Goal: Communication & Community: Answer question/provide support

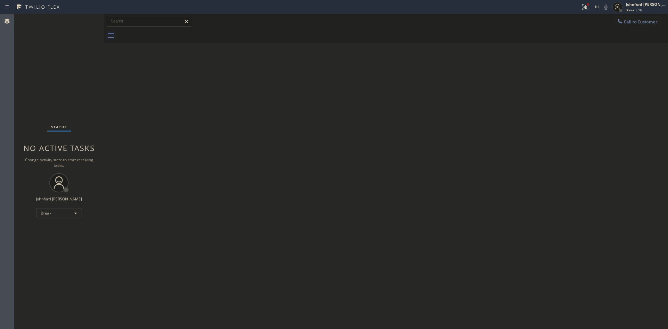
click at [53, 214] on div "Break" at bounding box center [59, 213] width 45 height 10
click at [55, 240] on li "Unavailable" at bounding box center [59, 238] width 44 height 8
click at [545, 30] on div at bounding box center [393, 36] width 550 height 14
click at [363, 184] on div "Back to Dashboard Change Sender ID Customers Technicians Select a contact Outbo…" at bounding box center [386, 171] width 564 height 315
drag, startPoint x: 509, startPoint y: 92, endPoint x: 520, endPoint y: 24, distance: 68.7
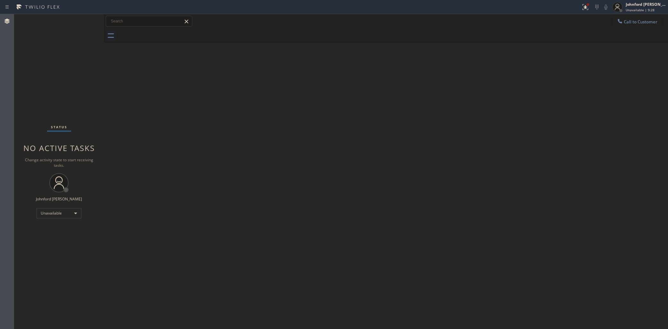
click at [509, 92] on div "Back to Dashboard Change Sender ID Customers Technicians Select a contact Outbo…" at bounding box center [386, 171] width 564 height 315
click at [435, 39] on div at bounding box center [393, 36] width 550 height 14
click at [627, 23] on button "Call to Customer" at bounding box center [637, 22] width 49 height 12
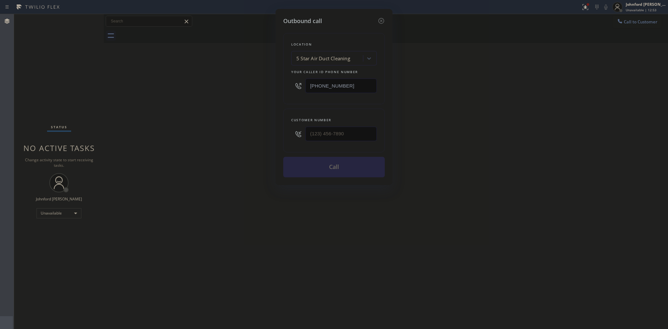
drag, startPoint x: 343, startPoint y: 84, endPoint x: 276, endPoint y: 87, distance: 67.4
click at [277, 87] on div "Outbound call Location 5 Star Air Duct Cleaning Your caller id phone number [PH…" at bounding box center [334, 97] width 117 height 176
paste input "602) 755-6017"
type input "(602) 755-6017"
drag, startPoint x: 340, startPoint y: 133, endPoint x: 273, endPoint y: 134, distance: 67.3
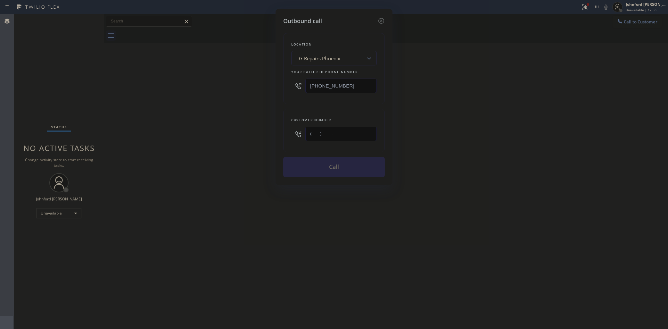
click at [273, 134] on div "Outbound call Location LG Repairs Phoenix Your caller id phone number (602) 755…" at bounding box center [334, 164] width 668 height 329
paste input "623) 866-9444"
type input "(623) 866-9444"
click at [271, 134] on div "Outbound call Location LG Repairs Phoenix Your caller id phone number (602) 755…" at bounding box center [334, 164] width 668 height 329
click at [361, 166] on button "Call" at bounding box center [334, 167] width 102 height 21
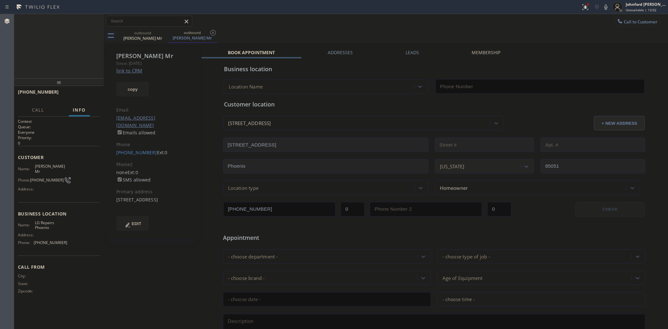
type input "(602) 755-6017"
click at [608, 8] on icon at bounding box center [606, 7] width 8 height 8
click at [582, 9] on icon at bounding box center [586, 7] width 8 height 8
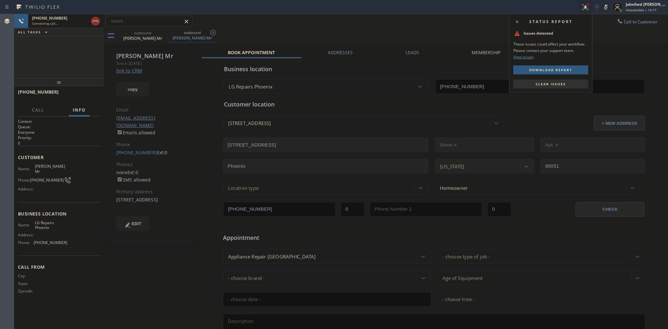
click at [557, 80] on button "Clear issues" at bounding box center [550, 83] width 75 height 9
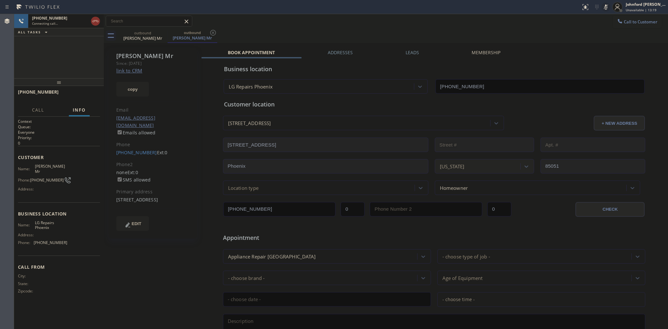
click at [607, 5] on icon at bounding box center [606, 7] width 8 height 8
click at [454, 29] on div "outbound Jeff Mr outbound Jeff Mr" at bounding box center [393, 36] width 550 height 14
click at [79, 95] on span "HANG UP" at bounding box center [85, 95] width 20 height 4
drag, startPoint x: 116, startPoint y: 148, endPoint x: 147, endPoint y: 145, distance: 31.9
click at [147, 145] on div "Jeff Mr Since: 20 may 2020 link to CRM copy Email no@gmail.com Emails allowed P…" at bounding box center [153, 143] width 88 height 191
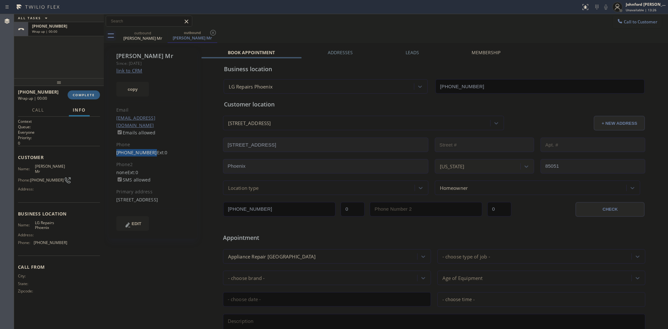
copy link "(623) 866-9444"
click at [84, 93] on span "COMPLETE" at bounding box center [84, 95] width 22 height 4
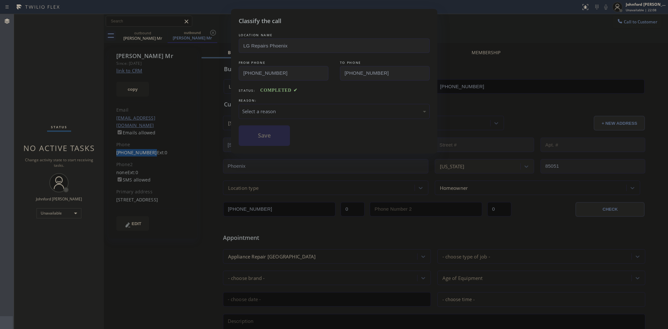
click at [292, 115] on div "Select a reason" at bounding box center [334, 111] width 191 height 15
drag, startPoint x: 295, startPoint y: 144, endPoint x: 249, endPoint y: 130, distance: 47.7
click at [250, 130] on button "Save" at bounding box center [265, 135] width 52 height 21
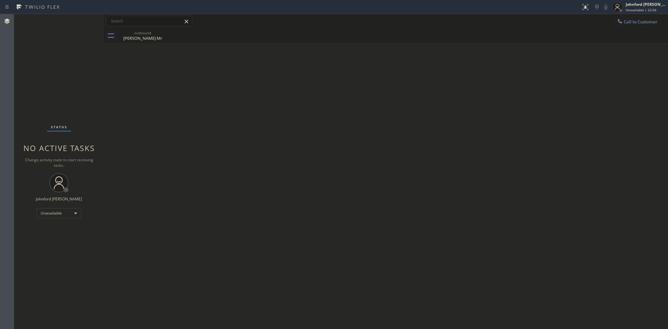
click at [43, 66] on div "Status No active tasks Change activity state to start receiving tasks. [PERSON_…" at bounding box center [59, 171] width 90 height 315
click at [631, 31] on div "outbound Jeff Mr" at bounding box center [393, 36] width 550 height 14
click at [631, 28] on div "Call to Customer Outbound call Location LG Repairs Phoenix Your caller id phone…" at bounding box center [386, 21] width 564 height 14
click at [640, 25] on button "Call to Customer" at bounding box center [637, 22] width 49 height 12
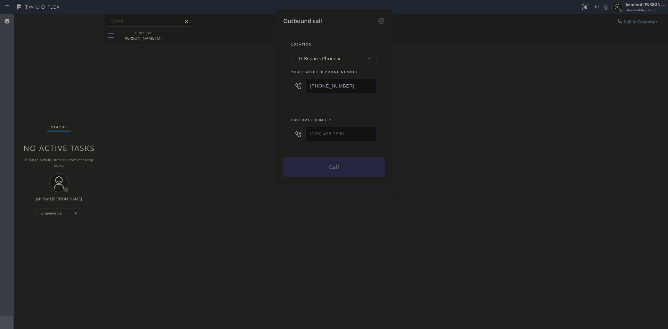
drag, startPoint x: 364, startPoint y: 83, endPoint x: 280, endPoint y: 86, distance: 84.0
click at [280, 86] on div "Outbound call Location LG Repairs Phoenix Your caller id phone number (602) 755…" at bounding box center [334, 97] width 117 height 176
paste input "817) 980-5929"
type input "(817) 980-5929"
type input "(___) ___-____"
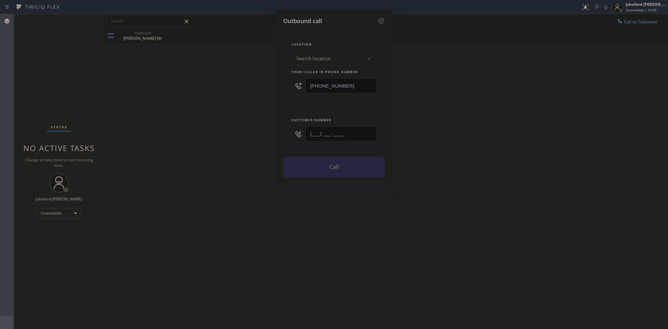
type input "(602) 755-6017"
drag, startPoint x: 319, startPoint y: 131, endPoint x: 265, endPoint y: 126, distance: 53.7
click at [264, 130] on div "Outbound call Location Search location Your caller id phone number (602) 755-60…" at bounding box center [334, 164] width 668 height 329
paste input "817) 980-5929"
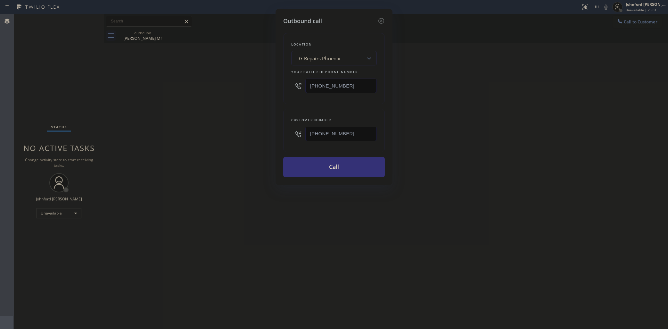
type input "(817) 980-5929"
click at [43, 58] on div "Outbound call Location LG Repairs Phoenix Your caller id phone number (602) 755…" at bounding box center [334, 164] width 668 height 329
click at [352, 53] on div "LG Repairs Phoenix" at bounding box center [328, 58] width 70 height 11
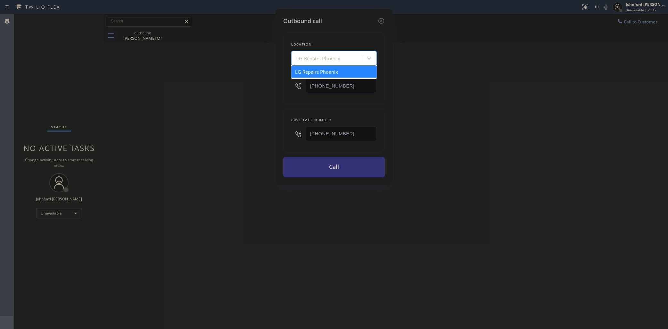
paste input "Kenmore Refrigerator Appliance Repair"
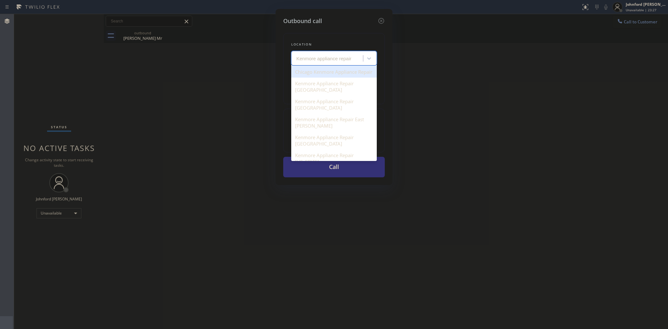
type input "Kenmore appliance repair"
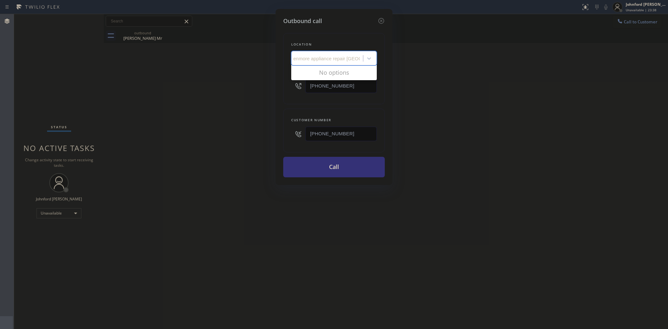
scroll to position [0, 5]
drag, startPoint x: 345, startPoint y: 56, endPoint x: 330, endPoint y: 56, distance: 14.4
click at [345, 56] on input "kenmore appliance repair dallas" at bounding box center [325, 58] width 69 height 5
click at [319, 56] on input "kenmore appliance repair dallas" at bounding box center [325, 58] width 69 height 5
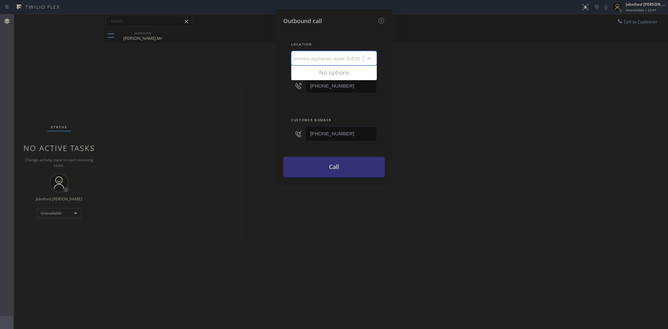
type input "kenmore repair dallas"
click at [293, 58] on div "kenmore repair dallas" at bounding box center [328, 58] width 70 height 11
click at [322, 59] on div "Search location" at bounding box center [313, 58] width 35 height 7
type input "Dallas"
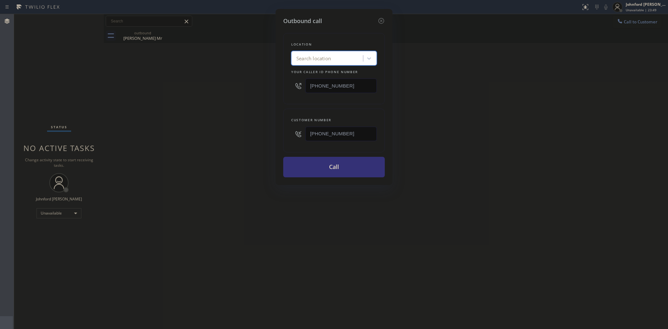
drag, startPoint x: 316, startPoint y: 55, endPoint x: 278, endPoint y: 55, distance: 37.8
click at [278, 55] on div "Outbound call Location 28 results available. Select is focused ,type to refine …" at bounding box center [334, 97] width 117 height 176
type input "kenmore repair"
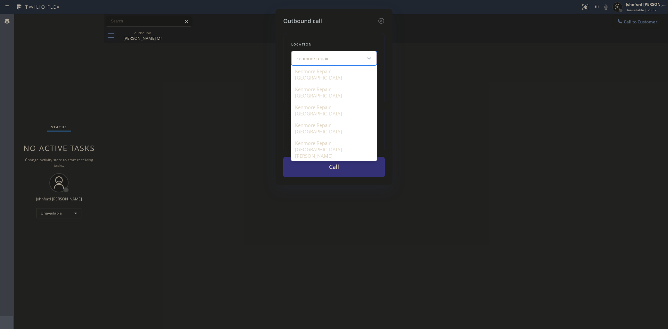
scroll to position [60, 0]
click at [344, 179] on div "Kenmore Repairs" at bounding box center [334, 185] width 86 height 12
type input "(888) 527-1249"
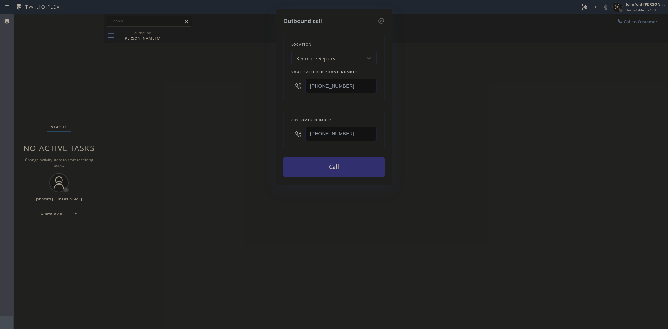
click at [365, 175] on button "Call" at bounding box center [334, 167] width 102 height 21
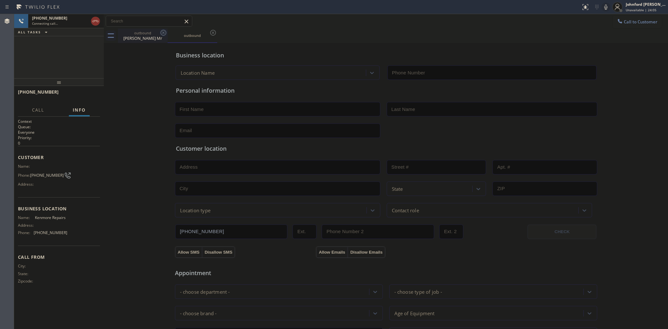
click at [162, 32] on icon at bounding box center [164, 33] width 8 height 8
type input "(888) 527-1249"
click at [603, 7] on div "Status report No issues detected If you experience an issue, please download th…" at bounding box center [623, 7] width 90 height 14
click at [607, 7] on icon at bounding box center [606, 7] width 8 height 8
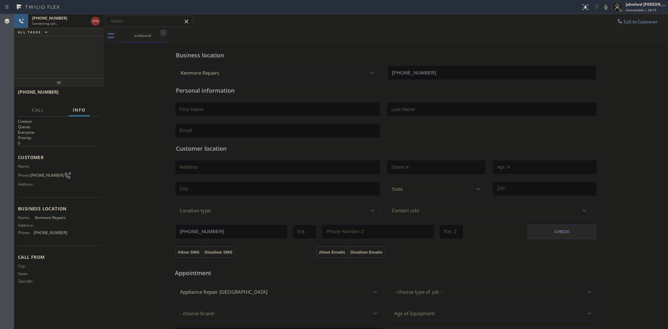
click at [79, 46] on div "+18179805929 Connecting call… ALL TASKS ALL TASKS ACTIVE TASKS TASKS IN WRAP UP" at bounding box center [59, 46] width 90 height 64
click at [39, 173] on span "(817) 980-5929" at bounding box center [47, 175] width 34 height 5
copy div "(817) 980-5929"
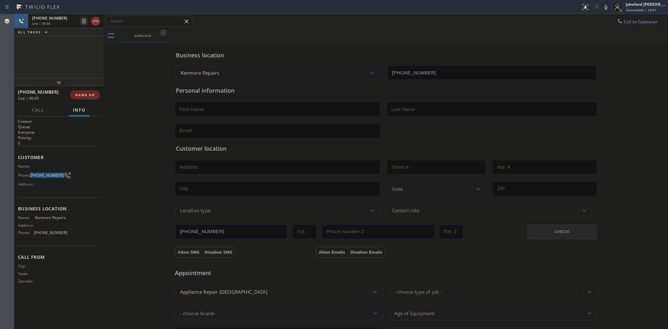
click at [71, 94] on button "HANG UP" at bounding box center [85, 94] width 30 height 9
drag, startPoint x: 251, startPoint y: 79, endPoint x: 219, endPoint y: 105, distance: 41.3
click at [238, 86] on div "Personal information" at bounding box center [386, 109] width 423 height 58
drag, startPoint x: 209, startPoint y: 112, endPoint x: 173, endPoint y: 112, distance: 36.2
click at [183, 112] on input "text" at bounding box center [277, 109] width 205 height 14
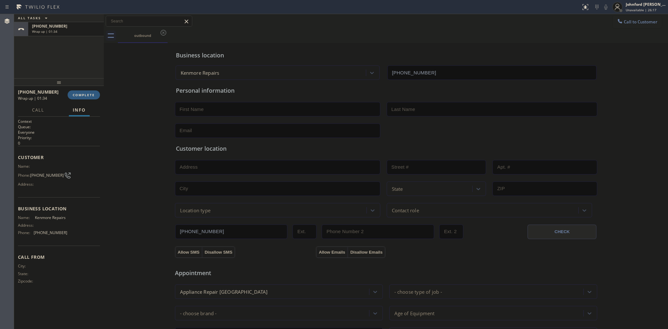
paste input "[PERSON_NAME]"
type input "[PERSON_NAME]"
drag, startPoint x: 392, startPoint y: 111, endPoint x: 426, endPoint y: 80, distance: 45.8
click at [392, 111] on input "text" at bounding box center [492, 109] width 211 height 14
paste input "Belmore"
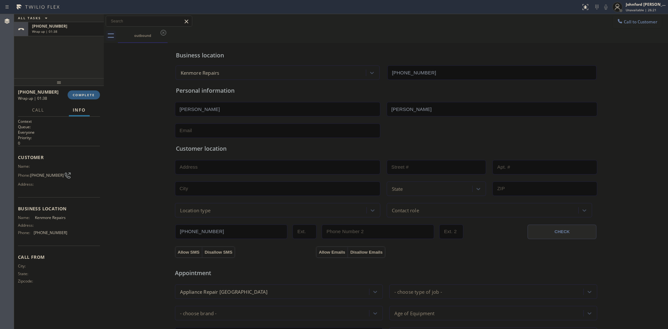
type input "Belmore"
click at [240, 127] on input "text" at bounding box center [277, 130] width 205 height 14
paste input "pbelmore1@outlook.com"
type input "pbelmore1@outlook.com"
click at [74, 65] on div "ALL TASKS ALL TASKS ACTIVE TASKS TASKS IN WRAP UP +18179805929 Wrap up | 01:44" at bounding box center [59, 46] width 90 height 64
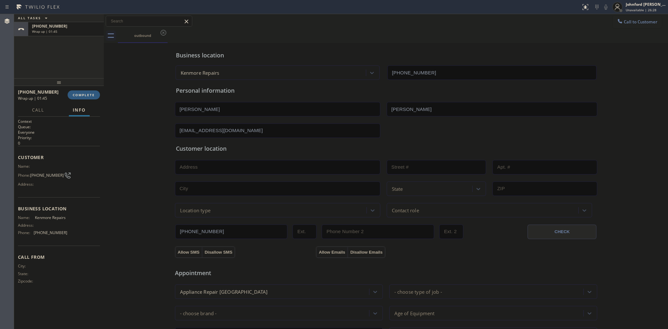
click at [38, 175] on span "(817) 980-5929" at bounding box center [47, 175] width 34 height 5
copy div "(817) 980-5929"
click at [72, 216] on div "Name: Kenmore Repairs Address: Phone: (888) 527-1249" at bounding box center [59, 226] width 82 height 22
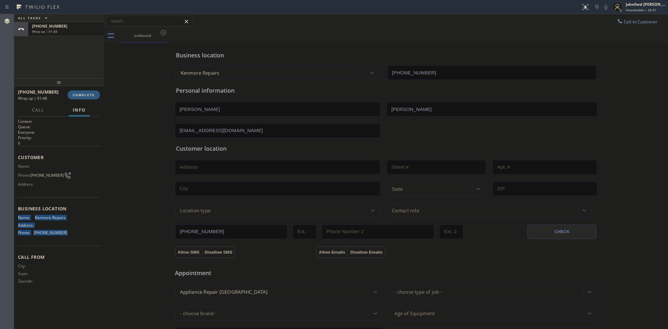
drag, startPoint x: 70, startPoint y: 229, endPoint x: 19, endPoint y: 211, distance: 54.5
click at [19, 211] on div "Business location Name: Kenmore Repairs Address: Phone: (888) 527-1249" at bounding box center [59, 221] width 82 height 48
copy div "Name: Kenmore Repairs Address: Phone: (888) 527-1249"
click at [208, 167] on input "text" at bounding box center [277, 167] width 205 height 14
paste input "76207"
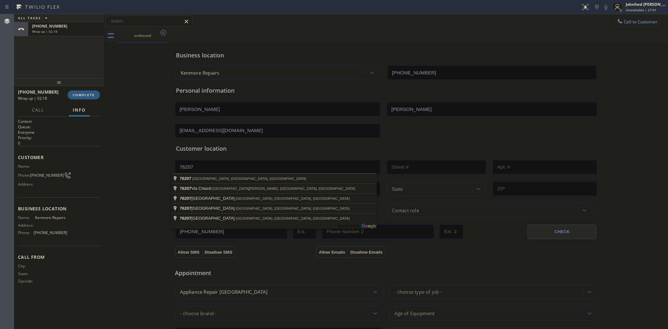
type input "Denton, TX 76207, USA"
type input "Denton"
type input "76207"
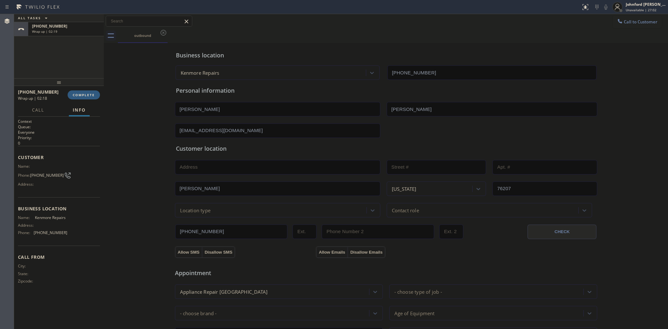
click at [156, 177] on div "Business location Kenmore Repairs (888) 527-1249 Personal information Paulette …" at bounding box center [385, 264] width 561 height 438
click at [193, 210] on div "Location type" at bounding box center [195, 209] width 31 height 7
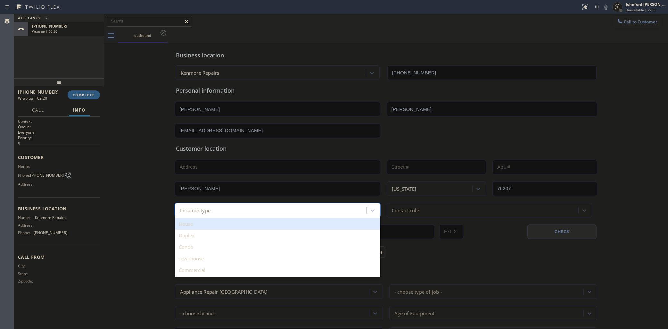
click at [191, 225] on div "House" at bounding box center [277, 224] width 205 height 12
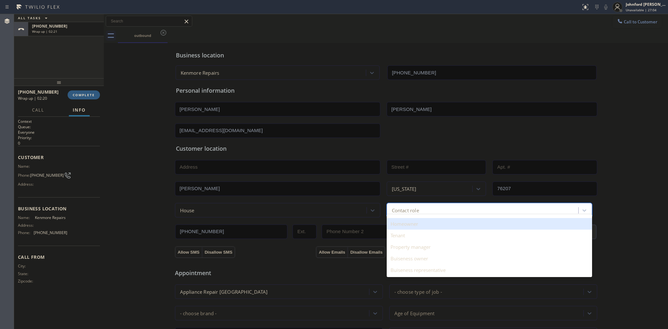
click at [423, 212] on div "option Homeowner focused, 1 of 5. 5 results available. Use Up and Down to choos…" at bounding box center [489, 210] width 205 height 14
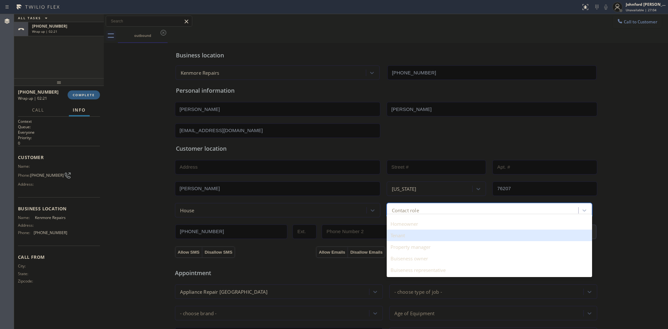
click at [409, 229] on div "Tenant" at bounding box center [489, 235] width 205 height 12
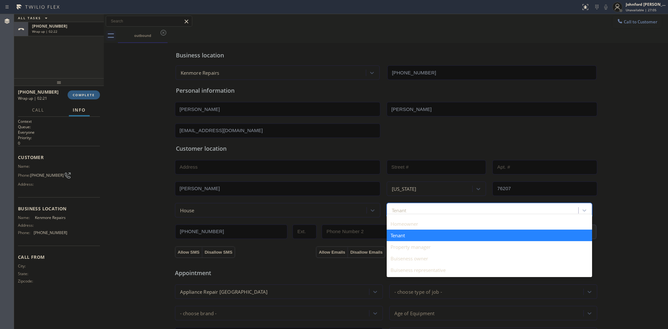
click at [404, 210] on div "Tenant" at bounding box center [399, 209] width 15 height 7
click at [406, 223] on div "Homeowner" at bounding box center [489, 224] width 205 height 12
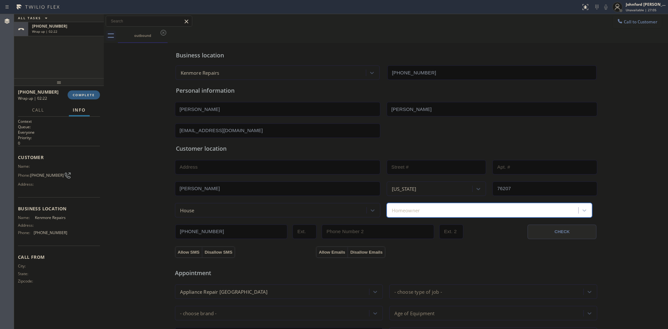
scroll to position [93, 0]
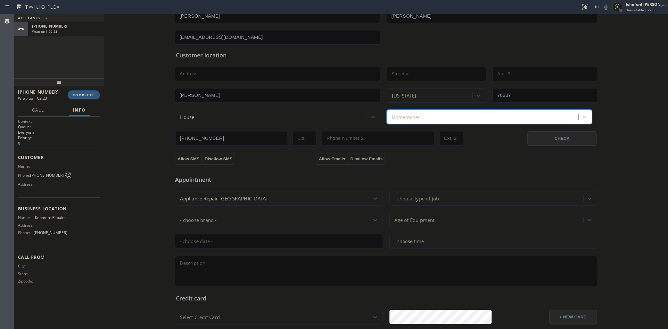
click at [349, 156] on button "Disallow Emails" at bounding box center [366, 159] width 37 height 12
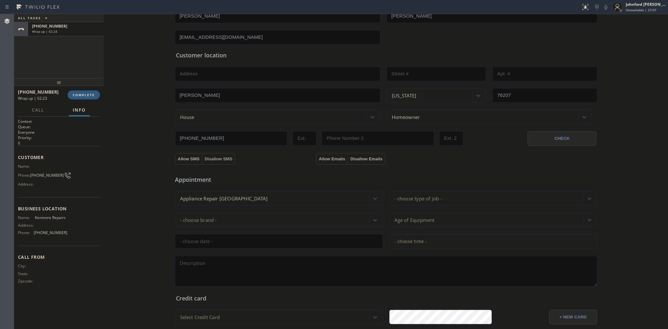
click at [207, 159] on button "Disallow SMS" at bounding box center [218, 159] width 33 height 12
click at [240, 169] on div "Appointment" at bounding box center [244, 176] width 141 height 15
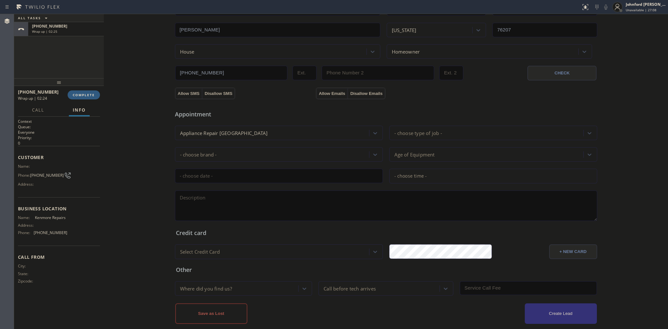
scroll to position [163, 0]
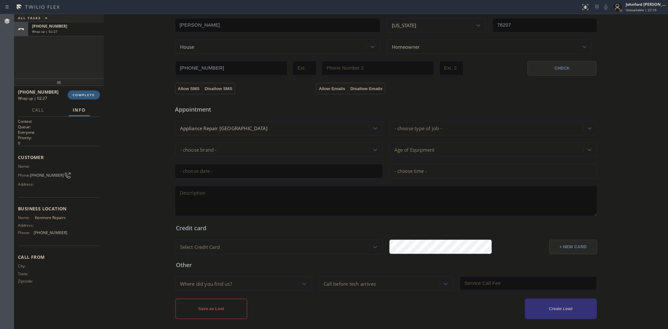
click at [231, 180] on div "Appointment Appliance Repair High End - choose type of job - - choose brand - A…" at bounding box center [386, 157] width 420 height 120
click at [226, 188] on textarea at bounding box center [386, 201] width 422 height 30
paste textarea "It was working on 8/21 when it was turned off and moved to Fort Worth. 8/22 mor…"
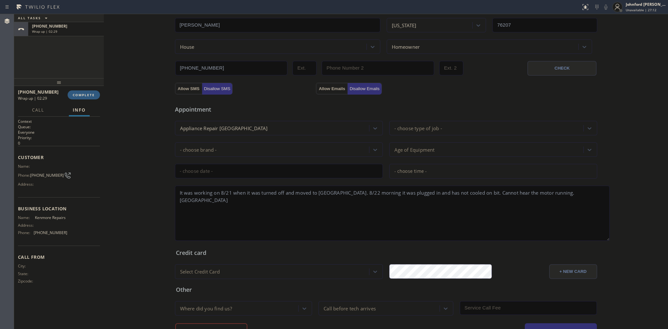
drag, startPoint x: 591, startPoint y: 211, endPoint x: 603, endPoint y: 236, distance: 27.5
click at [603, 236] on textarea "It was working on 8/21 when it was turned off and moved to Fort Worth. 8/22 mor…" at bounding box center [392, 213] width 435 height 55
type textarea "It was working on 8/21 when it was turned off and moved to Fort Worth. 8/22 mor…"
click at [244, 128] on div "Appliance Repair [GEOGRAPHIC_DATA]" at bounding box center [273, 127] width 192 height 11
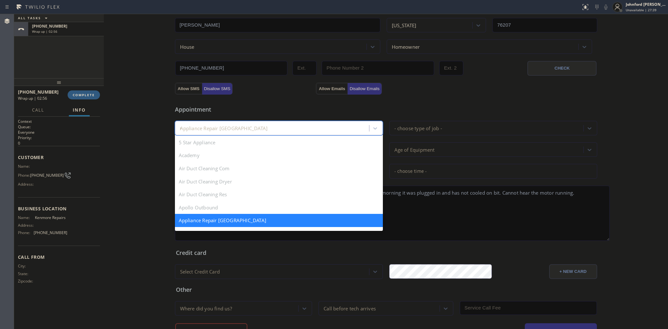
scroll to position [0, 0]
type input "re"
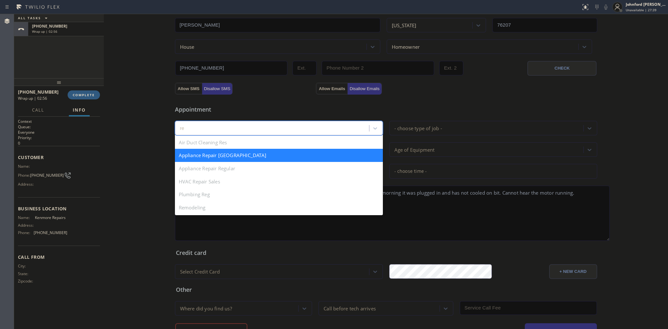
scroll to position [0, 0]
click at [233, 164] on div "Appliance Repair Regular" at bounding box center [279, 168] width 208 height 13
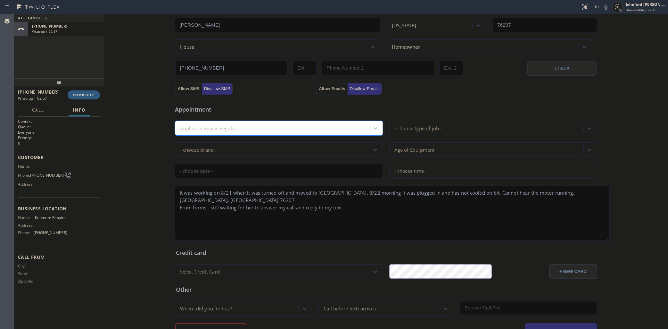
click at [236, 145] on div "- choose brand -" at bounding box center [273, 149] width 192 height 11
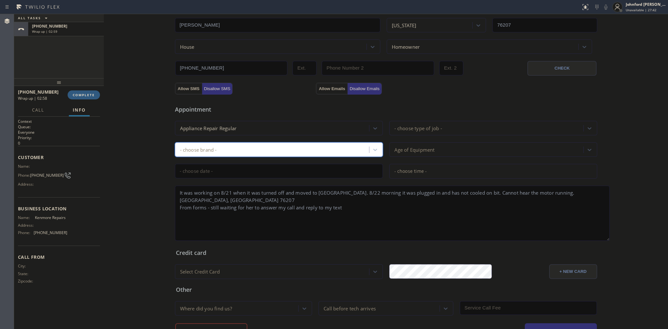
click at [236, 145] on div "- choose brand -" at bounding box center [273, 149] width 192 height 11
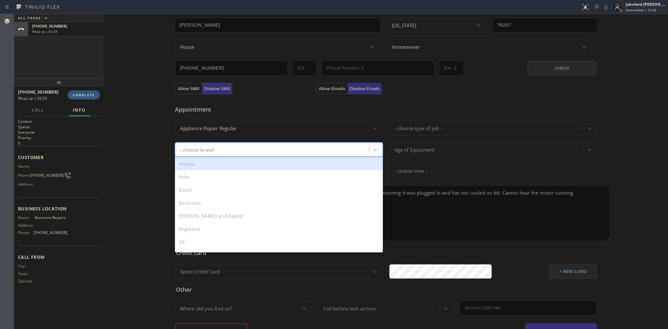
type input "k"
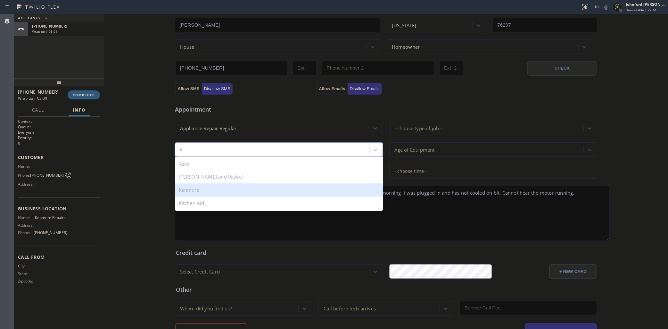
click at [221, 185] on div "Kenmore" at bounding box center [279, 189] width 208 height 13
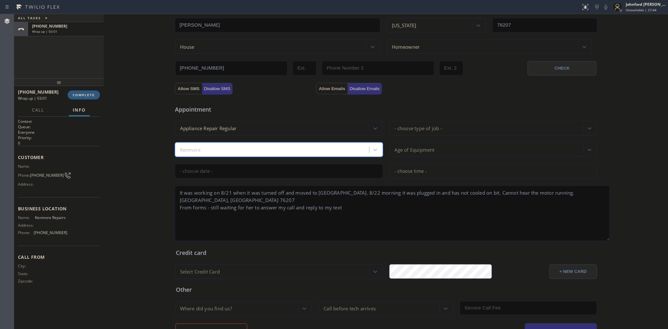
click at [401, 128] on div "- choose type of job -" at bounding box center [418, 127] width 48 height 7
type input "f"
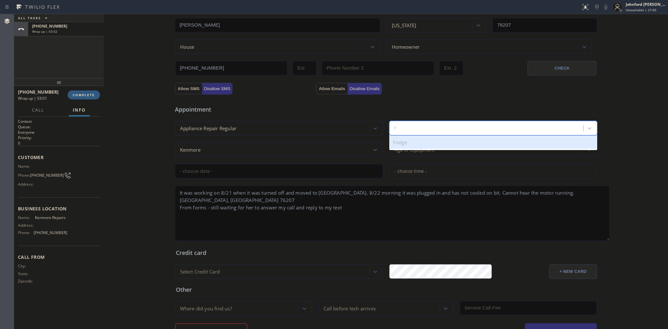
click at [402, 141] on div "Fridge" at bounding box center [493, 142] width 208 height 13
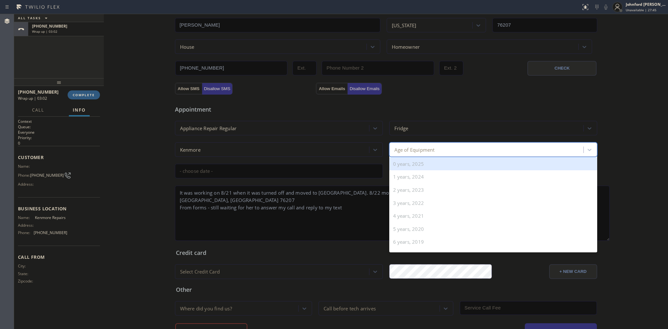
click at [406, 148] on div "Age of Equipment" at bounding box center [414, 149] width 40 height 7
click at [406, 162] on div "0 years, 2025" at bounding box center [493, 163] width 208 height 13
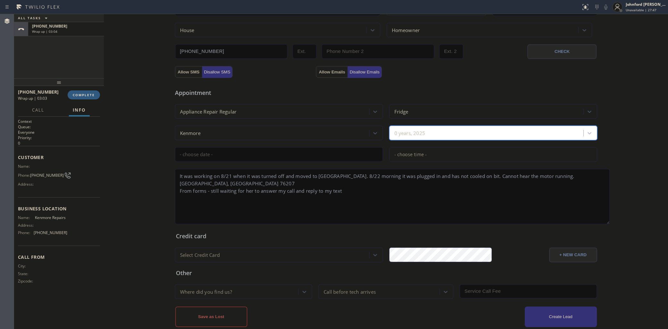
scroll to position [188, 0]
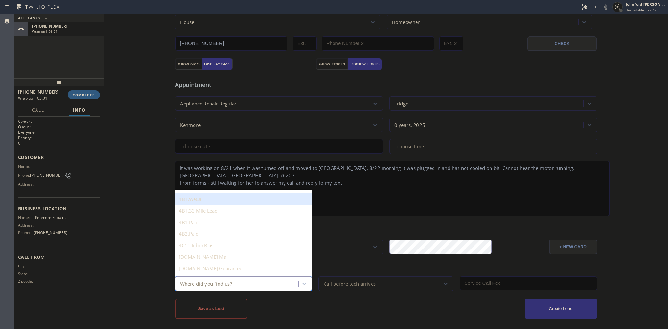
click at [263, 284] on div "Where did you find us?" at bounding box center [238, 283] width 122 height 11
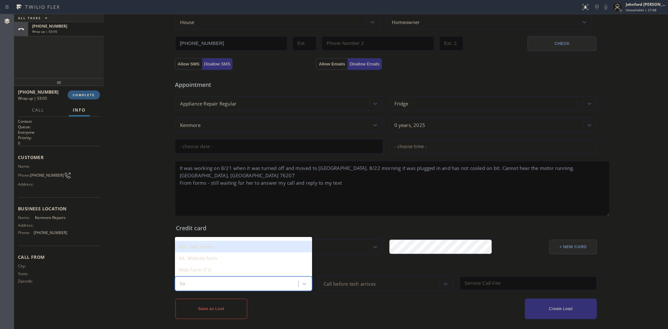
type input "form"
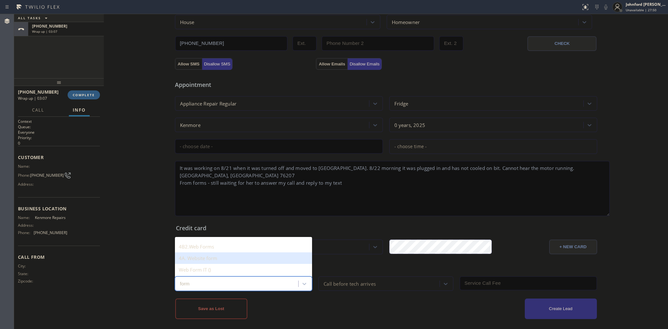
click at [249, 252] on div "4A. Website form" at bounding box center [243, 258] width 137 height 12
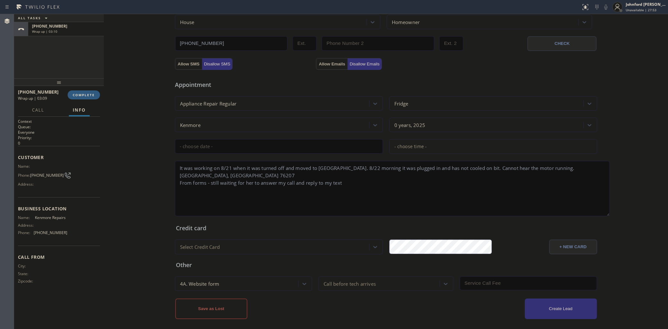
click at [483, 111] on div "Appointment Appliance Repair Regular Fridge Kenmore 0 years, 2025 - choose time…" at bounding box center [386, 145] width 420 height 145
click at [343, 291] on div "Save as Lost Create Lead" at bounding box center [386, 305] width 423 height 28
click at [343, 280] on div "Call before tech arrives" at bounding box center [350, 283] width 52 height 7
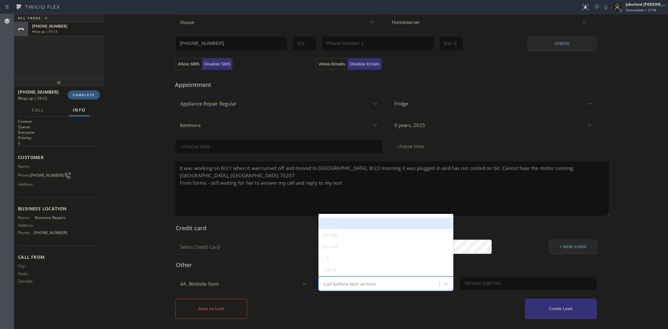
click at [331, 218] on div "30 min" at bounding box center [386, 224] width 135 height 12
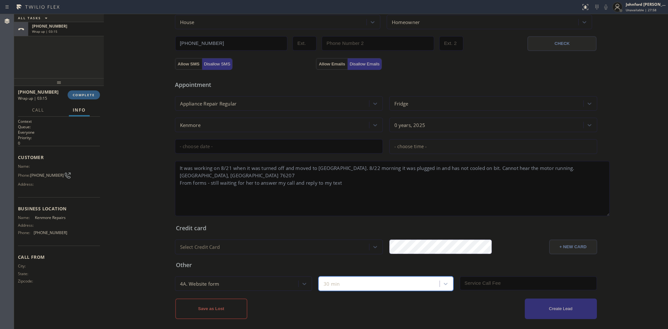
click at [235, 280] on div "4A. Website form" at bounding box center [238, 283] width 122 height 11
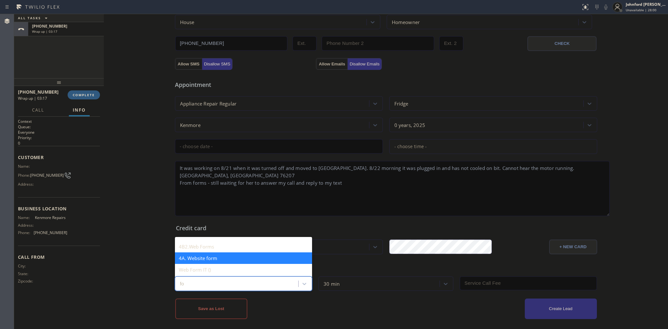
scroll to position [0, 0]
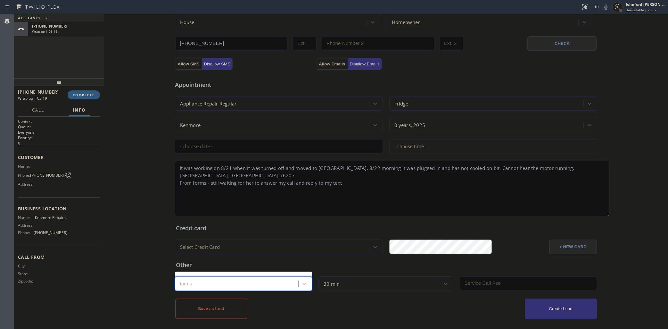
type input "form"
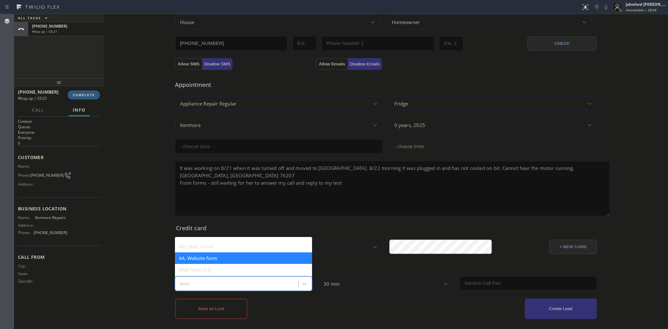
click at [250, 255] on div "4A. Website form" at bounding box center [243, 258] width 137 height 12
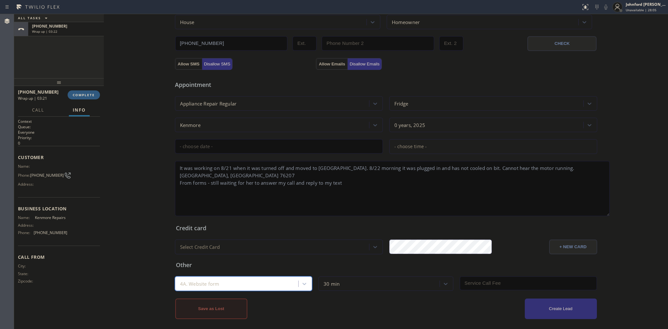
click at [228, 300] on button "Save as Lost" at bounding box center [211, 308] width 72 height 21
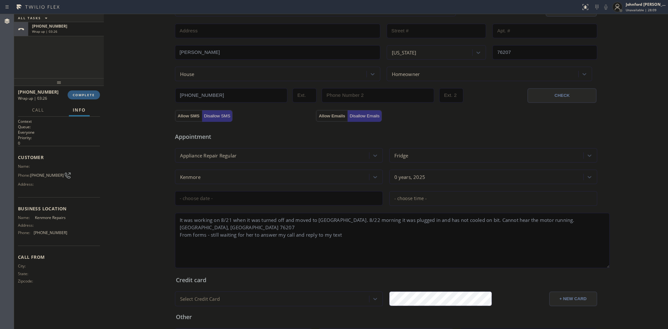
scroll to position [209, 0]
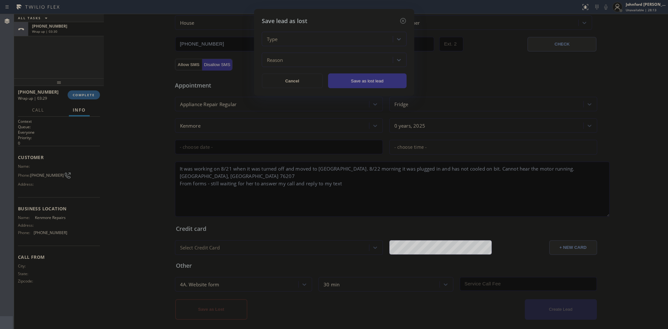
click at [313, 47] on div "Type Reason" at bounding box center [334, 49] width 145 height 35
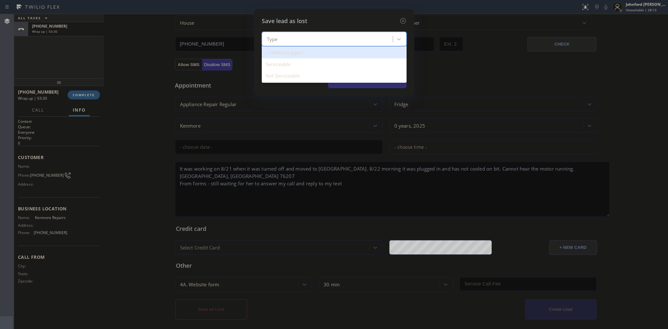
click at [307, 38] on div "Type" at bounding box center [328, 39] width 129 height 11
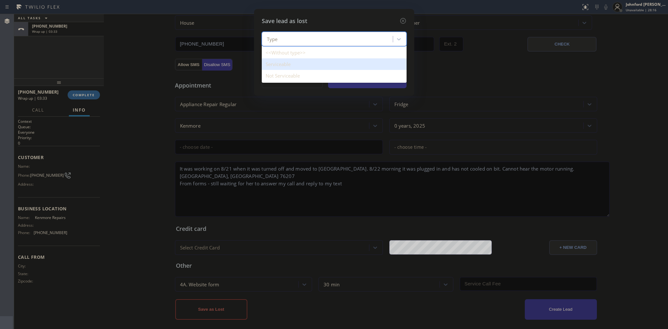
click at [295, 66] on div "Serviceable" at bounding box center [334, 64] width 145 height 12
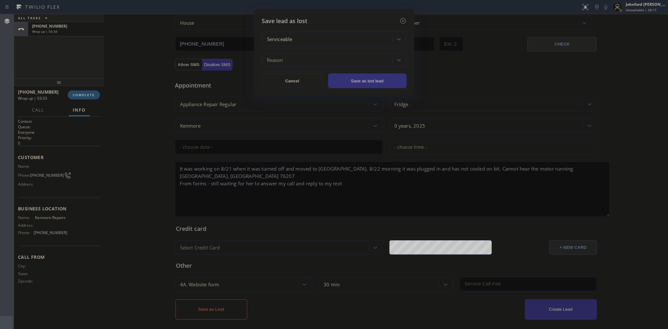
click at [285, 58] on div "Reason" at bounding box center [328, 59] width 129 height 11
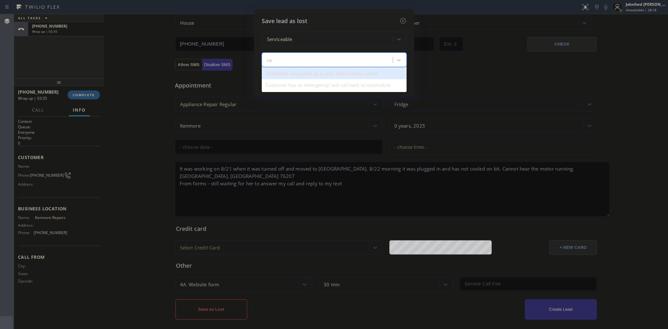
type input "ca"
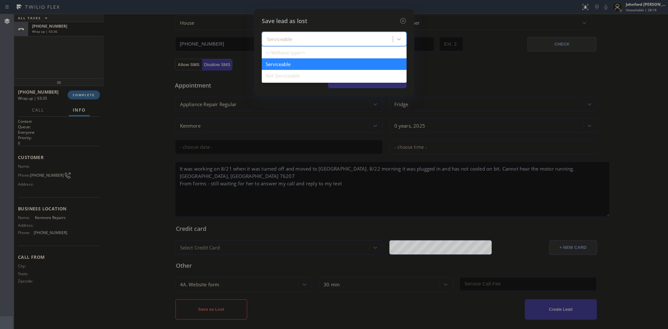
click at [286, 40] on div "Serviceable" at bounding box center [280, 39] width 26 height 7
click at [281, 71] on div "<<Without type>> Serviceable Not Serviceable" at bounding box center [334, 64] width 145 height 37
click at [281, 71] on div "Not Serviceable" at bounding box center [334, 76] width 145 height 12
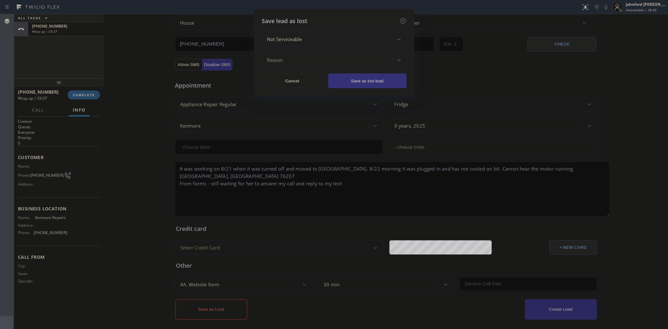
click at [291, 54] on div "Reason" at bounding box center [328, 59] width 129 height 11
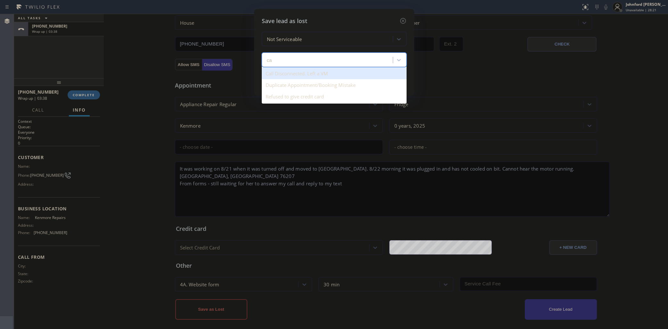
click at [293, 70] on div "Call Disconnected. Left a VM" at bounding box center [334, 74] width 145 height 12
type input "ca"
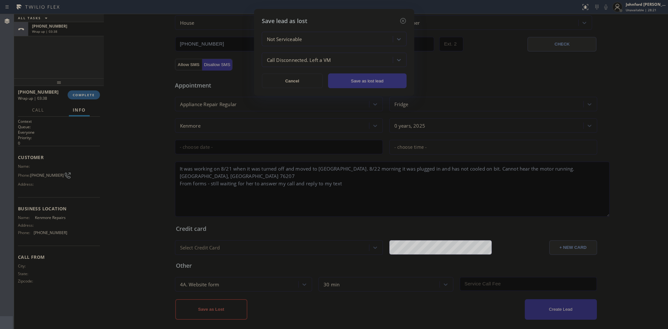
click at [358, 73] on button "Save as lost lead" at bounding box center [367, 80] width 79 height 15
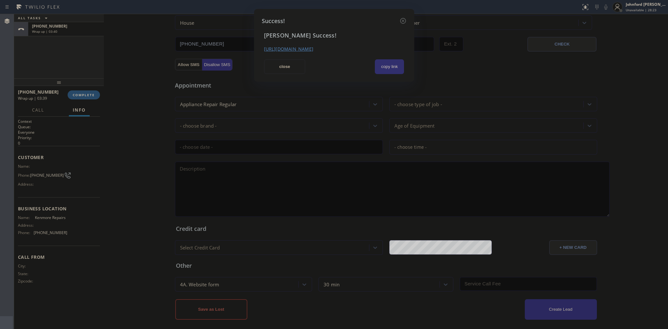
click at [394, 67] on button "copy link" at bounding box center [389, 66] width 29 height 15
click at [292, 68] on button "close" at bounding box center [285, 66] width 42 height 15
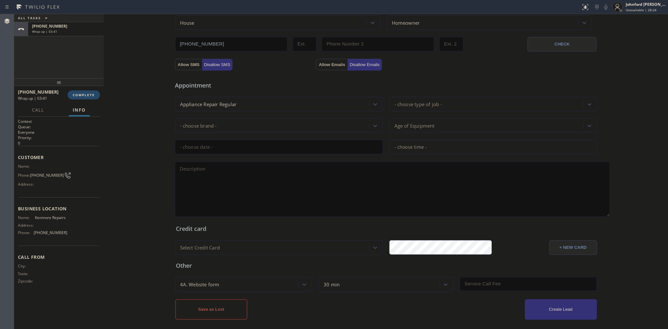
click at [87, 94] on span "COMPLETE" at bounding box center [84, 95] width 22 height 4
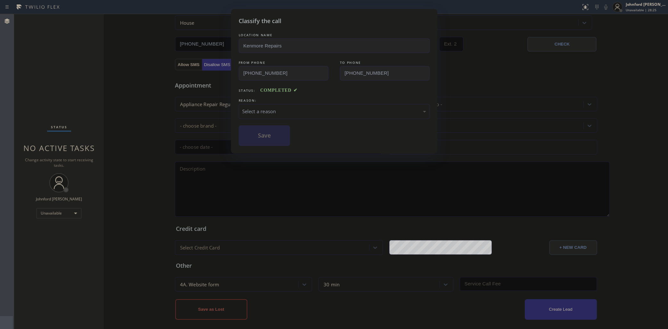
click at [311, 109] on div "Select a reason" at bounding box center [334, 111] width 184 height 7
click at [277, 137] on button "Save" at bounding box center [265, 135] width 52 height 21
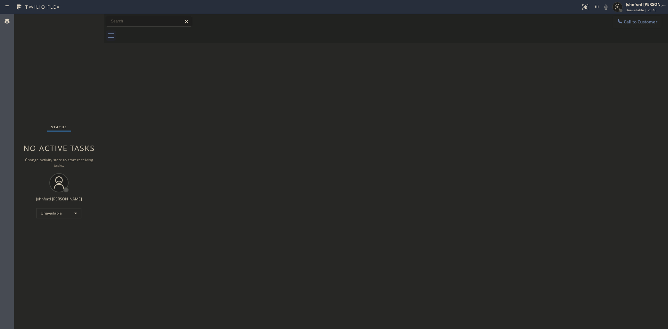
click at [29, 61] on div "Status No active tasks Change activity state to start receiving tasks. [PERSON_…" at bounding box center [59, 171] width 90 height 315
drag, startPoint x: 628, startPoint y: 21, endPoint x: 365, endPoint y: 100, distance: 275.2
click at [628, 22] on span "Call to Customer" at bounding box center [641, 22] width 34 height 6
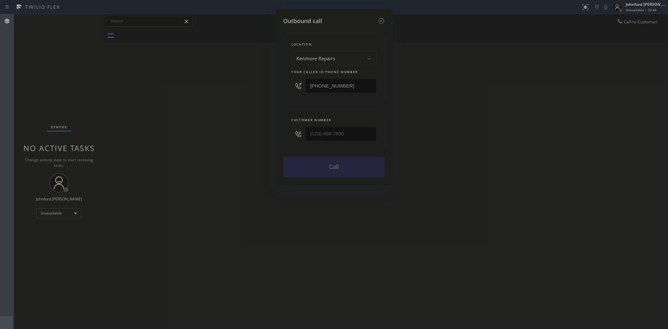
drag, startPoint x: 349, startPoint y: 83, endPoint x: 273, endPoint y: 83, distance: 75.9
click at [274, 83] on div "Outbound call Location Kenmore Repairs Your caller id phone number (888) 527-12…" at bounding box center [334, 164] width 668 height 329
paste input "44) 462-8198"
type input "(844) 462-8198"
drag, startPoint x: 441, startPoint y: 107, endPoint x: 486, endPoint y: 47, distance: 75.2
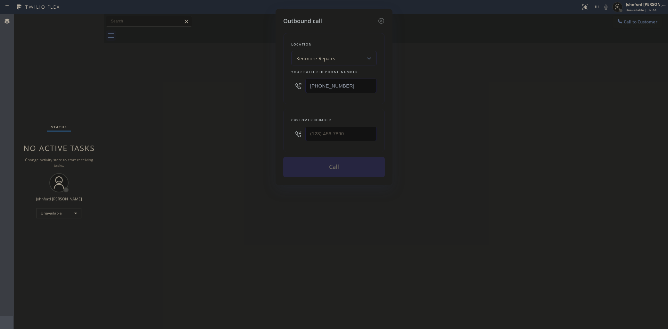
click at [448, 107] on div "Outbound call Location Kenmore Repairs Your caller id phone number (844) 462-81…" at bounding box center [334, 164] width 668 height 329
drag, startPoint x: 352, startPoint y: 125, endPoint x: 274, endPoint y: 136, distance: 79.3
click at [275, 136] on div "Outbound call Location LG Appliance Service(TFN) Your caller id phone number (8…" at bounding box center [334, 164] width 668 height 329
paste input "213) 435-2206"
drag, startPoint x: 332, startPoint y: 137, endPoint x: 260, endPoint y: 137, distance: 72.1
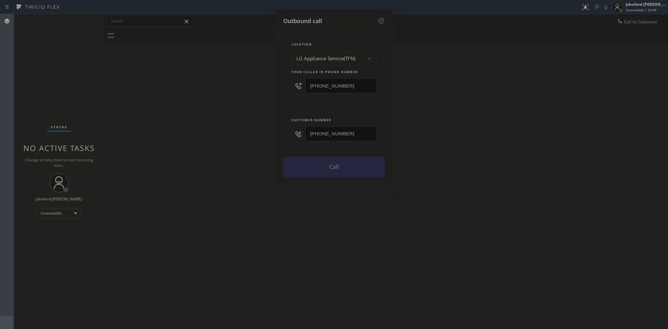
click at [265, 137] on div "Outbound call Location LG Appliance Service(TFN) Your caller id phone number (8…" at bounding box center [334, 164] width 668 height 329
type input "(213) 435-2206"
click at [252, 139] on div "Outbound call Location LG Appliance Service(TFN) Your caller id phone number (8…" at bounding box center [334, 164] width 668 height 329
click at [302, 161] on button "Call" at bounding box center [334, 167] width 102 height 21
drag, startPoint x: 503, startPoint y: 159, endPoint x: 514, endPoint y: 133, distance: 28.3
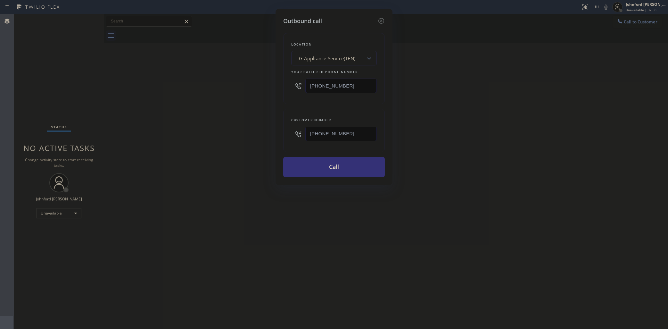
click at [507, 153] on div "Outbound call Location LG Appliance Service(TFN) Your caller id phone number (8…" at bounding box center [334, 164] width 668 height 329
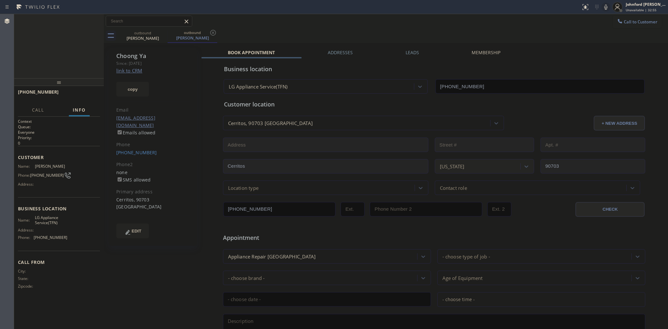
type input "(844) 462-8198"
click at [610, 5] on div at bounding box center [605, 7] width 9 height 8
click at [606, 10] on icon at bounding box center [606, 7] width 8 height 8
drag, startPoint x: 28, startPoint y: 58, endPoint x: 51, endPoint y: 79, distance: 31.3
click at [28, 58] on div "ALL TASKS ALL TASKS ACTIVE TASKS TASKS IN WRAP UP +12134352206 Wrap up | 00:08" at bounding box center [59, 46] width 90 height 64
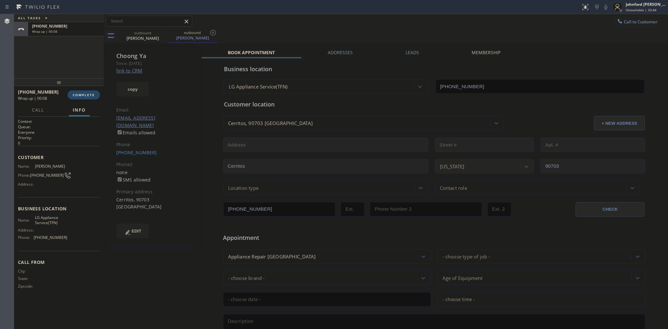
click at [76, 94] on span "COMPLETE" at bounding box center [84, 95] width 22 height 4
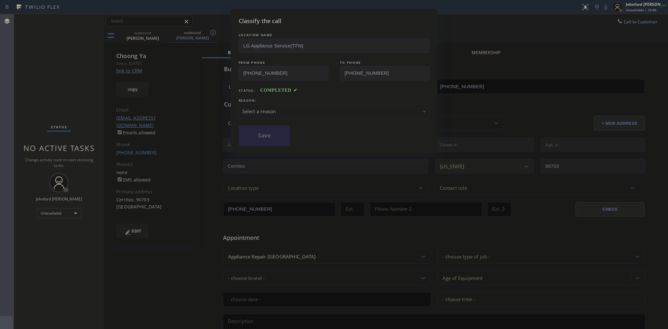
click at [280, 114] on div "Select a reason" at bounding box center [334, 111] width 191 height 15
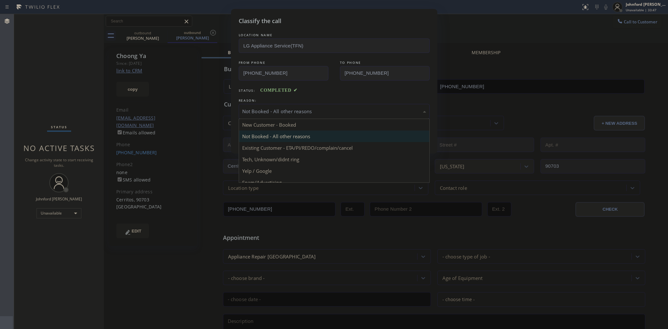
drag, startPoint x: 279, startPoint y: 110, endPoint x: 281, endPoint y: 135, distance: 24.7
click at [280, 109] on div "Not Booked - All other reasons" at bounding box center [334, 111] width 184 height 7
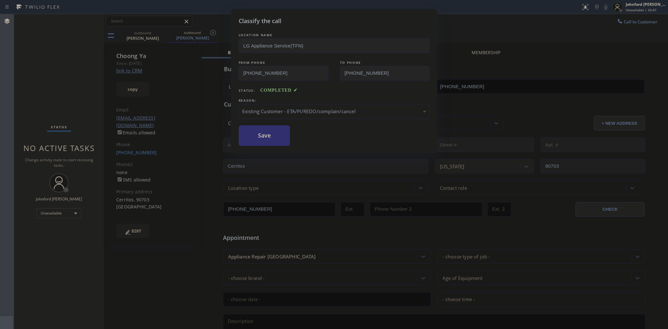
click at [267, 132] on button "Save" at bounding box center [265, 135] width 52 height 21
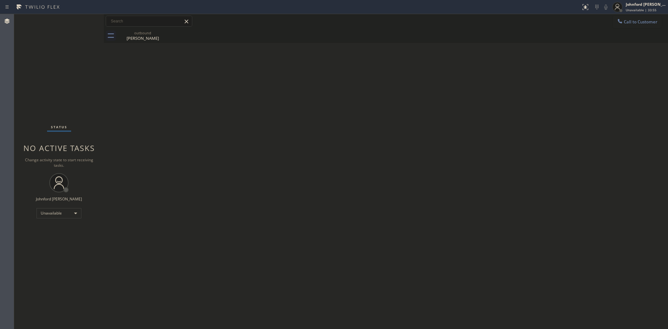
click at [629, 18] on button "Call to Customer" at bounding box center [637, 22] width 49 height 12
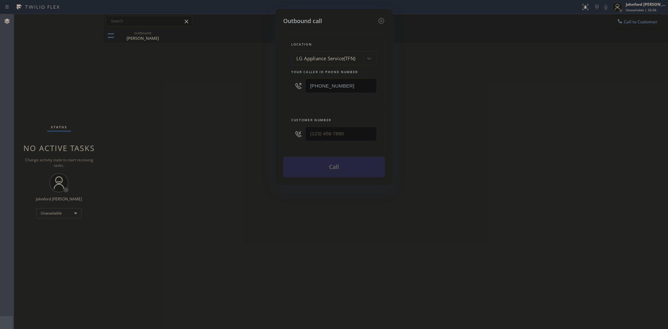
drag, startPoint x: 354, startPoint y: 86, endPoint x: 245, endPoint y: 96, distance: 109.8
click at [260, 91] on div "Outbound call Location LG Appliance Service(TFN) Your caller id phone number (8…" at bounding box center [334, 164] width 668 height 329
paste input "55) 731-4952"
type input "(855) 731-4952"
drag, startPoint x: 265, startPoint y: 132, endPoint x: 244, endPoint y: 136, distance: 20.8
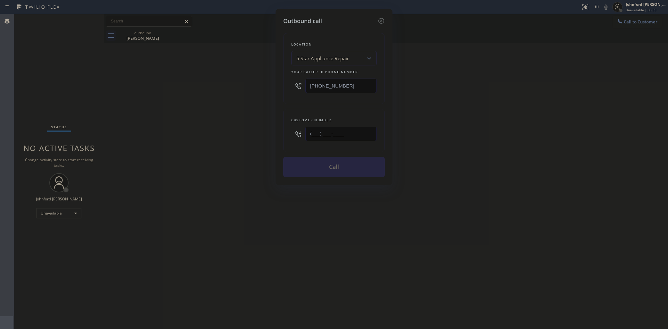
click at [255, 132] on div "Outbound call Location 5 Star Appliance Repair Your caller id phone number (855…" at bounding box center [334, 164] width 668 height 329
paste input "303) 884-2029"
type input "(303) 884-2029"
drag, startPoint x: 244, startPoint y: 136, endPoint x: 261, endPoint y: 145, distance: 19.5
click at [244, 137] on div "Outbound call Location 5 Star Appliance Repair Your caller id phone number (855…" at bounding box center [334, 164] width 668 height 329
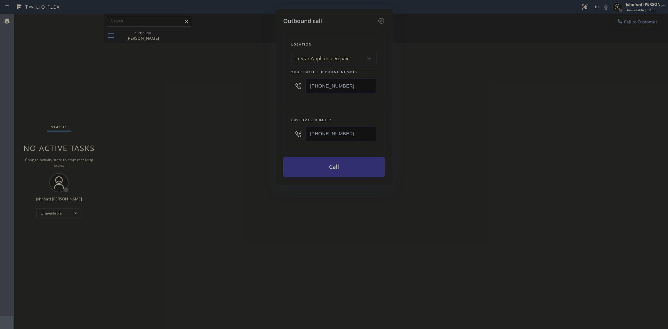
click at [304, 169] on button "Call" at bounding box center [334, 167] width 102 height 21
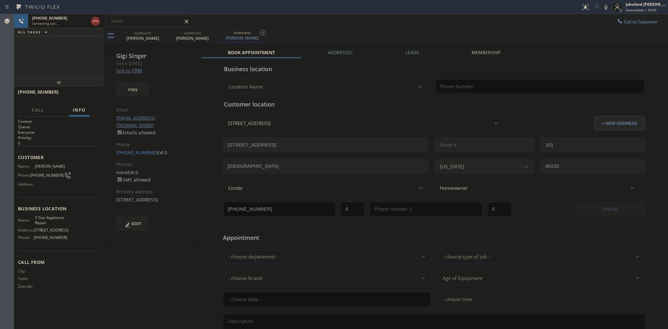
click at [133, 70] on link "link to CRM" at bounding box center [129, 70] width 26 height 6
type input "(855) 731-4952"
click at [468, 29] on div "outbound Choong Ya outbound Gigi Singer outbound Gigi Singer" at bounding box center [393, 36] width 550 height 14
click at [82, 98] on button "HANG UP" at bounding box center [85, 94] width 30 height 9
click at [129, 92] on button "copy" at bounding box center [132, 89] width 33 height 15
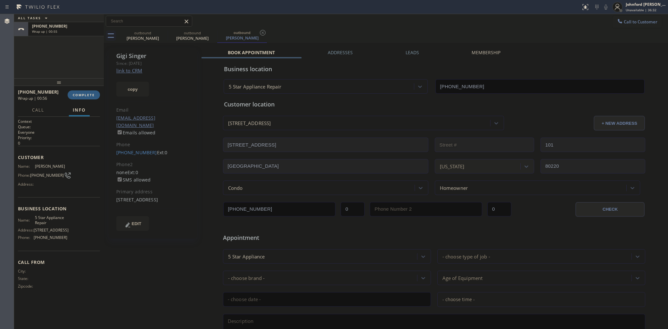
click at [36, 60] on div "ALL TASKS ALL TASKS ACTIVE TASKS TASKS IN WRAP UP +13038842029 Wrap up | 00:55" at bounding box center [59, 46] width 90 height 64
click at [69, 84] on div at bounding box center [59, 82] width 90 height 8
click at [82, 94] on button "COMPLETE" at bounding box center [84, 98] width 32 height 9
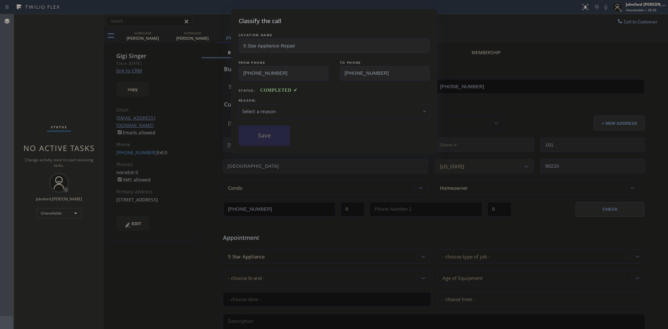
click at [277, 111] on div "Select a reason" at bounding box center [334, 111] width 184 height 7
click at [284, 138] on button "Save" at bounding box center [265, 135] width 52 height 21
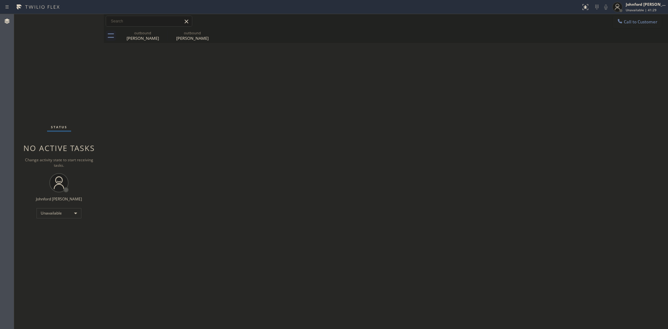
click at [632, 23] on span "Call to Customer" at bounding box center [641, 22] width 34 height 6
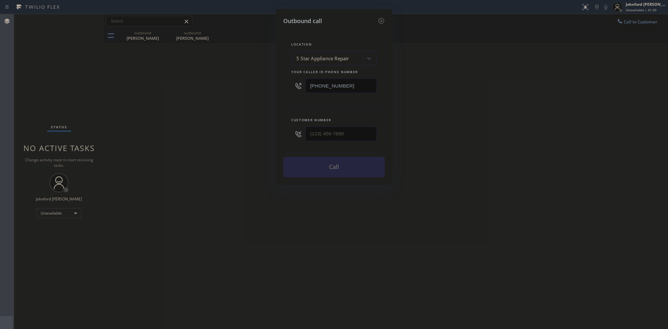
drag, startPoint x: 357, startPoint y: 71, endPoint x: 271, endPoint y: 83, distance: 86.3
click at [271, 83] on div "Outbound call Location 5 Star Appliance Repair Your caller id phone number (855…" at bounding box center [334, 164] width 668 height 329
click at [337, 86] on input "(855) 731-4952" at bounding box center [340, 86] width 71 height 14
paste input "323) 900-0745"
drag, startPoint x: 347, startPoint y: 84, endPoint x: 287, endPoint y: 84, distance: 59.9
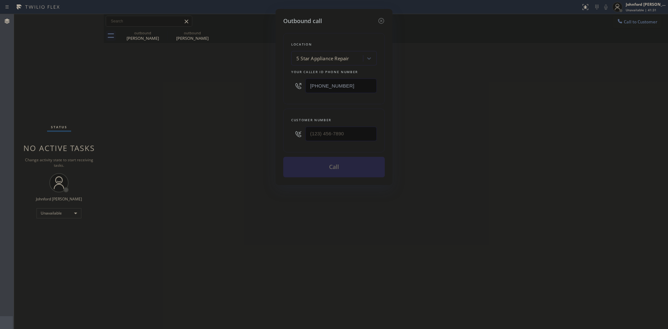
click at [287, 84] on div "Location 5 Star Appliance Repair Your caller id phone number (855) 731-4952" at bounding box center [334, 68] width 102 height 71
type input "(323) 900-0745"
drag, startPoint x: 356, startPoint y: 128, endPoint x: 288, endPoint y: 122, distance: 68.4
click at [288, 122] on div "Customer number (___) ___-____" at bounding box center [334, 131] width 102 height 44
paste input "213) 700-6994"
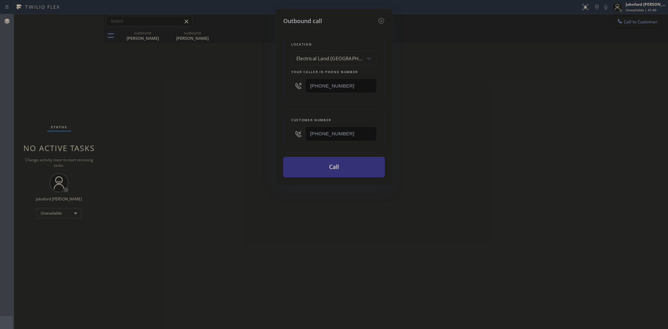
type input "(213) 700-6994"
click at [223, 148] on div "Outbound call Location Electrical Land Los Angeles Your caller id phone number …" at bounding box center [334, 164] width 668 height 329
click at [299, 168] on button "Call" at bounding box center [334, 167] width 102 height 21
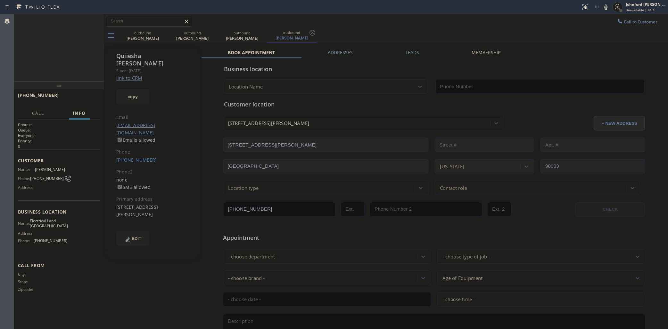
type input "(323) 900-0745"
click at [132, 157] on link "(213) 700-6994" at bounding box center [136, 160] width 41 height 6
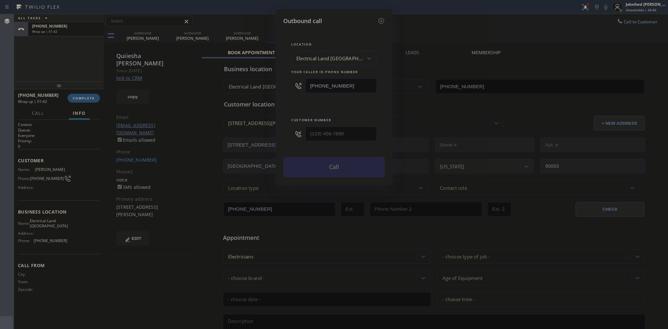
type input "(213) 700-6994"
click at [352, 167] on button "Call" at bounding box center [334, 167] width 102 height 21
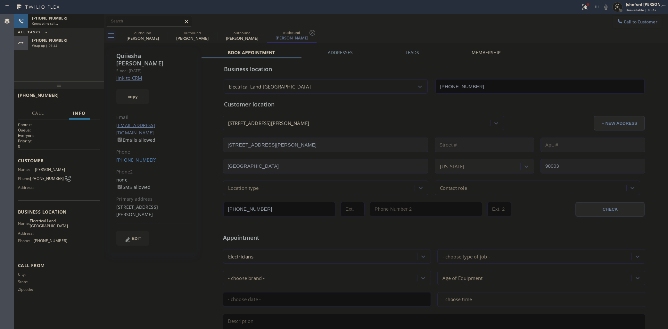
click at [76, 47] on div "+12137006994 Wrap up | 01:44" at bounding box center [64, 43] width 73 height 14
click at [88, 101] on button "COMPLETE" at bounding box center [84, 98] width 32 height 9
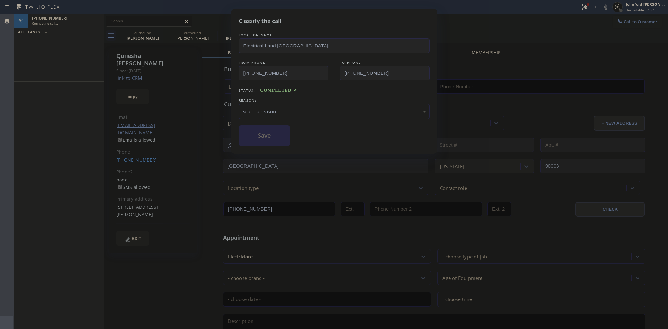
type input "(323) 900-0745"
click at [266, 104] on div "Select a reason" at bounding box center [334, 111] width 191 height 15
click at [276, 135] on button "Save" at bounding box center [265, 135] width 52 height 21
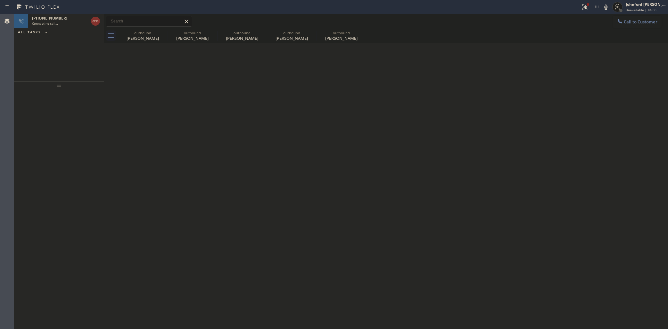
drag, startPoint x: 608, startPoint y: 8, endPoint x: 607, endPoint y: 11, distance: 3.3
click at [608, 8] on icon at bounding box center [606, 7] width 8 height 8
click at [166, 34] on icon at bounding box center [164, 33] width 8 height 8
click at [0, 0] on icon at bounding box center [0, 0] width 0 height 0
type input "(323) 900-0745"
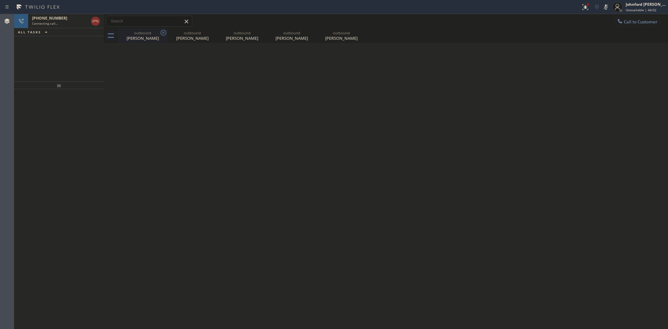
type input "(323) 900-0745"
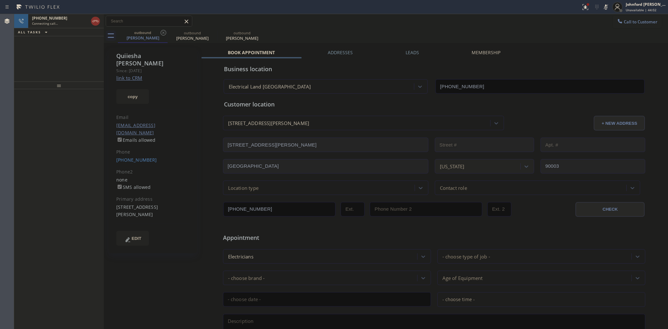
click at [166, 34] on icon at bounding box center [164, 33] width 8 height 8
click at [607, 8] on icon at bounding box center [605, 6] width 3 height 5
click at [66, 24] on div "Live | 00:03" at bounding box center [54, 23] width 45 height 4
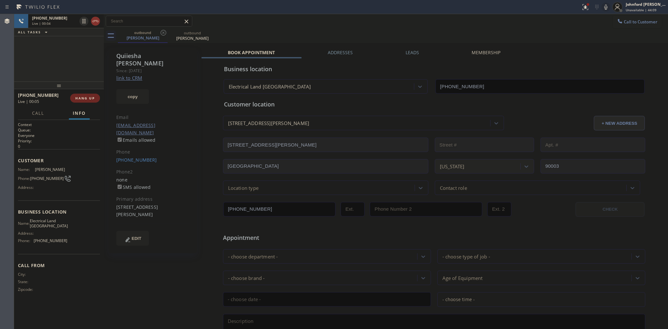
click at [91, 99] on span "HANG UP" at bounding box center [85, 98] width 20 height 4
click at [132, 148] on div "Phone" at bounding box center [152, 151] width 73 height 7
click at [134, 157] on link "(213) 700-6994" at bounding box center [136, 160] width 41 height 6
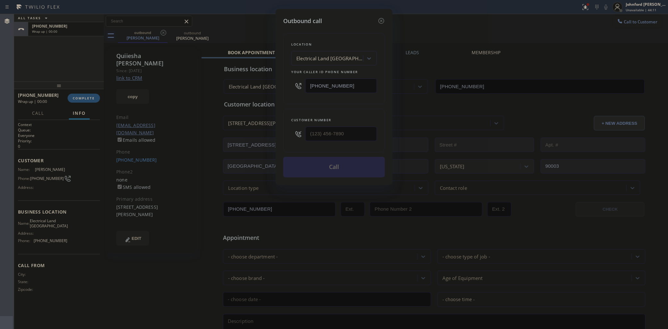
type input "(213) 700-6994"
click at [352, 170] on button "Call" at bounding box center [334, 167] width 102 height 21
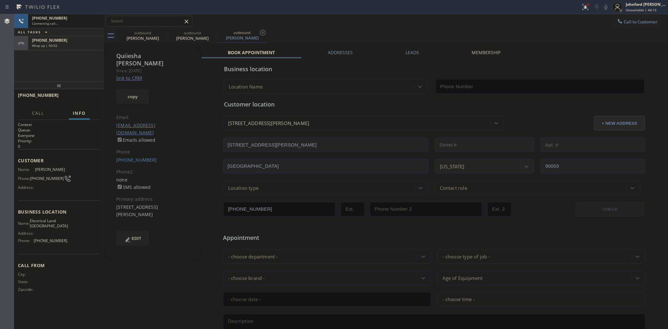
click at [65, 50] on div "+12137006994 Connecting call… ALL TASKS ALL TASKS ACTIVE TASKS TASKS IN WRAP UP…" at bounding box center [59, 32] width 90 height 36
click at [72, 45] on div "Wrap up | 00:02" at bounding box center [66, 45] width 68 height 4
click at [96, 104] on div "+12137006994 Wrap up | 00:04 COMPLETE" at bounding box center [59, 98] width 82 height 17
click at [90, 98] on span "COMPLETE" at bounding box center [84, 98] width 22 height 4
type input "(323) 900-0745"
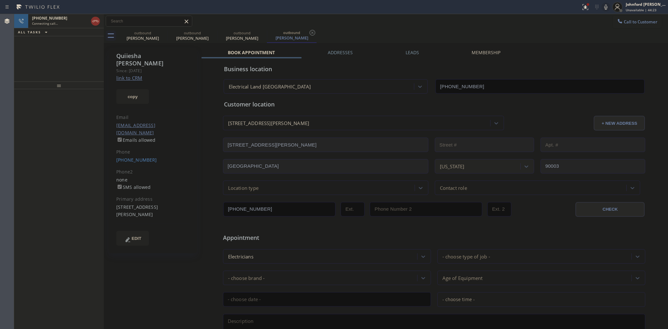
click at [53, 58] on div "+12137006994 Connecting call… ALL TASKS ALL TASKS ACTIVE TASKS TASKS IN WRAP UP" at bounding box center [59, 47] width 90 height 67
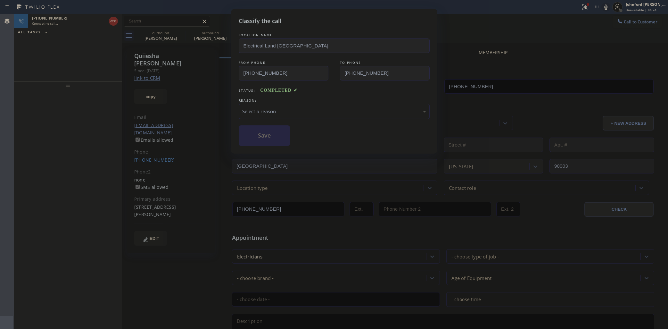
drag, startPoint x: 104, startPoint y: 44, endPoint x: 109, endPoint y: 44, distance: 4.8
click at [122, 43] on div "Classify the call LOCATION NAME 4B2.Paid Viking Repair Service FROM PHONE (949)…" at bounding box center [341, 171] width 654 height 315
click at [78, 25] on div "Classify the call LOCATION NAME Electrical Land Los Angeles FROM PHONE (323) 90…" at bounding box center [334, 164] width 668 height 329
click at [271, 108] on div "Select a reason" at bounding box center [334, 111] width 184 height 7
click at [268, 138] on button "Save" at bounding box center [265, 135] width 52 height 21
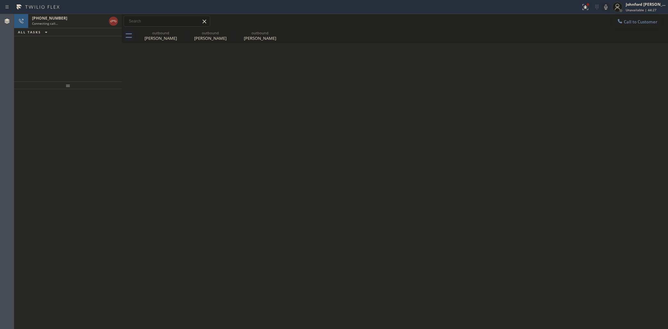
click at [67, 24] on div "Connecting call…" at bounding box center [69, 23] width 74 height 4
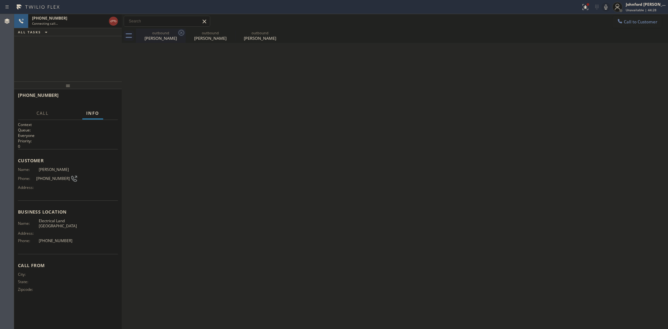
click at [182, 34] on icon at bounding box center [182, 33] width 8 height 8
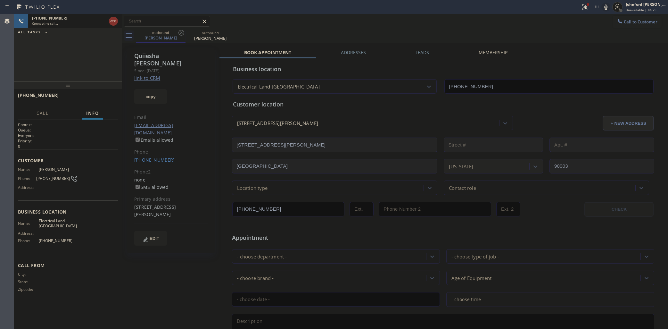
click at [76, 60] on div "+12137006994 Connecting call… ALL TASKS ALL TASKS ACTIVE TASKS TASKS IN WRAP UP" at bounding box center [68, 47] width 108 height 67
click at [90, 53] on div "+12137006994 Connecting call… ALL TASKS ALL TASKS ACTIVE TASKS TASKS IN WRAP UP" at bounding box center [68, 47] width 108 height 67
click at [41, 63] on div "+12137006994 Live | 00:00 ALL TASKS ALL TASKS ACTIVE TASKS TASKS IN WRAP UP" at bounding box center [68, 47] width 108 height 67
click at [98, 96] on span "HANG UP" at bounding box center [103, 98] width 20 height 4
click at [98, 96] on span "COMPLETE" at bounding box center [102, 98] width 22 height 4
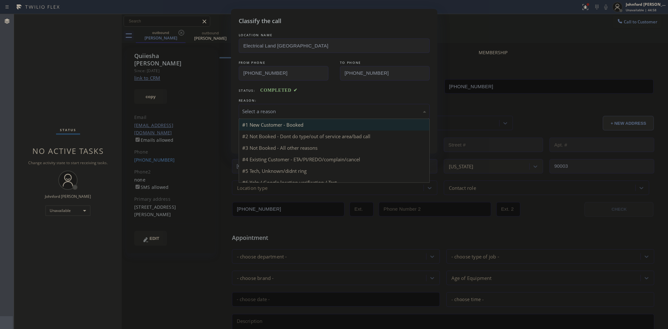
drag, startPoint x: 286, startPoint y: 108, endPoint x: 285, endPoint y: 117, distance: 9.4
click at [287, 108] on div "Select a reason" at bounding box center [334, 111] width 184 height 7
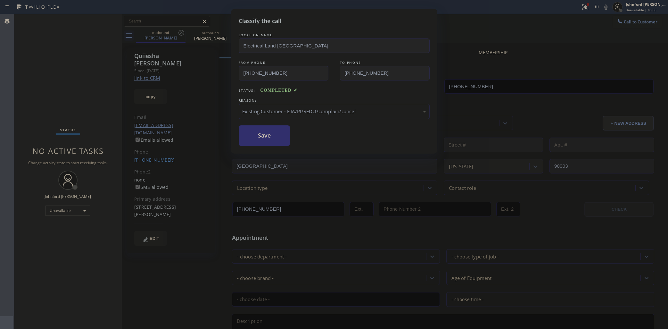
click at [268, 130] on button "Save" at bounding box center [265, 135] width 52 height 21
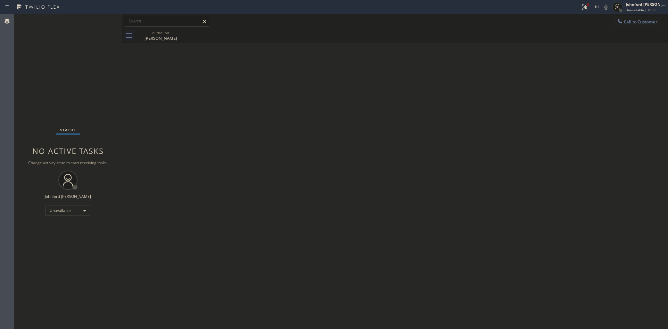
click at [554, 185] on div "Back to Dashboard Change Sender ID Customers Technicians Select a contact Outbo…" at bounding box center [395, 171] width 546 height 315
click at [630, 20] on span "Call to Customer" at bounding box center [641, 22] width 34 height 6
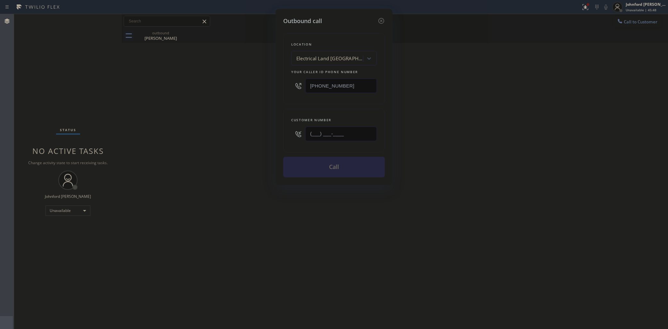
drag, startPoint x: 337, startPoint y: 132, endPoint x: 265, endPoint y: 132, distance: 71.8
click at [291, 132] on div "(___) ___-____" at bounding box center [334, 133] width 86 height 21
paste input "213) 700-6994"
type input "(213) 700-6994"
click at [236, 134] on div "Outbound call Location Electrical Land Los Angeles Your caller id phone number …" at bounding box center [334, 164] width 668 height 329
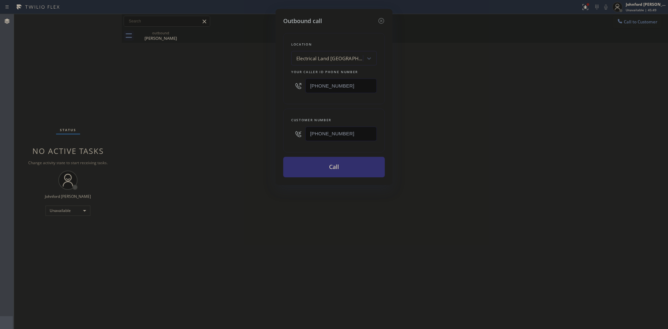
click at [300, 172] on button "Call" at bounding box center [334, 167] width 102 height 21
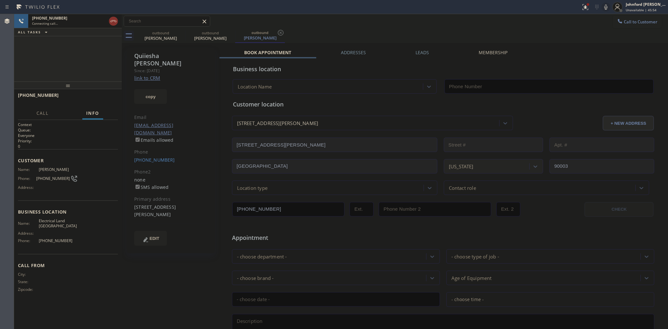
type input "(323) 900-0745"
click at [29, 73] on div "+12137006994 Live | 00:11 ALL TASKS ALL TASKS ACTIVE TASKS TASKS IN WRAP UP" at bounding box center [68, 47] width 108 height 67
click at [105, 98] on span "HANG UP" at bounding box center [103, 98] width 20 height 4
drag, startPoint x: 49, startPoint y: 62, endPoint x: 54, endPoint y: 77, distance: 16.3
click at [49, 62] on div "ALL TASKS ALL TASKS ACTIVE TASKS TASKS IN WRAP UP +12137006994 Wrap up | 00:33" at bounding box center [68, 47] width 108 height 67
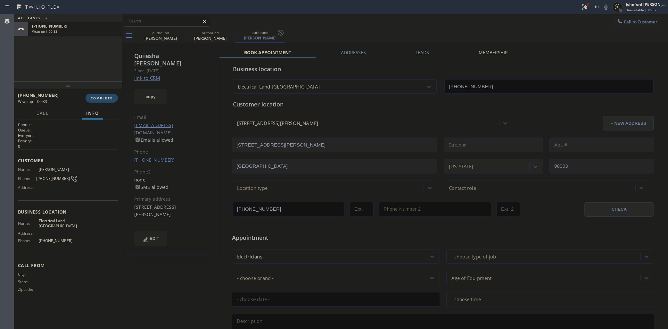
click at [107, 98] on span "COMPLETE" at bounding box center [102, 98] width 22 height 4
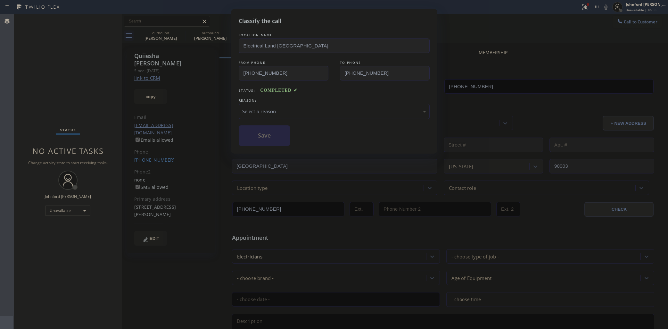
drag, startPoint x: 277, startPoint y: 107, endPoint x: 284, endPoint y: 105, distance: 6.8
click at [281, 105] on div "Select a reason" at bounding box center [334, 111] width 191 height 15
click at [285, 142] on button "Save" at bounding box center [265, 135] width 52 height 21
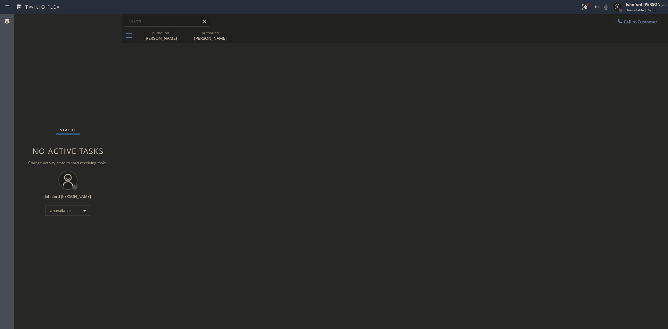
click at [42, 95] on div "Status No active tasks Change activity state to start receiving tasks. [PERSON_…" at bounding box center [68, 171] width 108 height 315
click at [619, 21] on icon at bounding box center [620, 21] width 6 height 6
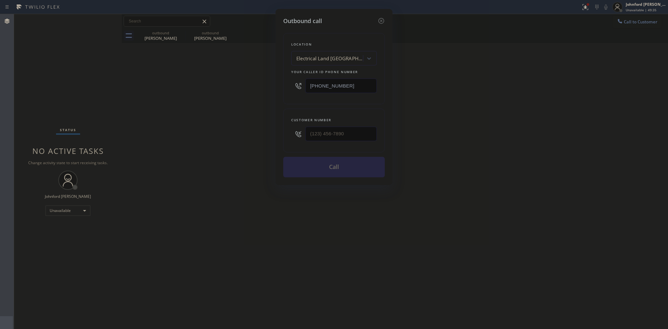
drag, startPoint x: 358, startPoint y: 79, endPoint x: 279, endPoint y: 79, distance: 78.2
click at [279, 79] on div "Outbound call Location Electrical Land Los Angeles Your caller id phone number …" at bounding box center [334, 97] width 117 height 176
paste input "855) 731-4952"
type input "(855) 731-4952"
click at [260, 132] on div "Outbound call Location 5 Star Appliance Repair Your caller id phone number (855…" at bounding box center [334, 164] width 668 height 329
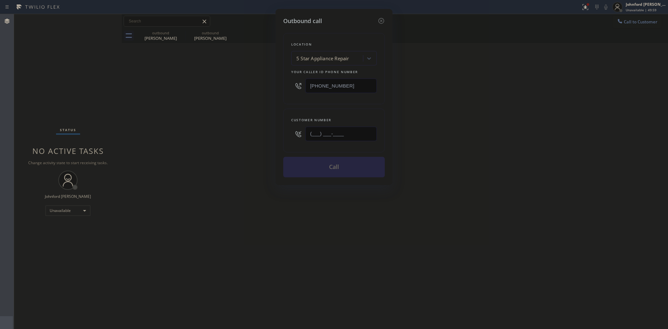
click at [347, 135] on input "(___) ___-____" at bounding box center [340, 134] width 71 height 14
paste input "949) 951-6249"
type input "(949) 951-6249"
click at [362, 165] on button "Call" at bounding box center [334, 167] width 102 height 21
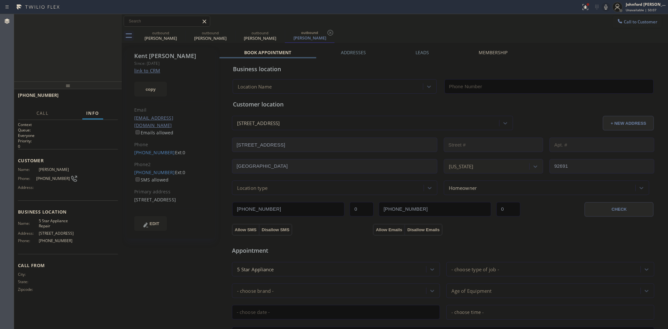
type input "(855) 731-4952"
click at [111, 22] on icon at bounding box center [114, 21] width 8 height 8
click at [148, 169] on link "(949) 378-3598" at bounding box center [154, 172] width 41 height 6
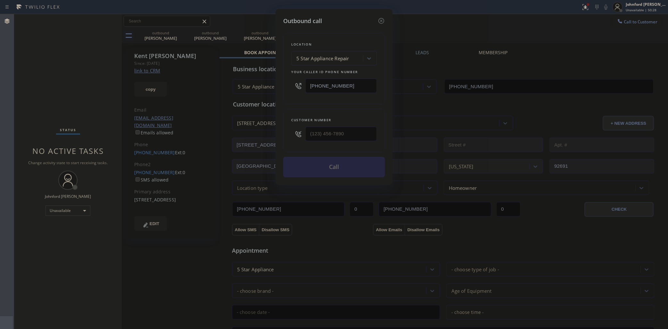
type input "(949) 378-3598"
click at [354, 166] on button "Call" at bounding box center [334, 167] width 102 height 21
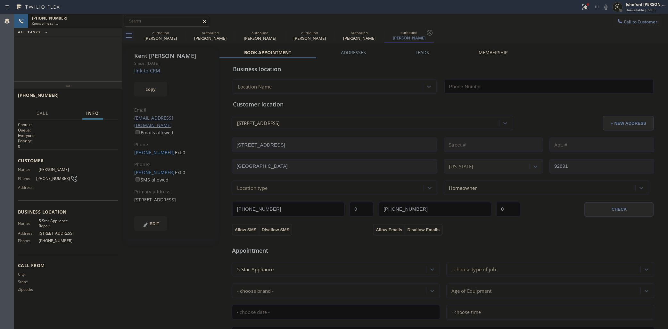
type input "(855) 731-4952"
click at [40, 46] on div "+19493783598 Live | 00:06 ALL TASKS ALL TASKS ACTIVE TASKS TASKS IN WRAP UP" at bounding box center [68, 47] width 108 height 67
click at [101, 96] on span "HANG UP" at bounding box center [103, 98] width 20 height 4
drag, startPoint x: 134, startPoint y: 164, endPoint x: 166, endPoint y: 163, distance: 32.4
click at [166, 163] on div "Kent Schaller Since: 20 may 2020 link to CRM copy Email no@email.com Emails all…" at bounding box center [171, 143] width 88 height 191
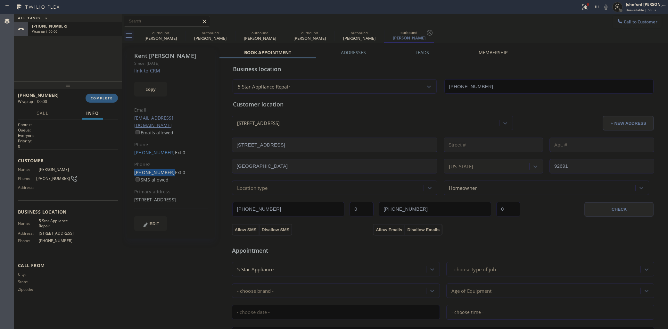
copy link "(949) 378-3598"
click at [106, 92] on div "+19493783598 Wrap up | 01:32 COMPLETE" at bounding box center [68, 98] width 100 height 17
click at [103, 100] on span "COMPLETE" at bounding box center [102, 98] width 22 height 4
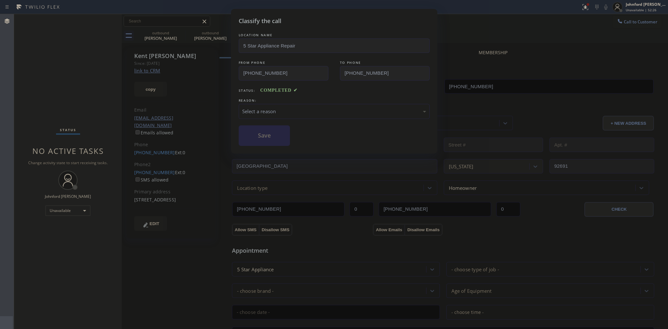
click at [284, 115] on div "Select a reason" at bounding box center [334, 111] width 191 height 15
click at [290, 138] on div "Save" at bounding box center [334, 135] width 191 height 21
drag, startPoint x: 278, startPoint y: 134, endPoint x: 322, endPoint y: 2, distance: 138.9
click at [278, 131] on button "Save" at bounding box center [265, 135] width 52 height 21
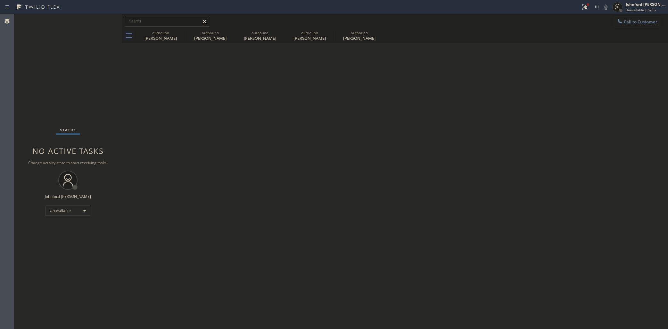
drag, startPoint x: 467, startPoint y: 74, endPoint x: 494, endPoint y: 13, distance: 66.0
click at [470, 70] on div "Back to Dashboard Change Sender ID Customers Technicians Select a contact Outbo…" at bounding box center [395, 171] width 546 height 315
click at [628, 22] on span "Call to Customer" at bounding box center [641, 22] width 34 height 6
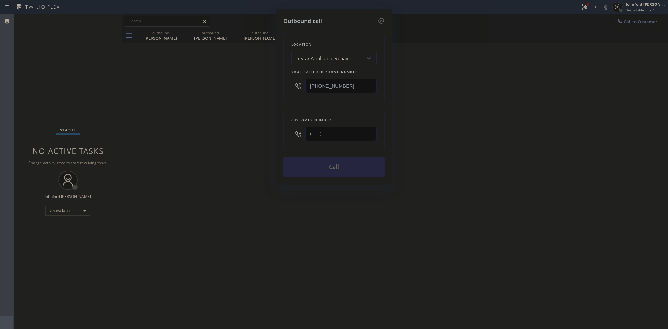
drag, startPoint x: 326, startPoint y: 136, endPoint x: 262, endPoint y: 136, distance: 63.4
click at [262, 136] on div "Outbound call Location 5 Star Appliance Repair Your caller id phone number (855…" at bounding box center [334, 164] width 668 height 329
paste input "213) 700-6994"
type input "(213) 700-6994"
click at [448, 136] on div "Outbound call Location 5 Star Appliance Repair Your caller id phone number (855…" at bounding box center [334, 164] width 668 height 329
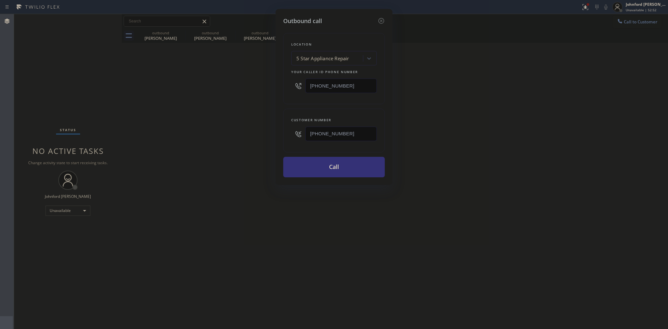
drag, startPoint x: 335, startPoint y: 84, endPoint x: 245, endPoint y: 102, distance: 92.1
click at [266, 95] on div "Outbound call Location 5 Star Appliance Repair Your caller id phone number (855…" at bounding box center [334, 164] width 668 height 329
paste input "323) 900-0745"
type input "(323) 900-0745"
click at [225, 102] on div "Outbound call Location 5 Star Appliance Repair Your caller id phone number (323…" at bounding box center [334, 164] width 668 height 329
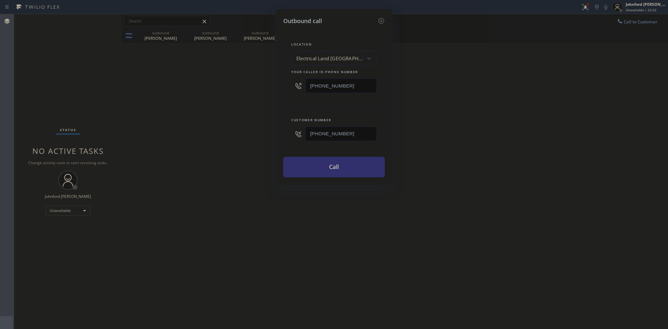
click at [310, 162] on button "Call" at bounding box center [334, 167] width 102 height 21
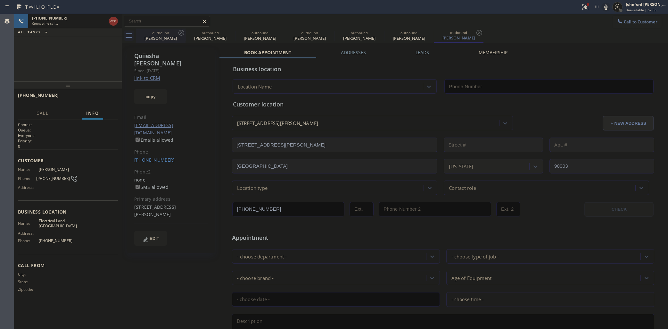
type input "(323) 900-0745"
click at [181, 29] on icon at bounding box center [182, 33] width 8 height 8
click at [0, 0] on icon at bounding box center [0, 0] width 0 height 0
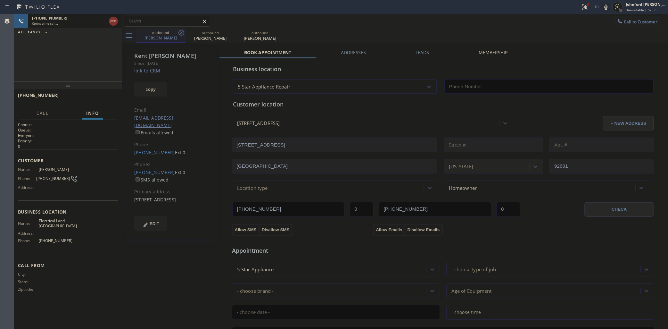
type input "(855) 731-4952"
type input "(323) 900-0745"
click at [180, 31] on icon at bounding box center [182, 33] width 8 height 8
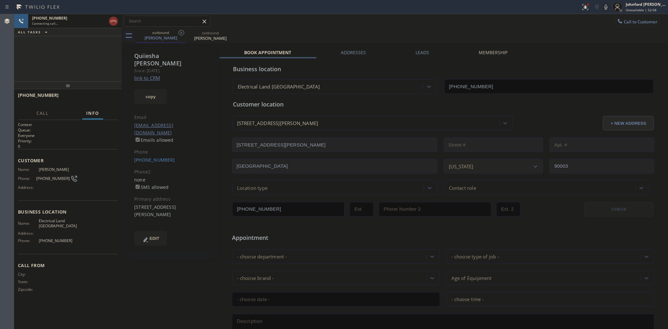
drag, startPoint x: 91, startPoint y: 54, endPoint x: 87, endPoint y: 55, distance: 4.1
click at [88, 55] on div "+12137006994 Connecting call… ALL TASKS ALL TASKS ACTIVE TASKS TASKS IN WRAP UP" at bounding box center [68, 47] width 108 height 67
click at [31, 55] on div "+12137006994 Live | 00:02 ALL TASKS ALL TASKS ACTIVE TASKS TASKS IN WRAP UP" at bounding box center [68, 47] width 108 height 67
click at [106, 96] on span "HANG UP" at bounding box center [103, 98] width 20 height 4
click at [20, 58] on div "ALL TASKS ALL TASKS ACTIVE TASKS TASKS IN WRAP UP +12137006994 Wrap up | 00:09" at bounding box center [68, 47] width 108 height 67
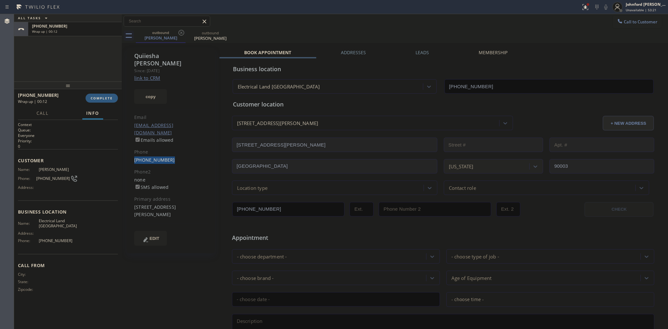
drag, startPoint x: 129, startPoint y: 146, endPoint x: 174, endPoint y: 146, distance: 44.5
click at [174, 146] on div "Quiiesha Moore Since: 20 may 2020 link to CRM copy Email no@gmail.com Emails al…" at bounding box center [171, 150] width 88 height 205
copy link "(213) 700-6994"
click at [103, 99] on span "COMPLETE" at bounding box center [102, 98] width 22 height 4
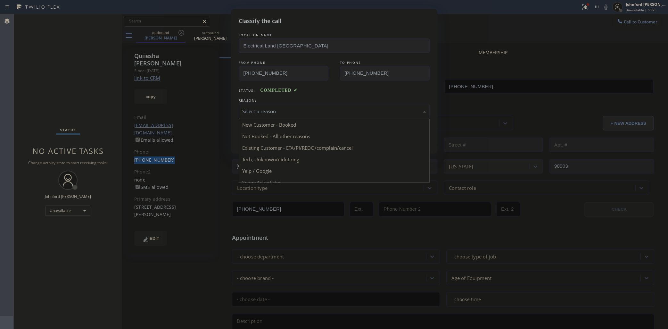
click at [263, 109] on div "Select a reason" at bounding box center [334, 111] width 184 height 7
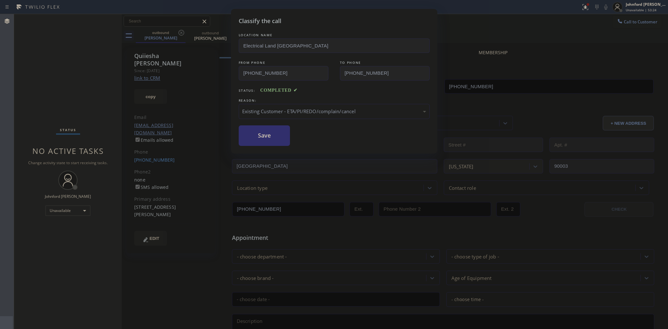
click at [274, 135] on button "Save" at bounding box center [265, 135] width 52 height 21
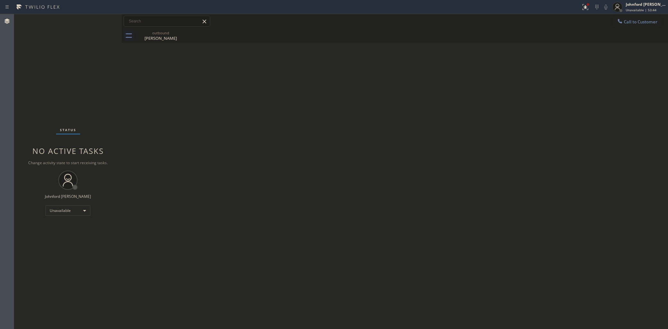
click at [623, 24] on div at bounding box center [620, 22] width 8 height 8
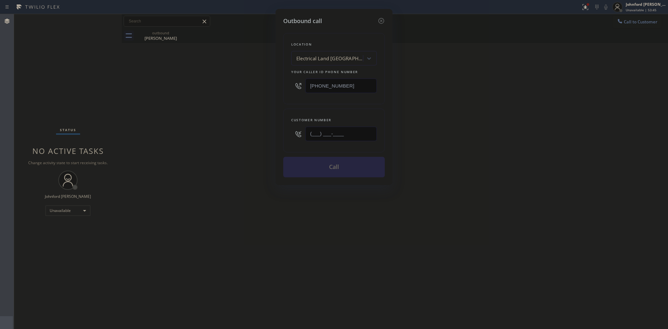
drag, startPoint x: 292, startPoint y: 138, endPoint x: 267, endPoint y: 143, distance: 26.0
click at [267, 143] on div "Outbound call Location Electrical Land Los Angeles Your caller id phone number …" at bounding box center [334, 164] width 668 height 329
paste input "213) 700-6994"
type input "(213) 700-6994"
drag, startPoint x: 352, startPoint y: 81, endPoint x: 248, endPoint y: 98, distance: 104.9
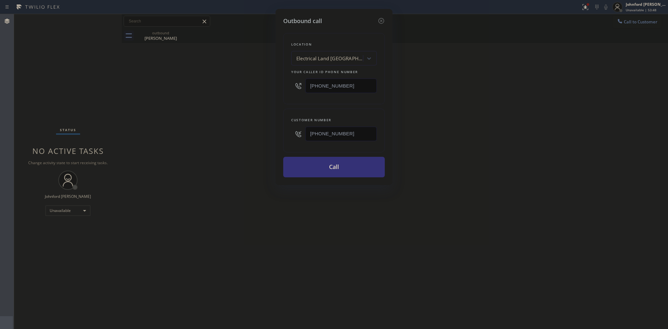
click at [256, 96] on div "Outbound call Location Electrical Land Los Angeles Your caller id phone number …" at bounding box center [334, 164] width 668 height 329
paste input "855) 731-4952"
type input "(855) 731-4952"
click at [210, 108] on div "Outbound call Location Electrical Land Los Angeles Your caller id phone number …" at bounding box center [334, 164] width 668 height 329
click at [318, 167] on button "Call" at bounding box center [334, 167] width 102 height 21
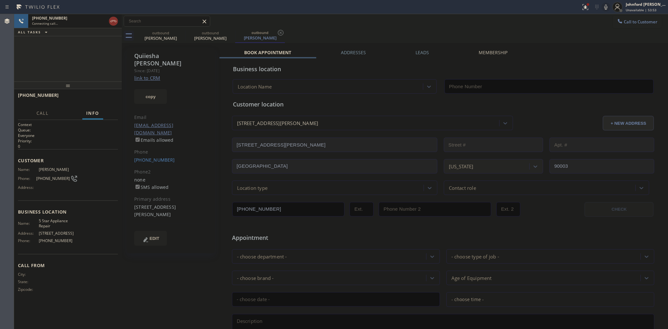
type input "(855) 731-4952"
click at [106, 95] on button "HANG UP" at bounding box center [103, 98] width 30 height 9
drag, startPoint x: 133, startPoint y: 150, endPoint x: 177, endPoint y: 148, distance: 44.0
click at [177, 148] on div "Quiiesha Moore Since: 20 may 2020 link to CRM copy Email no@gmail.com Emails al…" at bounding box center [171, 150] width 88 height 205
drag, startPoint x: 124, startPoint y: 148, endPoint x: 172, endPoint y: 151, distance: 48.2
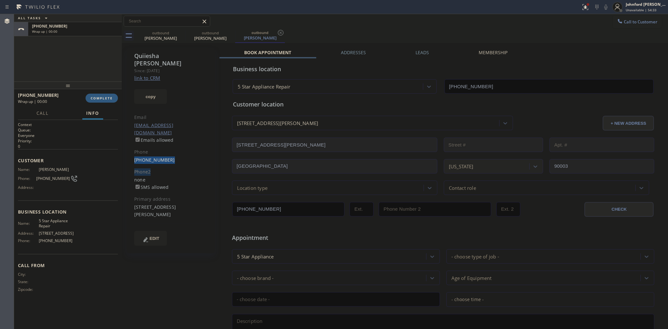
click at [172, 151] on div "Quiiesha Moore Since: 20 may 2020 link to CRM copy Email no@gmail.com Emails al…" at bounding box center [171, 252] width 96 height 415
click at [169, 156] on div "(213) 700-6994" at bounding box center [170, 159] width 73 height 7
drag, startPoint x: 172, startPoint y: 142, endPoint x: 128, endPoint y: 146, distance: 43.8
click at [128, 146] on div "Quiiesha Moore Since: 20 may 2020 link to CRM copy Email no@gmail.com Emails al…" at bounding box center [171, 150] width 88 height 205
copy link "(213) 700-6994"
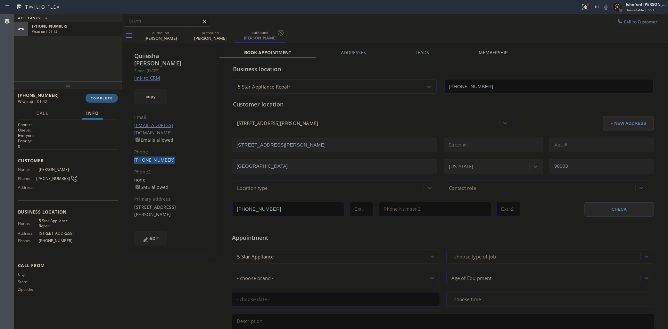
click at [617, 19] on icon at bounding box center [620, 21] width 6 height 6
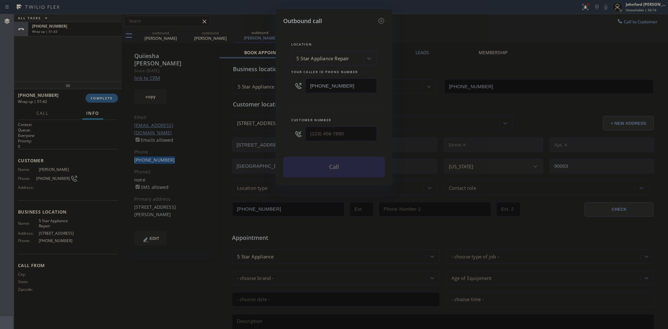
drag, startPoint x: 359, startPoint y: 85, endPoint x: 340, endPoint y: 72, distance: 22.7
click at [311, 85] on input "(855) 731-4952" at bounding box center [340, 86] width 71 height 14
paste input "88) 527-1249"
type input "(888) 527-1249"
drag, startPoint x: 348, startPoint y: 125, endPoint x: 265, endPoint y: 136, distance: 83.7
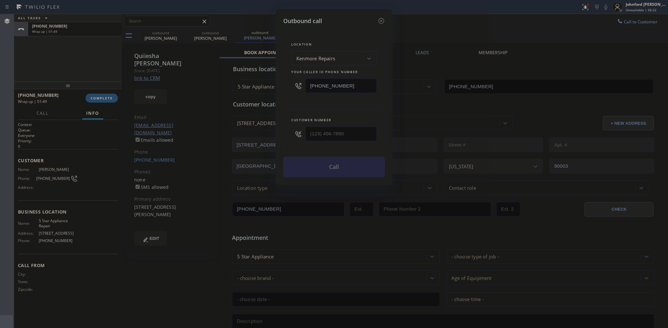
click at [265, 136] on div "Outbound call Location Kenmore Repairs Your caller id phone number (888) 527-12…" at bounding box center [334, 164] width 668 height 328
click at [326, 129] on input "(___) ___-____" at bounding box center [340, 134] width 71 height 14
paste input "817) 980-5929"
type input "(817) 980-5929"
click at [316, 104] on div "Location Kenmore Repairs Your caller id phone number (888) 527-1249 Customer nu…" at bounding box center [334, 101] width 102 height 152
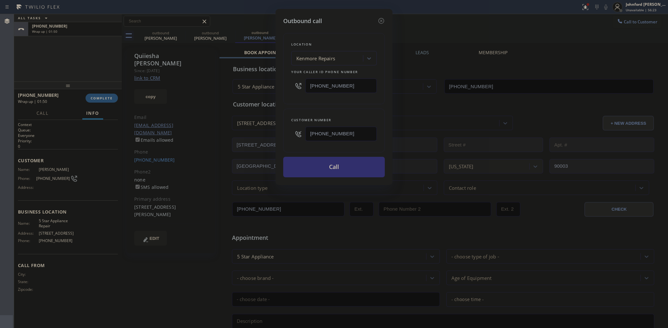
click at [329, 167] on button "Call" at bounding box center [334, 167] width 102 height 21
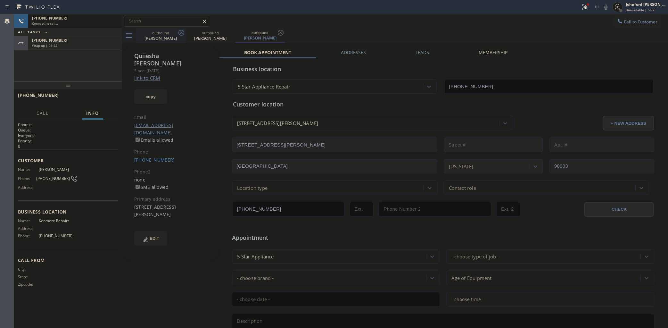
click at [183, 34] on icon at bounding box center [181, 33] width 6 height 6
click at [0, 0] on icon at bounding box center [0, 0] width 0 height 0
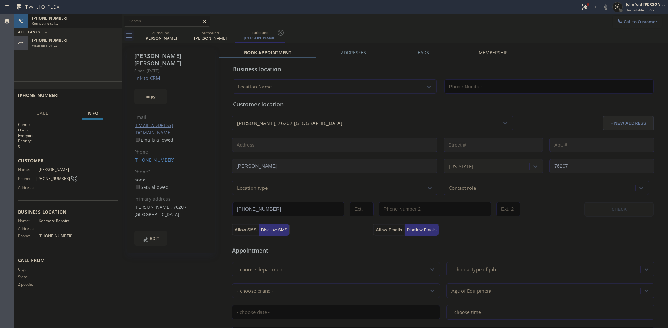
click at [0, 0] on icon at bounding box center [0, 0] width 0 height 0
type input "(888) 527-1249"
click at [58, 44] on div "Wrap up | 01:57" at bounding box center [75, 45] width 86 height 4
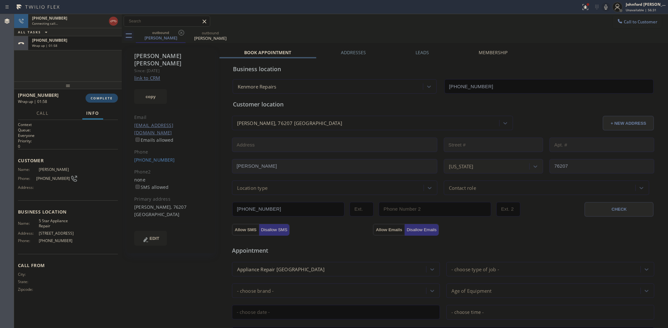
click at [101, 99] on span "COMPLETE" at bounding box center [102, 98] width 22 height 4
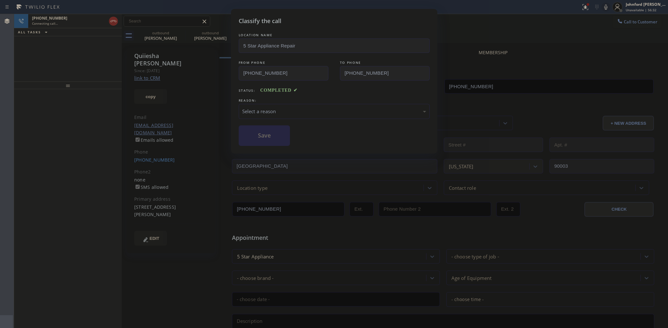
type input "(855) 731-4952"
click at [290, 113] on div "Select a reason" at bounding box center [334, 111] width 191 height 15
click at [280, 136] on button "Save" at bounding box center [265, 135] width 52 height 21
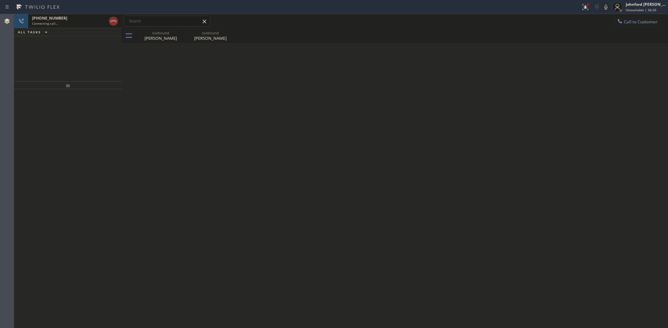
click at [77, 19] on div "+18179805929" at bounding box center [69, 17] width 74 height 5
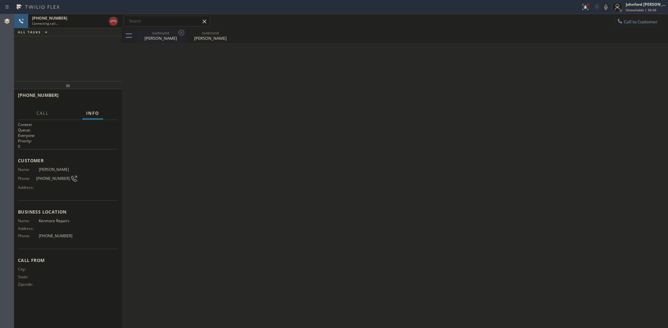
click at [167, 35] on div "outbound" at bounding box center [161, 32] width 48 height 5
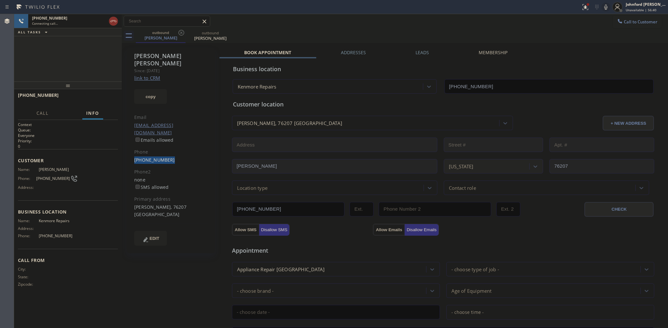
drag, startPoint x: 166, startPoint y: 147, endPoint x: 131, endPoint y: 145, distance: 34.7
click at [131, 145] on div "Paulette Belmore Since: 20 may 2020 link to CRM copy Email pbelmore1@outlook.co…" at bounding box center [171, 150] width 88 height 205
copy link "(817) 980-5929"
click at [113, 21] on icon at bounding box center [114, 21] width 8 height 8
click at [614, 17] on button "Call to Customer" at bounding box center [637, 22] width 49 height 12
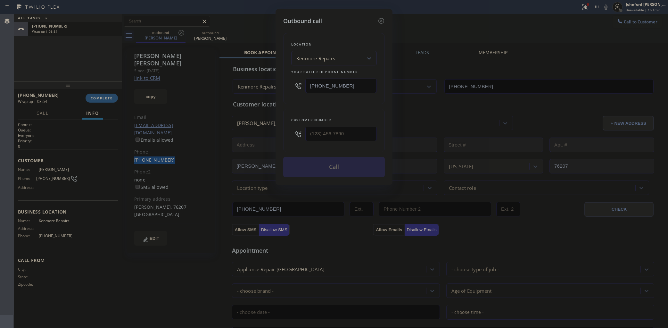
click at [79, 223] on div "Outbound call Location Kenmore Repairs Your caller id phone number (888) 527-12…" at bounding box center [334, 164] width 668 height 328
click at [379, 17] on icon at bounding box center [381, 21] width 8 height 8
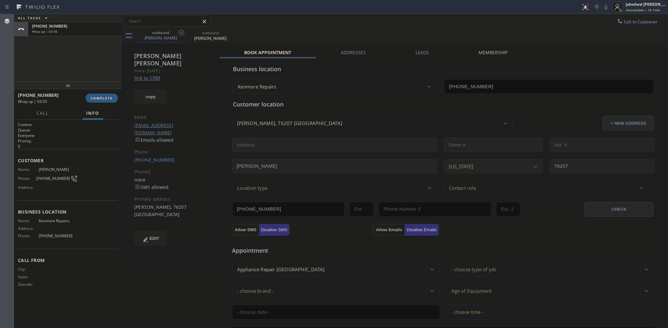
click at [56, 233] on span "(888) 527-1249" at bounding box center [58, 235] width 39 height 5
copy span "(888) 527-1249"
click at [101, 94] on button "COMPLETE" at bounding box center [102, 98] width 32 height 9
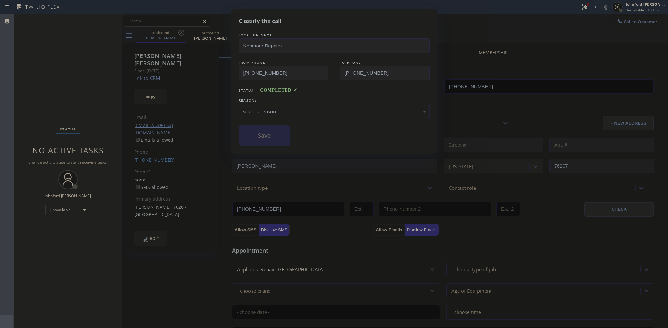
click at [277, 108] on div "Select a reason" at bounding box center [334, 111] width 184 height 7
click at [279, 136] on button "Save" at bounding box center [265, 135] width 52 height 21
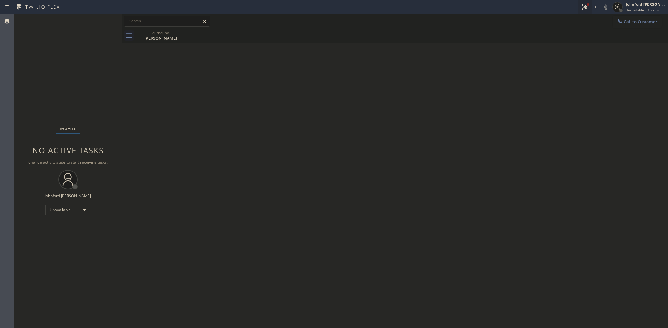
click at [585, 4] on icon at bounding box center [586, 7] width 8 height 8
click at [552, 82] on span "Clear issue" at bounding box center [551, 84] width 28 height 4
click at [452, 71] on div "Back to Dashboard Change Sender ID Customers Technicians Select a contact Outbo…" at bounding box center [395, 171] width 546 height 314
click at [630, 21] on span "Call to Customer" at bounding box center [641, 22] width 34 height 6
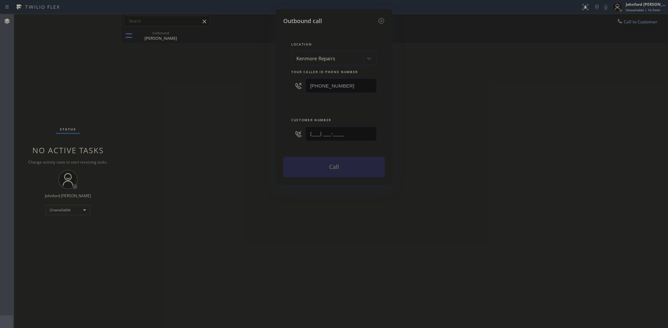
drag, startPoint x: 334, startPoint y: 137, endPoint x: 272, endPoint y: 137, distance: 62.2
click at [280, 137] on div "Outbound call Location Kenmore Repairs Your caller id phone number (888) 527-12…" at bounding box center [334, 97] width 117 height 176
paste input "404) 725-8409"
type input "(404) 725-8409"
click at [260, 142] on div "Outbound call Location Kenmore Repairs Your caller id phone number (888) 527-12…" at bounding box center [334, 164] width 668 height 328
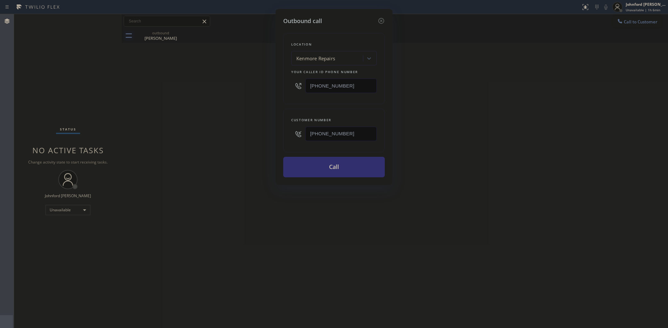
click at [355, 163] on button "Call" at bounding box center [334, 167] width 102 height 21
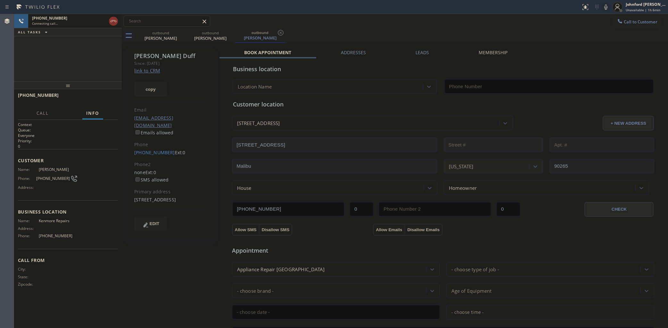
type input "(888) 527-1249"
click at [606, 4] on icon at bounding box center [606, 7] width 8 height 8
drag, startPoint x: 98, startPoint y: 98, endPoint x: 525, endPoint y: 63, distance: 427.9
click at [100, 96] on span "HANG UP" at bounding box center [103, 98] width 20 height 4
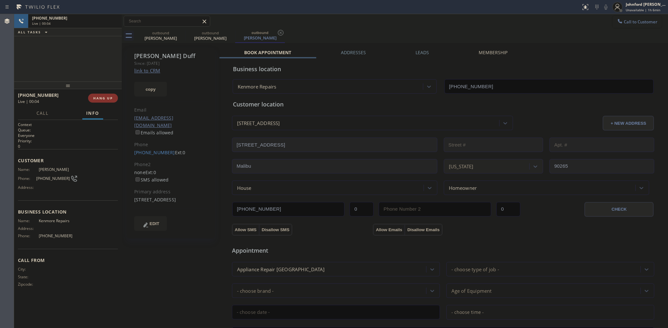
click at [624, 18] on button "Call to Customer" at bounding box center [637, 22] width 49 height 12
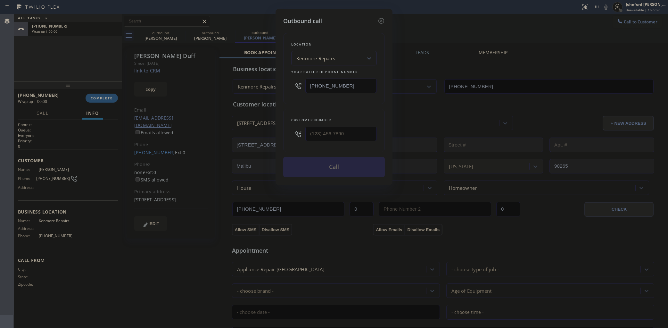
drag, startPoint x: 334, startPoint y: 84, endPoint x: 297, endPoint y: 85, distance: 37.5
click at [303, 84] on div "(888) 527-1249" at bounding box center [334, 85] width 86 height 21
paste input "58) 800-3094"
type input "[PHONE_NUMBER]"
click at [380, 18] on icon at bounding box center [381, 21] width 6 height 6
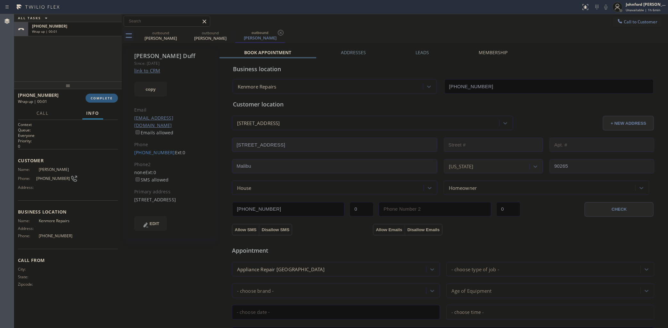
click at [93, 113] on span "Info" at bounding box center [92, 113] width 13 height 6
click at [97, 106] on div "+14047258409 Wrap up | 00:01 COMPLETE" at bounding box center [68, 98] width 100 height 17
click at [100, 102] on button "COMPLETE" at bounding box center [102, 98] width 32 height 9
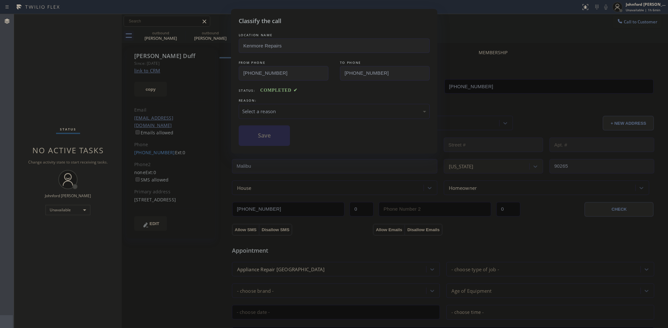
drag, startPoint x: 293, startPoint y: 106, endPoint x: 327, endPoint y: 112, distance: 34.8
click at [295, 108] on div "Select a reason" at bounding box center [334, 111] width 184 height 7
click at [276, 138] on button "Save" at bounding box center [265, 135] width 52 height 21
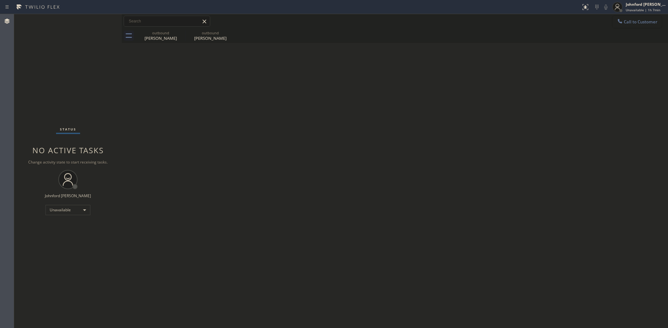
click at [658, 21] on button "Call to Customer" at bounding box center [637, 22] width 49 height 12
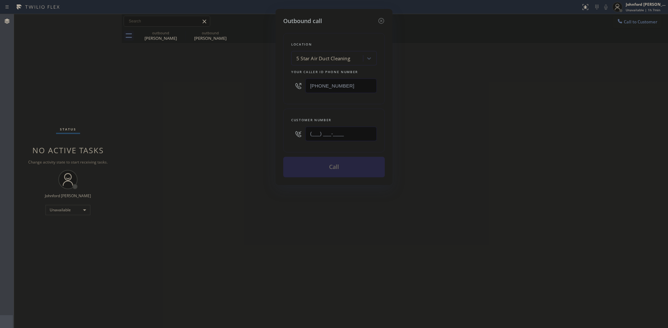
click at [297, 131] on div "(___) ___-____" at bounding box center [334, 133] width 86 height 21
paste input "310) 383-0266"
type input "(310) 383-0266"
drag, startPoint x: 463, startPoint y: 120, endPoint x: 482, endPoint y: 15, distance: 106.7
click at [463, 120] on div "Outbound call Location 5 Star Air Duct Cleaning Your caller id phone number (85…" at bounding box center [334, 164] width 668 height 328
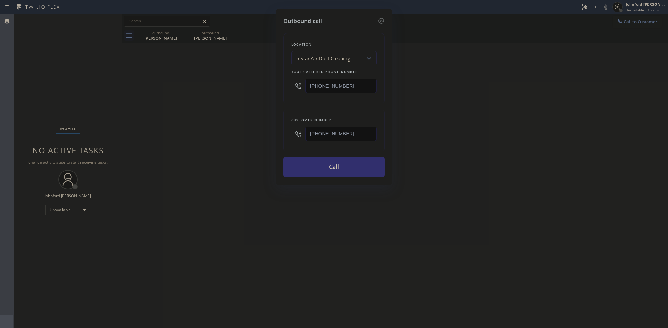
click at [329, 158] on button "Call" at bounding box center [334, 167] width 102 height 21
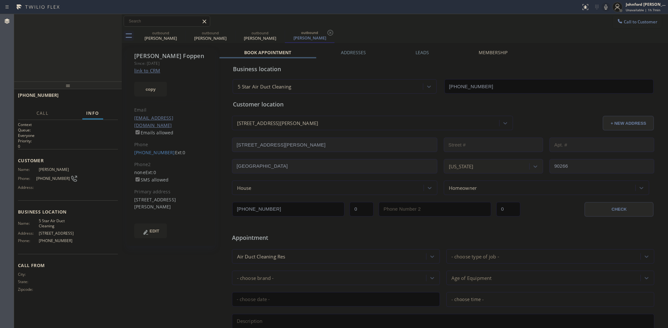
type input "[PHONE_NUMBER]"
click at [606, 8] on icon at bounding box center [606, 7] width 8 height 8
click at [604, 10] on icon at bounding box center [606, 7] width 8 height 8
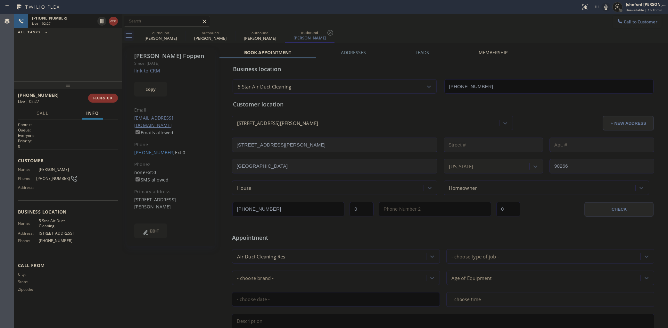
click at [606, 5] on icon at bounding box center [606, 7] width 8 height 8
click at [606, 5] on icon at bounding box center [605, 6] width 3 height 5
click at [604, 8] on icon at bounding box center [606, 7] width 8 height 8
click at [606, 7] on icon at bounding box center [606, 7] width 8 height 8
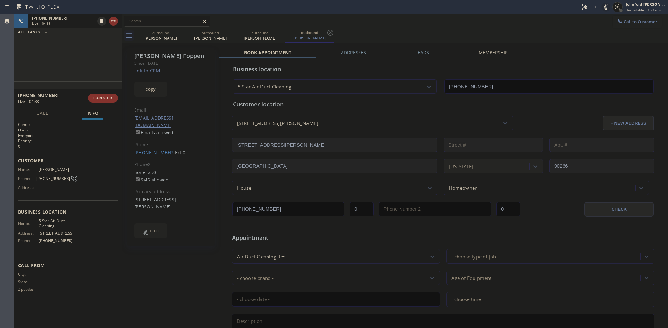
click at [606, 7] on rect at bounding box center [606, 6] width 4 height 4
click at [102, 93] on div "+13103830266 Wrap up | 00:00 COMPLETE" at bounding box center [68, 98] width 100 height 17
click at [111, 96] on span "COMPLETE" at bounding box center [102, 98] width 22 height 4
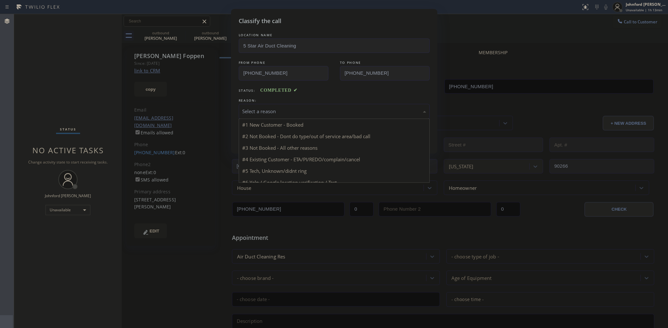
click at [291, 114] on div "Select a reason" at bounding box center [334, 111] width 191 height 15
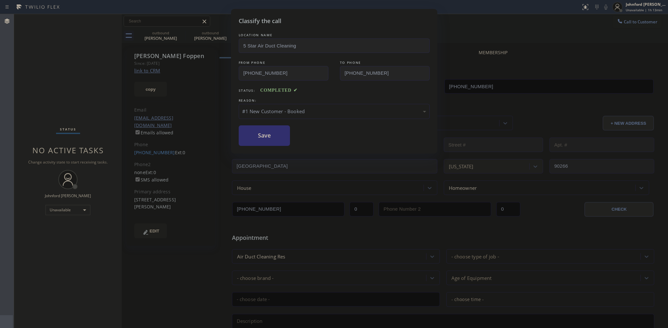
click at [283, 130] on button "Save" at bounding box center [265, 135] width 52 height 21
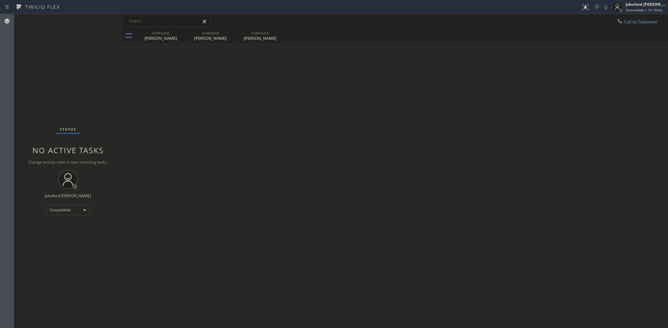
click at [662, 26] on div "Call to Customer Outbound call Location 5 Star Air Duct Cleaning Your caller id…" at bounding box center [640, 21] width 55 height 11
click at [634, 21] on span "Call to Customer" at bounding box center [641, 22] width 34 height 6
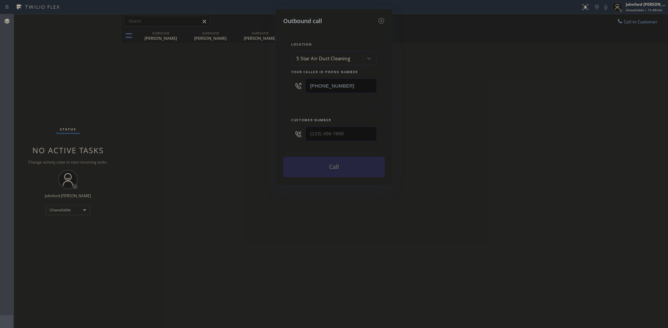
click at [37, 238] on div "Outbound call Location 5 Star Air Duct Cleaning Your caller id phone number [PH…" at bounding box center [334, 164] width 668 height 328
click at [650, 22] on div "Outbound call Location 5 Star Air Duct Cleaning Your caller id phone number [PH…" at bounding box center [334, 164] width 668 height 328
drag, startPoint x: 339, startPoint y: 88, endPoint x: 226, endPoint y: 101, distance: 113.8
click at [284, 92] on div "Location 5 Star Air Duct Cleaning Your caller id phone number (858) 800-3094" at bounding box center [334, 68] width 102 height 71
paste input "626) 247-3015"
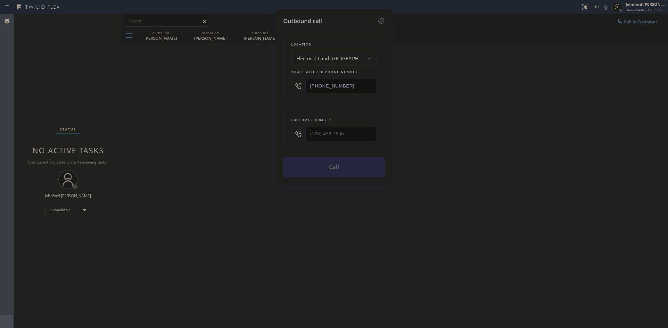
type input "(626) 247-3015"
paste input "808) 765-8344"
drag, startPoint x: 358, startPoint y: 130, endPoint x: 232, endPoint y: 130, distance: 125.9
click at [245, 130] on div "Outbound call Location Electrical Land Pasadena Your caller id phone number (62…" at bounding box center [334, 164] width 668 height 328
type input "(808) 765-8344"
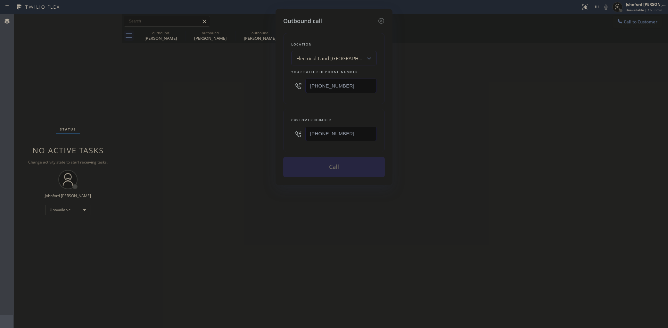
click at [235, 130] on div "Outbound call Location Electrical Land Pasadena Your caller id phone number (62…" at bounding box center [334, 164] width 668 height 328
click at [289, 162] on button "Call" at bounding box center [334, 167] width 102 height 21
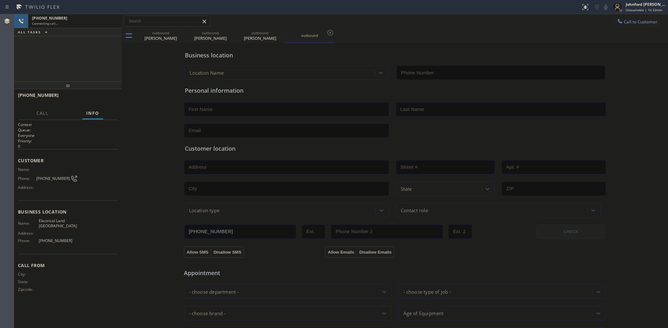
type input "(626) 247-3015"
click at [52, 61] on div "+18087658344 Connecting call… ALL TASKS ALL TASKS ACTIVE TASKS TASKS IN WRAP UP" at bounding box center [68, 47] width 108 height 67
click at [53, 176] on span "(808) 765-8344" at bounding box center [53, 178] width 34 height 5
drag, startPoint x: 53, startPoint y: 173, endPoint x: 104, endPoint y: 58, distance: 125.9
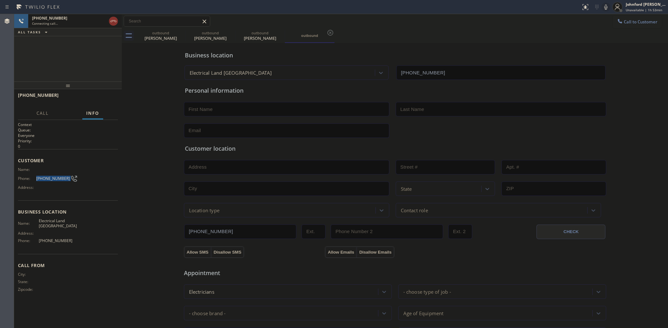
click at [53, 169] on div "Name: Phone: (808) 765-8344 Address:" at bounding box center [48, 179] width 60 height 25
copy div "Name: Phone: (808) 765-8344"
click at [114, 20] on icon at bounding box center [114, 21] width 8 height 8
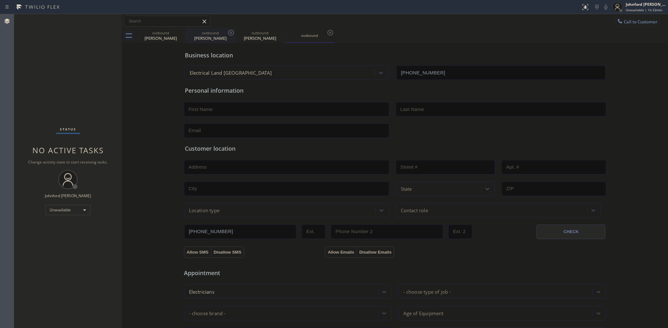
click at [199, 34] on div "outbound" at bounding box center [210, 32] width 48 height 5
type input "(888) 527-1249"
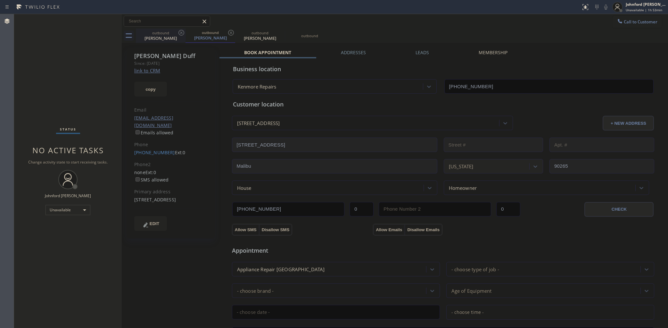
click at [178, 34] on icon at bounding box center [182, 33] width 8 height 8
click at [186, 34] on div "outbound Meg Duff" at bounding box center [211, 36] width 50 height 14
click at [179, 31] on icon at bounding box center [181, 33] width 6 height 6
type input "[PHONE_NUMBER]"
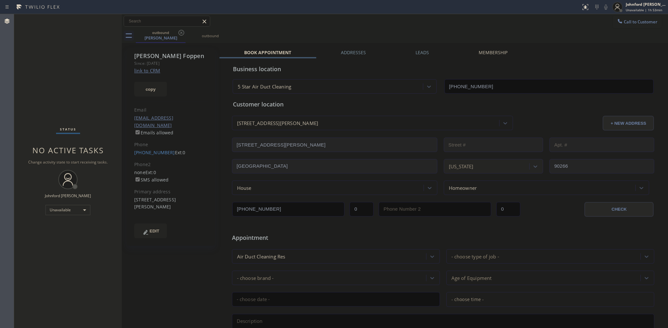
click at [179, 31] on icon at bounding box center [181, 33] width 6 height 6
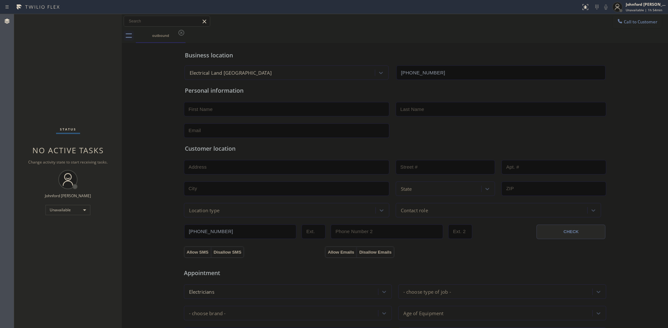
drag, startPoint x: 580, startPoint y: 50, endPoint x: 603, endPoint y: 39, distance: 25.2
click at [580, 50] on div "Business location Electrical Land Pasadena (626) 247-3015" at bounding box center [395, 62] width 423 height 35
click at [625, 24] on button "Call to Customer" at bounding box center [637, 22] width 49 height 12
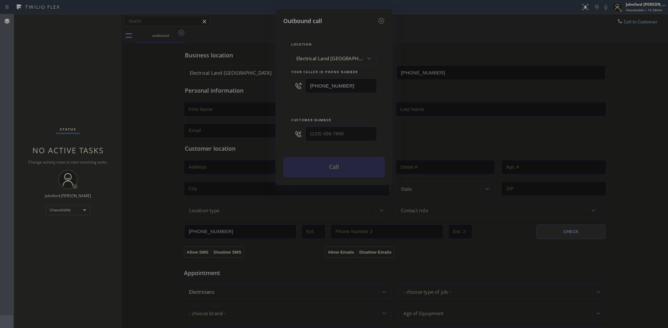
drag, startPoint x: 350, startPoint y: 90, endPoint x: 255, endPoint y: 94, distance: 94.6
click at [263, 94] on div "Outbound call Location Electrical Land Pasadena Your caller id phone number (62…" at bounding box center [334, 164] width 668 height 328
paste input "206) 309-8891"
drag, startPoint x: 353, startPoint y: 88, endPoint x: 246, endPoint y: 87, distance: 106.7
click at [246, 87] on div "Outbound call Location 4B2.Paid Viking Repair Service Your caller id phone numb…" at bounding box center [334, 164] width 668 height 328
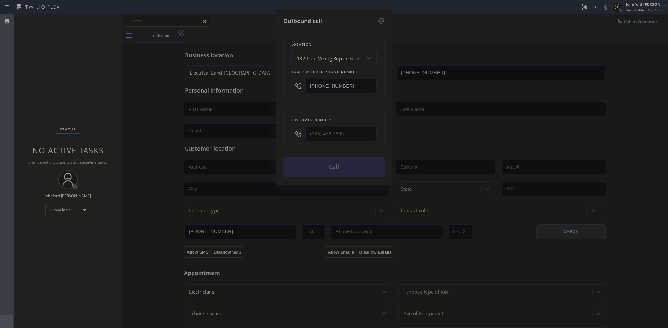
paste input "424) 365-8428"
type input "(424) 365-8428"
paste input "424) 495-2110"
drag, startPoint x: 346, startPoint y: 136, endPoint x: 238, endPoint y: 139, distance: 108.0
click at [239, 139] on div "Outbound call Location AC and Heating Experts Santa Monica Your caller id phone…" at bounding box center [334, 164] width 668 height 328
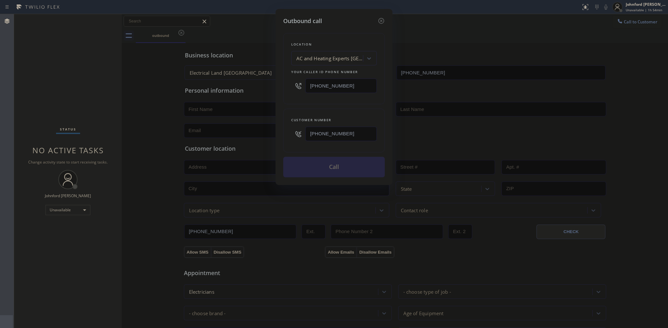
type input "(424) 495-2110"
click at [238, 139] on div "Outbound call Location AC and Heating Experts Santa Monica Your caller id phone…" at bounding box center [334, 164] width 668 height 328
click at [303, 161] on button "Call" at bounding box center [334, 167] width 102 height 21
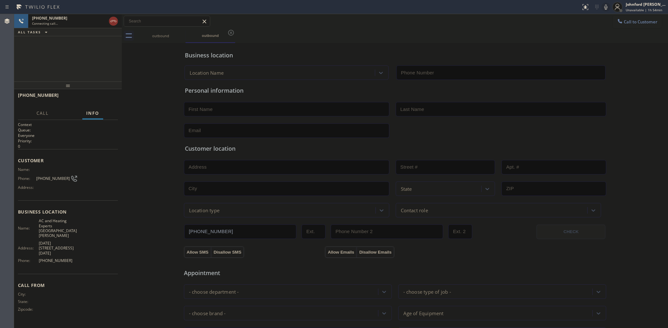
type input "(424) 365-8428"
click at [38, 70] on div "+14244952110 Live | 00:04 ALL TASKS ALL TASKS ACTIVE TASKS TASKS IN WRAP UP" at bounding box center [68, 47] width 108 height 67
click at [104, 100] on span "HANG UP" at bounding box center [103, 98] width 20 height 4
click at [95, 97] on button "COMPLETE" at bounding box center [102, 98] width 32 height 9
click at [39, 68] on div "ALL TASKS ALL TASKS ACTIVE TASKS TASKS IN WRAP UP +14244952110 Wrap up | 00:09" at bounding box center [68, 47] width 108 height 67
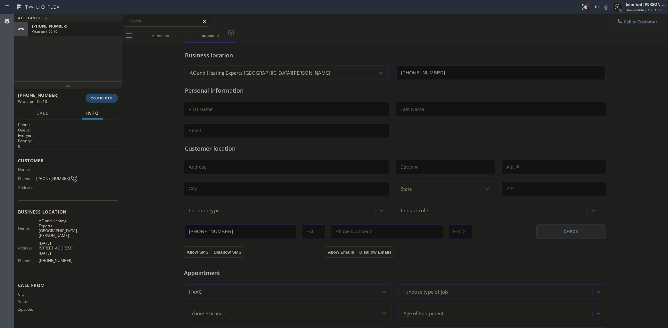
click at [101, 100] on span "COMPLETE" at bounding box center [102, 98] width 22 height 4
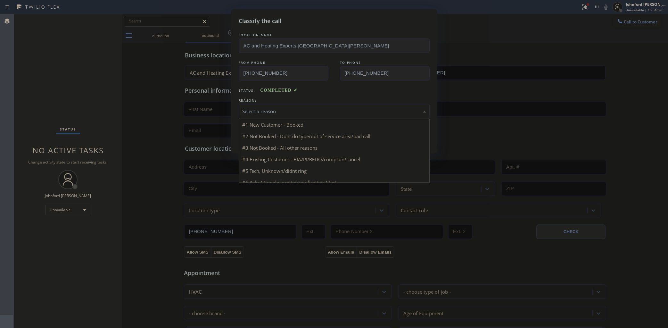
click at [257, 113] on div "Select a reason" at bounding box center [334, 111] width 191 height 15
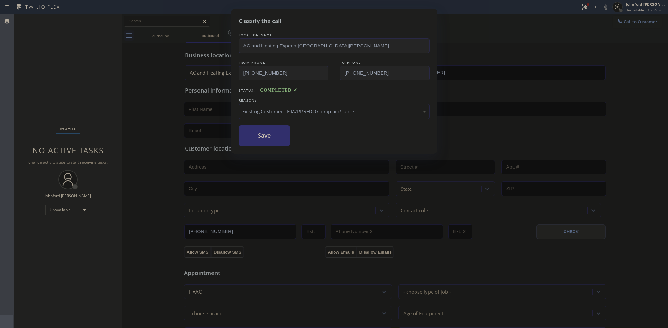
click at [272, 140] on button "Save" at bounding box center [265, 135] width 52 height 21
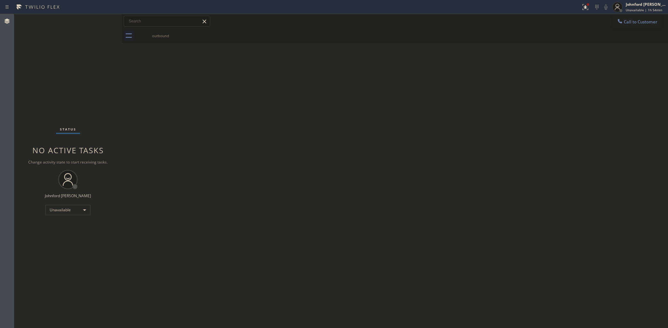
click at [643, 23] on span "Call to Customer" at bounding box center [641, 22] width 34 height 6
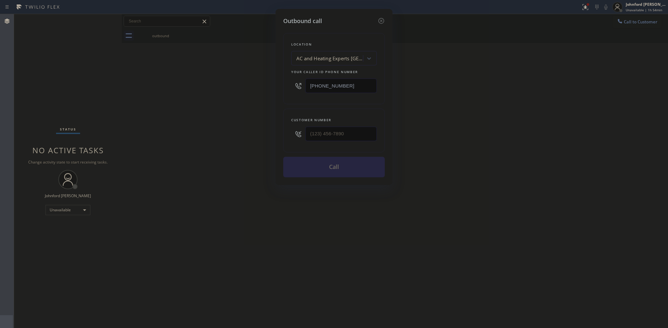
drag, startPoint x: 341, startPoint y: 87, endPoint x: 310, endPoint y: 92, distance: 31.8
click at [310, 92] on div "(424) 365-8428" at bounding box center [334, 85] width 86 height 21
paste input "833) 529-3731"
type input "(833) 529-3731"
drag, startPoint x: 333, startPoint y: 138, endPoint x: 267, endPoint y: 139, distance: 66.0
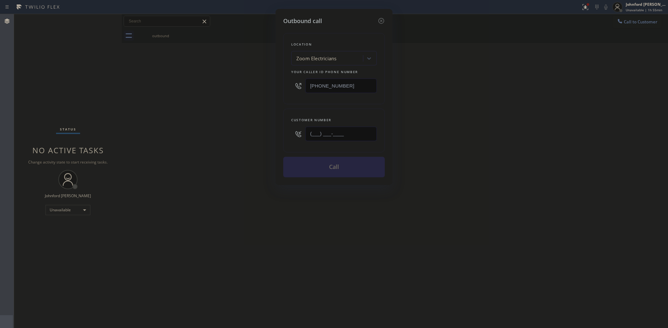
click at [267, 139] on div "Outbound call Location Zoom Electricians Your caller id phone number (833) 529-…" at bounding box center [334, 164] width 668 height 328
paste input "480) 433-2610"
type input "(480) 433-2610"
click at [251, 139] on div "Outbound call Location Zoom Electricians Your caller id phone number (833) 529-…" at bounding box center [334, 164] width 668 height 328
click at [312, 167] on button "Call" at bounding box center [334, 167] width 102 height 21
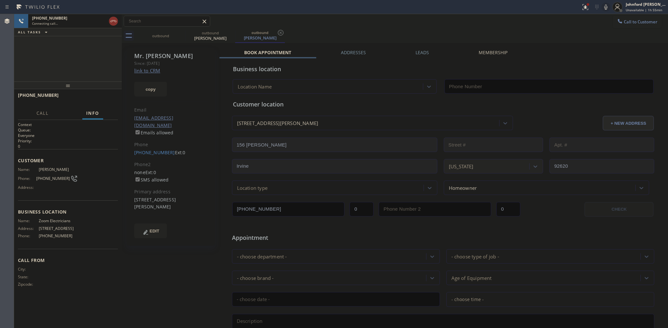
type input "(833) 529-3731"
click at [48, 49] on div "ALL TASKS ALL TASKS ACTIVE TASKS TASKS IN WRAP UP +14804332610 Wrap up | 00:02" at bounding box center [68, 47] width 108 height 67
drag, startPoint x: 133, startPoint y: 146, endPoint x: 165, endPoint y: 147, distance: 31.7
click at [165, 147] on div "Mr. Thanh Since: 20 may 2020 link to CRM copy Email no@gmail.com Emails allowed…" at bounding box center [171, 147] width 88 height 198
click at [106, 92] on div "+14804332610 Wrap up | 00:04 COMPLETE" at bounding box center [68, 98] width 100 height 17
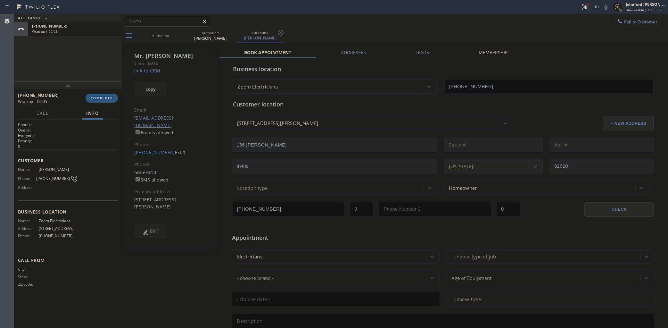
click at [105, 92] on div "+14804332610 Wrap up | 00:05 COMPLETE" at bounding box center [68, 98] width 100 height 17
click at [105, 95] on button "COMPLETE" at bounding box center [102, 98] width 32 height 9
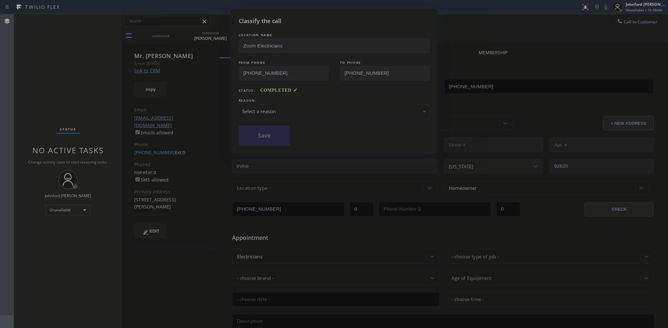
click at [270, 101] on div "REASON:" at bounding box center [334, 100] width 191 height 7
drag, startPoint x: 276, startPoint y: 109, endPoint x: 283, endPoint y: 112, distance: 7.7
click at [276, 108] on div "Select a reason" at bounding box center [334, 111] width 184 height 7
click at [276, 136] on button "Save" at bounding box center [265, 135] width 52 height 21
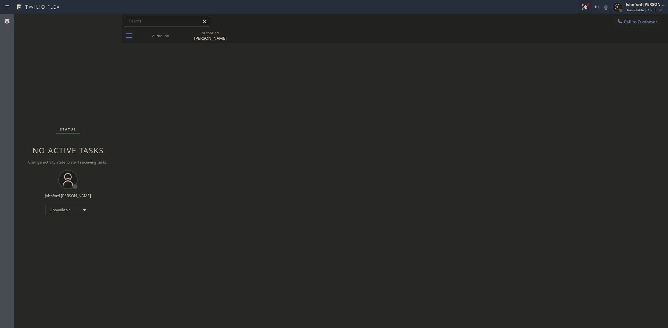
click at [583, 8] on icon at bounding box center [586, 7] width 8 height 8
click at [520, 90] on div "Status report Issues detected These issues could affect your workflow. Please c…" at bounding box center [550, 53] width 83 height 79
click at [520, 88] on button "Clear issues" at bounding box center [550, 83] width 75 height 9
click at [509, 175] on div "Back to Dashboard Change Sender ID Customers Technicians Select a contact Outbo…" at bounding box center [395, 171] width 546 height 314
click at [625, 20] on span "Call to Customer" at bounding box center [641, 22] width 34 height 6
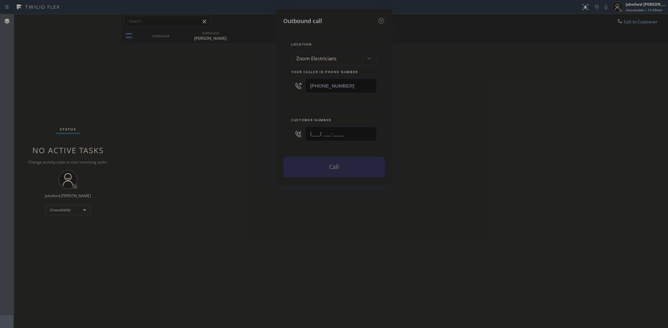
drag, startPoint x: 358, startPoint y: 135, endPoint x: 243, endPoint y: 136, distance: 115.4
click at [252, 135] on div "Outbound call Location Zoom Electricians Your caller id phone number (833) 529-…" at bounding box center [334, 164] width 668 height 328
paste input "626) 665-0238"
type input "(626) 665-0238"
click at [228, 140] on div "Outbound call Location Zoom Electricians Your caller id phone number (833) 529-…" at bounding box center [334, 164] width 668 height 328
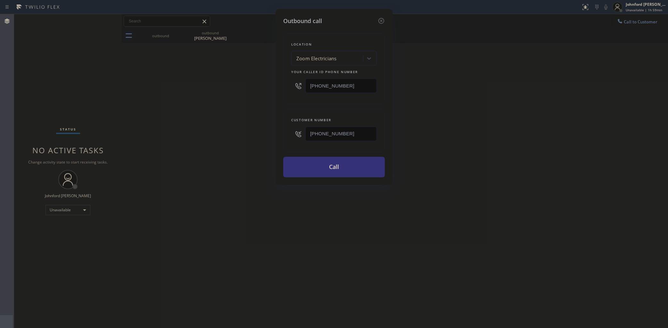
drag, startPoint x: 338, startPoint y: 83, endPoint x: 249, endPoint y: 83, distance: 89.4
click at [249, 83] on div "Outbound call Location Zoom Electricians Your caller id phone number (833) 529-…" at bounding box center [334, 164] width 668 height 328
paste input "58) 800-3094"
type input "[PHONE_NUMBER]"
click at [383, 137] on div "Customer number (626) 665-0238" at bounding box center [334, 131] width 102 height 44
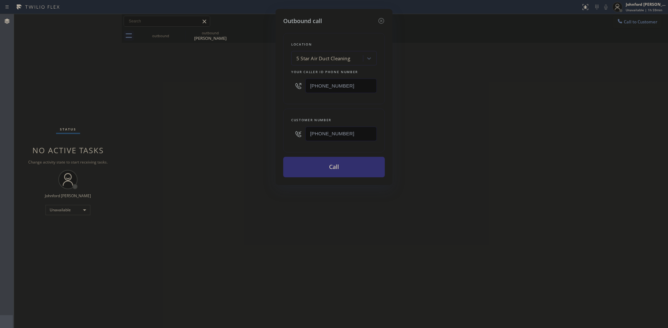
click at [350, 162] on button "Call" at bounding box center [334, 167] width 102 height 21
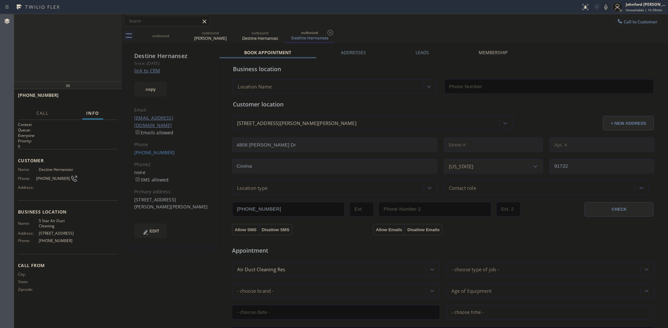
type input "[PHONE_NUMBER]"
click at [173, 36] on div "outbound" at bounding box center [161, 35] width 48 height 5
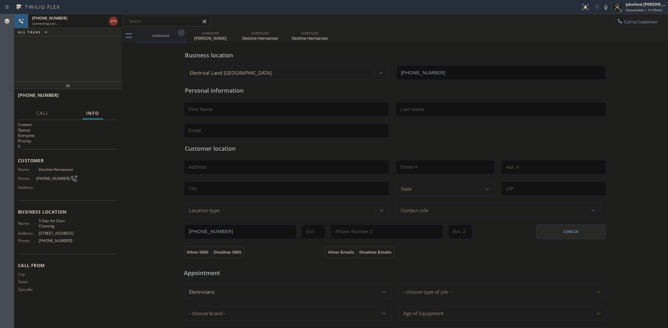
click at [180, 32] on icon at bounding box center [182, 33] width 8 height 8
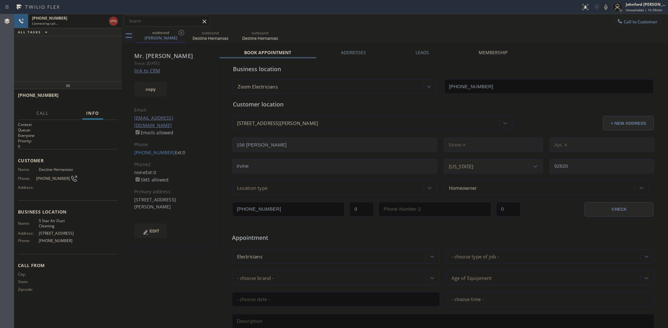
click at [180, 32] on icon at bounding box center [182, 33] width 8 height 8
type input "[PHONE_NUMBER]"
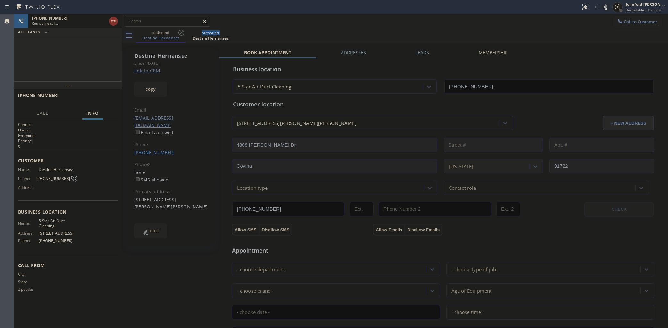
click at [180, 32] on icon at bounding box center [182, 33] width 8 height 8
click at [604, 6] on icon at bounding box center [606, 7] width 8 height 8
click at [82, 21] on div "Connecting call…" at bounding box center [69, 23] width 74 height 4
drag, startPoint x: 112, startPoint y: 21, endPoint x: 252, endPoint y: 1, distance: 141.2
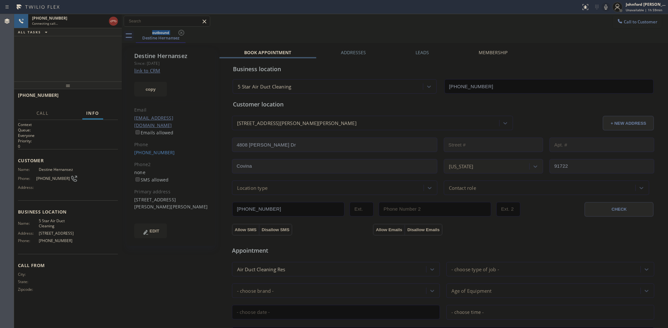
click at [112, 21] on icon at bounding box center [114, 21] width 8 height 8
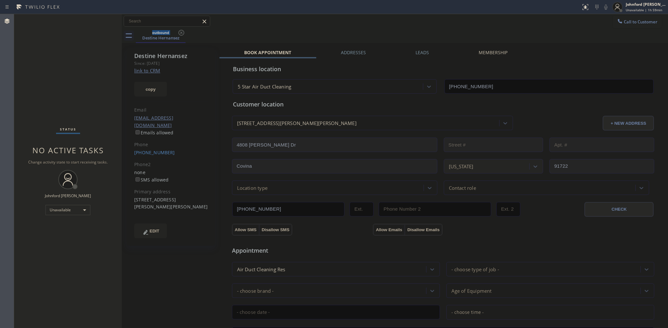
drag, startPoint x: 622, startPoint y: 16, endPoint x: 601, endPoint y: 30, distance: 25.2
click at [622, 17] on button "Call to Customer" at bounding box center [637, 22] width 49 height 12
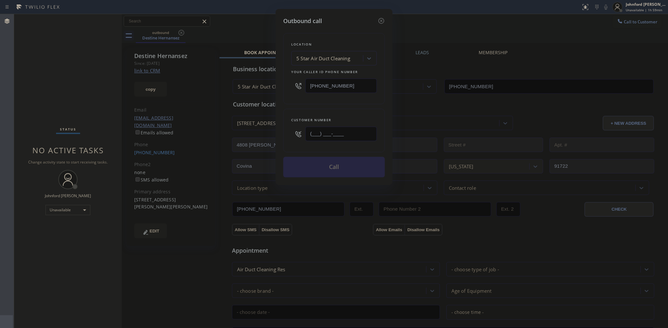
drag, startPoint x: 346, startPoint y: 129, endPoint x: 274, endPoint y: 129, distance: 72.4
click at [275, 129] on div "Outbound call Location 5 Star Air Duct Cleaning Your caller id phone number [PH…" at bounding box center [334, 164] width 668 height 328
paste input "818) 846-0789"
type input "(818) 846-0789"
click at [344, 168] on button "Call" at bounding box center [334, 167] width 102 height 21
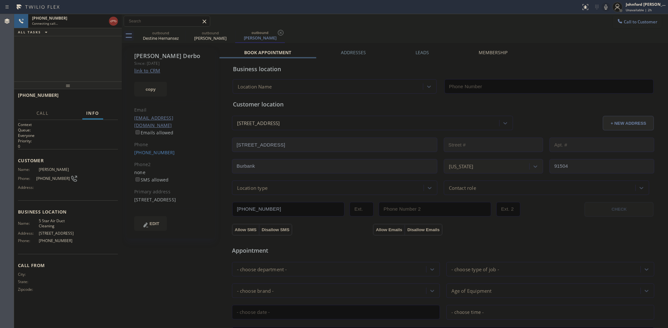
type input "[PHONE_NUMBER]"
click at [102, 93] on div "+18188460789 Live | 00:06 HANG UP" at bounding box center [68, 98] width 100 height 17
click at [102, 96] on span "HANG UP" at bounding box center [103, 98] width 20 height 4
click at [103, 96] on span "COMPLETE" at bounding box center [102, 98] width 22 height 4
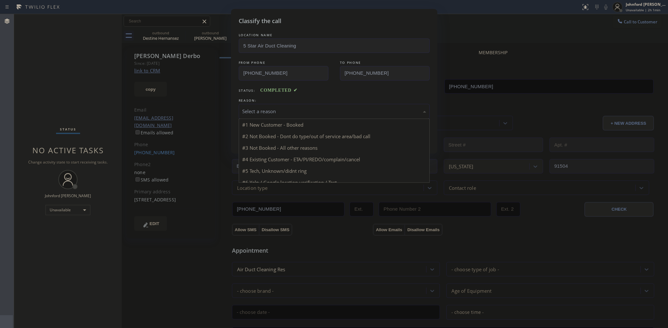
click at [268, 111] on div "Select a reason" at bounding box center [334, 111] width 184 height 7
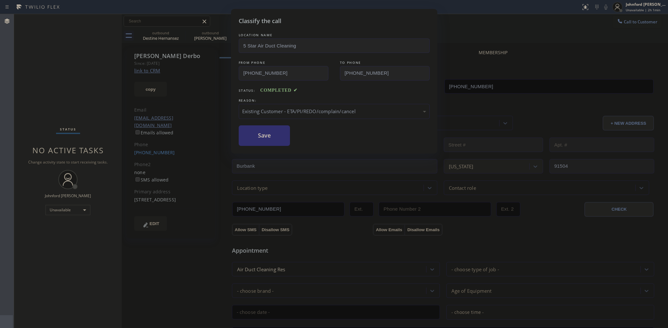
click at [273, 137] on button "Save" at bounding box center [265, 135] width 52 height 21
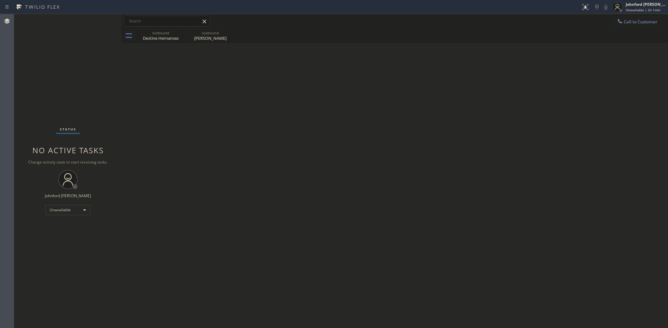
click at [166, 100] on div "Back to Dashboard Change Sender ID Customers Technicians Select a contact Outbo…" at bounding box center [395, 171] width 546 height 314
click at [337, 123] on div "Back to Dashboard Change Sender ID Customers Technicians Select a contact Outbo…" at bounding box center [395, 171] width 546 height 314
click at [202, 166] on div "Back to Dashboard Change Sender ID Customers Technicians Select a contact Outbo…" at bounding box center [395, 171] width 546 height 314
click at [476, 71] on div "Back to Dashboard Change Sender ID Customers Technicians Select a contact Outbo…" at bounding box center [395, 171] width 546 height 314
click at [313, 87] on div "Back to Dashboard Change Sender ID Customers Technicians Select a contact Outbo…" at bounding box center [395, 171] width 546 height 314
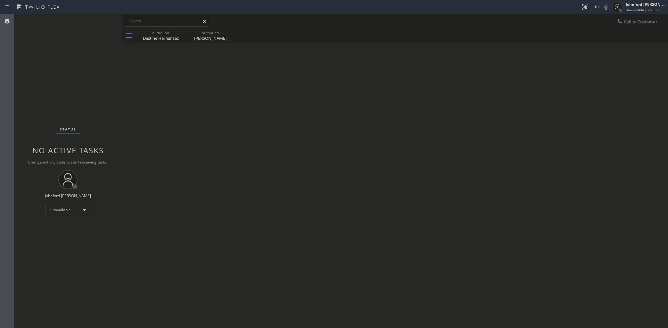
click at [633, 23] on span "Call to Customer" at bounding box center [641, 22] width 34 height 6
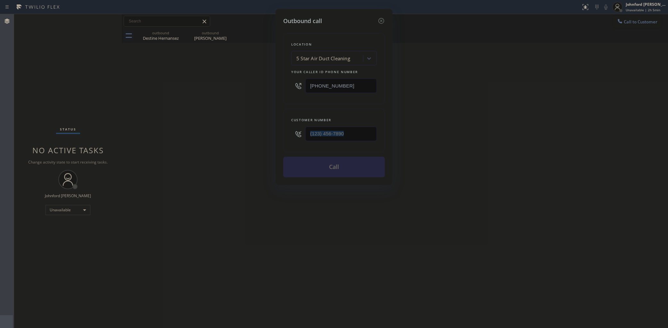
drag, startPoint x: 345, startPoint y: 148, endPoint x: 329, endPoint y: 151, distance: 15.9
click at [329, 152] on div "Location 5 Star Air Duct Cleaning Your caller id phone number (858) 800-3094 Cu…" at bounding box center [334, 101] width 102 height 152
drag, startPoint x: 335, startPoint y: 129, endPoint x: 259, endPoint y: 140, distance: 77.0
click at [265, 137] on div "Outbound call Location 5 Star Air Duct Cleaning Your caller id phone number [PH…" at bounding box center [334, 164] width 668 height 328
paste input "949) 292-8988"
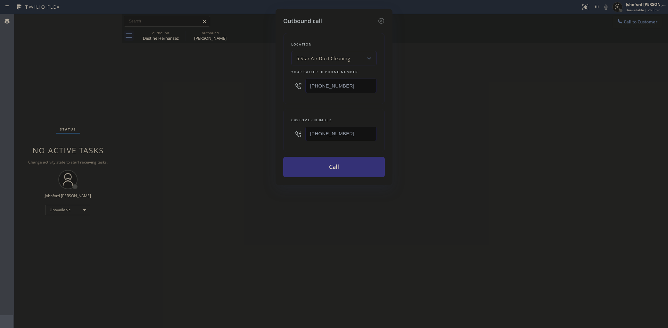
type input "(949) 292-8988"
click at [358, 222] on div "Outbound call Location 5 Star Air Duct Cleaning Your caller id phone number (85…" at bounding box center [334, 164] width 668 height 328
click at [336, 154] on div "Location 5 Star Air Duct Cleaning Your caller id phone number (858) 800-3094 Cu…" at bounding box center [334, 101] width 102 height 152
click at [335, 162] on button "Call" at bounding box center [334, 167] width 102 height 21
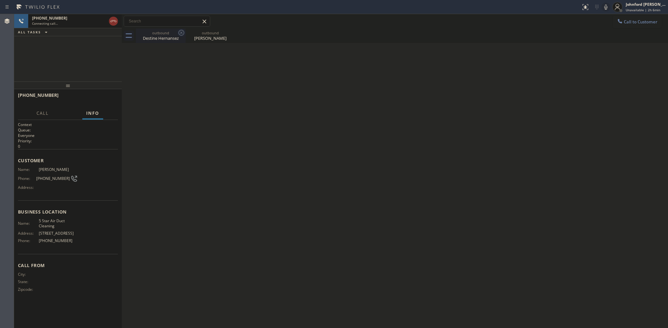
click at [183, 33] on icon at bounding box center [182, 33] width 8 height 8
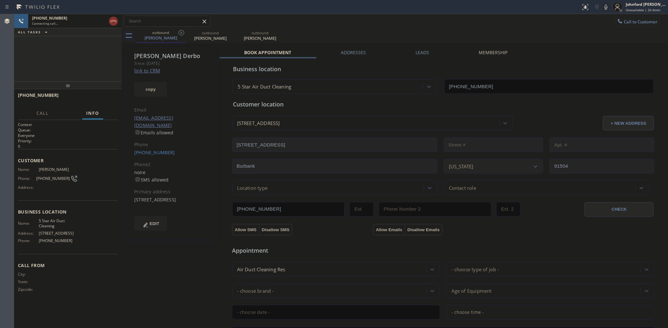
click at [183, 33] on icon at bounding box center [182, 33] width 8 height 8
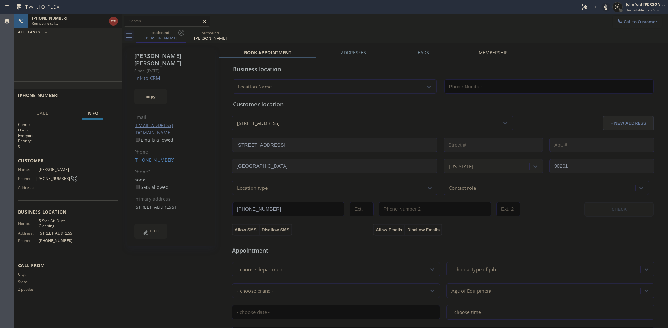
type input "[PHONE_NUMBER]"
click at [109, 97] on span "HANG UP" at bounding box center [103, 98] width 20 height 4
click at [96, 103] on div "+19492928988 Wrap up | 00:00 COMPLETE" at bounding box center [68, 98] width 100 height 17
click at [102, 98] on span "COMPLETE" at bounding box center [102, 98] width 22 height 4
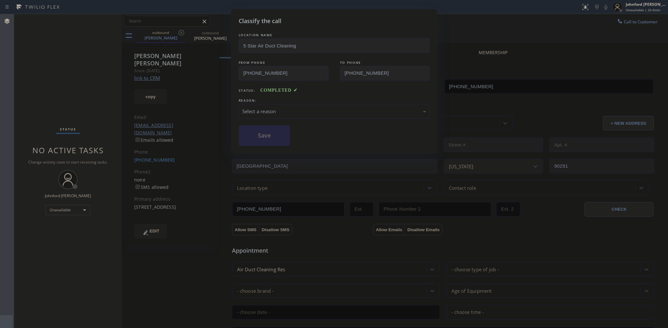
click at [287, 110] on div "Select a reason" at bounding box center [334, 111] width 184 height 7
click at [281, 112] on div "Not Booked - All other reasons" at bounding box center [334, 111] width 184 height 7
click at [252, 133] on button "Save" at bounding box center [265, 135] width 52 height 21
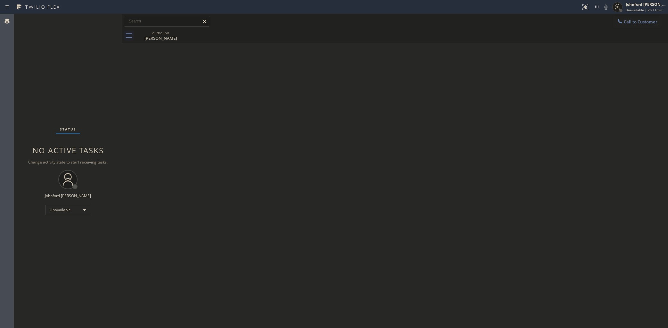
click at [554, 174] on div "Back to Dashboard Change Sender ID Customers Technicians Select a contact Outbo…" at bounding box center [395, 171] width 546 height 314
click at [617, 20] on icon at bounding box center [620, 21] width 6 height 6
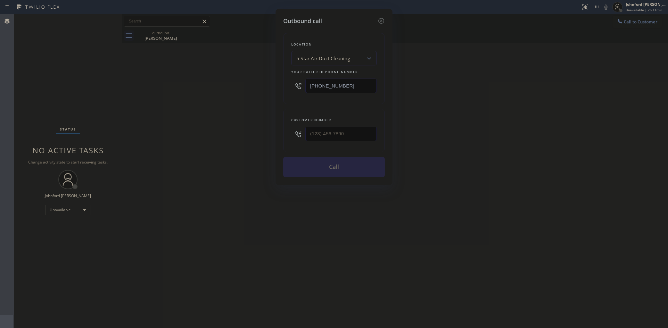
drag, startPoint x: 326, startPoint y: 84, endPoint x: 279, endPoint y: 84, distance: 47.1
click at [281, 84] on div "Outbound call Location 5 Star Air Duct Cleaning Your caller id phone number [PH…" at bounding box center [334, 97] width 117 height 176
click at [335, 129] on input "(___) ___-____" at bounding box center [340, 134] width 71 height 14
paste input "716) 994-2733"
click at [177, 151] on div "Outbound call Location 5 Star Air Duct Cleaning Your caller id phone number (85…" at bounding box center [334, 164] width 668 height 328
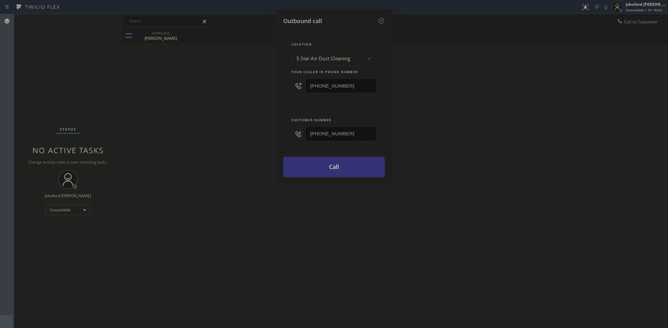
drag, startPoint x: 355, startPoint y: 129, endPoint x: 279, endPoint y: 129, distance: 75.9
click at [295, 129] on div "(716) 994-2733" at bounding box center [334, 133] width 86 height 21
paste input "818) 388-792"
type input "(818) 388-7923"
click at [252, 131] on div "Outbound call Location 5 Star Air Duct Cleaning Your caller id phone number (85…" at bounding box center [334, 164] width 668 height 328
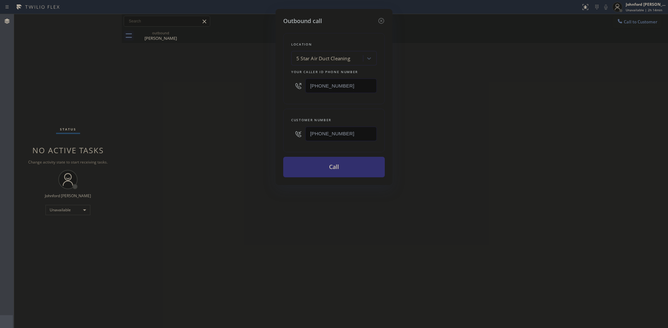
click at [327, 168] on button "Call" at bounding box center [334, 167] width 102 height 21
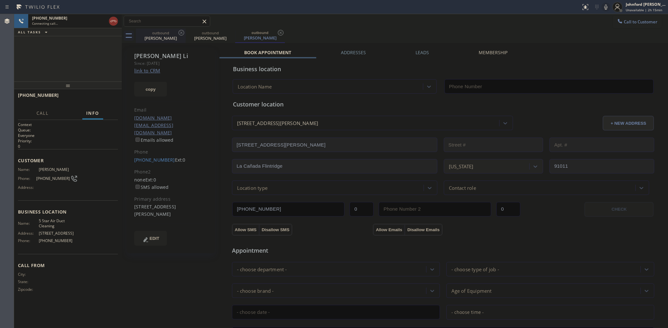
type input "[PHONE_NUMBER]"
click at [182, 37] on div "Meghan Mercer" at bounding box center [161, 38] width 48 height 6
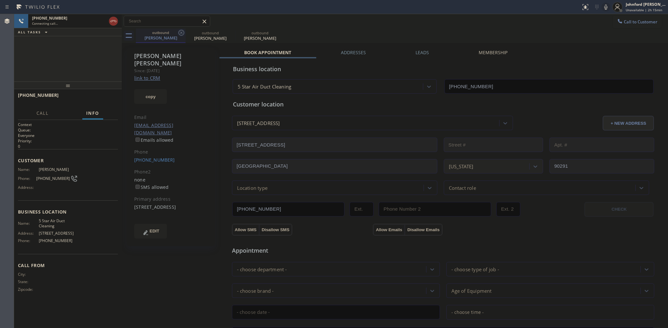
click at [180, 34] on icon at bounding box center [182, 33] width 8 height 8
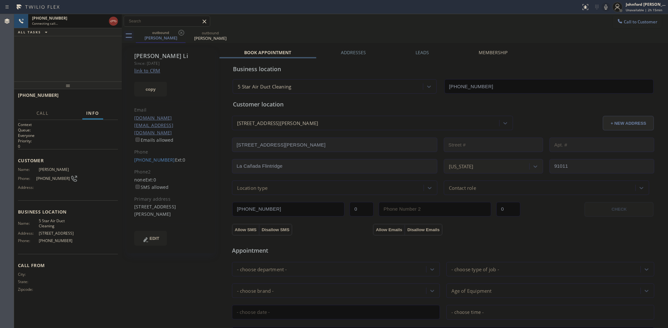
click at [85, 23] on div "Connecting call…" at bounding box center [69, 23] width 74 height 4
click at [109, 96] on span "HANG UP" at bounding box center [103, 98] width 20 height 4
click at [145, 148] on div "Phone" at bounding box center [170, 151] width 73 height 7
click at [146, 148] on div "Phone" at bounding box center [170, 151] width 73 height 7
click at [150, 157] on link "(818) 388-7923" at bounding box center [154, 160] width 41 height 6
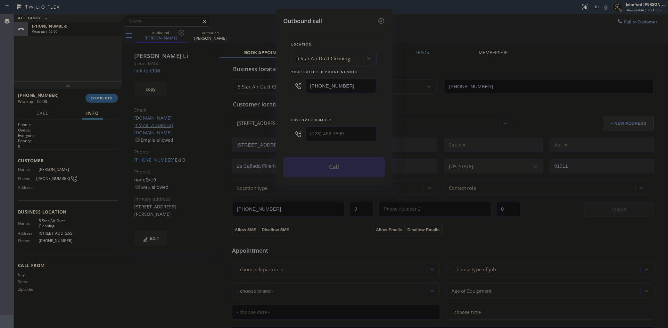
type input "(818) 388-7923"
click at [324, 162] on button "Call" at bounding box center [334, 167] width 102 height 21
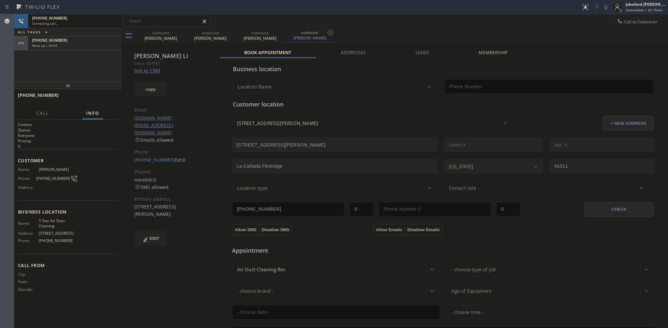
type input "[PHONE_NUMBER]"
click at [110, 44] on div "Wrap up | 00:12" at bounding box center [75, 45] width 86 height 4
click at [102, 97] on span "COMPLETE" at bounding box center [102, 98] width 22 height 4
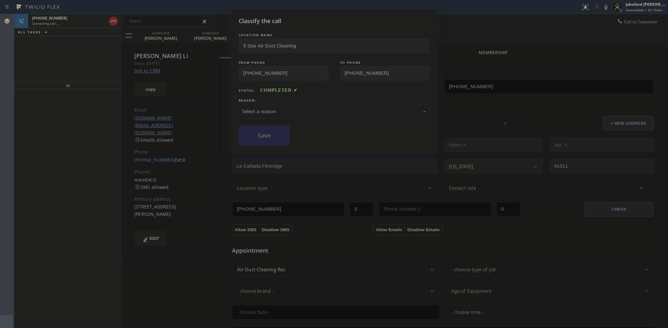
click at [248, 104] on div "Select a reason" at bounding box center [334, 111] width 191 height 15
click at [261, 135] on button "Save" at bounding box center [265, 135] width 52 height 21
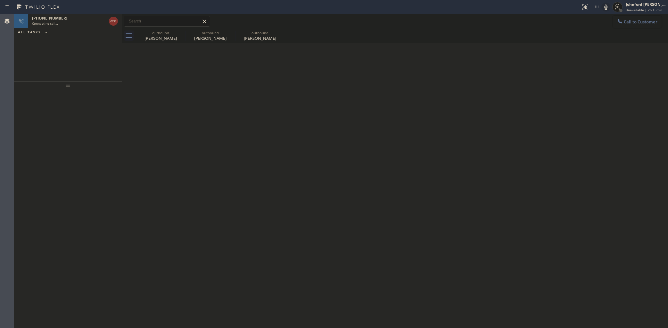
click at [627, 25] on button "Call to Customer" at bounding box center [637, 22] width 49 height 12
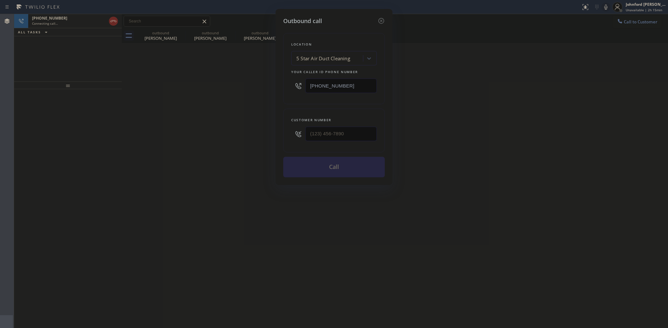
drag, startPoint x: 350, startPoint y: 85, endPoint x: 169, endPoint y: 110, distance: 183.4
click at [172, 108] on div "Outbound call Location 5 Star Air Duct Cleaning Your caller id phone number [PH…" at bounding box center [334, 164] width 668 height 328
paste input "410) 237-0708"
type input "(410) 237-0708"
drag, startPoint x: 265, startPoint y: 101, endPoint x: 328, endPoint y: 68, distance: 71.2
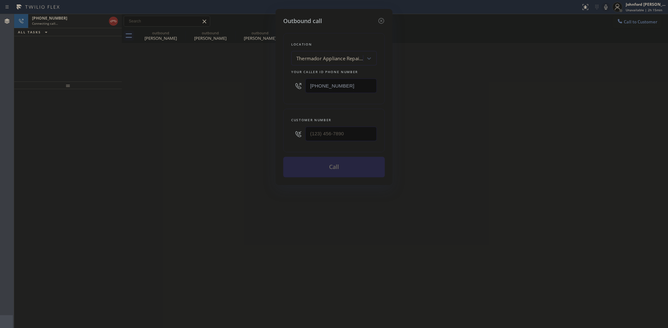
click at [265, 101] on div "Outbound call Location Thermador Appliance Repair Zone Hampton Your caller id p…" at bounding box center [334, 164] width 668 height 328
drag, startPoint x: 383, startPoint y: 19, endPoint x: 310, endPoint y: 34, distance: 75.3
click at [384, 19] on icon at bounding box center [381, 21] width 8 height 8
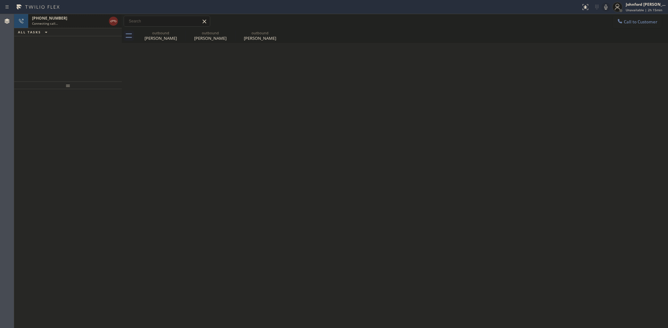
click at [110, 22] on icon at bounding box center [114, 21] width 8 height 8
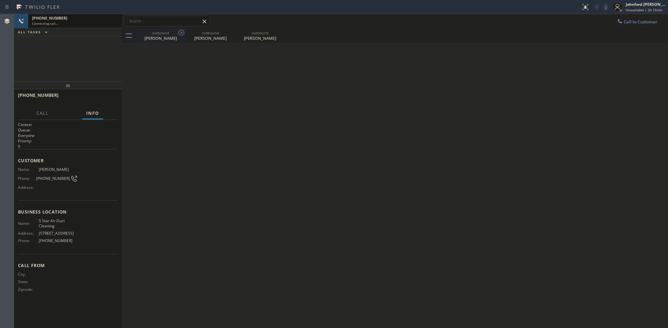
click at [179, 31] on icon at bounding box center [181, 33] width 6 height 6
click at [0, 0] on icon at bounding box center [0, 0] width 0 height 0
click at [179, 31] on div "outbound Daniel Li outbound Daniel Li outbound Daniel Li" at bounding box center [402, 36] width 532 height 14
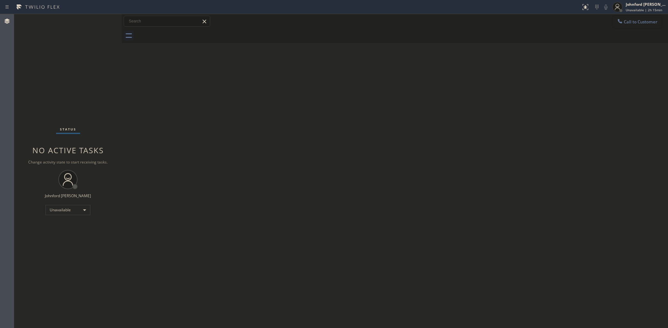
click at [629, 25] on button "Call to Customer" at bounding box center [637, 22] width 49 height 12
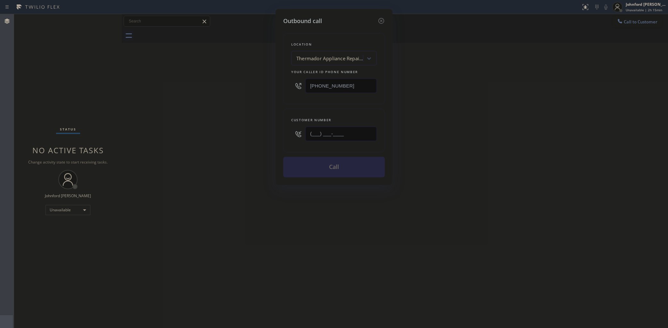
drag, startPoint x: 321, startPoint y: 123, endPoint x: 194, endPoint y: 138, distance: 127.9
click at [257, 123] on div "Outbound call Location Thermador Appliance Repair Zone Hampton Your caller id p…" at bounding box center [334, 164] width 668 height 328
paste input "443) 625-2565"
type input "(443) 625-2565"
drag, startPoint x: 175, startPoint y: 143, endPoint x: 316, endPoint y: 166, distance: 142.9
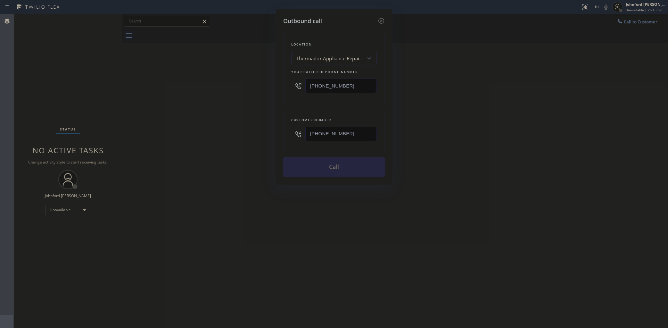
click at [174, 143] on div "Outbound call Location Thermador Appliance Repair Zone Hampton Your caller id p…" at bounding box center [334, 164] width 668 height 328
click at [318, 167] on button "Call" at bounding box center [334, 167] width 102 height 21
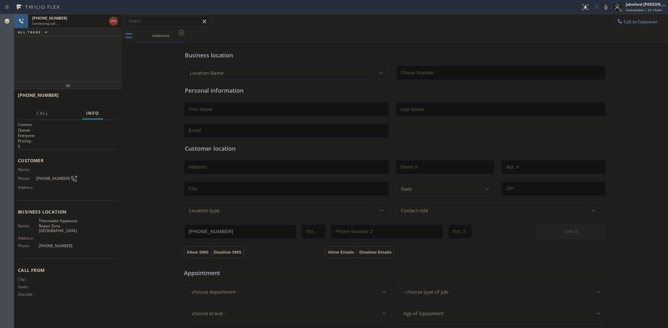
type input "(410) 237-0708"
drag, startPoint x: 109, startPoint y: 54, endPoint x: 82, endPoint y: 102, distance: 55.5
click at [107, 54] on div "+14436252565 Connecting call… ALL TASKS ALL TASKS ACTIVE TASKS TASKS IN WRAP UP" at bounding box center [68, 47] width 108 height 67
click at [102, 96] on span "HANG UP" at bounding box center [103, 98] width 20 height 4
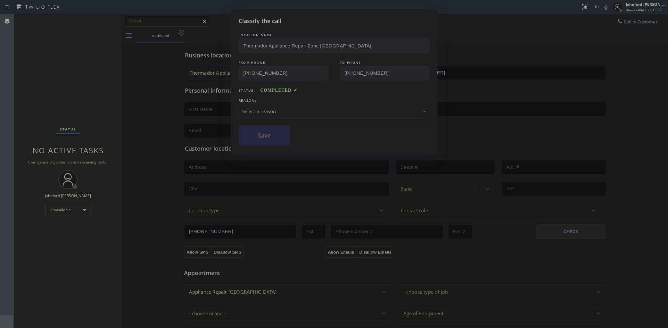
click at [270, 111] on div "Select a reason" at bounding box center [334, 111] width 184 height 7
click at [269, 111] on div "Tech, Unknown/didnt ring" at bounding box center [334, 111] width 184 height 7
click at [263, 132] on button "Save" at bounding box center [265, 135] width 52 height 21
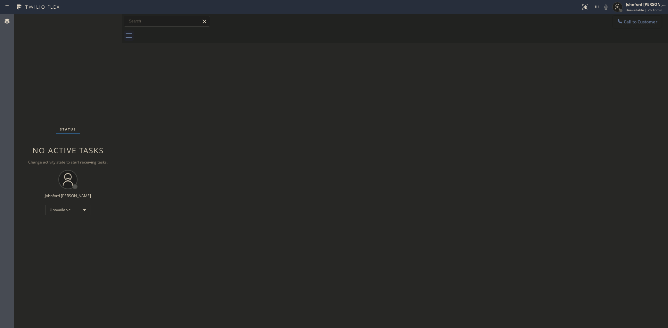
drag, startPoint x: 626, startPoint y: 22, endPoint x: 438, endPoint y: 95, distance: 201.7
click at [623, 22] on button "Call to Customer" at bounding box center [637, 22] width 49 height 12
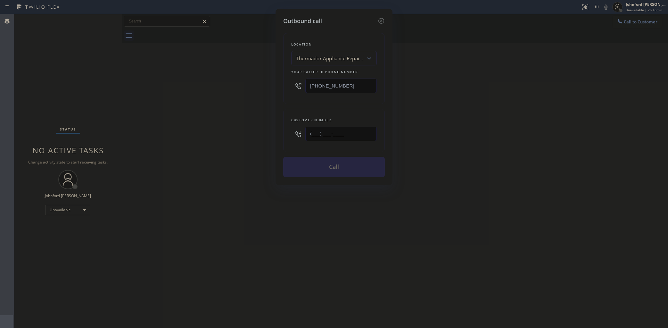
click at [346, 138] on input "(___) ___-____" at bounding box center [340, 134] width 71 height 14
drag, startPoint x: 358, startPoint y: 137, endPoint x: 269, endPoint y: 137, distance: 89.4
click at [269, 137] on div "Outbound call Location Thermador Appliance Repair Zone Hampton Your caller id p…" at bounding box center [334, 164] width 668 height 328
paste input "310) 748-9242"
type input "(310) 748-9242"
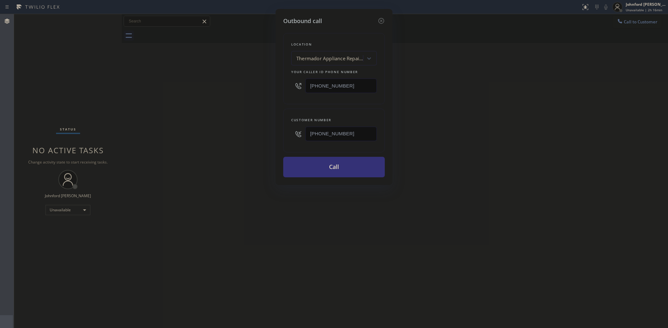
drag, startPoint x: 326, startPoint y: 77, endPoint x: 296, endPoint y: 75, distance: 29.9
click at [296, 75] on div "(410) 237-0708" at bounding box center [334, 85] width 86 height 21
paste input "858) 800-3094"
type input "[PHONE_NUMBER]"
click at [246, 93] on div "Outbound call Location Thermador Appliance Repair Zone Hampton Your caller id p…" at bounding box center [334, 164] width 668 height 328
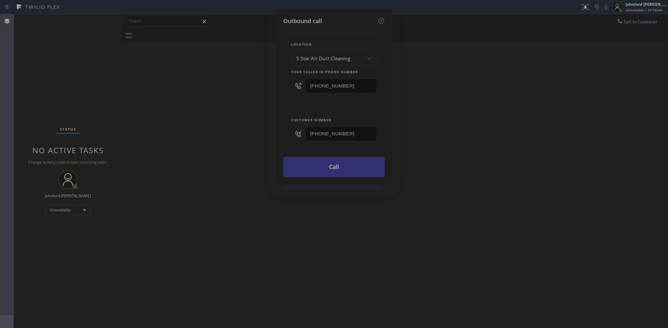
click at [321, 169] on button "Call" at bounding box center [334, 167] width 102 height 21
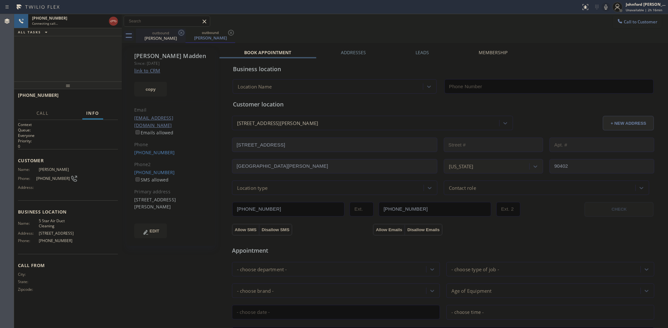
click at [179, 33] on icon at bounding box center [181, 33] width 6 height 6
type input "[PHONE_NUMBER]"
click at [112, 98] on span "HANG UP" at bounding box center [103, 98] width 20 height 4
click at [160, 169] on link "(310) 628-8090" at bounding box center [154, 172] width 41 height 6
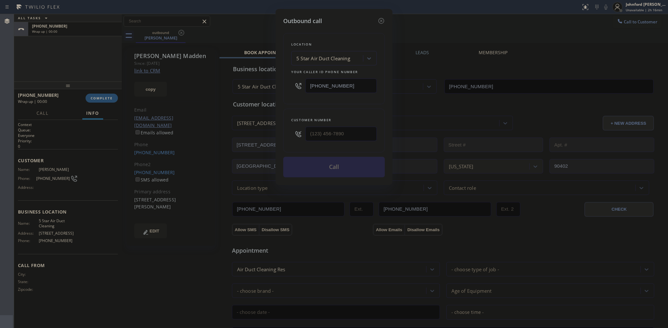
type input "(310) 628-8090"
click at [331, 171] on button "Call" at bounding box center [334, 167] width 102 height 21
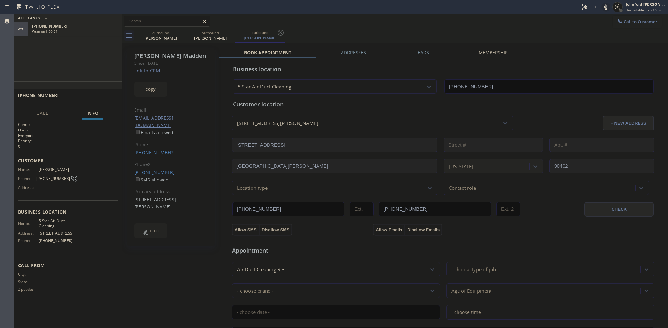
type input "[PHONE_NUMBER]"
click at [608, 8] on icon at bounding box center [606, 7] width 8 height 8
click at [603, 7] on icon at bounding box center [606, 7] width 8 height 8
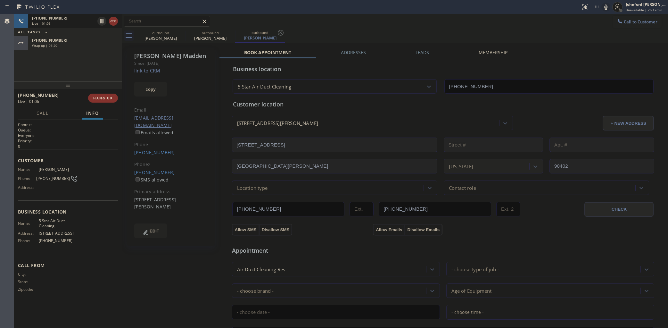
click at [606, 7] on icon at bounding box center [606, 7] width 8 height 8
click at [606, 7] on rect at bounding box center [606, 6] width 4 height 4
click at [395, 30] on div "outbound Janet Madden outbound Janet Madden outbound Janet Madden" at bounding box center [402, 36] width 532 height 14
click at [80, 47] on div "+13107489242 Wrap up | 01:30" at bounding box center [73, 43] width 91 height 14
click at [102, 97] on span "COMPLETE" at bounding box center [102, 98] width 22 height 4
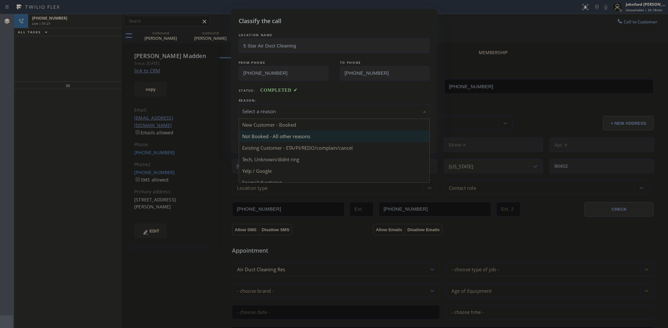
drag, startPoint x: 252, startPoint y: 106, endPoint x: 262, endPoint y: 136, distance: 31.3
click at [252, 108] on div "Select a reason" at bounding box center [334, 111] width 184 height 7
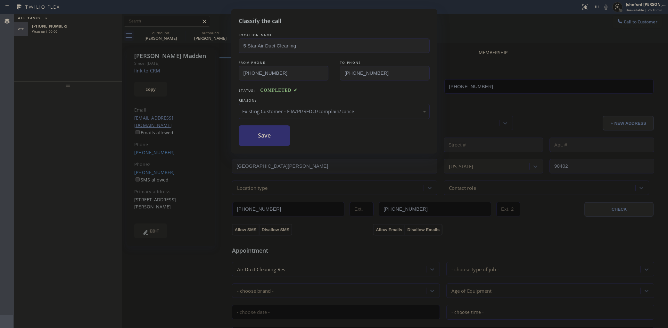
click at [263, 137] on button "Save" at bounding box center [265, 135] width 52 height 21
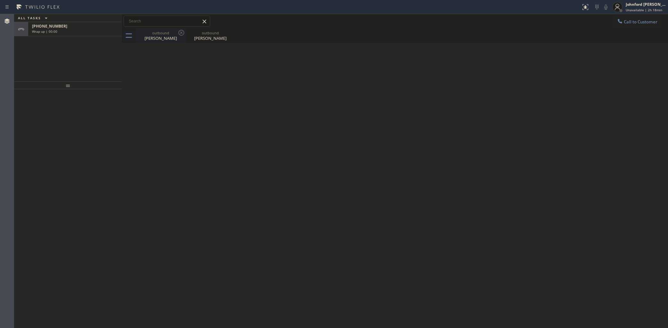
click at [172, 36] on div "Janet Madden" at bounding box center [161, 38] width 48 height 6
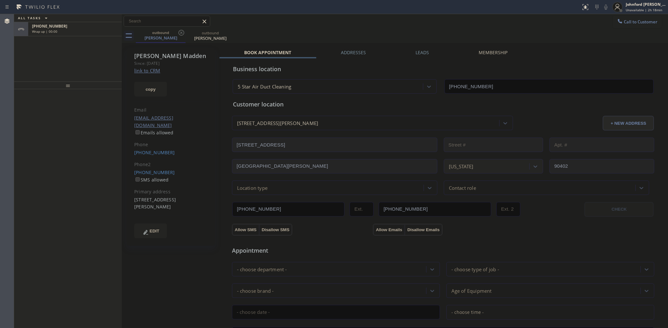
click at [155, 149] on link "(310) 748-9242" at bounding box center [154, 152] width 41 height 6
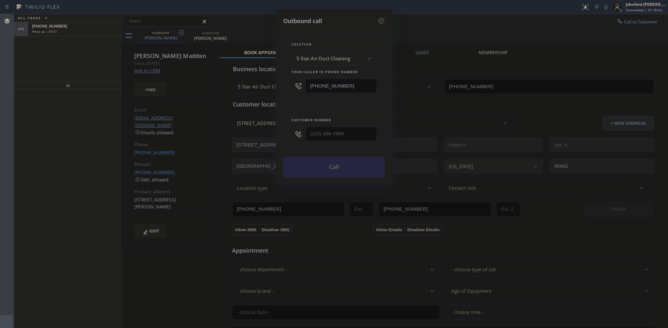
type input "(310) 748-9242"
click at [350, 162] on button "Call" at bounding box center [334, 167] width 102 height 21
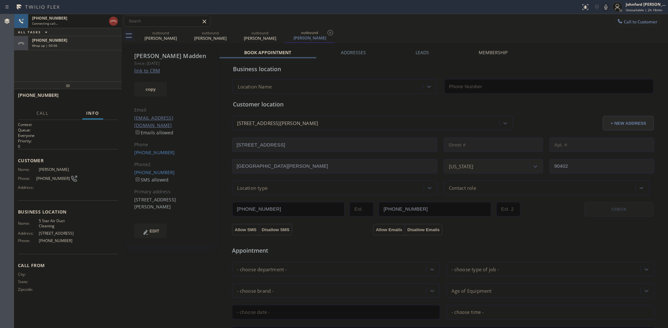
click at [55, 43] on span "Wrap up | 00:06" at bounding box center [44, 45] width 25 height 4
click at [95, 99] on span "COMPLETE" at bounding box center [102, 98] width 22 height 4
type input "[PHONE_NUMBER]"
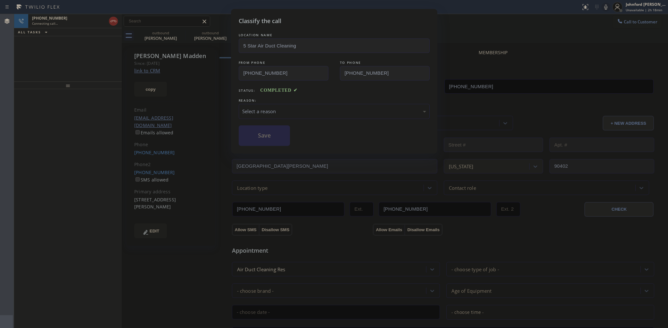
click at [313, 116] on div "Select a reason" at bounding box center [334, 111] width 191 height 15
click at [284, 136] on button "Save" at bounding box center [265, 135] width 52 height 21
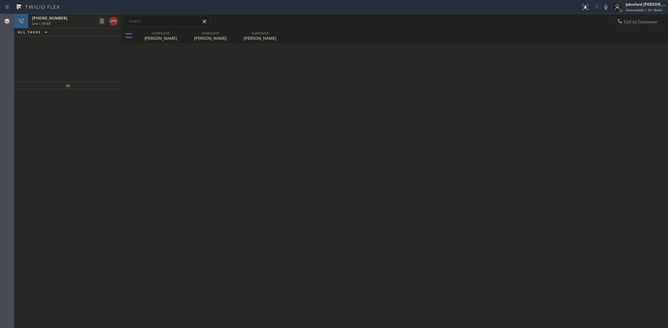
click at [47, 58] on div "+13107489242 Live | 00:03 ALL TASKS ALL TASKS ACTIVE TASKS TASKS IN WRAP UP" at bounding box center [68, 47] width 108 height 67
click at [181, 31] on icon at bounding box center [182, 33] width 8 height 8
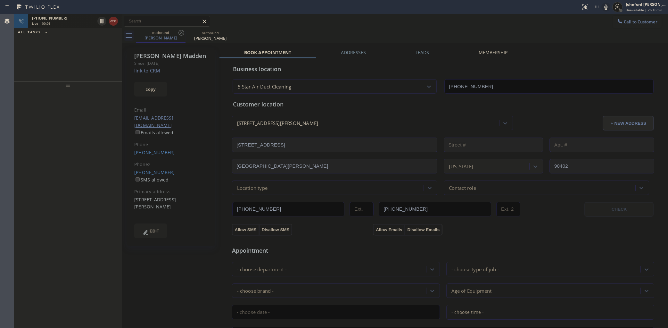
click at [114, 21] on icon at bounding box center [114, 21] width 6 height 2
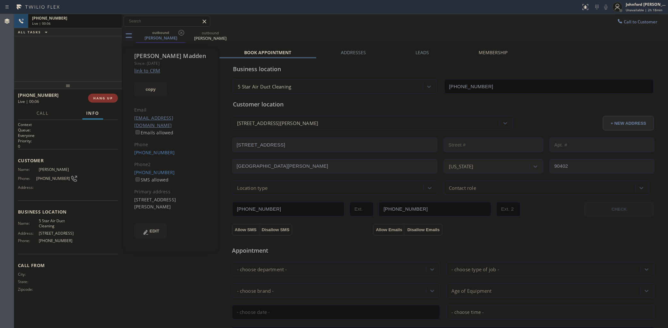
click at [109, 103] on div "+13107489242 Live | 00:06 HANG UP" at bounding box center [68, 98] width 100 height 17
click at [104, 96] on span "COMPLETE" at bounding box center [102, 98] width 22 height 4
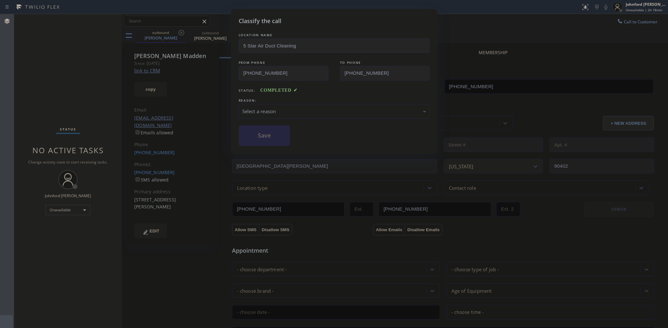
click at [318, 108] on div "Select a reason" at bounding box center [334, 111] width 184 height 7
drag, startPoint x: 276, startPoint y: 143, endPoint x: 261, endPoint y: 131, distance: 18.0
click at [261, 131] on button "Save" at bounding box center [265, 135] width 52 height 21
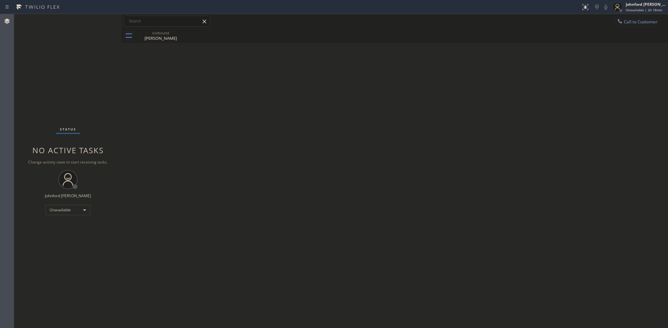
click at [625, 22] on span "Call to Customer" at bounding box center [641, 22] width 34 height 6
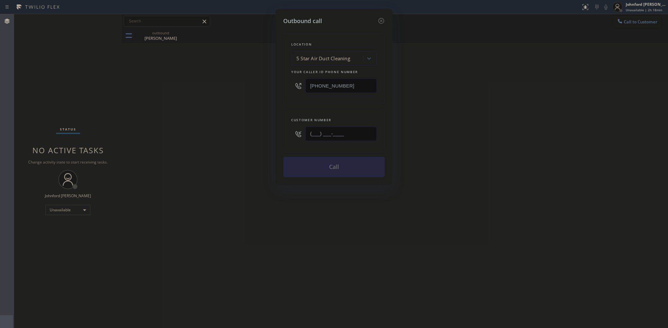
drag, startPoint x: 312, startPoint y: 132, endPoint x: 281, endPoint y: 124, distance: 32.3
click at [296, 132] on div "(___) ___-____" at bounding box center [334, 133] width 86 height 21
paste input "818) 642-2271"
type input "(818) 642-2271"
click at [522, 145] on div "Outbound call Location 5 Star Air Duct Cleaning Your caller id phone number (85…" at bounding box center [334, 164] width 668 height 328
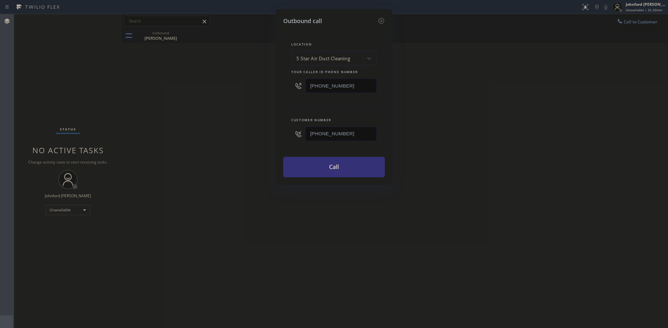
click at [364, 130] on input "(818) 642-2271" at bounding box center [340, 134] width 71 height 14
click at [350, 170] on button "Call" at bounding box center [334, 167] width 102 height 21
drag, startPoint x: 455, startPoint y: 117, endPoint x: 477, endPoint y: 31, distance: 88.6
click at [457, 114] on div "Outbound call Location 5 Star Air Duct Cleaning Your caller id phone number (85…" at bounding box center [334, 164] width 668 height 328
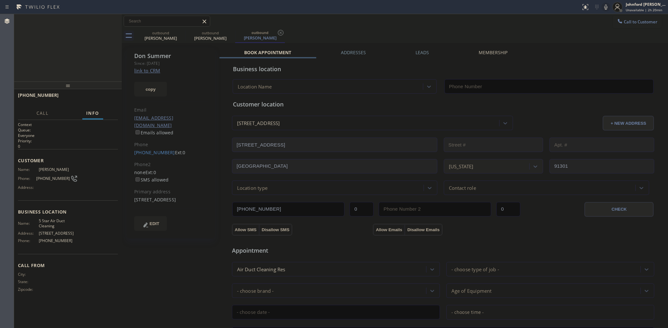
type input "[PHONE_NUMBER]"
click at [105, 95] on button "HANG UP" at bounding box center [103, 98] width 30 height 9
click at [150, 149] on link "(818) 642-2271" at bounding box center [154, 152] width 41 height 6
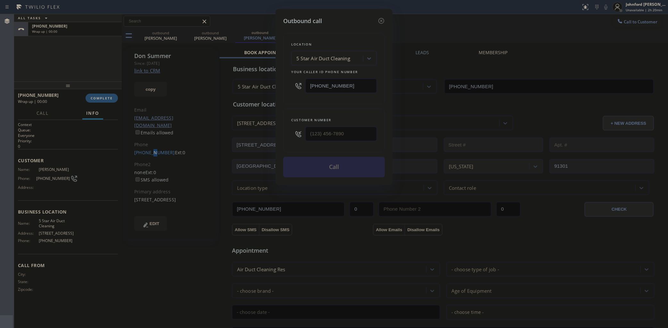
type input "(818) 642-2271"
click at [310, 165] on button "Call" at bounding box center [334, 167] width 102 height 21
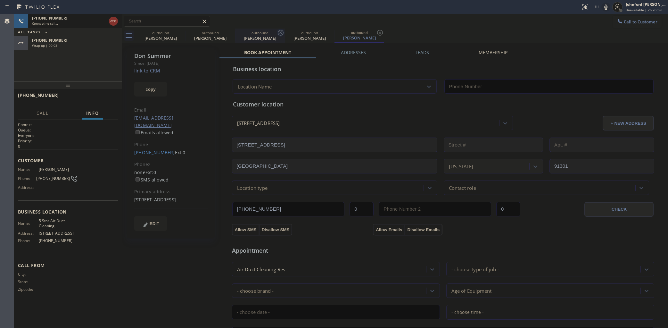
click at [0, 0] on icon at bounding box center [0, 0] width 0 height 0
click at [180, 34] on icon at bounding box center [181, 33] width 6 height 6
click at [77, 41] on div "+18186422271" at bounding box center [75, 39] width 86 height 5
click at [97, 95] on button "COMPLETE" at bounding box center [102, 98] width 32 height 9
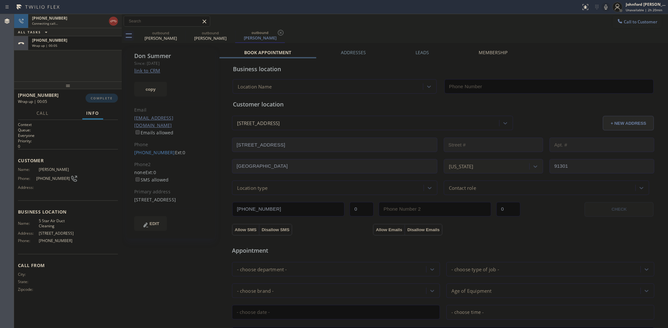
type input "[PHONE_NUMBER]"
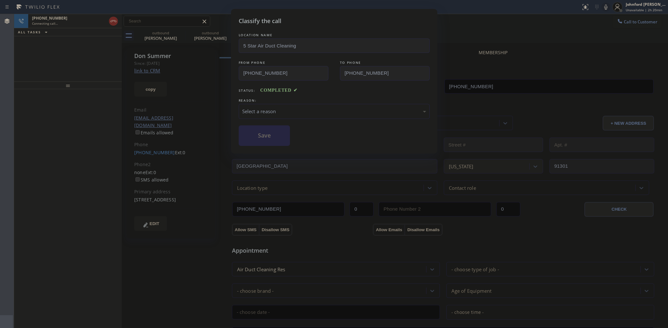
click at [299, 108] on div "Select a reason" at bounding box center [334, 111] width 184 height 7
click at [274, 138] on button "Save" at bounding box center [265, 135] width 52 height 21
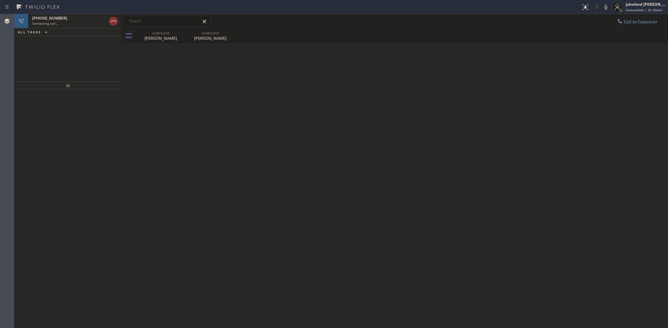
click at [34, 63] on div "+18186422271 Connecting call… ALL TASKS ALL TASKS ACTIVE TASKS TASKS IN WRAP UP" at bounding box center [68, 47] width 108 height 67
click at [35, 54] on div "+18186422271 Live | 00:06 ALL TASKS ALL TASKS ACTIVE TASKS TASKS IN WRAP UP" at bounding box center [68, 47] width 108 height 67
click at [110, 24] on icon at bounding box center [114, 21] width 8 height 8
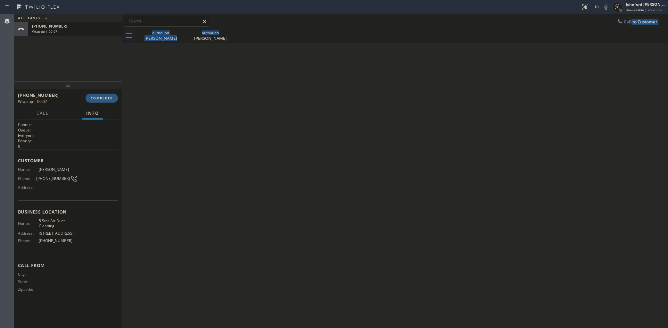
drag, startPoint x: 627, startPoint y: 29, endPoint x: 616, endPoint y: 31, distance: 11.7
click at [629, 28] on div "Call to Customer Outbound call Location 5 Star Air Duct Cleaning Your caller id…" at bounding box center [395, 28] width 546 height 29
click at [632, 16] on button "Call to Customer" at bounding box center [637, 22] width 49 height 12
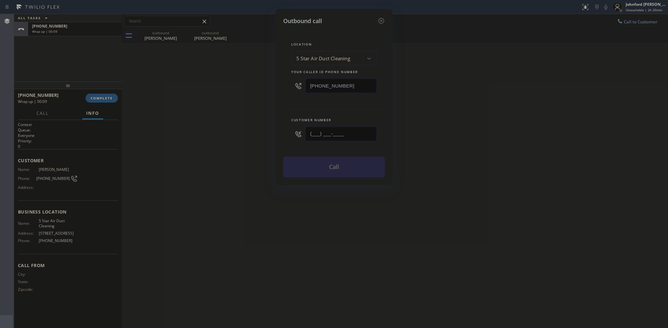
drag, startPoint x: 349, startPoint y: 140, endPoint x: 343, endPoint y: 140, distance: 5.5
click at [343, 140] on div "(___) ___-____" at bounding box center [340, 133] width 71 height 21
drag, startPoint x: 345, startPoint y: 135, endPoint x: 265, endPoint y: 135, distance: 80.1
click at [265, 135] on div "Outbound call Location 5 Star Air Duct Cleaning Your caller id phone number [PH…" at bounding box center [334, 164] width 668 height 328
paste input "562) 630-2884"
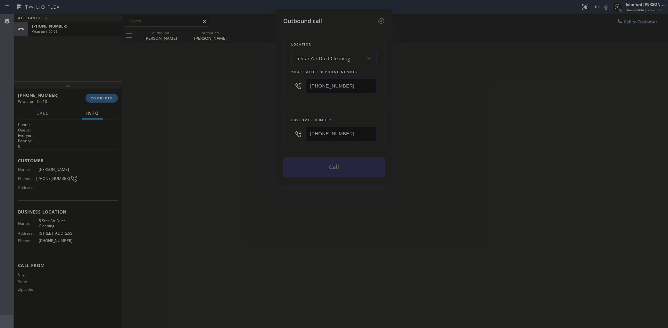
type input "(562) 630-2884"
drag, startPoint x: 249, startPoint y: 145, endPoint x: 540, endPoint y: 25, distance: 315.1
click at [270, 141] on div "Outbound call Location 5 Star Air Duct Cleaning Your caller id phone number (85…" at bounding box center [334, 164] width 668 height 328
click at [343, 162] on button "Call" at bounding box center [334, 167] width 102 height 21
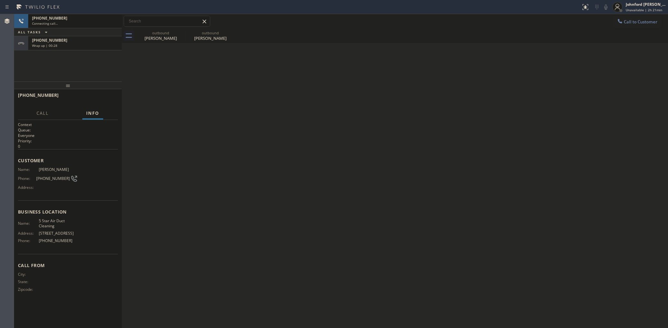
click at [95, 46] on div "Wrap up | 00:28" at bounding box center [75, 45] width 86 height 4
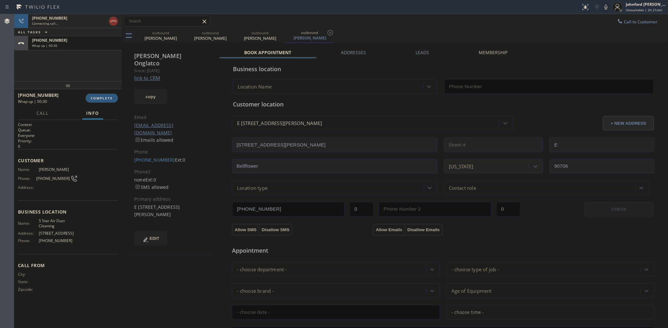
click at [108, 103] on div "+18186422271 Wrap up | 00:30 COMPLETE" at bounding box center [68, 98] width 100 height 17
click at [108, 100] on span "COMPLETE" at bounding box center [102, 98] width 22 height 4
type input "[PHONE_NUMBER]"
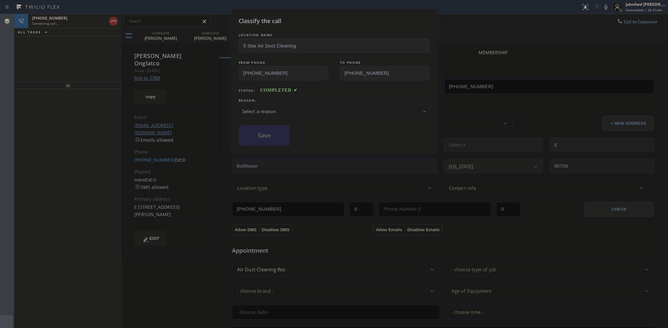
click at [255, 104] on div "Select a reason" at bounding box center [334, 111] width 191 height 15
click at [279, 135] on button "Save" at bounding box center [265, 135] width 52 height 21
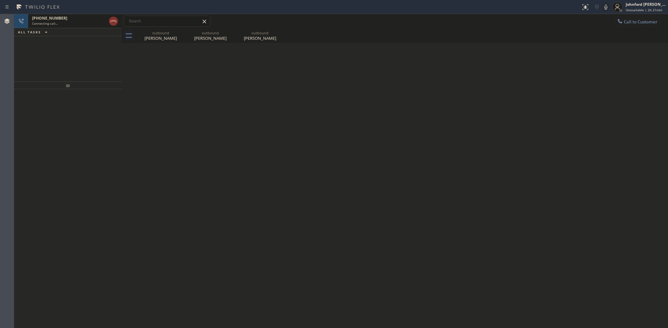
click at [87, 24] on div "Connecting call…" at bounding box center [69, 23] width 74 height 4
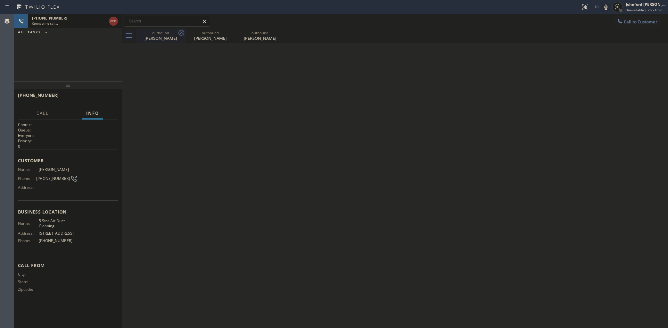
click at [181, 33] on icon at bounding box center [182, 33] width 8 height 8
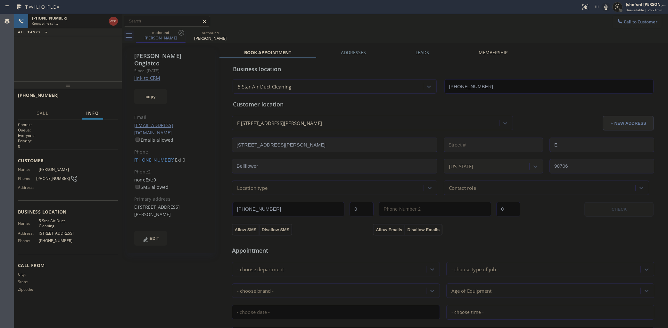
click at [352, 33] on div "outbound David Onglatco outbound David Onglatco" at bounding box center [402, 36] width 532 height 14
click at [603, 3] on icon at bounding box center [606, 7] width 8 height 8
click at [602, 5] on icon at bounding box center [606, 7] width 8 height 8
drag, startPoint x: 100, startPoint y: 94, endPoint x: 97, endPoint y: 95, distance: 3.7
click at [99, 95] on button "HANG UP" at bounding box center [103, 98] width 30 height 9
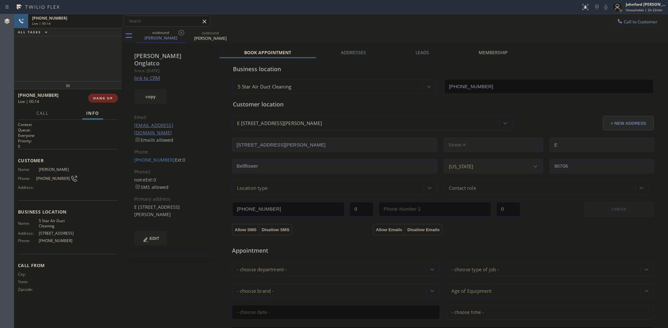
click at [97, 96] on span "HANG UP" at bounding box center [103, 98] width 20 height 4
click at [122, 96] on div at bounding box center [122, 171] width 0 height 314
click at [117, 96] on button "COMPLETE" at bounding box center [102, 98] width 32 height 9
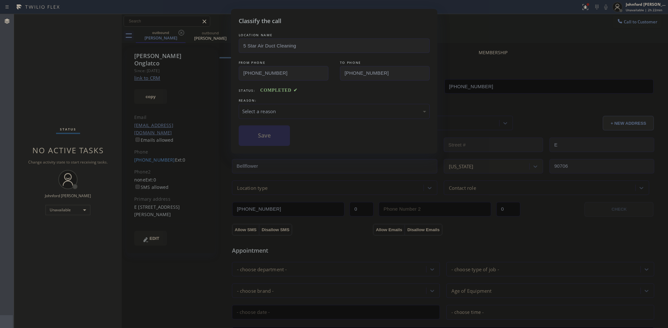
click at [289, 111] on div "Select a reason" at bounding box center [334, 111] width 184 height 7
click at [265, 109] on div "Not Booked - All other reasons" at bounding box center [334, 111] width 184 height 7
click at [261, 131] on button "Save" at bounding box center [265, 135] width 52 height 21
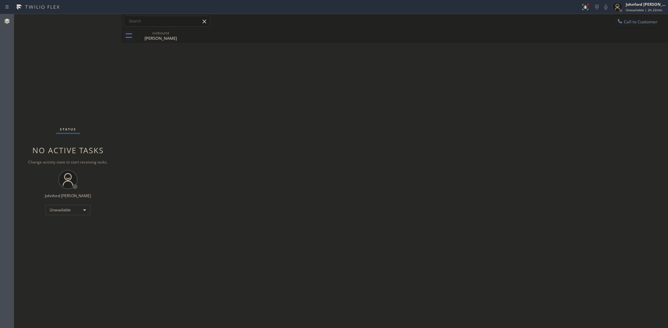
click at [635, 23] on span "Call to Customer" at bounding box center [641, 22] width 34 height 6
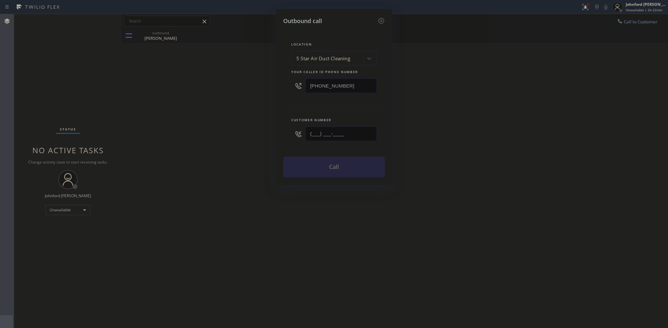
drag, startPoint x: 319, startPoint y: 128, endPoint x: 286, endPoint y: 129, distance: 33.0
click at [286, 129] on div "Customer number (___) ___-____" at bounding box center [334, 131] width 102 height 44
paste input "949) 793-5214"
type input "(949) 793-5214"
click at [219, 135] on div "Outbound call Location 5 Star Air Duct Cleaning Your caller id phone number (85…" at bounding box center [334, 164] width 668 height 328
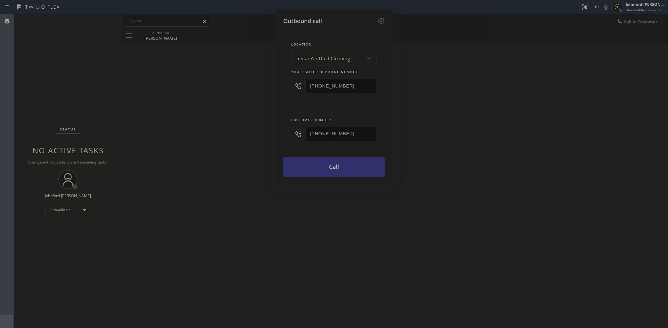
click at [352, 166] on button "Call" at bounding box center [334, 167] width 102 height 21
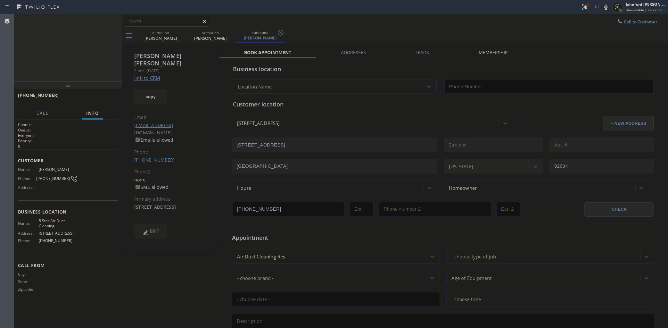
type input "[PHONE_NUMBER]"
drag, startPoint x: 92, startPoint y: 109, endPoint x: 98, endPoint y: 98, distance: 12.4
click at [92, 108] on button "Info" at bounding box center [92, 113] width 21 height 12
click at [98, 98] on span "HANG UP" at bounding box center [103, 98] width 20 height 4
click at [100, 96] on span "HANG UP" at bounding box center [103, 98] width 20 height 4
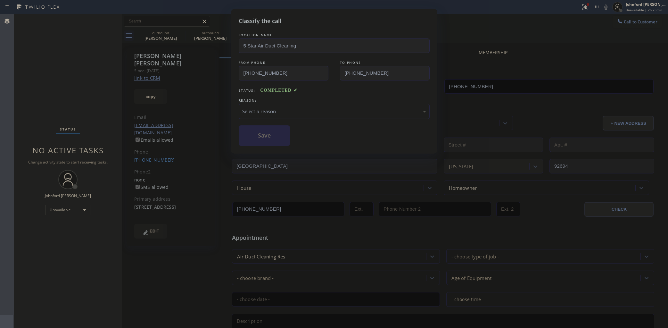
click at [309, 116] on div "Select a reason" at bounding box center [334, 111] width 191 height 15
click at [310, 110] on div "Select a reason" at bounding box center [334, 111] width 184 height 7
click at [318, 114] on div "Select a reason" at bounding box center [334, 111] width 191 height 15
drag, startPoint x: 298, startPoint y: 143, endPoint x: 282, endPoint y: 141, distance: 15.8
click at [282, 141] on button "Save" at bounding box center [265, 135] width 52 height 21
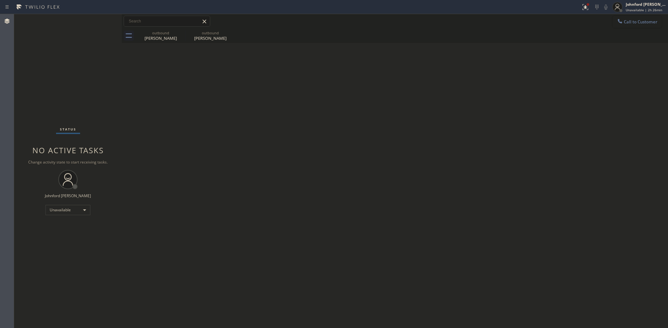
click at [635, 23] on span "Call to Customer" at bounding box center [641, 22] width 34 height 6
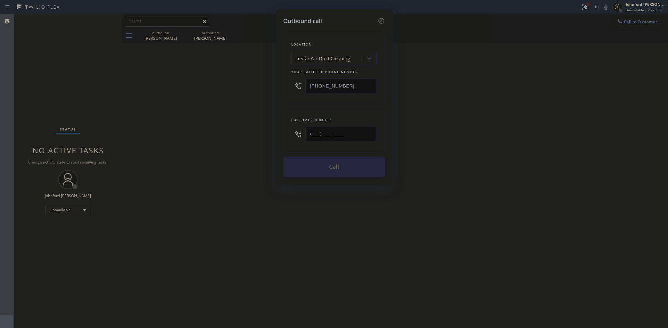
drag, startPoint x: 357, startPoint y: 137, endPoint x: 259, endPoint y: 140, distance: 98.4
click at [270, 138] on div "Outbound call Location 5 Star Air Duct Cleaning Your caller id phone number [PH…" at bounding box center [334, 164] width 668 height 328
paste input "818) 268-2849"
type input "(818) 268-2849"
click at [238, 141] on div "Outbound call Location 5 Star Air Duct Cleaning Your caller id phone number (85…" at bounding box center [334, 164] width 668 height 328
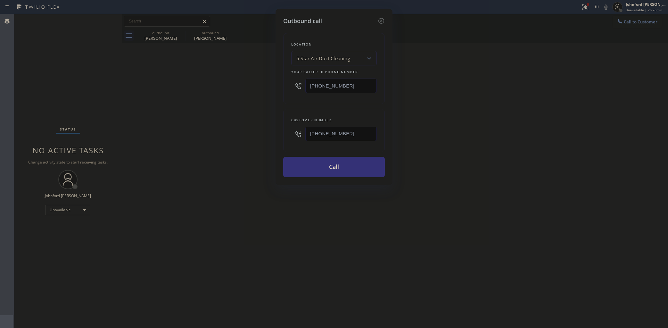
drag, startPoint x: 531, startPoint y: 106, endPoint x: 536, endPoint y: 66, distance: 40.0
click at [534, 104] on div "Outbound call Location 5 Star Air Duct Cleaning Your caller id phone number (85…" at bounding box center [334, 164] width 668 height 328
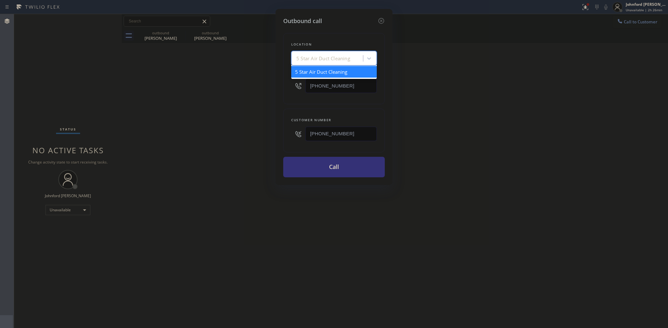
click at [337, 59] on div "5 Star Air Duct Cleaning" at bounding box center [323, 58] width 54 height 7
paste input "Electricians Service Team."
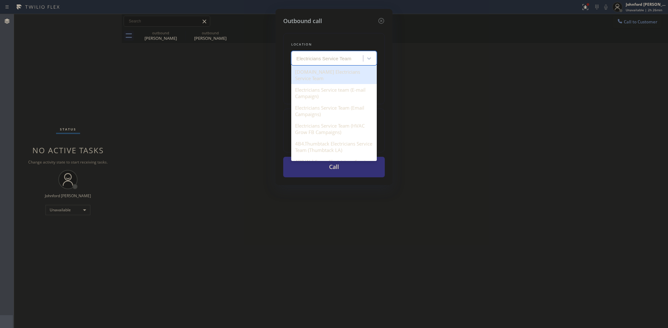
type input "Electricians Service Team"
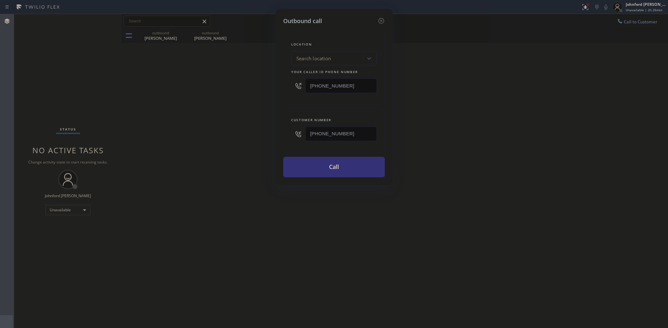
click at [329, 55] on div "Search location" at bounding box center [313, 58] width 35 height 7
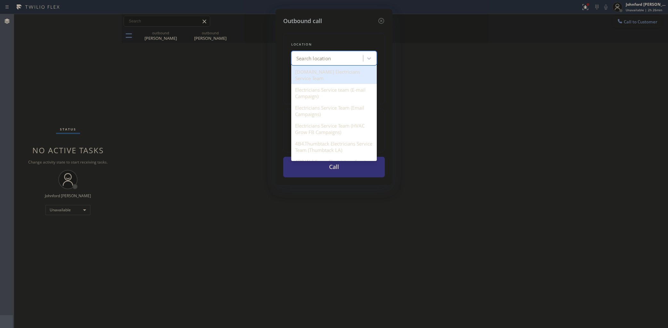
click at [335, 71] on div "4C.Email Electricians Service Team" at bounding box center [334, 75] width 86 height 18
type input "(855) 941-5786"
click at [314, 58] on div "4C.Email Electricians Service Team" at bounding box center [329, 58] width 67 height 7
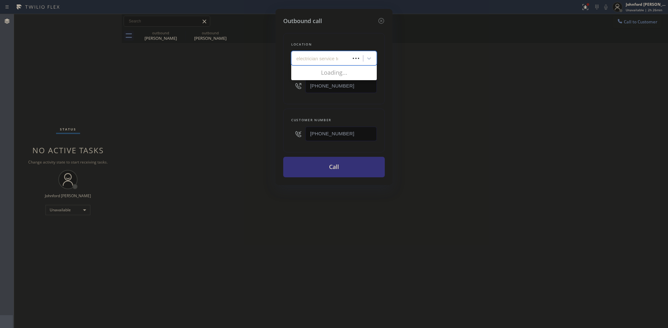
type input "electrician service team"
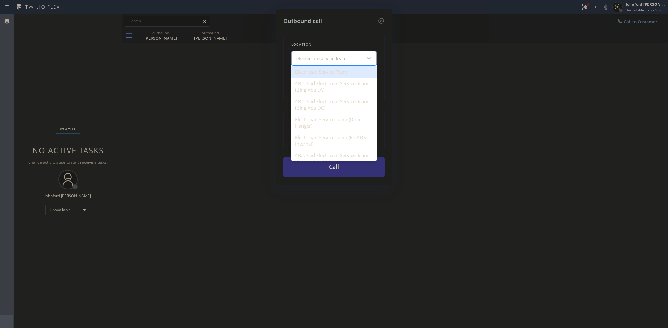
click at [322, 70] on div "Electrician Service Team" at bounding box center [334, 72] width 86 height 12
type input "(747) 529-9099"
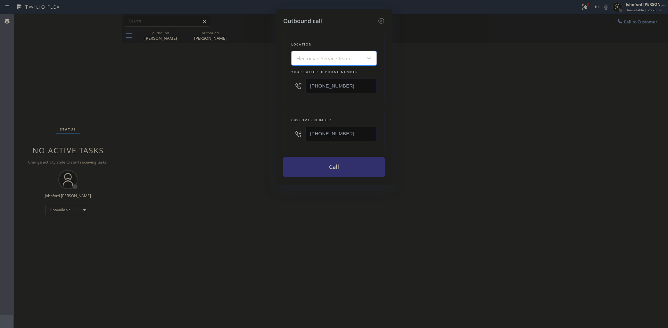
click at [339, 171] on button "Call" at bounding box center [334, 167] width 102 height 21
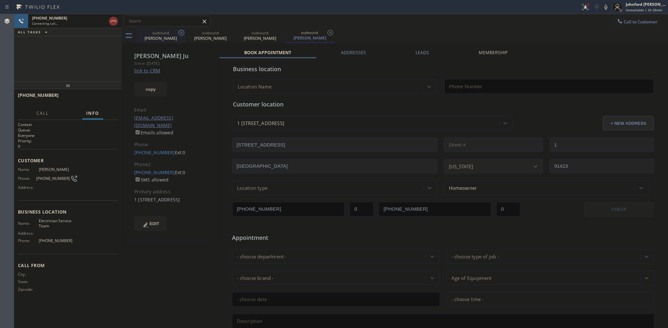
click at [168, 35] on div "David Onglatco" at bounding box center [161, 38] width 48 height 6
click at [183, 35] on icon at bounding box center [181, 33] width 6 height 6
click at [0, 0] on icon at bounding box center [0, 0] width 0 height 0
type input "(747) 529-9099"
click at [155, 68] on link "link to CRM" at bounding box center [147, 70] width 26 height 6
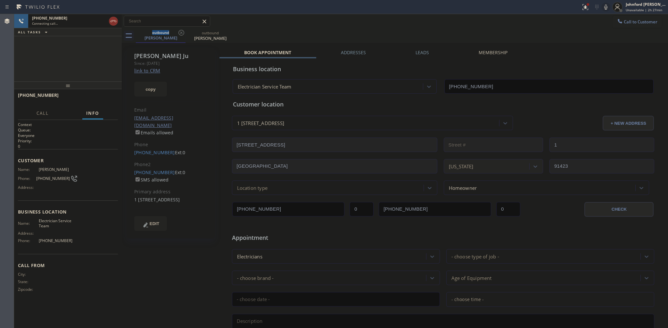
click at [602, 8] on icon at bounding box center [606, 7] width 8 height 8
click at [607, 9] on icon at bounding box center [606, 7] width 8 height 8
click at [585, 10] on icon at bounding box center [586, 7] width 8 height 8
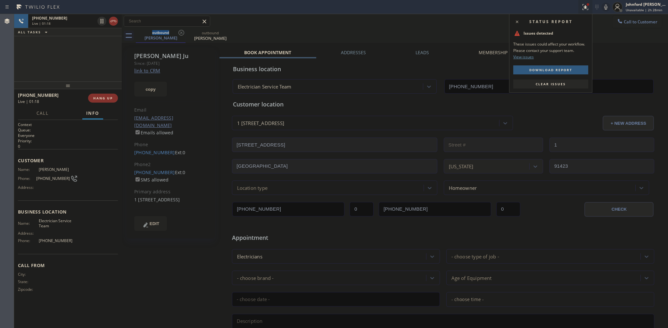
click at [566, 84] on button "Clear issues" at bounding box center [550, 83] width 75 height 9
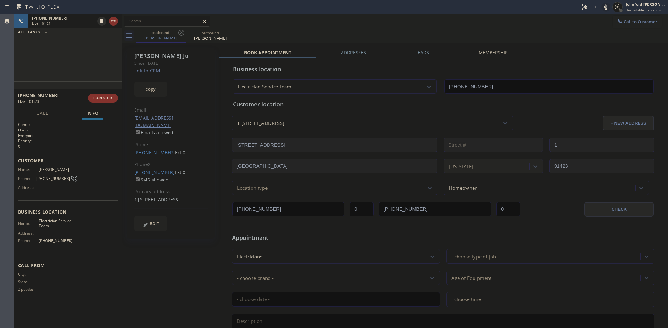
drag, startPoint x: 25, startPoint y: 51, endPoint x: 70, endPoint y: 57, distance: 45.6
click at [25, 51] on div "+18182682849 Live | 01:21 ALL TASKS ALL TASKS ACTIVE TASKS TASKS IN WRAP UP" at bounding box center [68, 47] width 108 height 67
drag, startPoint x: 373, startPoint y: 38, endPoint x: 435, endPoint y: 1, distance: 72.9
click at [373, 38] on div "outbound Betty Ju outbound Betty Ju" at bounding box center [402, 36] width 532 height 14
click at [603, 8] on icon at bounding box center [606, 7] width 8 height 8
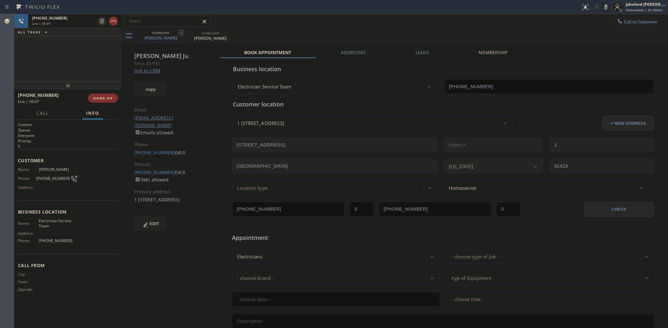
click at [604, 10] on icon at bounding box center [606, 7] width 8 height 8
click at [318, 31] on div "outbound Betty Ju outbound Betty Ju" at bounding box center [402, 36] width 532 height 14
click at [606, 5] on icon at bounding box center [606, 7] width 8 height 8
drag, startPoint x: 604, startPoint y: 7, endPoint x: 592, endPoint y: 7, distance: 11.9
click at [604, 7] on icon at bounding box center [606, 7] width 8 height 8
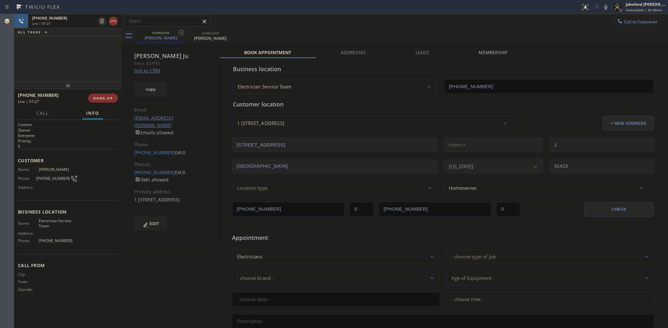
click at [30, 62] on div "+18182682849 Live | 07:27 ALL TASKS ALL TASKS ACTIVE TASKS TASKS IN WRAP UP" at bounding box center [68, 47] width 108 height 67
click at [103, 99] on span "COMPLETE" at bounding box center [102, 98] width 22 height 4
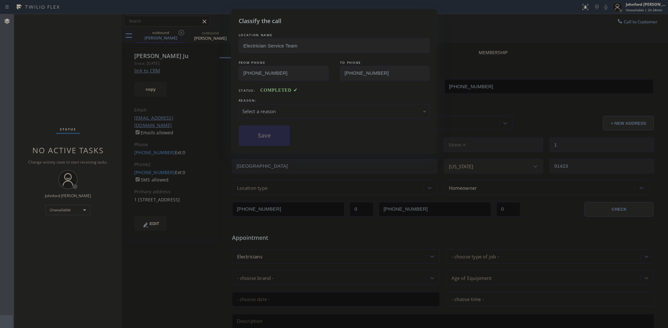
click at [261, 104] on div "Select a reason" at bounding box center [334, 111] width 191 height 15
click at [268, 104] on div "Not Booked - All other reasons" at bounding box center [334, 111] width 191 height 15
click at [273, 143] on button "Save" at bounding box center [265, 135] width 52 height 21
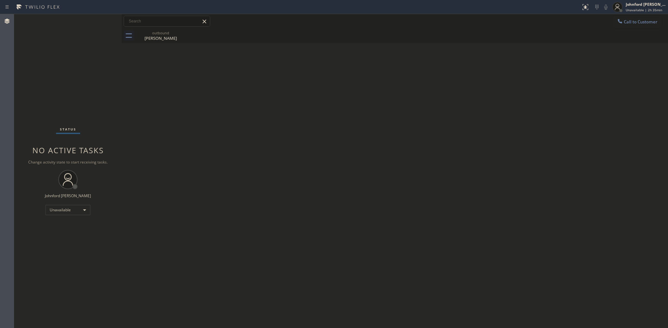
click at [57, 49] on div "Status No active tasks Change activity state to start receiving tasks. [PERSON_…" at bounding box center [68, 171] width 108 height 314
click at [170, 36] on div "Betty Ju" at bounding box center [161, 38] width 48 height 6
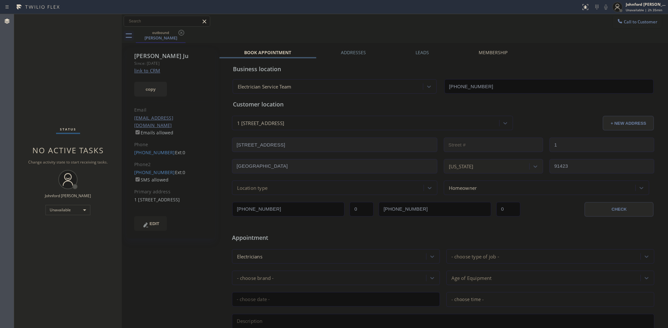
click at [158, 85] on button "copy" at bounding box center [150, 89] width 33 height 15
drag, startPoint x: 40, startPoint y: 94, endPoint x: 58, endPoint y: 87, distance: 19.5
click at [40, 94] on div "Status No active tasks Change activity state to start receiving tasks. [PERSON_…" at bounding box center [68, 171] width 108 height 314
click at [632, 27] on button "Call to Customer" at bounding box center [637, 22] width 49 height 12
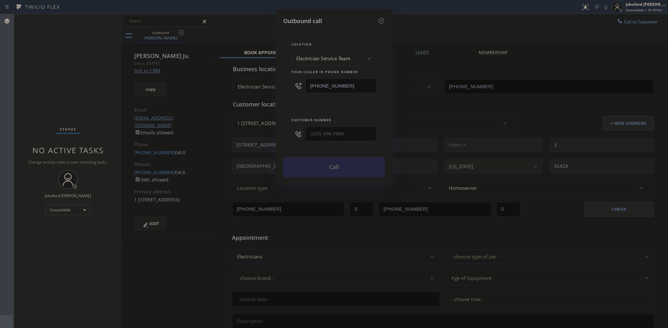
drag, startPoint x: 350, startPoint y: 141, endPoint x: 278, endPoint y: 141, distance: 72.1
click at [278, 141] on div "Outbound call Location Electrician Service Team Your caller id phone number (74…" at bounding box center [334, 97] width 117 height 176
click at [328, 132] on input "(___) ___-____" at bounding box center [340, 134] width 71 height 14
paste input "818) 268-2849"
type input "(818) 268-2849"
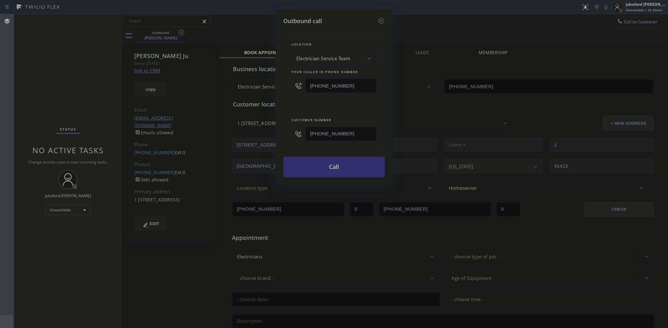
click at [362, 162] on button "Call" at bounding box center [334, 167] width 102 height 21
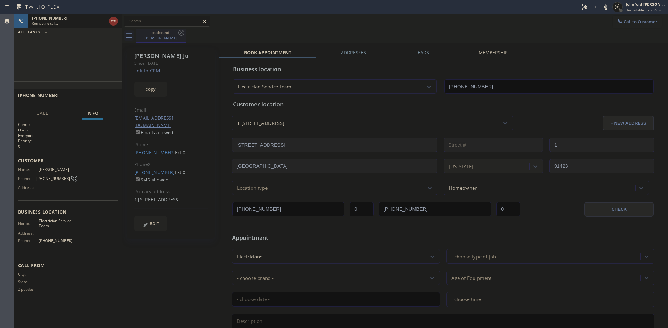
click at [180, 35] on icon at bounding box center [181, 33] width 6 height 6
click at [270, 32] on div "outbound Betty Ju" at bounding box center [402, 36] width 532 height 14
type input "(747) 529-9099"
click at [604, 4] on icon at bounding box center [606, 7] width 8 height 8
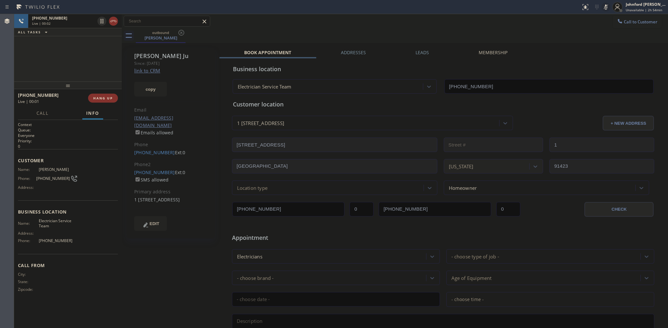
click at [605, 9] on icon at bounding box center [606, 7] width 8 height 8
click at [112, 101] on button "HANG UP" at bounding box center [103, 98] width 30 height 9
click at [137, 149] on div "(818) 268-2849 Ext: 0" at bounding box center [170, 152] width 73 height 7
click at [159, 149] on link "(818) 268-2849" at bounding box center [154, 152] width 41 height 6
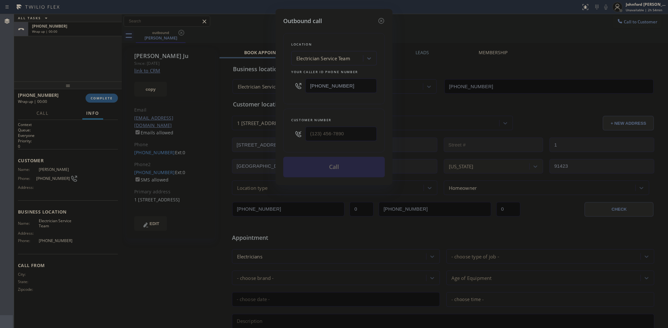
type input "(818) 268-2849"
click at [307, 165] on button "Call" at bounding box center [334, 167] width 102 height 21
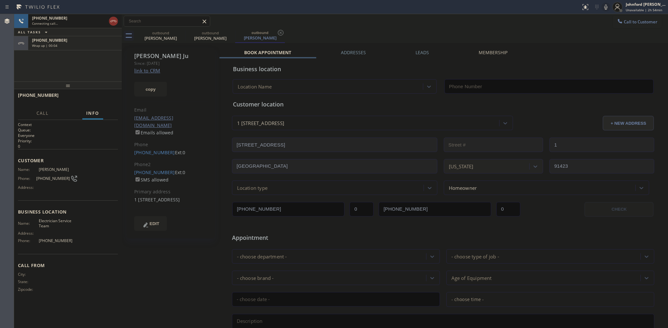
type input "(747) 529-9099"
click at [84, 67] on div "+18182682849 Connecting call… ALL TASKS ALL TASKS ACTIVE TASKS TASKS IN WRAP UP…" at bounding box center [68, 47] width 108 height 67
click at [79, 47] on div "Wrap up | 00:16" at bounding box center [75, 45] width 86 height 4
click at [96, 97] on span "COMPLETE" at bounding box center [102, 98] width 22 height 4
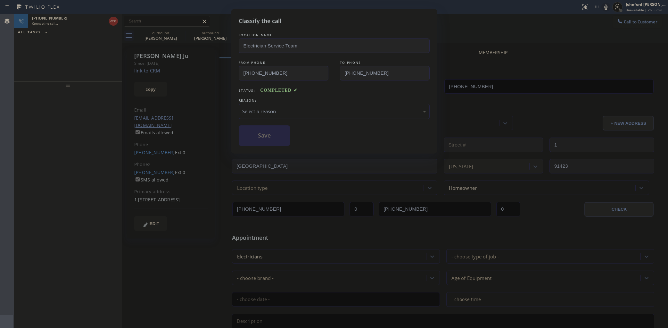
click at [286, 108] on div "Select a reason" at bounding box center [334, 111] width 184 height 7
click at [274, 135] on button "Save" at bounding box center [265, 135] width 52 height 21
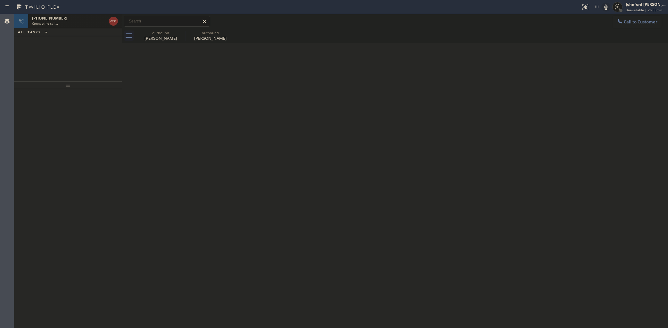
click at [65, 21] on div "Connecting call…" at bounding box center [69, 23] width 74 height 4
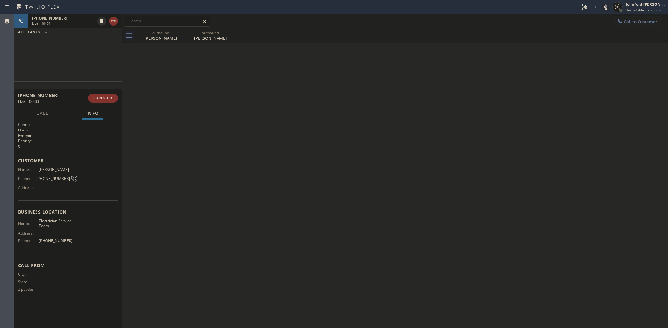
drag, startPoint x: 100, startPoint y: 99, endPoint x: 100, endPoint y: 111, distance: 11.2
click at [100, 99] on span "HANG UP" at bounding box center [103, 98] width 20 height 4
click at [46, 177] on span "(818) 268-2849" at bounding box center [53, 178] width 34 height 5
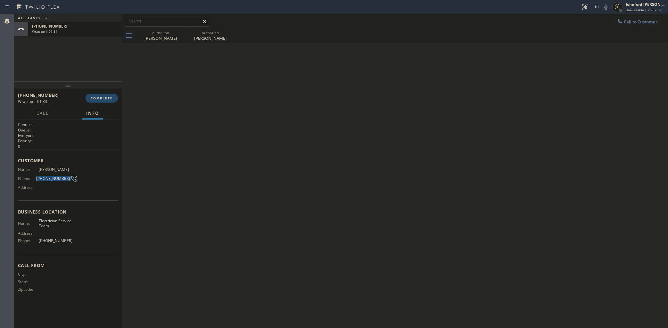
click at [99, 95] on button "COMPLETE" at bounding box center [102, 98] width 32 height 9
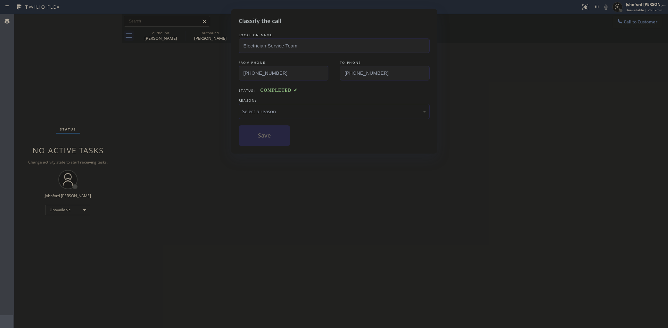
click at [284, 99] on div "REASON:" at bounding box center [334, 100] width 191 height 7
click at [284, 104] on div "Select a reason" at bounding box center [334, 111] width 191 height 15
click at [270, 133] on button "Save" at bounding box center [265, 135] width 52 height 21
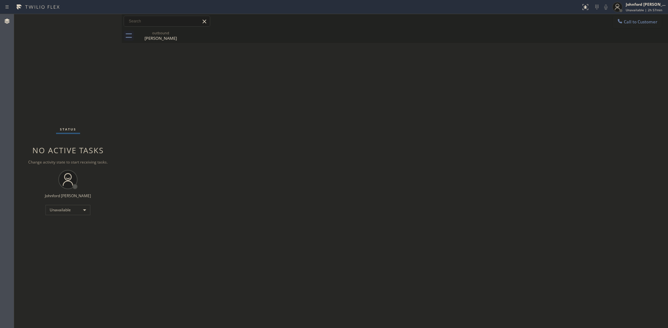
click at [67, 215] on div "Status No active tasks Change activity state to start receiving tasks. [PERSON_…" at bounding box center [68, 171] width 108 height 314
click at [64, 211] on div "Unavailable" at bounding box center [68, 210] width 45 height 10
click at [58, 227] on li "Available" at bounding box center [68, 227] width 44 height 8
click at [80, 210] on div "Available" at bounding box center [68, 210] width 45 height 10
click at [66, 232] on li "Unavailable" at bounding box center [68, 235] width 44 height 8
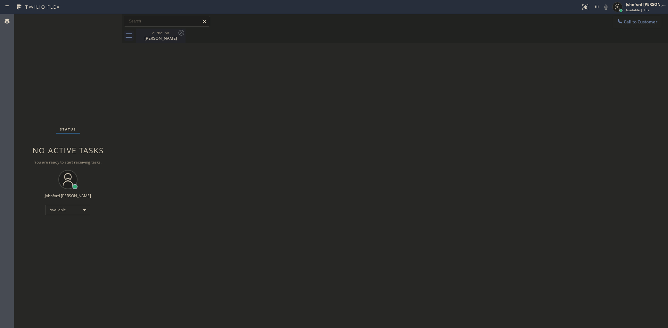
click at [157, 43] on div "outbound Betty Ju" at bounding box center [161, 36] width 48 height 14
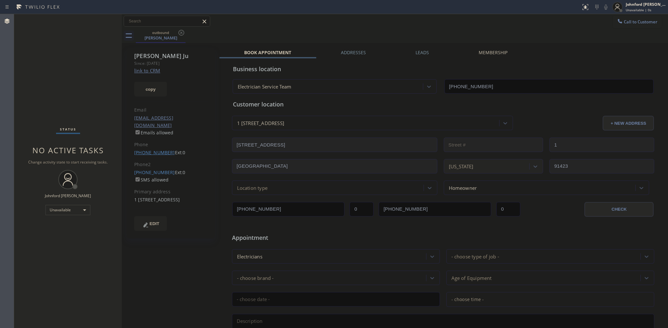
click at [159, 149] on link "(818) 268-2849" at bounding box center [154, 152] width 41 height 6
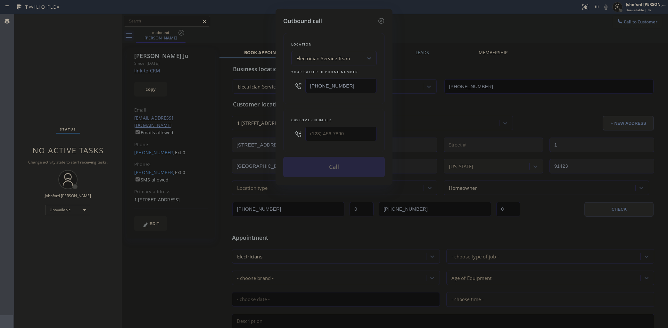
type input "(818) 268-2849"
click at [321, 165] on button "Call" at bounding box center [334, 167] width 102 height 21
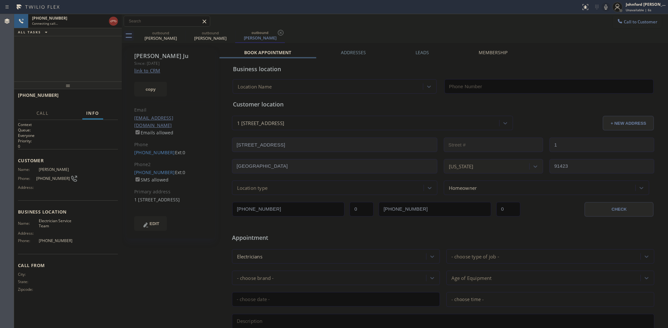
type input "(747) 529-9099"
click at [79, 41] on div "+18182682849 Connecting call… ALL TASKS ALL TASKS ACTIVE TASKS TASKS IN WRAP UP" at bounding box center [68, 47] width 108 height 67
click at [173, 37] on div "Betty Ju" at bounding box center [161, 38] width 48 height 6
click at [178, 35] on icon at bounding box center [182, 33] width 8 height 8
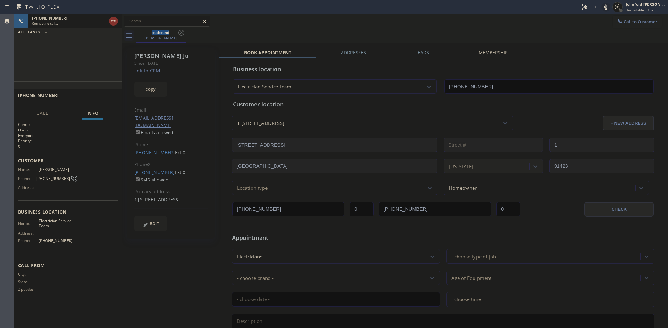
click at [606, 7] on icon at bounding box center [606, 7] width 8 height 8
click at [606, 7] on rect at bounding box center [606, 6] width 4 height 4
click at [465, 34] on div "outbound Betty Ju" at bounding box center [402, 36] width 532 height 14
click at [38, 69] on div "+18182682849 Live | 00:22 ALL TASKS ALL TASKS ACTIVE TASKS TASKS IN WRAP UP" at bounding box center [68, 47] width 108 height 67
click at [603, 5] on icon at bounding box center [606, 7] width 8 height 8
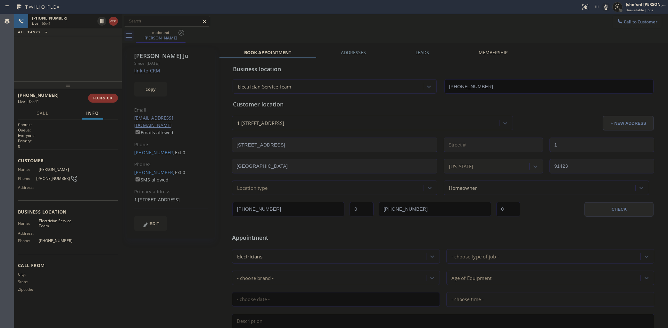
click at [603, 5] on icon at bounding box center [606, 7] width 8 height 8
click at [606, 8] on icon at bounding box center [606, 7] width 8 height 8
click at [601, 8] on div at bounding box center [605, 7] width 9 height 8
click at [603, 8] on icon at bounding box center [606, 7] width 8 height 8
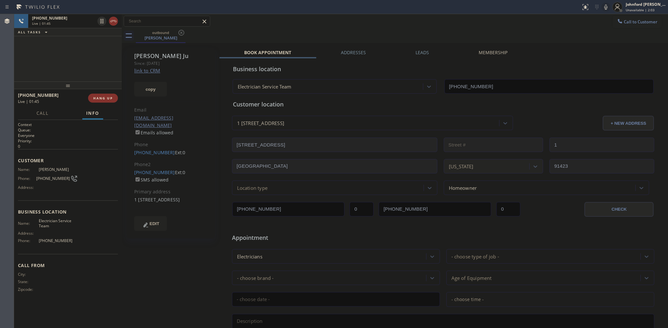
click at [372, 35] on div "outbound Betty Ju" at bounding box center [402, 36] width 532 height 14
click at [31, 74] on div "ALL TASKS ALL TASKS ACTIVE TASKS TASKS IN WRAP UP +18182682849 Wrap up | 00:46" at bounding box center [68, 47] width 108 height 67
click at [96, 96] on span "COMPLETE" at bounding box center [102, 98] width 22 height 4
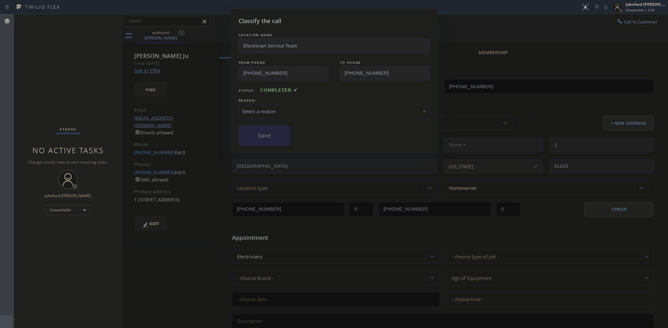
click at [259, 108] on div "Select a reason" at bounding box center [334, 111] width 184 height 7
click at [267, 112] on div "Not Booked - All other reasons" at bounding box center [334, 111] width 184 height 7
click at [267, 130] on button "Save" at bounding box center [265, 135] width 52 height 21
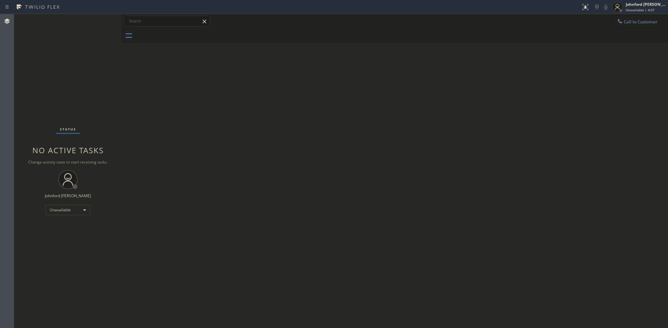
click at [626, 22] on span "Call to Customer" at bounding box center [641, 22] width 34 height 6
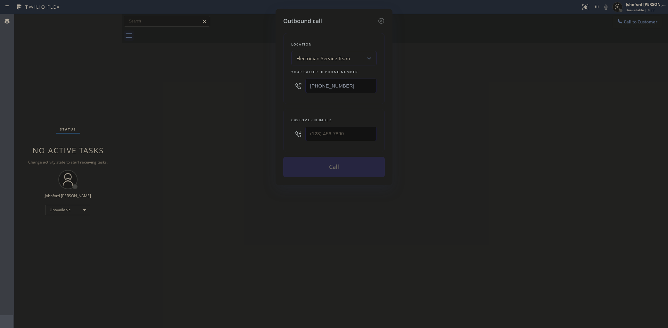
drag, startPoint x: 217, startPoint y: 92, endPoint x: 249, endPoint y: 46, distance: 56.2
click at [217, 87] on div "Outbound call Location Electrician Service Team Your caller id phone number (74…" at bounding box center [334, 164] width 668 height 328
click at [545, 165] on div "Outbound call Location Electrician Service Team Your caller id phone number (74…" at bounding box center [334, 164] width 668 height 328
drag, startPoint x: 170, startPoint y: 195, endPoint x: 205, endPoint y: 176, distance: 39.6
click at [179, 193] on div "Outbound call Location Electrician Service Team Your caller id phone number (74…" at bounding box center [334, 164] width 668 height 328
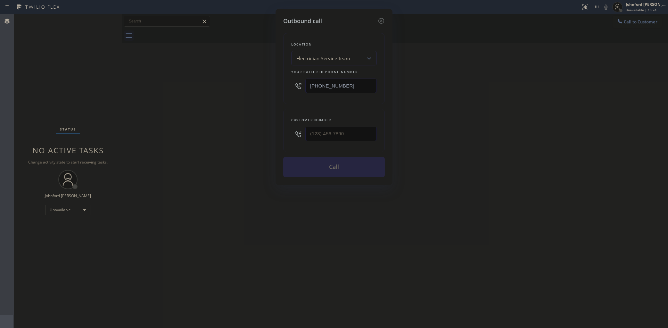
drag, startPoint x: 505, startPoint y: 59, endPoint x: 495, endPoint y: 1, distance: 58.8
click at [505, 52] on div "Outbound call Location Electrician Service Team Your caller id phone number (74…" at bounding box center [334, 164] width 668 height 328
drag, startPoint x: 593, startPoint y: 107, endPoint x: 521, endPoint y: 28, distance: 107.1
click at [594, 107] on div "Outbound call Location Electrician Service Team Your caller id phone number (74…" at bounding box center [334, 164] width 668 height 328
click at [79, 212] on div "Outbound call Location Electrician Service Team Your caller id phone number (74…" at bounding box center [334, 164] width 668 height 328
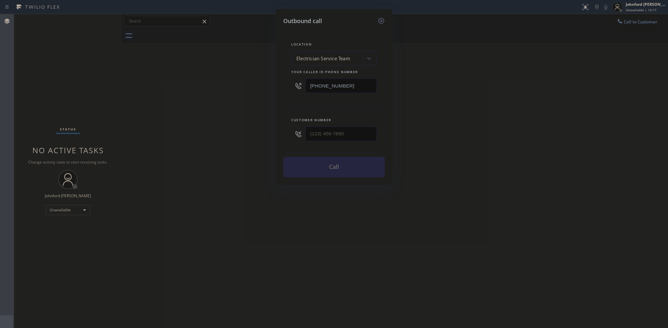
click at [380, 18] on icon at bounding box center [381, 21] width 6 height 6
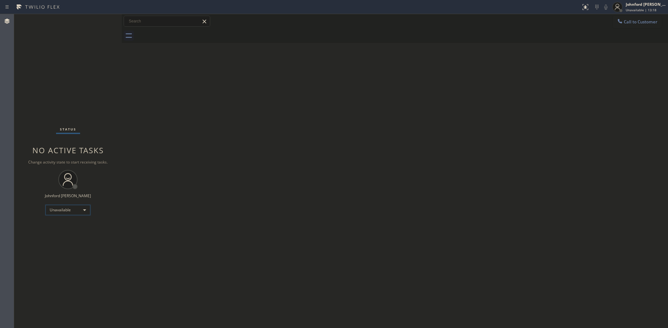
click at [69, 212] on div "Unavailable" at bounding box center [68, 210] width 45 height 10
click at [72, 244] on li "Break" at bounding box center [68, 243] width 44 height 8
click at [34, 180] on div "Status No active tasks Change activity state to start receiving tasks. Johnford…" at bounding box center [68, 171] width 108 height 314
click at [61, 205] on div "Break" at bounding box center [68, 210] width 45 height 10
click at [61, 236] on li "Unavailable" at bounding box center [68, 235] width 44 height 8
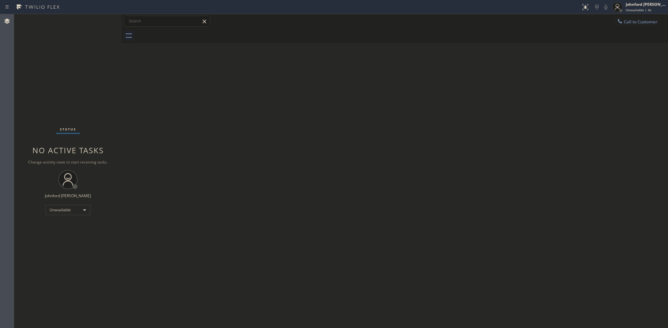
click at [215, 225] on div "Back to Dashboard Change Sender ID Customers Technicians Select a contact Outbo…" at bounding box center [395, 171] width 546 height 314
click at [480, 152] on div "Back to Dashboard Change Sender ID Customers Technicians Select a contact Outbo…" at bounding box center [395, 171] width 546 height 314
drag, startPoint x: 475, startPoint y: 112, endPoint x: 576, endPoint y: 52, distance: 117.4
click at [477, 112] on div "Back to Dashboard Change Sender ID Customers Technicians Select a contact Outbo…" at bounding box center [395, 171] width 546 height 314
click at [617, 24] on icon at bounding box center [620, 21] width 6 height 6
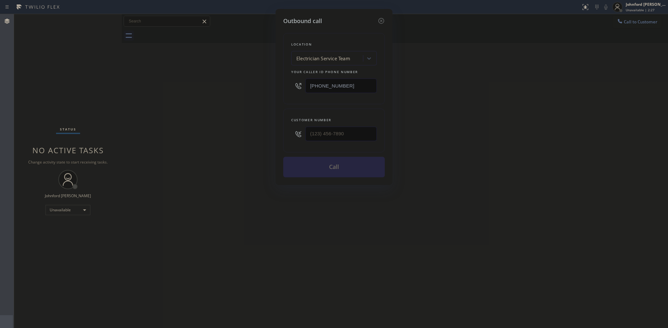
drag, startPoint x: 275, startPoint y: 82, endPoint x: 172, endPoint y: 83, distance: 102.9
click at [235, 82] on div "Outbound call Location Electrician Service Team Your caller id phone number (74…" at bounding box center [334, 164] width 668 height 328
paste input "213) 238-6352"
type input "(213) 238-6352"
drag, startPoint x: 304, startPoint y: 132, endPoint x: 241, endPoint y: 132, distance: 62.8
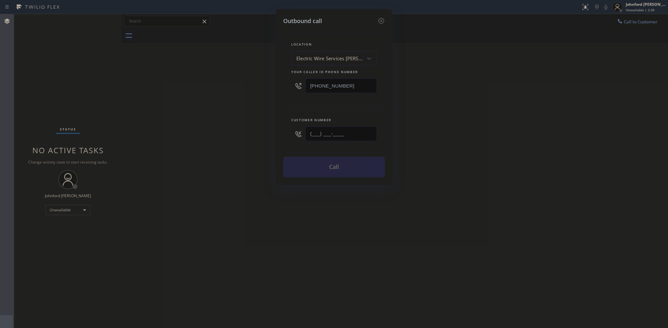
click at [263, 132] on div "Outbound call Location Electric Wire Services Beverly Hills Your caller id phon…" at bounding box center [334, 164] width 668 height 328
paste input "849) 753-4588"
type input "(849) 753-4588"
click at [211, 128] on div "Outbound call Location Electric Wire Services Beverly Hills Your caller id phon…" at bounding box center [334, 164] width 668 height 328
click at [287, 167] on button "Call" at bounding box center [334, 167] width 102 height 21
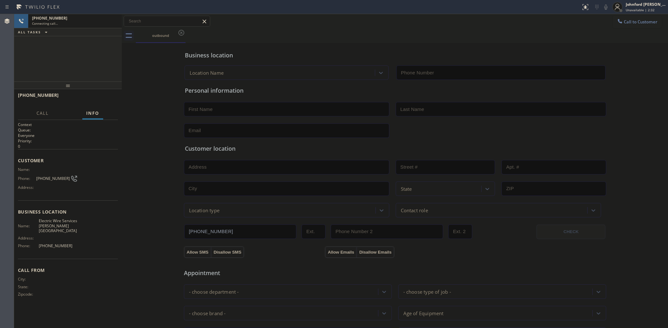
type input "(213) 238-6352"
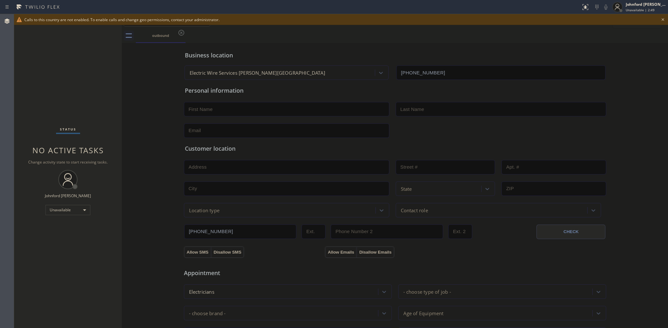
click at [659, 18] on icon at bounding box center [663, 20] width 8 height 8
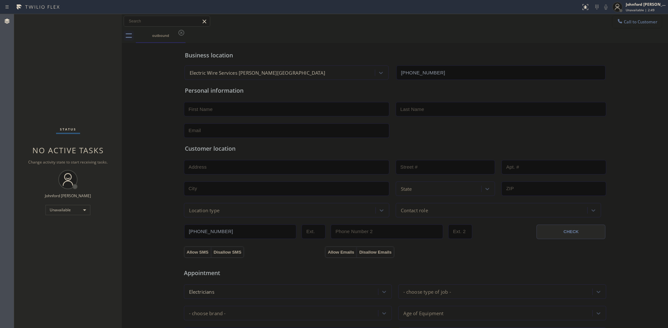
click at [638, 21] on span "Call to Customer" at bounding box center [641, 22] width 34 height 6
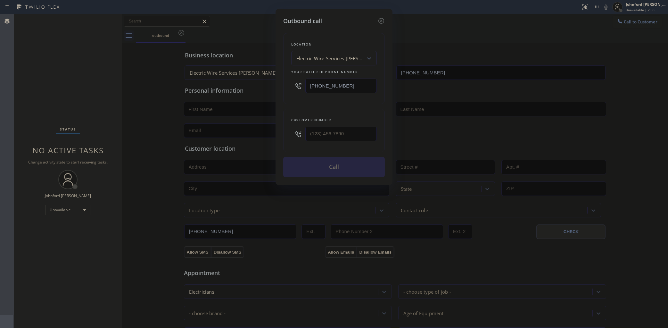
drag, startPoint x: 354, startPoint y: 84, endPoint x: 271, endPoint y: 86, distance: 83.0
click at [273, 85] on div "Outbound call Location Electric Wire Services Beverly Hills Your caller id phon…" at bounding box center [334, 164] width 668 height 328
paste input "858) 800-3094"
type input "[PHONE_NUMBER]"
click at [456, 47] on div "Outbound call Location Electric Wire Services Beverly Hills Your caller id phon…" at bounding box center [334, 164] width 668 height 328
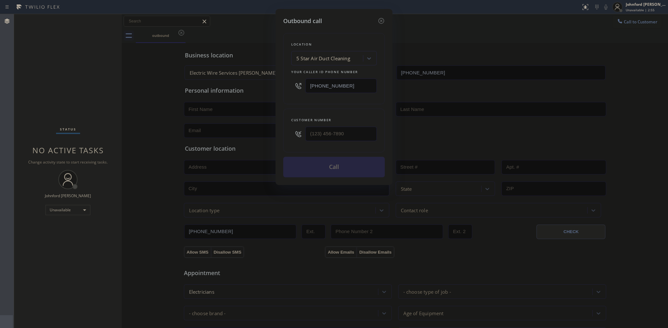
click at [625, 21] on div "Outbound call Location 5 Star Air Duct Cleaning Your caller id phone number [PH…" at bounding box center [334, 164] width 668 height 328
drag, startPoint x: 333, startPoint y: 137, endPoint x: 281, endPoint y: 137, distance: 51.9
click at [291, 137] on div "Customer number (___) ___-____" at bounding box center [334, 131] width 102 height 44
paste input "949) 300-5117"
type input "(949) 300-5117"
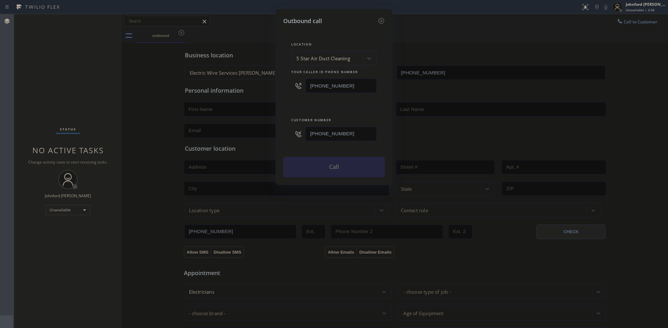
click at [301, 109] on div "Customer number (949) 300-5117" at bounding box center [334, 131] width 102 height 44
click at [372, 137] on input "(949) 300-5117" at bounding box center [340, 134] width 71 height 14
click at [350, 162] on button "Call" at bounding box center [334, 167] width 102 height 21
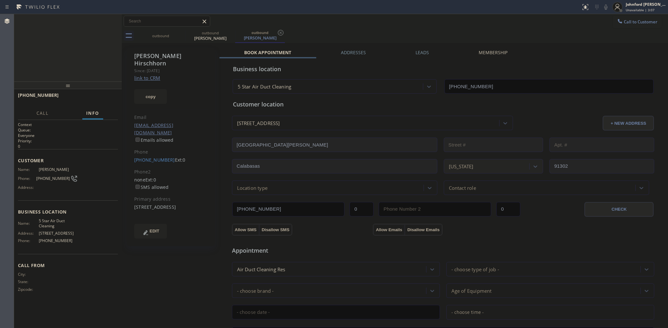
type input "[PHONE_NUMBER]"
click at [106, 98] on span "HANG UP" at bounding box center [103, 98] width 20 height 4
click at [154, 156] on div "(949) 300-5117 Ext: 0" at bounding box center [170, 159] width 73 height 7
click at [159, 157] on link "(949) 300-5117" at bounding box center [154, 160] width 41 height 6
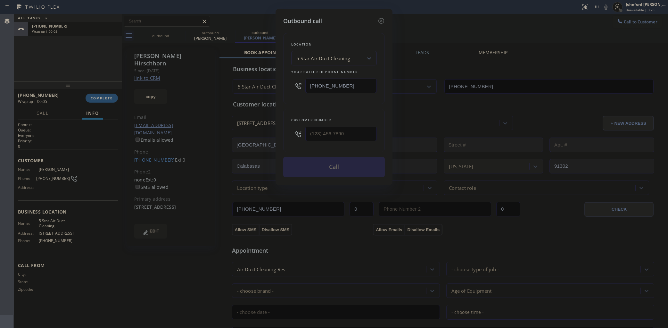
type input "(949) 300-5117"
click at [287, 171] on button "Call" at bounding box center [334, 167] width 102 height 21
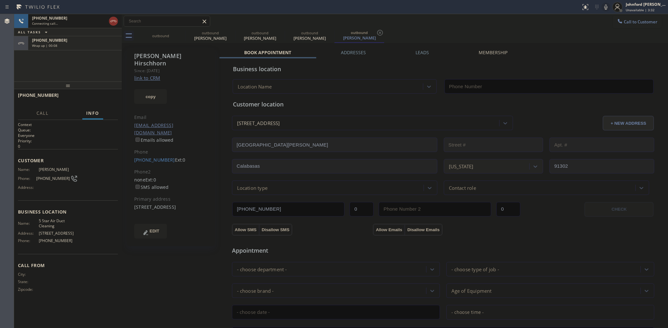
click at [0, 0] on icon at bounding box center [0, 0] width 0 height 0
type input "[PHONE_NUMBER]"
click at [183, 31] on icon at bounding box center [182, 33] width 8 height 8
click at [0, 0] on icon at bounding box center [0, 0] width 0 height 0
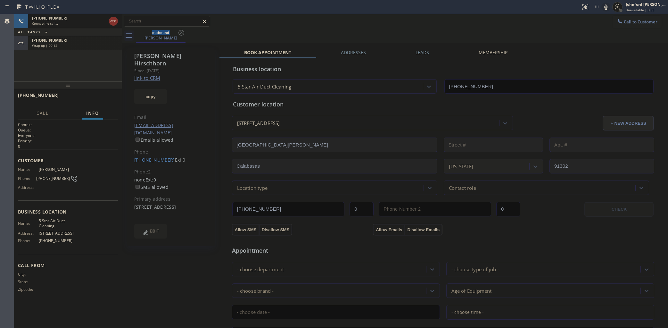
click at [84, 46] on div "Wrap up | 00:12" at bounding box center [75, 45] width 86 height 4
click at [85, 99] on div "+19493005117 Wrap up | 00:12" at bounding box center [52, 98] width 68 height 17
type input "[PHONE_NUMBER]"
click at [116, 101] on button "COMPLETE" at bounding box center [102, 98] width 32 height 9
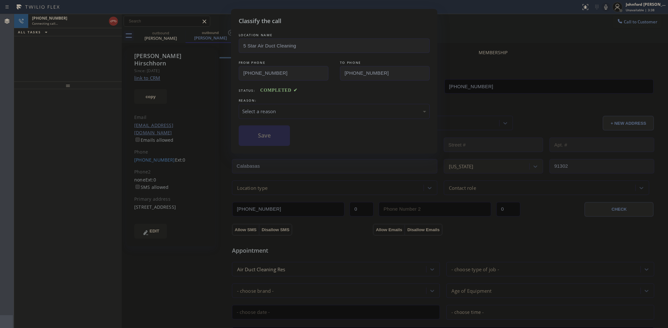
click at [255, 105] on div "Select a reason" at bounding box center [334, 111] width 191 height 15
click at [266, 135] on button "Save" at bounding box center [265, 135] width 52 height 21
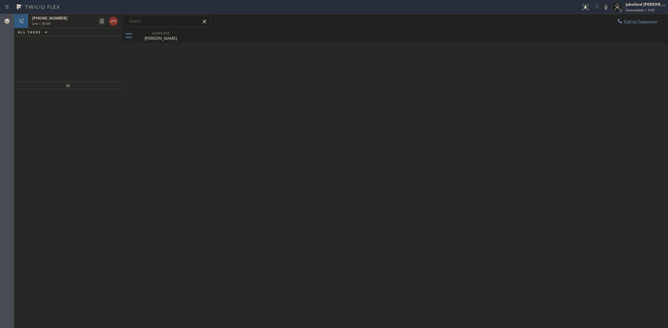
click at [113, 23] on icon at bounding box center [114, 21] width 8 height 8
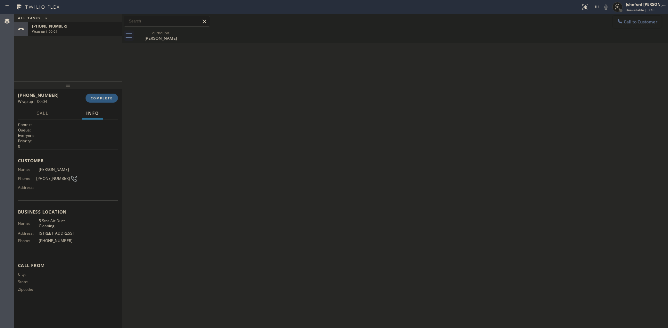
click at [617, 22] on icon at bounding box center [620, 21] width 6 height 6
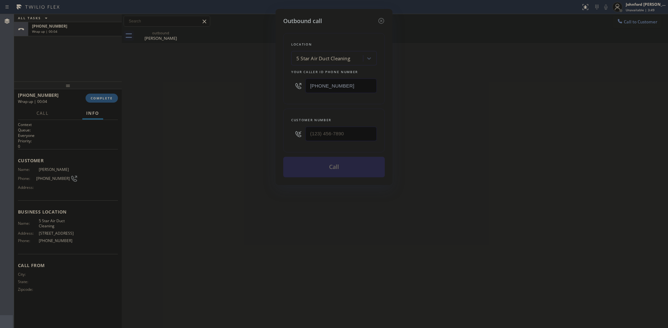
click at [292, 134] on div at bounding box center [334, 133] width 86 height 21
paste input "310) 200-2604"
type input "(310) 200-2604"
click at [251, 133] on div "Outbound call Location 5 Star Air Duct Cleaning Your caller id phone number (85…" at bounding box center [334, 164] width 668 height 328
click at [326, 170] on button "Call" at bounding box center [334, 167] width 102 height 21
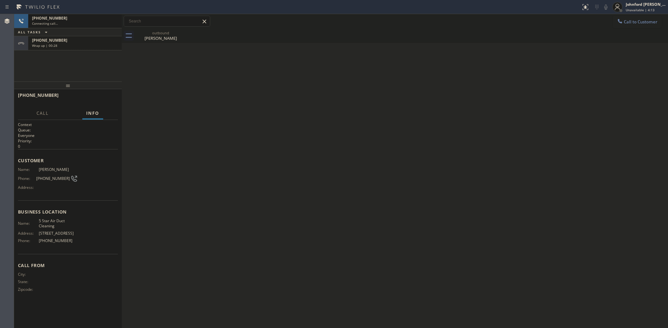
click at [88, 47] on div "Wrap up | 00:28" at bounding box center [75, 45] width 86 height 4
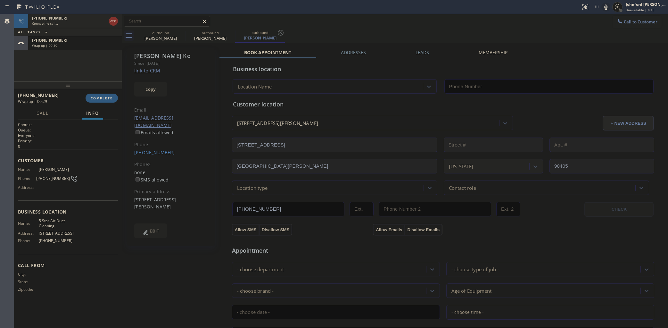
click at [99, 98] on span "COMPLETE" at bounding box center [102, 98] width 22 height 4
type input "[PHONE_NUMBER]"
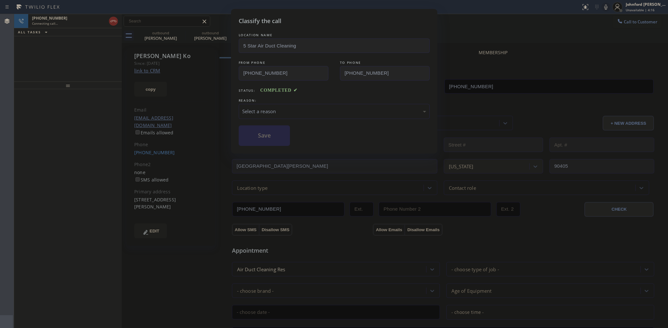
click at [293, 111] on div "Select a reason" at bounding box center [334, 111] width 184 height 7
click at [265, 142] on button "Save" at bounding box center [265, 135] width 52 height 21
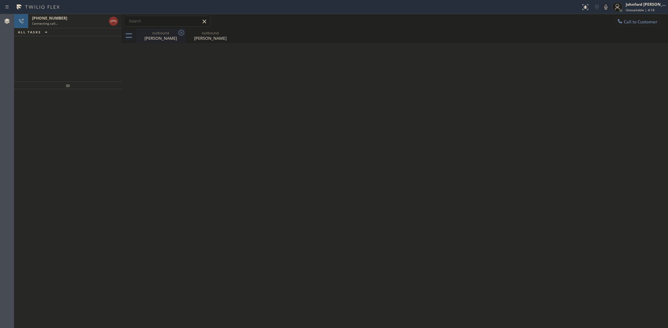
click at [179, 34] on icon at bounding box center [182, 33] width 8 height 8
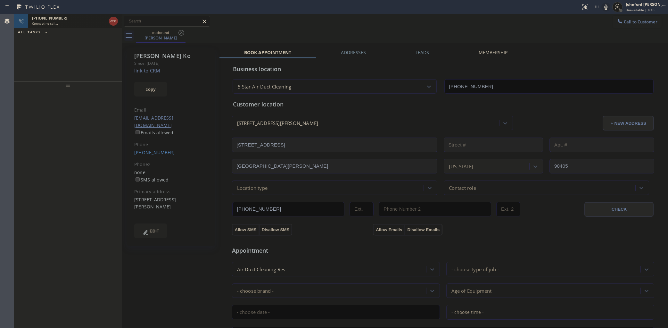
click at [74, 26] on div "+13102002604 Connecting call…" at bounding box center [67, 21] width 79 height 14
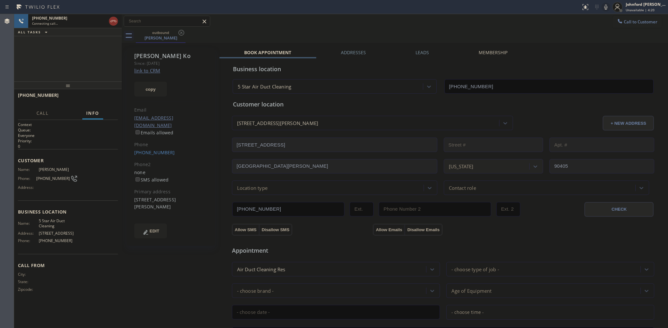
click at [605, 4] on icon at bounding box center [606, 7] width 8 height 8
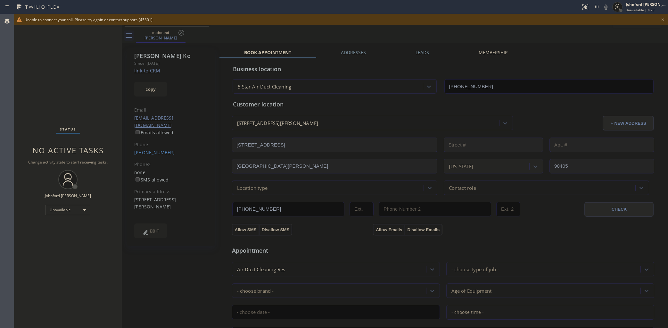
click at [139, 141] on div "Phone" at bounding box center [170, 144] width 73 height 7
click at [146, 149] on link "(310) 200-2604" at bounding box center [154, 152] width 41 height 6
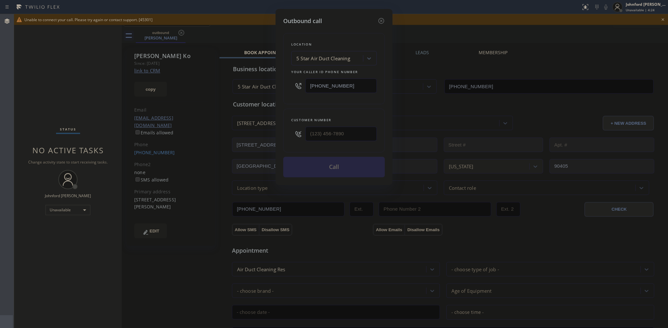
type input "(310) 200-2604"
click at [328, 161] on button "Call" at bounding box center [334, 167] width 102 height 21
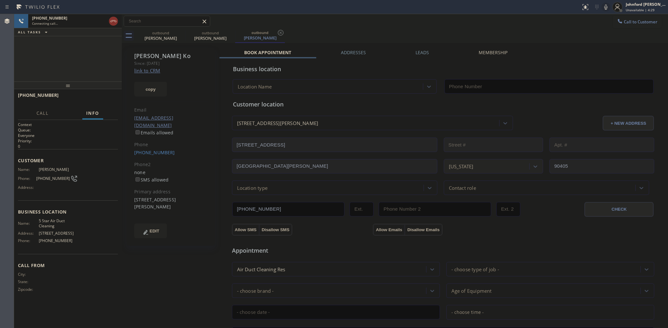
type input "[PHONE_NUMBER]"
drag, startPoint x: 345, startPoint y: 32, endPoint x: 371, endPoint y: 25, distance: 27.0
click at [345, 32] on div "outbound James Ko outbound James Ko outbound James Ko" at bounding box center [402, 36] width 532 height 14
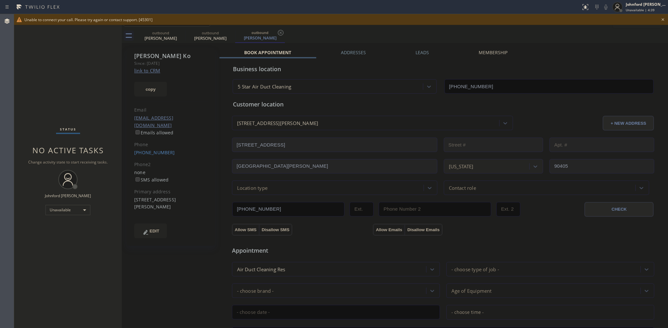
click at [663, 19] on icon at bounding box center [663, 20] width 8 height 8
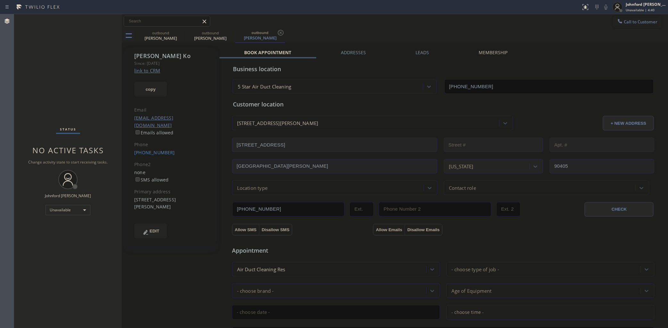
click at [643, 21] on button "Call to Customer" at bounding box center [637, 22] width 49 height 12
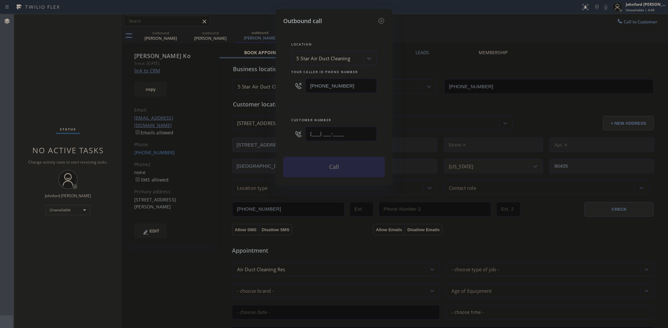
drag, startPoint x: 359, startPoint y: 136, endPoint x: 295, endPoint y: 132, distance: 63.8
click at [295, 132] on div "(___) ___-____" at bounding box center [334, 133] width 86 height 21
paste input "201) 207-2019"
click at [298, 109] on div "Customer number (201) 207-2019" at bounding box center [334, 131] width 102 height 44
drag, startPoint x: 355, startPoint y: 131, endPoint x: 293, endPoint y: 130, distance: 61.5
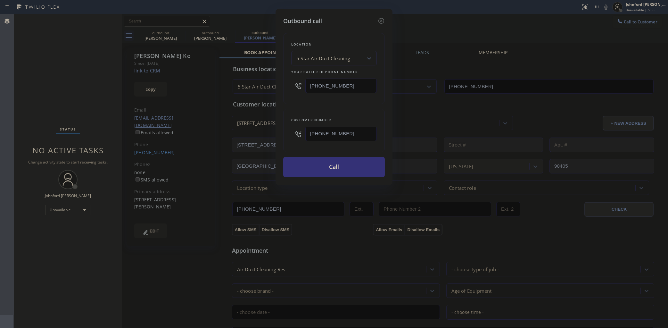
click at [293, 130] on div "(201) 207-2019" at bounding box center [334, 133] width 86 height 21
paste input "___) ___-____"
type input "(___) ___-____"
click at [310, 98] on div "Location 5 Star Air Duct Cleaning Your caller id phone number (858) 800-3094" at bounding box center [334, 68] width 102 height 71
drag, startPoint x: 350, startPoint y: 133, endPoint x: 295, endPoint y: 131, distance: 55.2
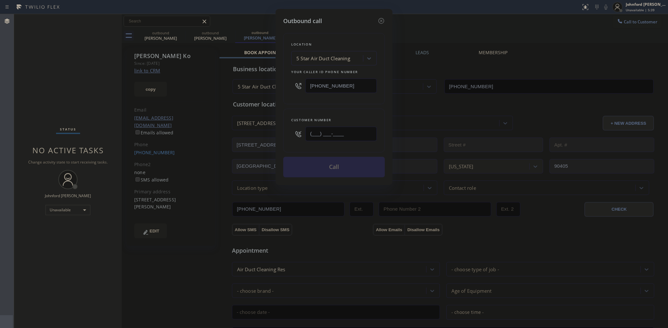
click at [297, 131] on div "(___) ___-____" at bounding box center [334, 133] width 86 height 21
paste input "201) 207-2019"
type input "(201) 207-2019"
click at [290, 104] on div "Location 5 Star Air Duct Cleaning Your caller id phone number (858) 800-3094 Cu…" at bounding box center [334, 101] width 102 height 152
click at [321, 164] on button "Call" at bounding box center [334, 167] width 102 height 21
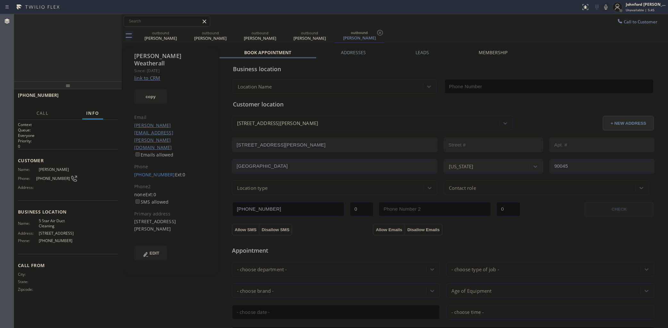
type input "[PHONE_NUMBER]"
click at [101, 102] on button "HANG UP" at bounding box center [103, 98] width 30 height 9
click at [99, 96] on span "HANG UP" at bounding box center [103, 98] width 20 height 4
click at [186, 30] on div "outbound James Ko" at bounding box center [211, 36] width 50 height 14
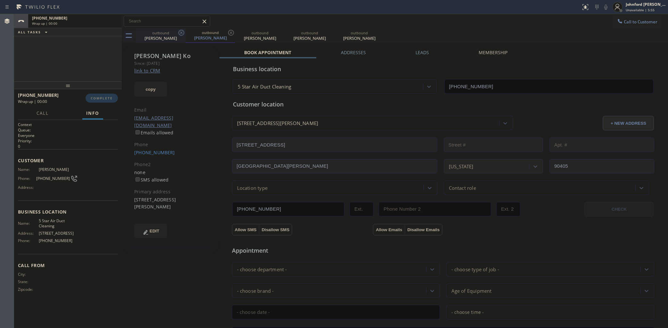
click at [182, 32] on icon at bounding box center [181, 33] width 6 height 6
click at [228, 32] on icon at bounding box center [231, 33] width 6 height 6
click at [0, 0] on icon at bounding box center [0, 0] width 0 height 0
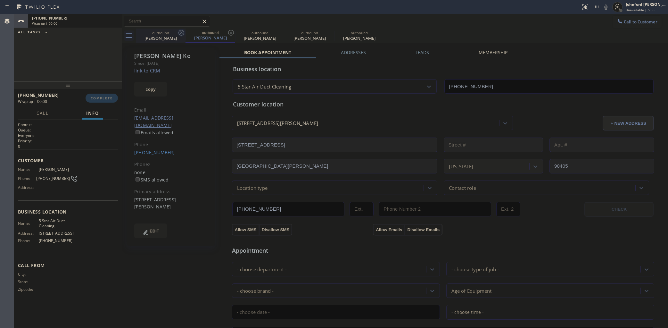
click at [0, 0] on icon at bounding box center [0, 0] width 0 height 0
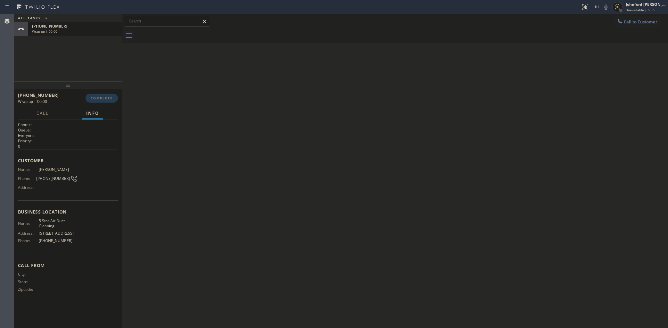
click at [182, 32] on div at bounding box center [402, 36] width 532 height 14
click at [106, 97] on span "COMPLETE" at bounding box center [102, 98] width 22 height 4
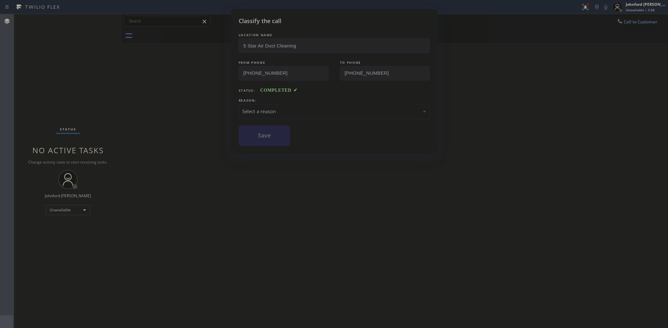
click at [269, 108] on div "Select a reason" at bounding box center [334, 111] width 184 height 7
click at [273, 136] on button "Save" at bounding box center [265, 135] width 52 height 21
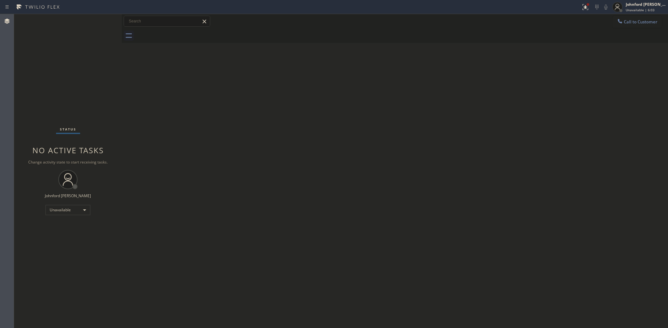
click at [634, 26] on button "Call to Customer" at bounding box center [637, 22] width 49 height 12
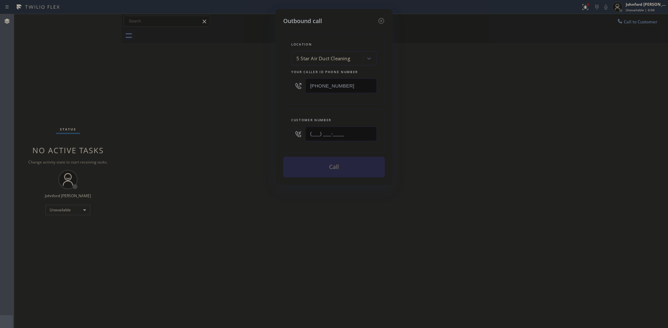
drag, startPoint x: 340, startPoint y: 134, endPoint x: 274, endPoint y: 136, distance: 66.0
click at [282, 135] on div "Outbound call Location 5 Star Air Duct Cleaning Your caller id phone number [PH…" at bounding box center [334, 97] width 117 height 176
paste input "805) 390-3253"
type input "(805) 390-3253"
click at [222, 136] on div "Outbound call Location 5 Star Air Duct Cleaning Your caller id phone number (85…" at bounding box center [334, 164] width 668 height 328
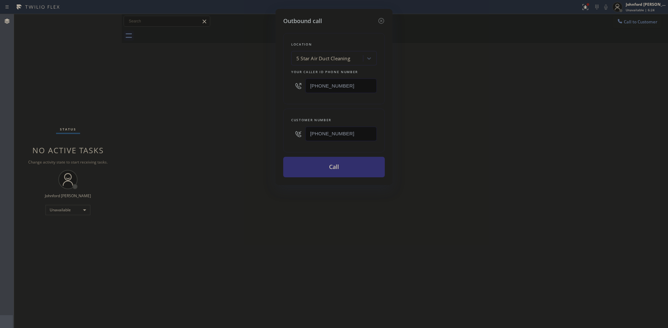
click at [316, 166] on button "Call" at bounding box center [334, 167] width 102 height 21
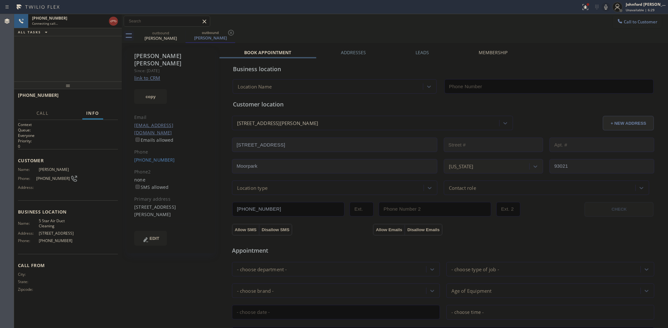
type input "[PHONE_NUMBER]"
click at [603, 9] on icon at bounding box center [606, 7] width 8 height 8
click at [585, 9] on icon at bounding box center [586, 7] width 8 height 8
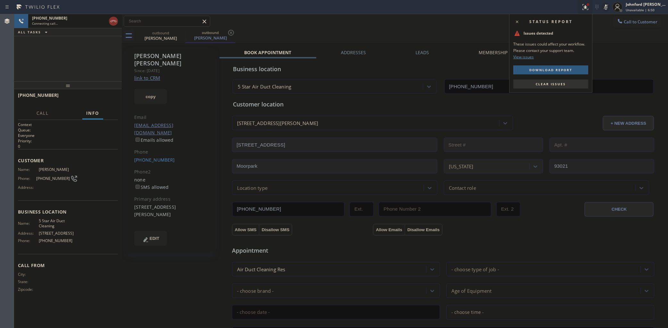
drag, startPoint x: 559, startPoint y: 83, endPoint x: 588, endPoint y: 58, distance: 38.6
click at [559, 82] on span "Clear issues" at bounding box center [551, 84] width 30 height 4
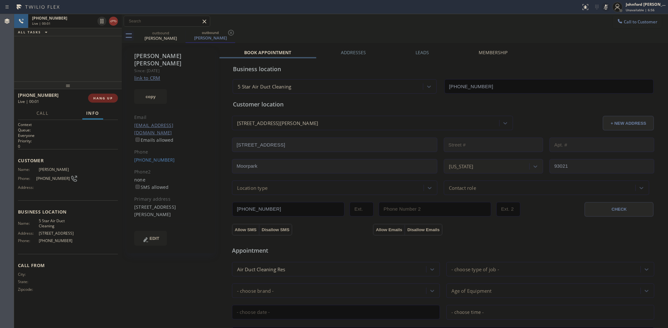
click at [111, 101] on button "HANG UP" at bounding box center [103, 98] width 30 height 9
click at [99, 95] on button "COMPLETE" at bounding box center [102, 98] width 32 height 9
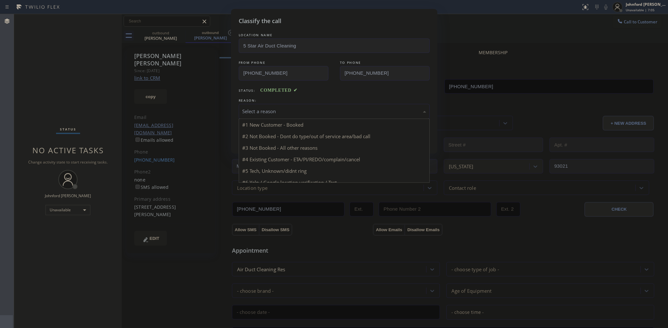
drag, startPoint x: 271, startPoint y: 112, endPoint x: 276, endPoint y: 112, distance: 4.8
click at [273, 112] on div "Select a reason" at bounding box center [334, 111] width 184 height 7
drag, startPoint x: 289, startPoint y: 143, endPoint x: 267, endPoint y: 138, distance: 22.9
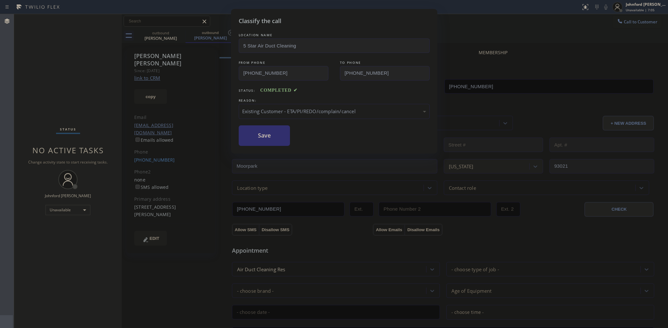
click at [267, 138] on button "Save" at bounding box center [265, 135] width 52 height 21
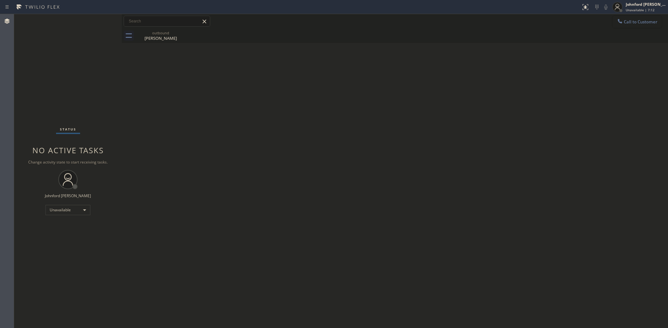
click at [631, 19] on button "Call to Customer" at bounding box center [637, 22] width 49 height 12
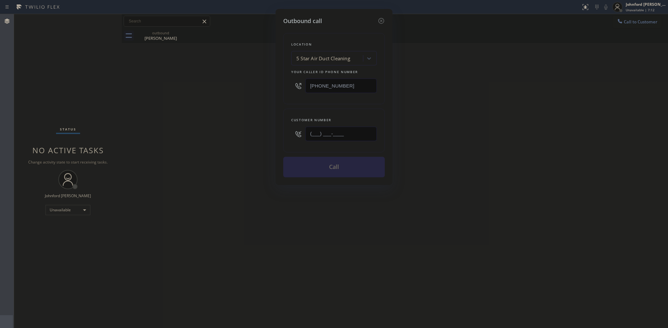
drag, startPoint x: 348, startPoint y: 136, endPoint x: 260, endPoint y: 141, distance: 88.2
click at [272, 139] on div "Outbound call Location 5 Star Air Duct Cleaning Your caller id phone number [PH…" at bounding box center [334, 164] width 668 height 328
paste input "310) 422-3562"
type input "(310) 422-3562"
click at [234, 144] on div "Outbound call Location 5 Star Air Duct Cleaning Your caller id phone number (85…" at bounding box center [334, 164] width 668 height 328
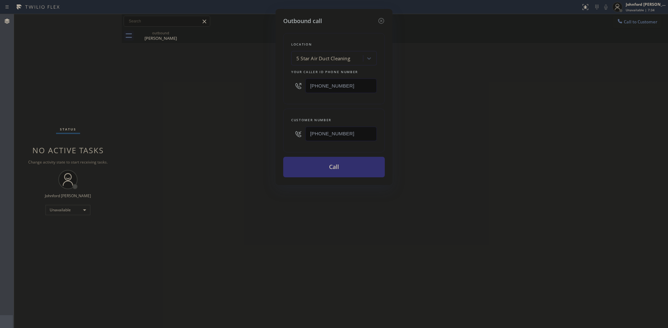
click at [340, 157] on button "Call" at bounding box center [334, 167] width 102 height 21
click at [485, 95] on div "Outbound call Location 5 Star Air Duct Cleaning Your caller id phone number (85…" at bounding box center [334, 164] width 668 height 328
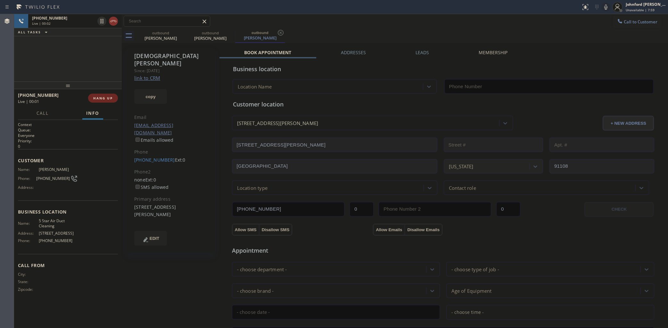
click at [104, 94] on button "HANG UP" at bounding box center [103, 98] width 30 height 9
click at [154, 156] on div "(310) 422-3562 Ext: 0" at bounding box center [170, 159] width 73 height 7
click at [158, 157] on link "(310) 422-3562" at bounding box center [154, 160] width 41 height 6
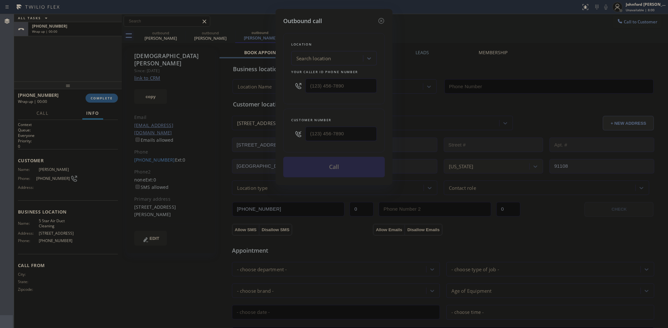
type input "(310) 422-3562"
drag, startPoint x: 342, startPoint y: 132, endPoint x: 283, endPoint y: 132, distance: 59.3
click at [283, 132] on div "Customer number (310) 422-3562" at bounding box center [334, 131] width 102 height 44
click at [377, 19] on icon at bounding box center [381, 21] width 8 height 8
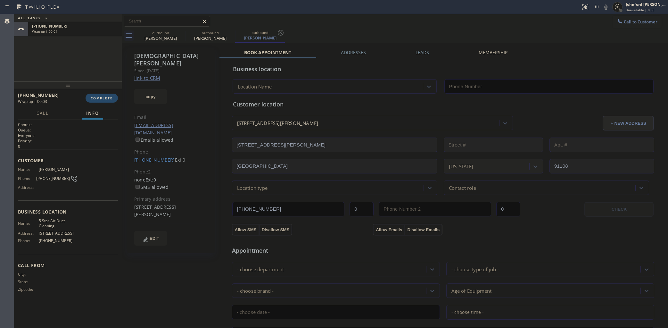
click at [107, 98] on span "COMPLETE" at bounding box center [102, 98] width 22 height 4
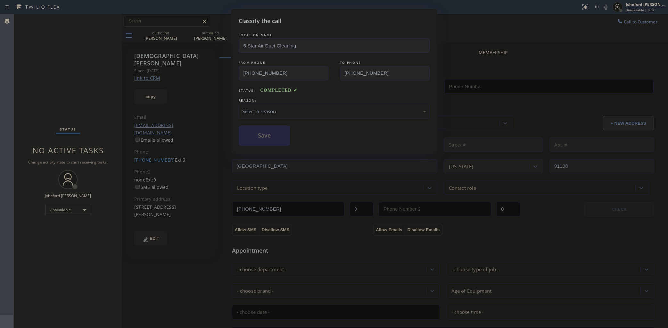
click at [316, 108] on div "Select a reason" at bounding box center [334, 111] width 184 height 7
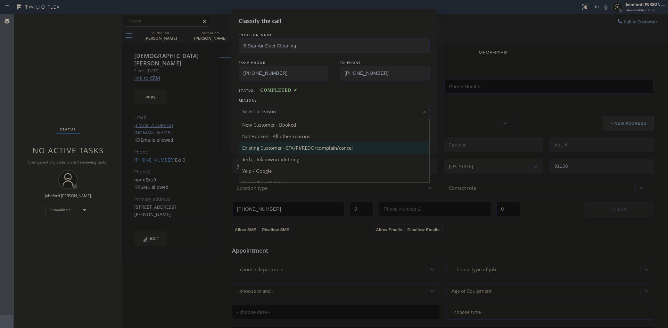
type input "[PHONE_NUMBER]"
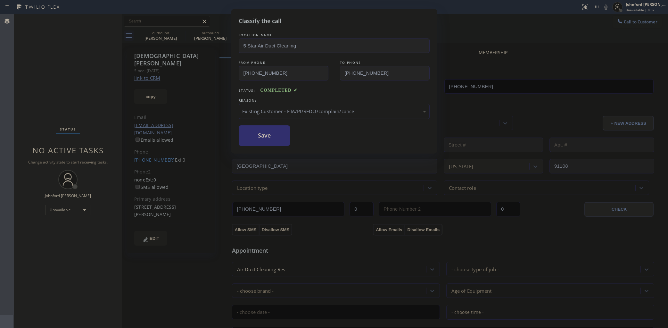
click at [277, 140] on button "Save" at bounding box center [265, 135] width 52 height 21
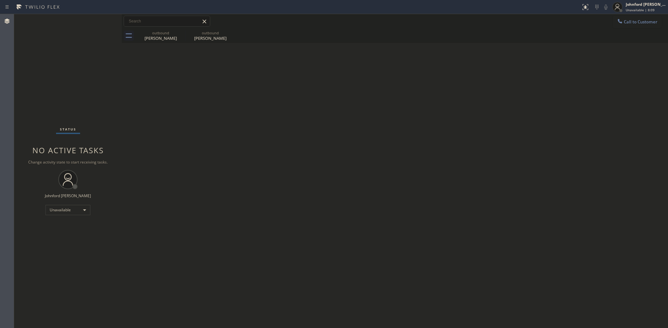
click at [618, 25] on div at bounding box center [620, 22] width 8 height 8
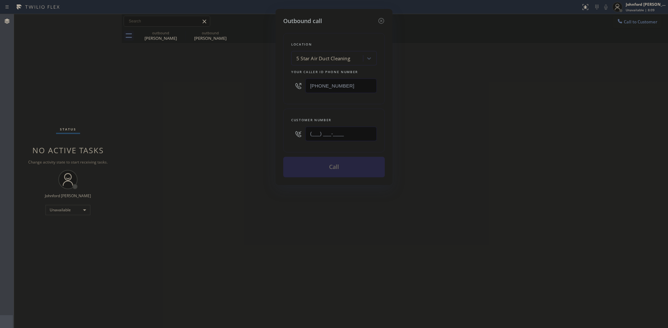
drag, startPoint x: 312, startPoint y: 134, endPoint x: 294, endPoint y: 134, distance: 18.3
click at [294, 134] on div "(___) ___-____" at bounding box center [334, 133] width 86 height 21
paste input "310) 422-3562"
type input "(310) 422-3562"
click at [318, 158] on button "Call" at bounding box center [334, 167] width 102 height 21
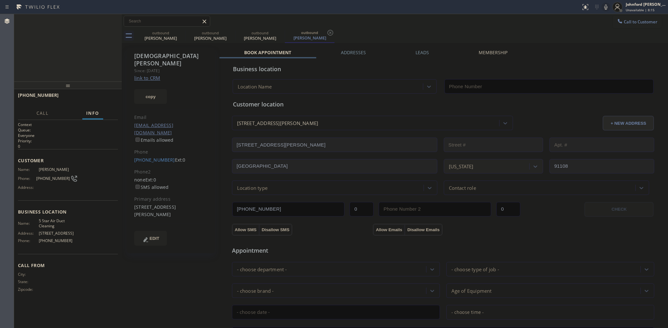
type input "[PHONE_NUMBER]"
click at [180, 34] on icon at bounding box center [182, 33] width 8 height 8
click at [0, 0] on icon at bounding box center [0, 0] width 0 height 0
click at [409, 29] on div "outbound Sunita Biring outbound Sunita Biring" at bounding box center [402, 36] width 532 height 14
click at [112, 19] on icon at bounding box center [114, 21] width 8 height 8
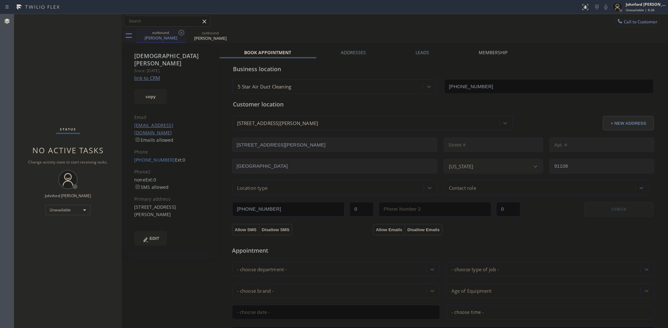
click at [176, 36] on div "Sunita Biring" at bounding box center [161, 38] width 48 height 6
click at [178, 33] on icon at bounding box center [182, 33] width 8 height 8
click at [181, 32] on icon at bounding box center [181, 33] width 6 height 6
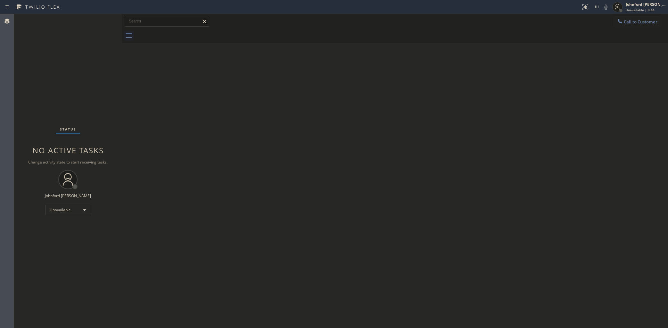
click at [625, 22] on span "Call to Customer" at bounding box center [641, 22] width 34 height 6
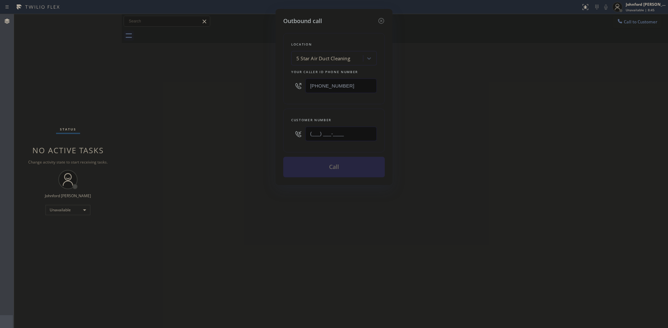
drag, startPoint x: 321, startPoint y: 133, endPoint x: 263, endPoint y: 133, distance: 58.0
click at [292, 133] on div "(___) ___-____" at bounding box center [334, 133] width 86 height 21
paste input "323) 573-0088"
type input "(323) 573-0088"
click at [228, 133] on div "Outbound call Location 5 Star Air Duct Cleaning Your caller id phone number (85…" at bounding box center [334, 164] width 668 height 328
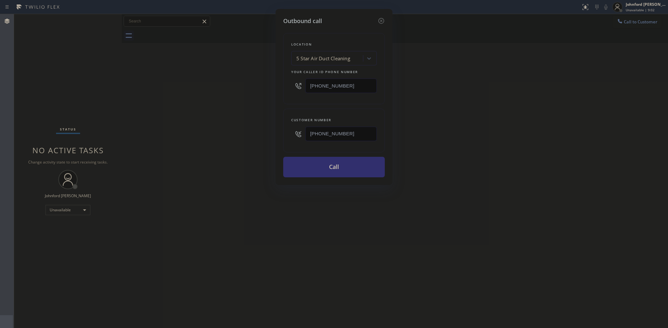
click at [346, 164] on button "Call" at bounding box center [334, 167] width 102 height 21
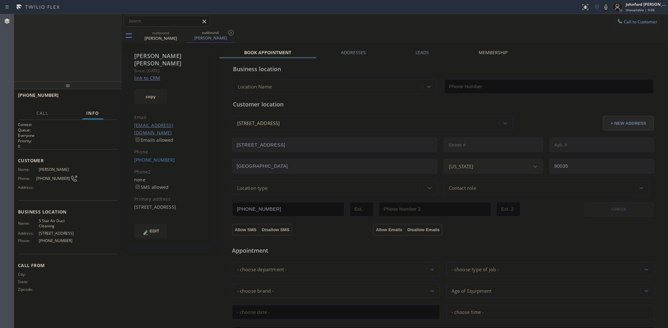
type input "[PHONE_NUMBER]"
click at [603, 3] on icon at bounding box center [606, 7] width 8 height 8
click at [178, 29] on icon at bounding box center [182, 33] width 8 height 8
click at [83, 20] on div "+13235730088" at bounding box center [69, 17] width 74 height 5
click at [97, 21] on div "Connecting call…" at bounding box center [69, 23] width 74 height 4
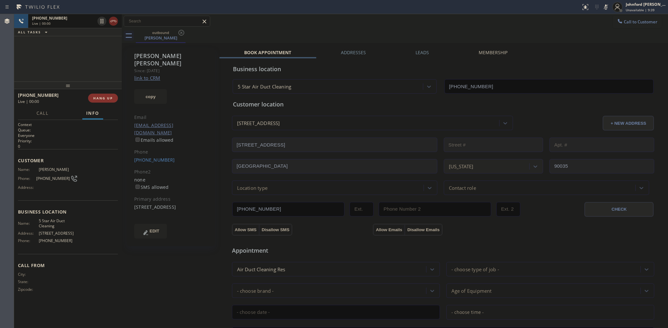
click at [111, 23] on icon at bounding box center [114, 21] width 8 height 8
click at [613, 22] on button "Call to Customer" at bounding box center [637, 22] width 49 height 12
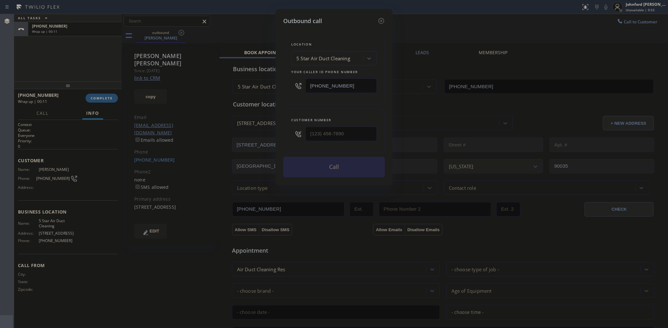
drag, startPoint x: 352, startPoint y: 126, endPoint x: 326, endPoint y: 130, distance: 25.7
click at [326, 130] on div "Customer number" at bounding box center [334, 131] width 102 height 44
drag, startPoint x: 350, startPoint y: 132, endPoint x: 256, endPoint y: 132, distance: 93.9
click at [256, 132] on div "Outbound call Location 5 Star Air Duct Cleaning Your caller id phone number [PH…" at bounding box center [334, 164] width 668 height 328
paste input "714) 272-1941"
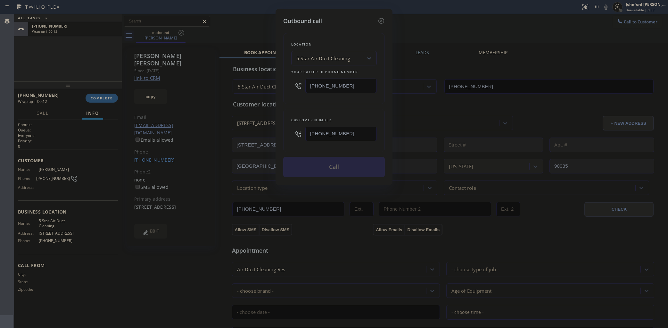
type input "(714) 272-1941"
click at [280, 112] on div "Outbound call Location 5 Star Air Duct Cleaning Your caller id phone number (85…" at bounding box center [334, 97] width 117 height 176
click at [339, 159] on button "Call" at bounding box center [334, 167] width 102 height 21
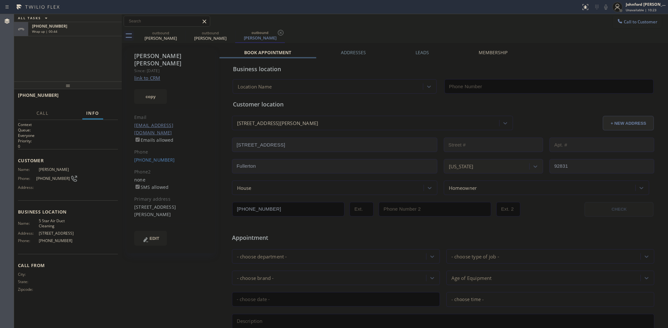
type input "[PHONE_NUMBER]"
click at [97, 44] on div "Wrap up | 00:44" at bounding box center [75, 45] width 86 height 4
click at [102, 95] on button "COMPLETE" at bounding box center [102, 98] width 32 height 9
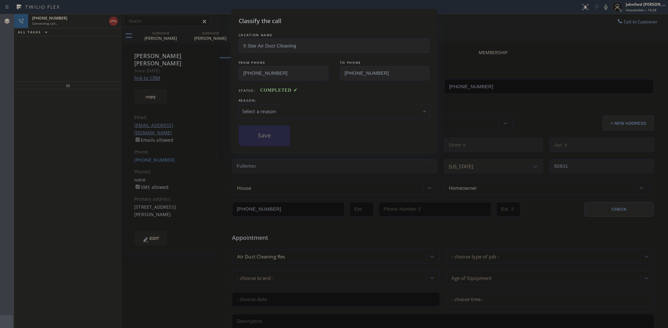
drag, startPoint x: 286, startPoint y: 111, endPoint x: 308, endPoint y: 111, distance: 22.1
click at [288, 111] on div "Select a reason" at bounding box center [334, 111] width 184 height 7
click at [279, 141] on button "Save" at bounding box center [265, 135] width 52 height 21
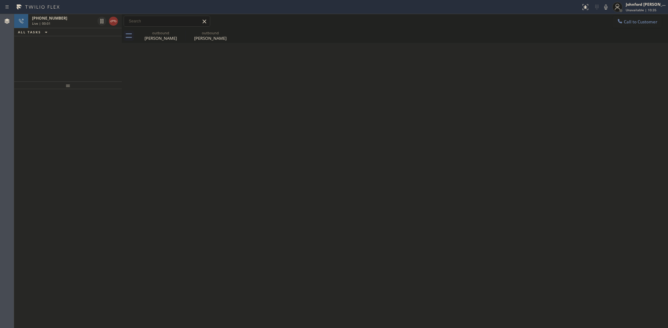
click at [513, 66] on div "Back to Dashboard Change Sender ID Customers Technicians Select a contact Outbo…" at bounding box center [395, 171] width 546 height 314
click at [118, 22] on div at bounding box center [107, 21] width 23 height 14
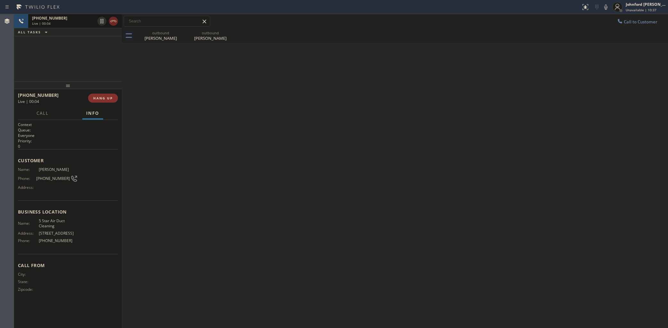
click at [116, 22] on icon at bounding box center [114, 21] width 8 height 8
click at [621, 16] on button "Call to Customer" at bounding box center [637, 22] width 49 height 12
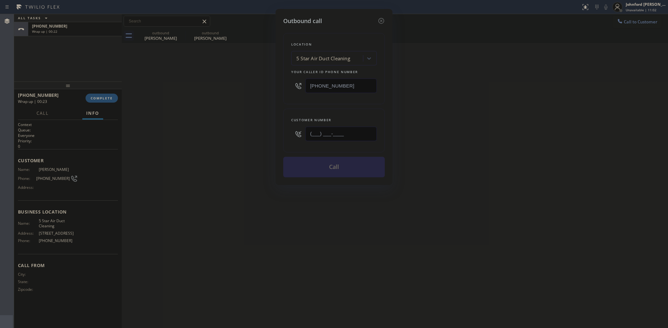
drag, startPoint x: 352, startPoint y: 130, endPoint x: 294, endPoint y: 131, distance: 58.3
click at [294, 131] on div "(___) ___-____" at bounding box center [334, 133] width 86 height 21
paste input "818) 512-8541"
type input "(818) 512-8541"
click at [236, 134] on div "Outbound call Location 5 Star Air Duct Cleaning Your caller id phone number (85…" at bounding box center [334, 164] width 668 height 328
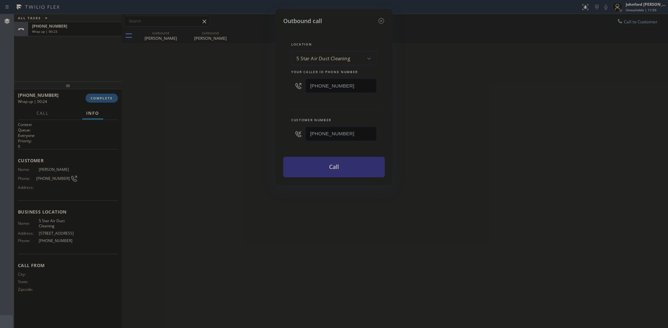
click at [308, 157] on button "Call" at bounding box center [334, 167] width 102 height 21
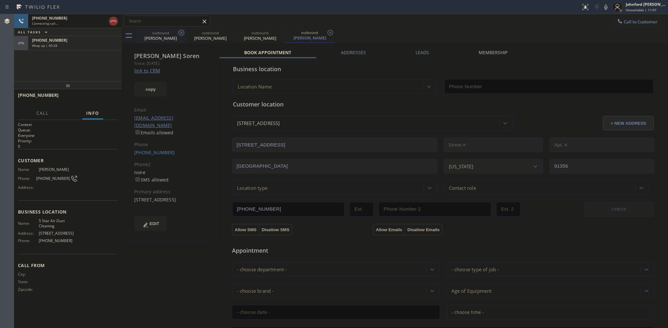
click at [182, 35] on icon at bounding box center [182, 33] width 8 height 8
click at [0, 0] on icon at bounding box center [0, 0] width 0 height 0
type input "[PHONE_NUMBER]"
click at [108, 46] on div "Wrap up | 00:29" at bounding box center [75, 45] width 86 height 4
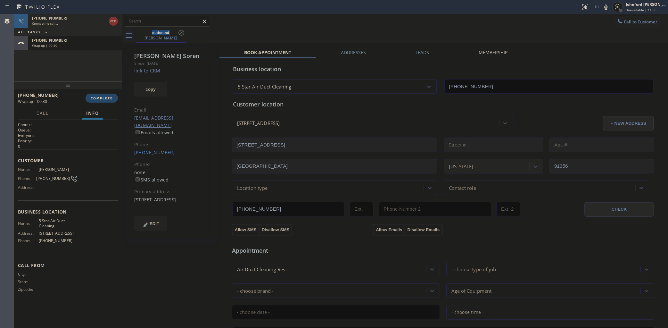
click at [91, 100] on span "COMPLETE" at bounding box center [102, 98] width 22 height 4
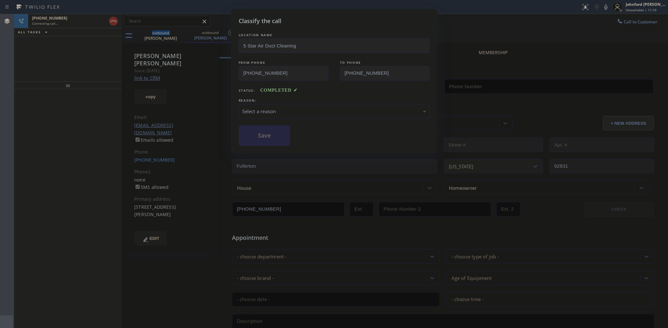
click at [299, 114] on div "Select a reason" at bounding box center [334, 111] width 191 height 15
click at [276, 141] on button "Save" at bounding box center [265, 135] width 52 height 21
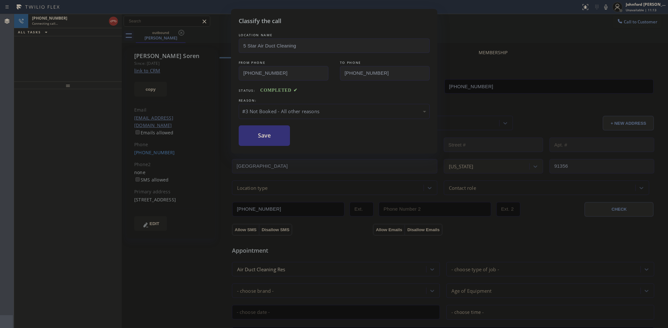
click at [79, 22] on div "Classify the call LOCATION NAME 5 Star Air Duct Cleaning FROM PHONE (858) 800-3…" at bounding box center [334, 164] width 668 height 328
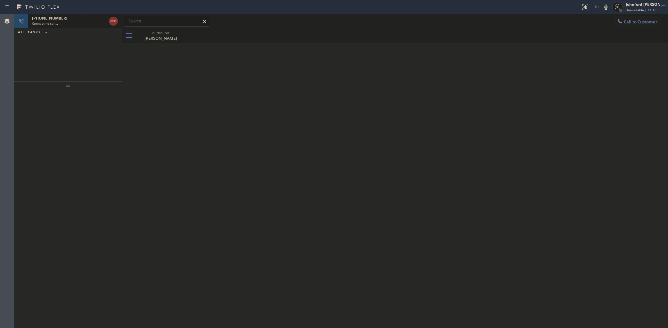
click at [81, 27] on div "+18185128541 Connecting call…" at bounding box center [67, 21] width 79 height 14
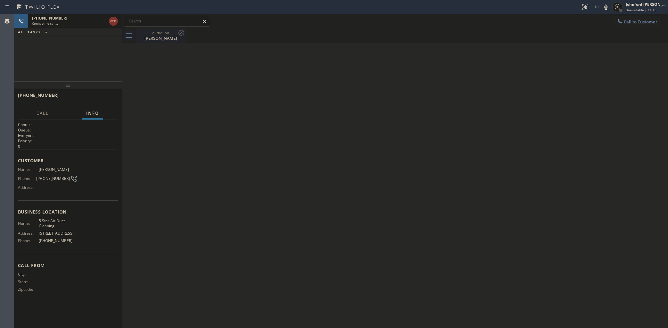
click at [143, 36] on div "David Soren" at bounding box center [161, 38] width 48 height 6
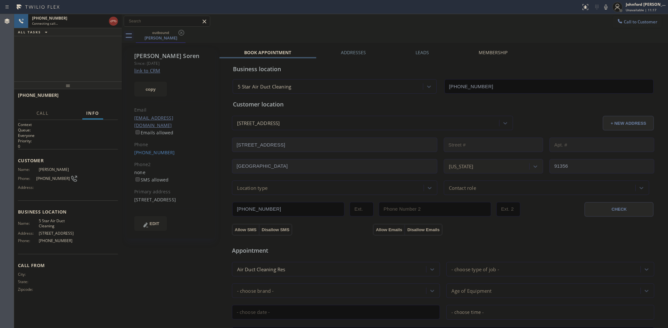
click at [159, 73] on link "link to CRM" at bounding box center [147, 70] width 26 height 6
click at [605, 8] on icon at bounding box center [606, 7] width 8 height 8
click at [603, 8] on icon at bounding box center [606, 7] width 8 height 8
click at [115, 103] on div "+18185128541 Live | 00:05 HANG UP" at bounding box center [68, 98] width 100 height 17
click at [108, 98] on span "HANG UP" at bounding box center [103, 98] width 20 height 4
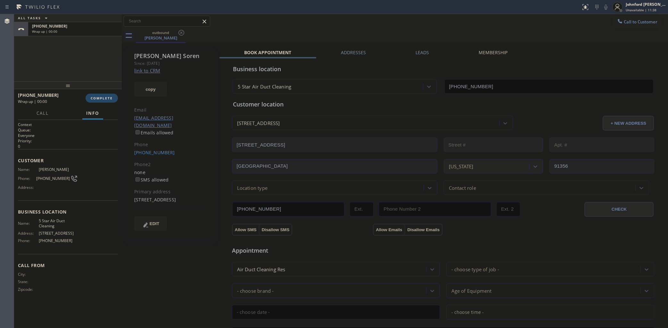
click at [108, 98] on span "COMPLETE" at bounding box center [102, 98] width 22 height 4
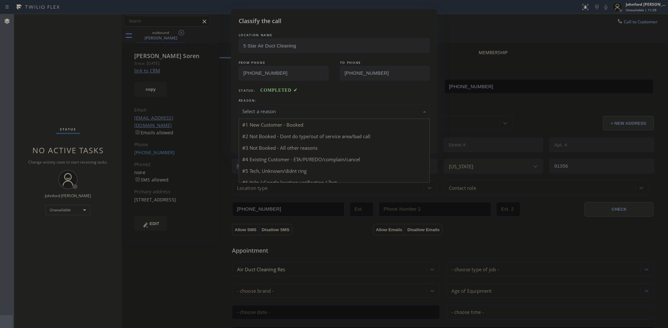
click at [268, 114] on div "Select a reason" at bounding box center [334, 111] width 191 height 15
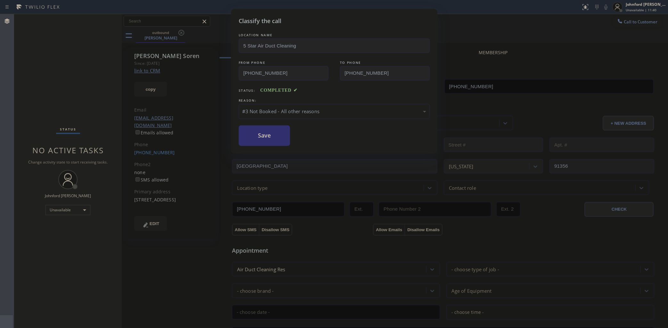
click at [270, 138] on button "Save" at bounding box center [265, 135] width 52 height 21
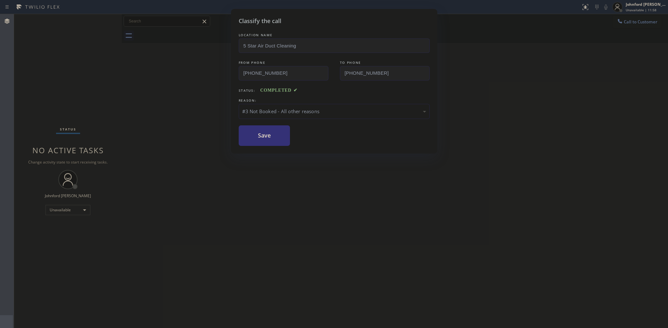
drag, startPoint x: 621, startPoint y: 21, endPoint x: 498, endPoint y: 77, distance: 135.1
click at [621, 21] on div "Classify the call LOCATION NAME 5 Star Air Duct Cleaning FROM PHONE (858) 800-3…" at bounding box center [334, 164] width 668 height 328
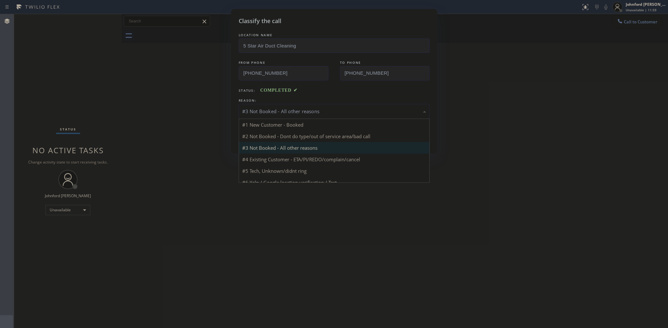
drag, startPoint x: 340, startPoint y: 108, endPoint x: 327, endPoint y: 108, distance: 12.8
click at [327, 108] on div "#3 Not Booked - All other reasons" at bounding box center [334, 111] width 184 height 7
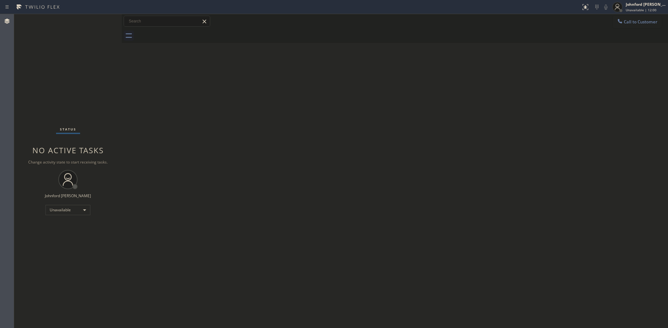
click at [610, 17] on div "Call to Customer Outbound call Location 5 Star Air Duct Cleaning Your caller id…" at bounding box center [395, 21] width 546 height 11
click at [624, 19] on div at bounding box center [620, 22] width 8 height 8
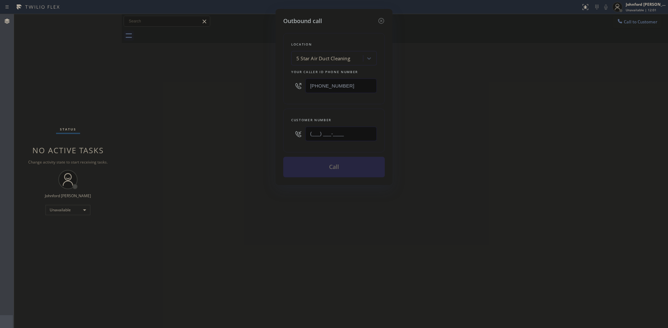
drag, startPoint x: 353, startPoint y: 136, endPoint x: 275, endPoint y: 142, distance: 78.7
click at [296, 141] on div "(___) ___-____" at bounding box center [334, 133] width 86 height 21
paste input "310) 743-3121"
click at [248, 143] on div "Outbound call Location 5 Star Air Duct Cleaning Your caller id phone number (85…" at bounding box center [334, 164] width 668 height 328
click at [632, 27] on div "Outbound call Location 5 Star Air Duct Cleaning Your caller id phone number (85…" at bounding box center [334, 164] width 668 height 328
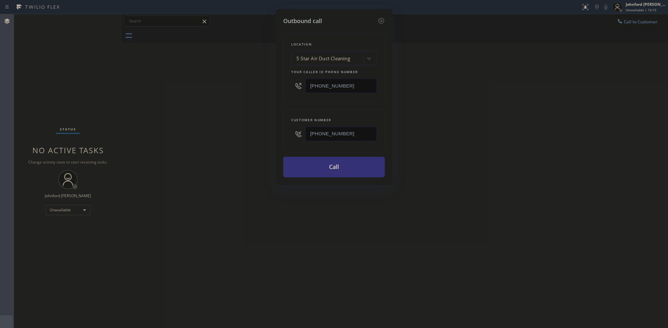
drag, startPoint x: 364, startPoint y: 131, endPoint x: 284, endPoint y: 132, distance: 80.4
click at [284, 132] on div "Customer number (310) 743-3121" at bounding box center [334, 131] width 102 height 44
paste input "818) 632-0196"
type input "(818) 632-0196"
click at [246, 134] on div "Outbound call Location 5 Star Air Duct Cleaning Your caller id phone number (85…" at bounding box center [334, 164] width 668 height 328
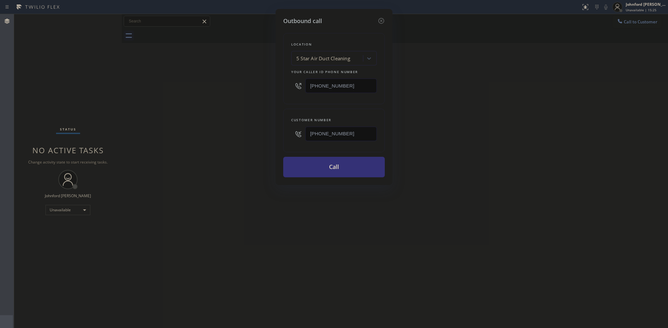
drag, startPoint x: 348, startPoint y: 86, endPoint x: 270, endPoint y: 86, distance: 78.5
click at [273, 86] on div "Outbound call Location 5 Star Air Duct Cleaning Your caller id phone number (85…" at bounding box center [334, 164] width 668 height 328
paste input "213) 214-2583"
type input "(213) 214-2583"
click at [248, 85] on div "Outbound call Location 5 Star Air Duct Cleaning Your caller id phone number (21…" at bounding box center [334, 164] width 668 height 328
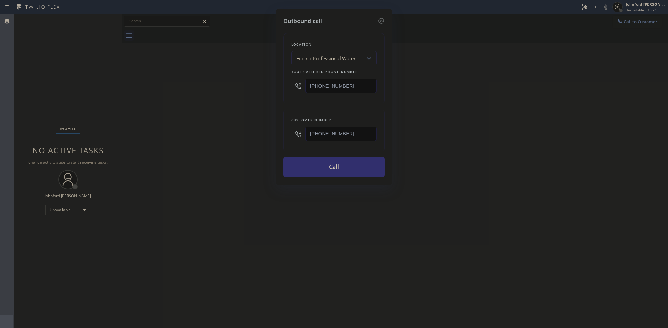
click at [303, 162] on button "Call" at bounding box center [334, 167] width 102 height 21
click at [493, 155] on div "Outbound call Location Encino Professional Water Heating Your caller id phone n…" at bounding box center [334, 164] width 668 height 328
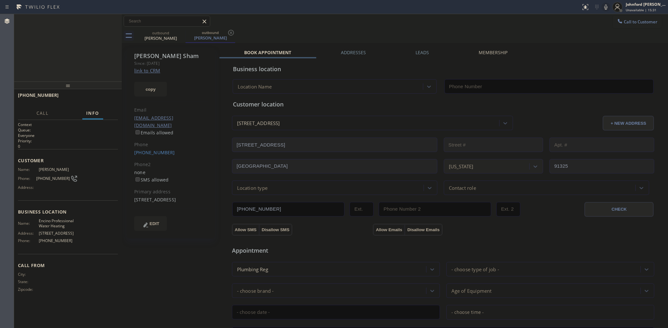
type input "(213) 214-2583"
click at [608, 6] on icon at bounding box center [606, 7] width 8 height 8
click at [601, 8] on div "Status report No issues detected If you experience an issue, please download th…" at bounding box center [623, 7] width 90 height 14
click at [608, 8] on icon at bounding box center [606, 7] width 8 height 8
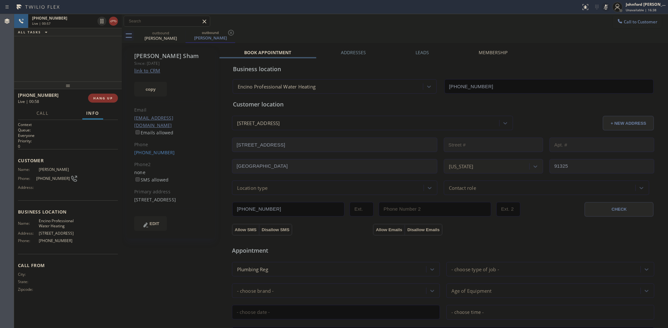
click at [608, 8] on icon at bounding box center [606, 7] width 8 height 8
click at [86, 62] on div "+18186320196 Live | 01:41 ALL TASKS ALL TASKS ACTIVE TASKS TASKS IN WRAP UP" at bounding box center [68, 47] width 108 height 67
click at [319, 29] on div "outbound Greg Sham outbound Greg Sham" at bounding box center [402, 36] width 532 height 14
click at [109, 98] on span "HANG UP" at bounding box center [103, 98] width 20 height 4
drag, startPoint x: 616, startPoint y: 19, endPoint x: 569, endPoint y: 43, distance: 52.0
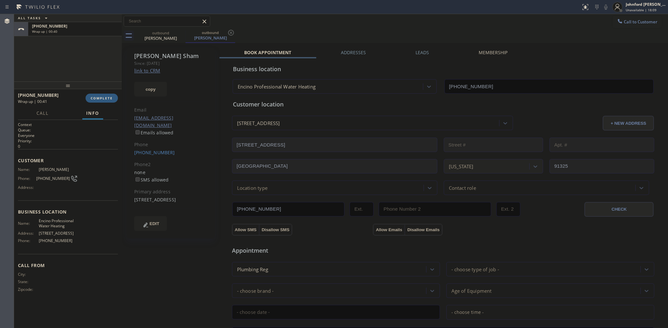
click at [617, 21] on icon at bounding box center [620, 21] width 6 height 6
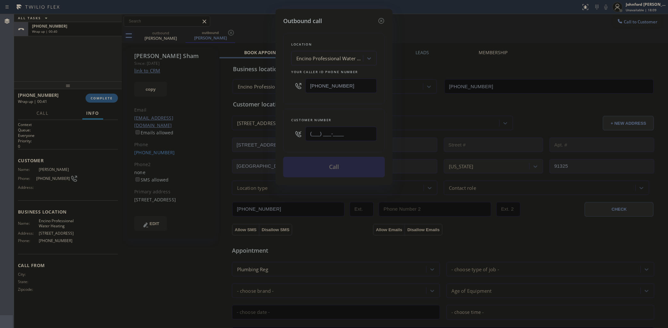
drag, startPoint x: 357, startPoint y: 127, endPoint x: 292, endPoint y: 136, distance: 65.6
click at [296, 136] on div "(___) ___-____" at bounding box center [334, 133] width 86 height 21
paste input "714) 603-4382"
type input "(714) 603-4382"
drag, startPoint x: 349, startPoint y: 85, endPoint x: 302, endPoint y: 87, distance: 46.8
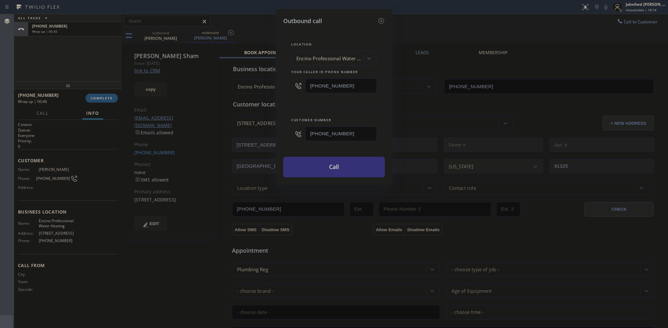
click at [304, 85] on div "(213) 214-2583" at bounding box center [334, 85] width 86 height 21
paste input "858) 800-3094"
type input "[PHONE_NUMBER]"
click at [292, 100] on div "Location Encino Professional Water Heating Your caller id phone number (858) 80…" at bounding box center [334, 68] width 102 height 71
click at [345, 167] on button "Call" at bounding box center [334, 167] width 102 height 21
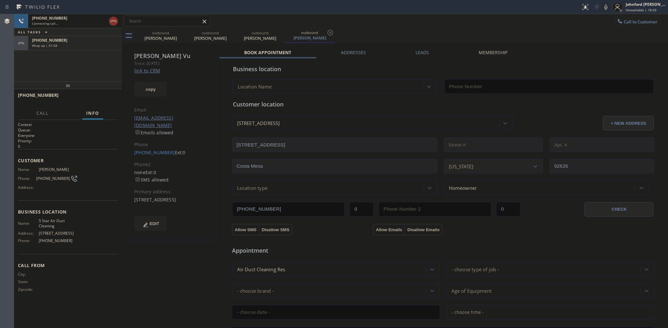
type input "[PHONE_NUMBER]"
drag, startPoint x: 492, startPoint y: 22, endPoint x: 116, endPoint y: 116, distance: 387.6
click at [489, 22] on div "Call to Customer Outbound call Location 5 Star Air Duct Cleaning Your caller id…" at bounding box center [395, 21] width 546 height 11
click at [98, 45] on div "Wrap up | 01:15" at bounding box center [75, 45] width 86 height 4
click at [99, 96] on span "COMPLETE" at bounding box center [102, 98] width 22 height 4
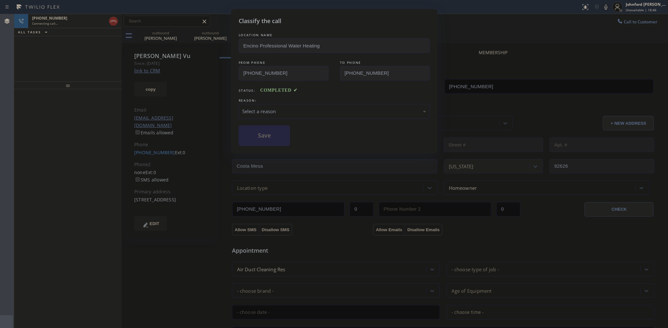
click at [272, 109] on div "Select a reason" at bounding box center [334, 111] width 184 height 7
click at [277, 137] on button "Save" at bounding box center [265, 135] width 52 height 21
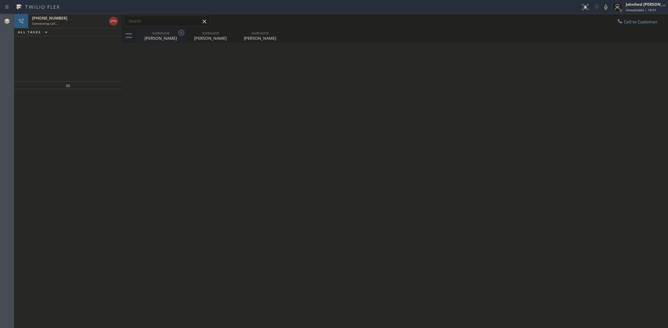
click at [180, 34] on icon at bounding box center [182, 33] width 8 height 8
type input "[PHONE_NUMBER]"
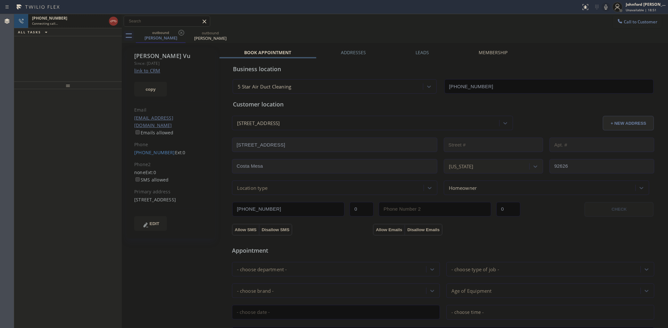
click at [90, 22] on div "Connecting call…" at bounding box center [69, 23] width 74 height 4
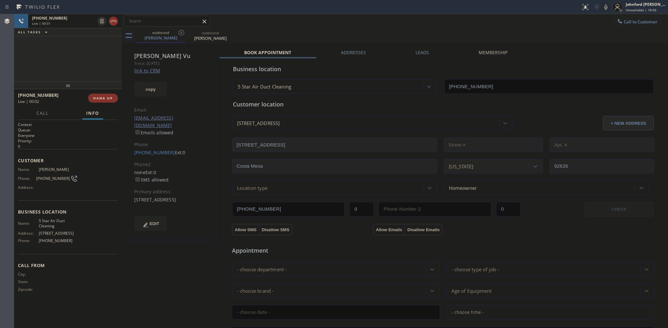
click at [472, 39] on div "outbound Monica Vu outbound Monica Vu" at bounding box center [402, 36] width 532 height 14
click at [110, 96] on span "HANG UP" at bounding box center [103, 98] width 20 height 4
click at [155, 149] on link "(714) 603-4382" at bounding box center [154, 152] width 41 height 6
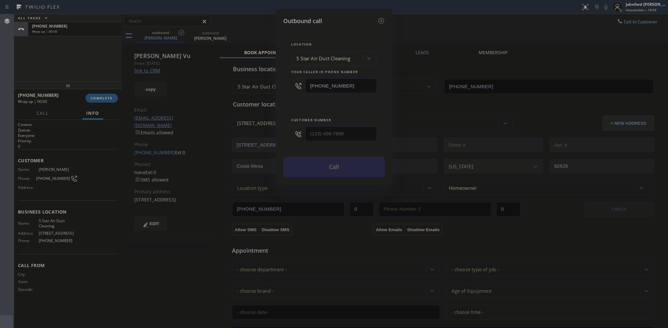
type input "(714) 603-4382"
click at [337, 169] on button "Call" at bounding box center [334, 167] width 102 height 21
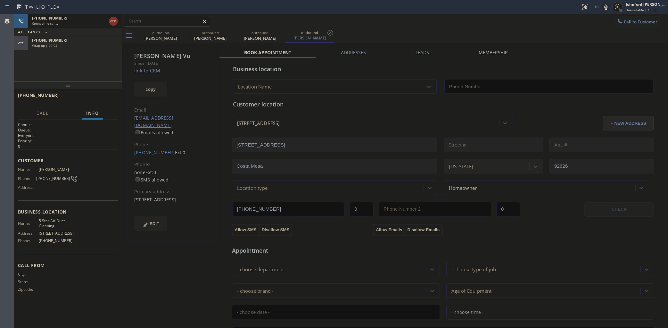
click at [68, 42] on div "+17146034382" at bounding box center [75, 39] width 86 height 5
type input "[PHONE_NUMBER]"
click at [98, 101] on button "COMPLETE" at bounding box center [102, 98] width 32 height 9
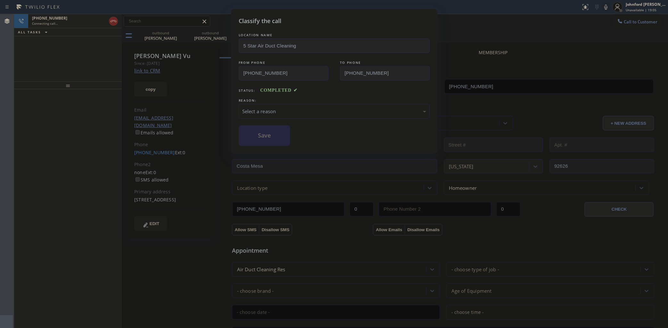
click at [272, 104] on div "Select a reason" at bounding box center [334, 111] width 191 height 15
click at [268, 137] on button "Save" at bounding box center [265, 135] width 52 height 21
click at [183, 31] on div "Classify the call LOCATION NAME 5 Star Air Duct Cleaning FROM PHONE (858) 800-3…" at bounding box center [334, 164] width 668 height 328
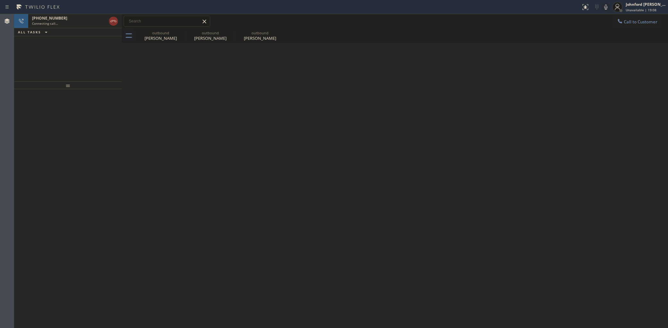
click at [0, 0] on icon at bounding box center [0, 0] width 0 height 0
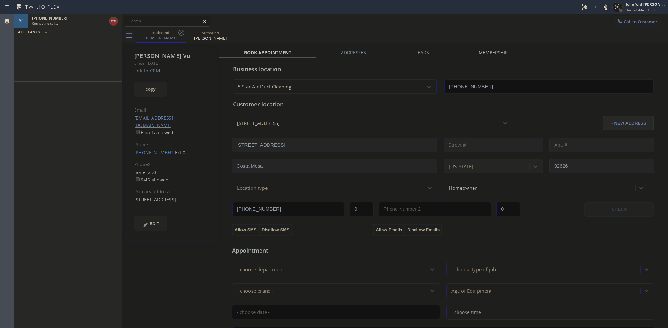
click at [378, 10] on div at bounding box center [291, 7] width 576 height 10
click at [609, 12] on div "Status report No issues detected If you experience an issue, please download th…" at bounding box center [623, 7] width 90 height 14
click at [606, 8] on icon at bounding box center [606, 7] width 8 height 8
click at [617, 21] on icon at bounding box center [620, 21] width 6 height 6
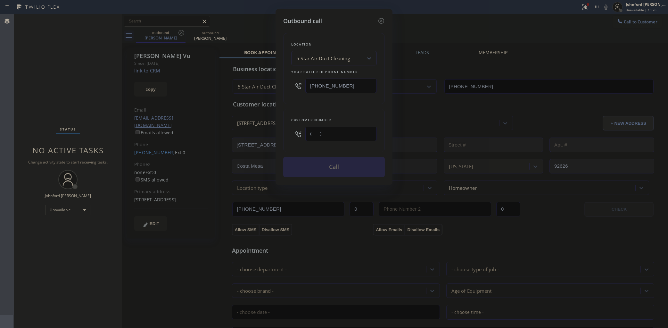
drag, startPoint x: 343, startPoint y: 131, endPoint x: 263, endPoint y: 137, distance: 80.3
click at [263, 137] on div "Outbound call Location 5 Star Air Duct Cleaning Your caller id phone number [PH…" at bounding box center [334, 164] width 668 height 328
paste input "805) 377-3936"
type input "(805) 377-3936"
click at [338, 168] on button "Call" at bounding box center [334, 167] width 102 height 21
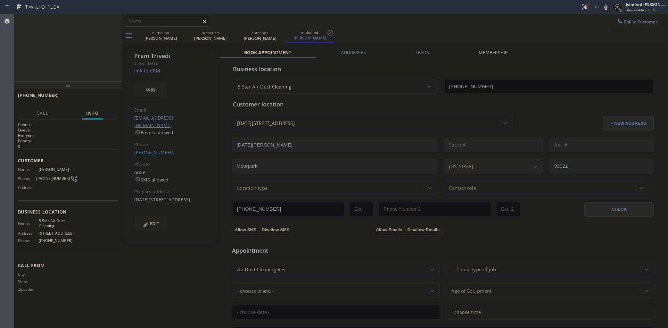
type input "[PHONE_NUMBER]"
click at [178, 30] on icon at bounding box center [182, 33] width 8 height 8
click at [0, 0] on icon at bounding box center [0, 0] width 0 height 0
click at [119, 96] on div "+18053773936 Live | 00:03 HANG UP" at bounding box center [68, 98] width 108 height 18
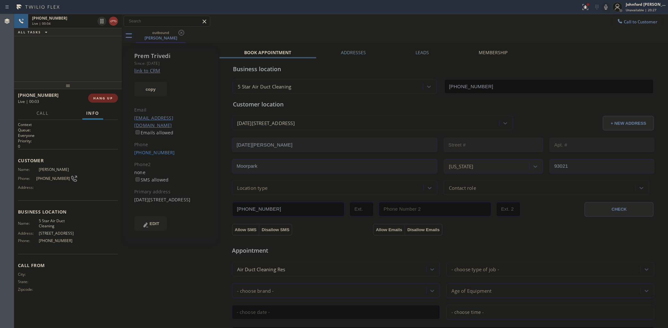
click at [113, 98] on button "HANG UP" at bounding box center [103, 98] width 30 height 9
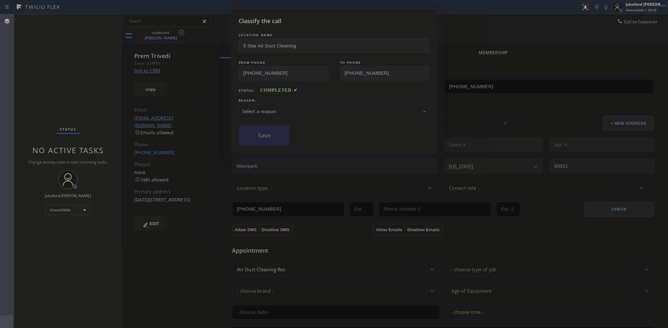
click at [283, 116] on div "Select a reason" at bounding box center [334, 111] width 191 height 15
click at [265, 138] on button "Save" at bounding box center [265, 135] width 52 height 21
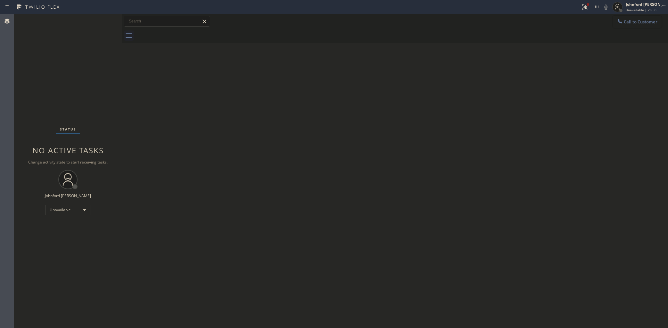
click at [630, 23] on span "Call to Customer" at bounding box center [641, 22] width 34 height 6
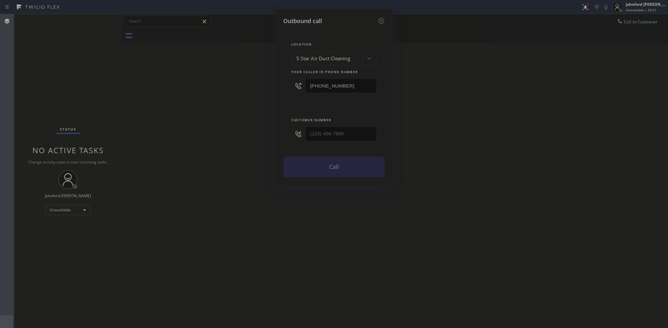
drag, startPoint x: 327, startPoint y: 139, endPoint x: 250, endPoint y: 139, distance: 77.5
click at [250, 139] on div "Outbound call Location 5 Star Air Duct Cleaning Your caller id phone number [PH…" at bounding box center [334, 164] width 668 height 328
click at [331, 138] on input "(___) ___-____" at bounding box center [340, 134] width 71 height 14
paste input "805) 284-6224"
type input "(805) 284-6224"
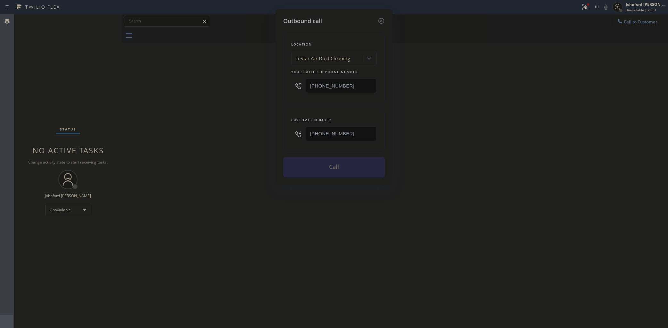
click at [235, 138] on div "Outbound call Location 5 Star Air Duct Cleaning Your caller id phone number (85…" at bounding box center [334, 164] width 668 height 328
click at [348, 165] on button "Call" at bounding box center [334, 167] width 102 height 21
drag, startPoint x: 493, startPoint y: 122, endPoint x: 505, endPoint y: 73, distance: 50.3
click at [496, 118] on div "Outbound call Location 5 Star Air Duct Cleaning Your caller id phone number (85…" at bounding box center [334, 164] width 668 height 328
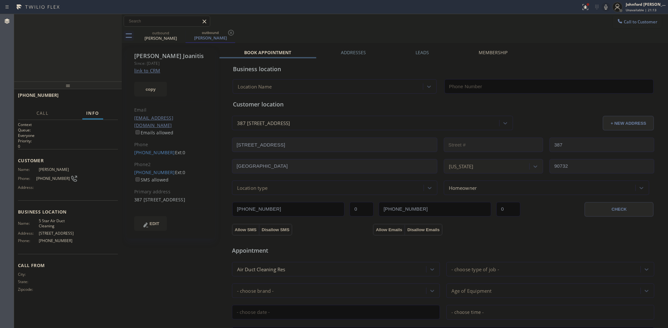
type input "[PHONE_NUMBER]"
click at [100, 99] on span "HANG UP" at bounding box center [103, 98] width 20 height 4
click at [590, 4] on div at bounding box center [585, 7] width 14 height 8
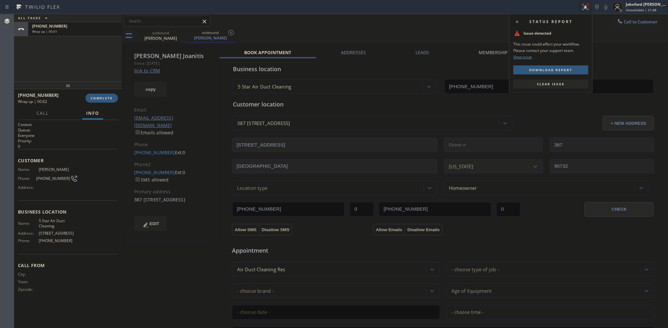
click at [553, 85] on span "Clear issue" at bounding box center [551, 84] width 28 height 4
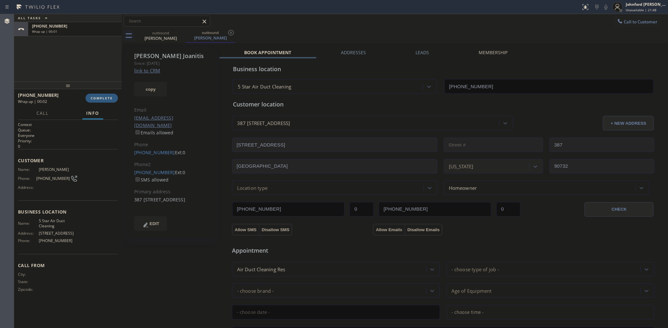
click at [538, 34] on div "outbound Michael Joanitis outbound Michael Joanitis" at bounding box center [402, 36] width 532 height 14
click at [106, 103] on div "+18052846224 Wrap up | 00:04 COMPLETE" at bounding box center [68, 98] width 100 height 17
drag, startPoint x: 116, startPoint y: 96, endPoint x: 145, endPoint y: 100, distance: 28.7
click at [116, 96] on button "COMPLETE" at bounding box center [102, 98] width 32 height 9
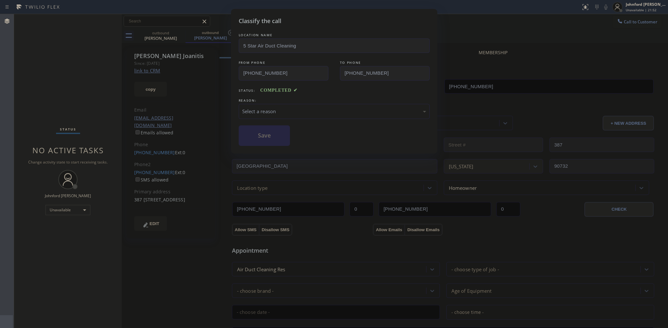
click at [291, 108] on div "Select a reason" at bounding box center [334, 111] width 184 height 7
click at [267, 132] on button "Save" at bounding box center [265, 135] width 52 height 21
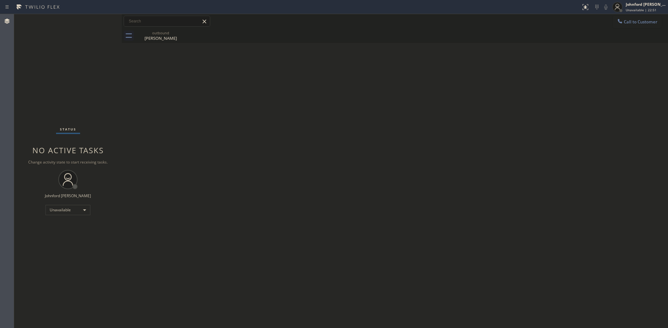
click at [460, 154] on div "Back to Dashboard Change Sender ID Customers Technicians Select a contact Outbo…" at bounding box center [395, 171] width 546 height 314
drag, startPoint x: 627, startPoint y: 19, endPoint x: 587, endPoint y: 41, distance: 45.4
click at [628, 19] on button "Call to Customer" at bounding box center [637, 22] width 49 height 12
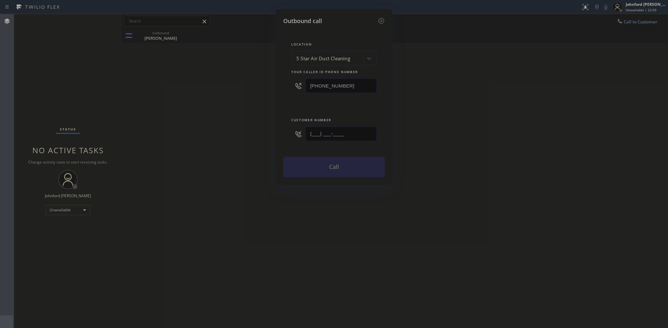
drag, startPoint x: 343, startPoint y: 136, endPoint x: 276, endPoint y: 135, distance: 67.6
click at [276, 135] on div "Outbound call Location 5 Star Air Duct Cleaning Your caller id phone number [PH…" at bounding box center [334, 97] width 117 height 176
paste input "661) 666-1730"
type input "(661) 666-1730"
click at [248, 143] on div "Outbound call Location 5 Star Air Duct Cleaning Your caller id phone number (85…" at bounding box center [334, 164] width 668 height 328
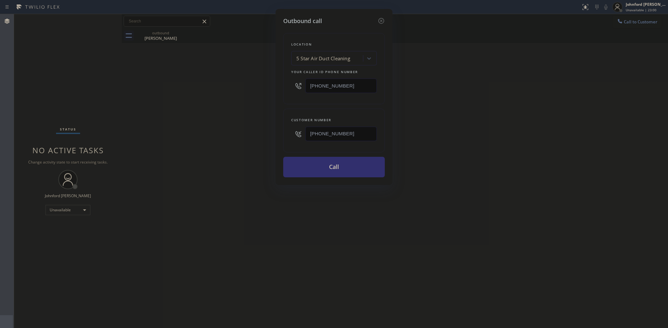
click at [298, 161] on button "Call" at bounding box center [334, 167] width 102 height 21
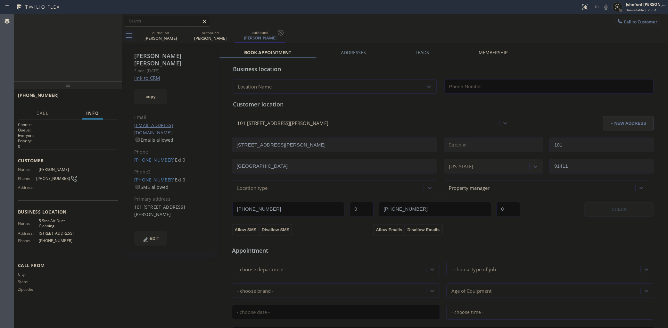
type input "[PHONE_NUMBER]"
click at [603, 12] on div "Status report No issues detected If you experience an issue, please download th…" at bounding box center [623, 7] width 90 height 14
click at [604, 7] on icon at bounding box center [606, 7] width 8 height 8
drag, startPoint x: 181, startPoint y: 32, endPoint x: 203, endPoint y: 39, distance: 23.0
click at [0, 0] on icon at bounding box center [0, 0] width 0 height 0
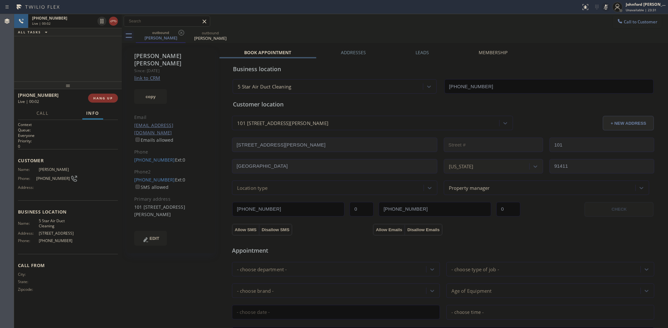
click at [29, 51] on div "+16616661730 Live | 00:02 ALL TASKS ALL TASKS ACTIVE TASKS TASKS IN WRAP UP" at bounding box center [68, 47] width 108 height 67
click at [602, 5] on icon at bounding box center [606, 7] width 8 height 8
click at [605, 10] on icon at bounding box center [606, 7] width 8 height 8
click at [606, 8] on icon at bounding box center [606, 7] width 8 height 8
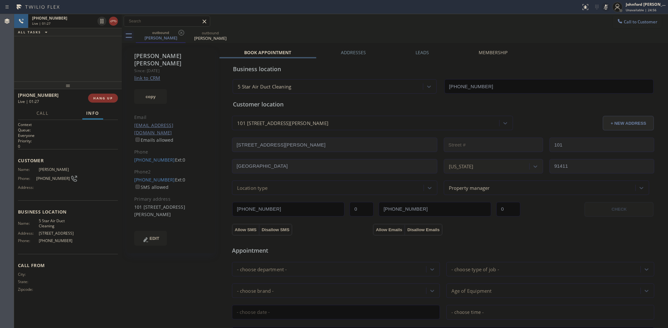
click at [606, 7] on icon at bounding box center [605, 6] width 3 height 5
drag, startPoint x: 134, startPoint y: 150, endPoint x: 163, endPoint y: 148, distance: 29.5
click at [163, 148] on div "Rafael Figueroa Since: 20 may 2020 link to CRM copy Email rafordinc@gmail.com E…" at bounding box center [171, 150] width 88 height 205
click at [129, 143] on div "Rafael Figueroa Since: 20 may 2020 link to CRM copy Email rafordinc@gmail.com E…" at bounding box center [171, 150] width 88 height 205
drag, startPoint x: 129, startPoint y: 143, endPoint x: 165, endPoint y: 144, distance: 35.9
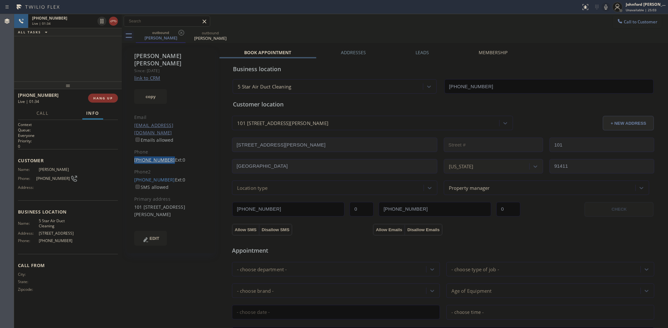
click at [165, 144] on div "Rafael Figueroa Since: 20 may 2020 link to CRM copy Email rafordinc@gmail.com E…" at bounding box center [171, 150] width 88 height 205
copy link "(818) 644-2618"
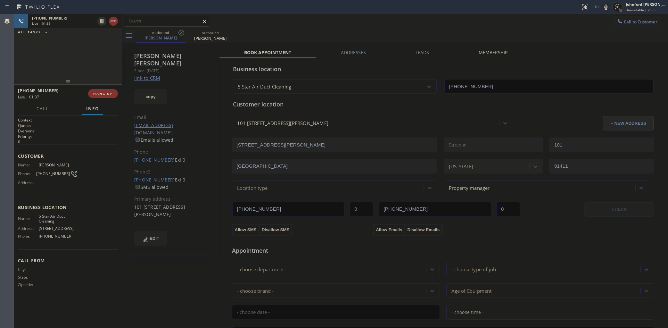
drag, startPoint x: 69, startPoint y: 87, endPoint x: 69, endPoint y: 63, distance: 23.7
click at [69, 64] on div "+16616661730 Live | 01:36 ALL TASKS ALL TASKS ACTIVE TASKS TASKS IN WRAP UP +16…" at bounding box center [68, 171] width 108 height 314
click at [111, 90] on button "HANG UP" at bounding box center [103, 93] width 30 height 9
click at [98, 103] on button "Info" at bounding box center [92, 109] width 21 height 12
click at [98, 93] on span "COMPLETE" at bounding box center [102, 93] width 22 height 4
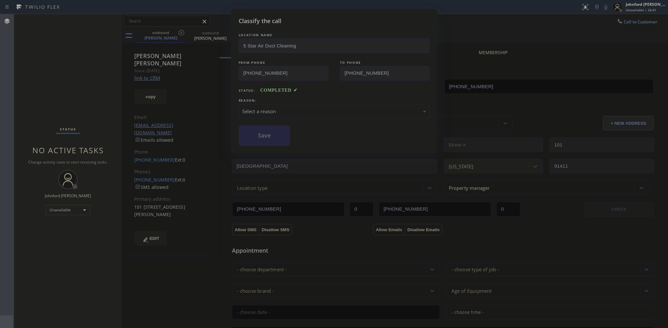
click at [326, 114] on div "Select a reason" at bounding box center [334, 111] width 191 height 15
click at [274, 125] on button "Save" at bounding box center [265, 135] width 52 height 21
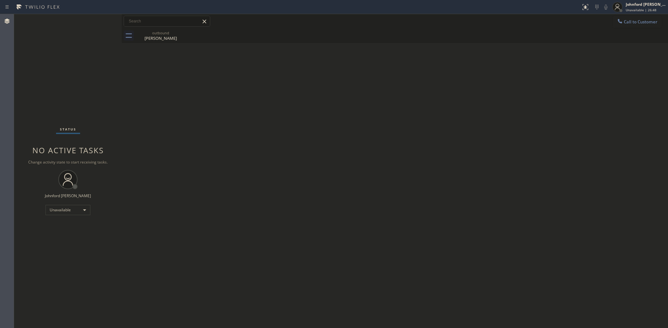
drag, startPoint x: 635, startPoint y: 24, endPoint x: 607, endPoint y: 37, distance: 31.4
click at [632, 24] on button "Call to Customer" at bounding box center [637, 22] width 49 height 12
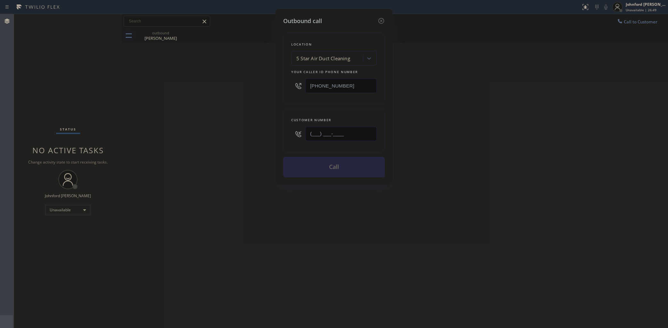
drag, startPoint x: 316, startPoint y: 133, endPoint x: 265, endPoint y: 135, distance: 50.3
click at [281, 133] on div "Outbound call Location 5 Star Air Duct Cleaning Your caller id phone number [PH…" at bounding box center [334, 97] width 117 height 176
paste input "949) 371-3576"
type input "(949) 371-3576"
click at [235, 136] on div "Outbound call Location 5 Star Air Duct Cleaning Your caller id phone number (85…" at bounding box center [334, 164] width 668 height 328
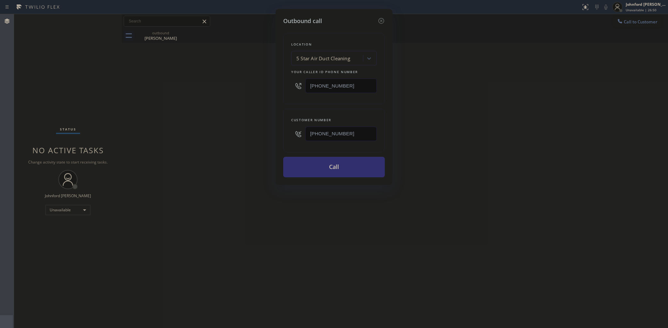
click at [312, 162] on button "Call" at bounding box center [334, 167] width 102 height 21
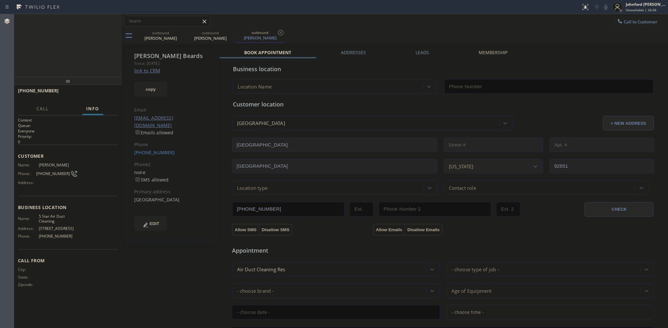
type input "[PHONE_NUMBER]"
click at [182, 33] on icon at bounding box center [181, 33] width 6 height 6
click at [602, 7] on icon at bounding box center [606, 7] width 8 height 8
click at [20, 54] on div "+19493713576 Live | 00:15 ALL TASKS ALL TASKS ACTIVE TASKS TASKS IN WRAP UP" at bounding box center [68, 45] width 108 height 63
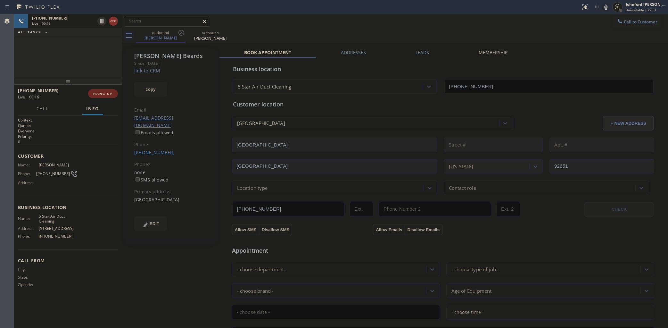
click at [100, 93] on span "HANG UP" at bounding box center [103, 93] width 20 height 4
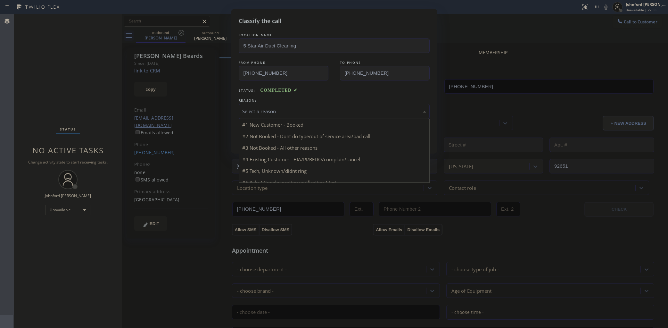
click at [313, 117] on div "Select a reason #1 New Customer - Booked #2 Not Booked - Dont do type/out of se…" at bounding box center [334, 111] width 191 height 15
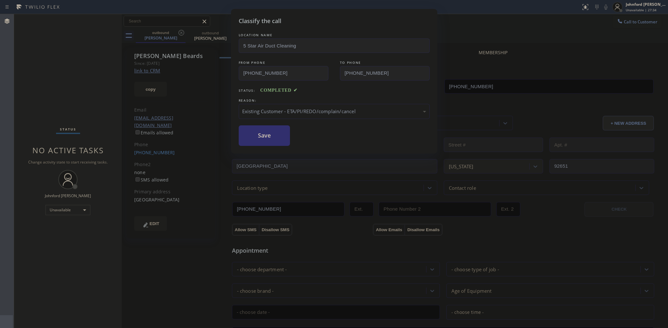
click at [275, 142] on button "Save" at bounding box center [265, 135] width 52 height 21
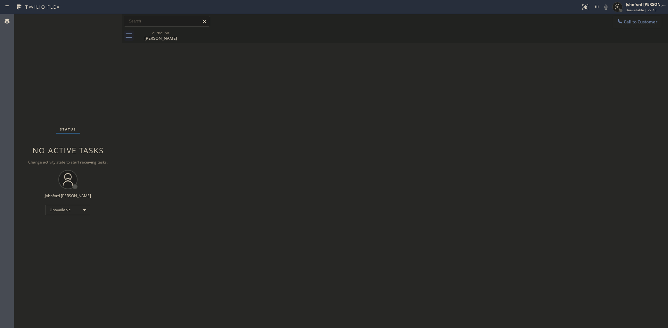
click at [617, 18] on icon at bounding box center [620, 21] width 6 height 6
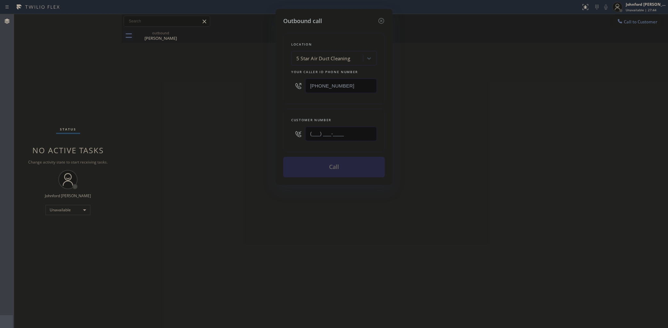
drag, startPoint x: 321, startPoint y: 129, endPoint x: 276, endPoint y: 131, distance: 45.2
click at [279, 130] on div "Outbound call Location 5 Star Air Duct Cleaning Your caller id phone number [PH…" at bounding box center [334, 97] width 117 height 176
paste input "818) 504-0506"
type input "(818) 504-0506"
click at [256, 132] on div "Outbound call Location 5 Star Air Duct Cleaning Your caller id phone number (85…" at bounding box center [334, 164] width 668 height 328
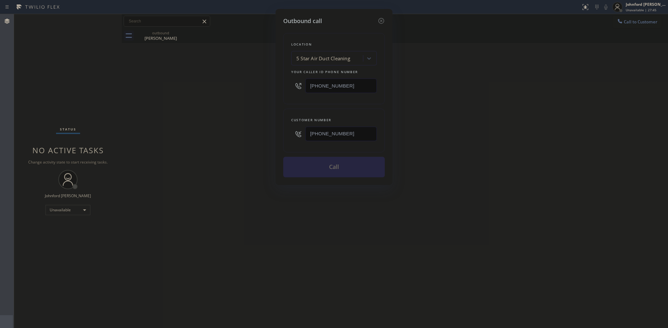
click at [312, 169] on button "Call" at bounding box center [334, 167] width 102 height 21
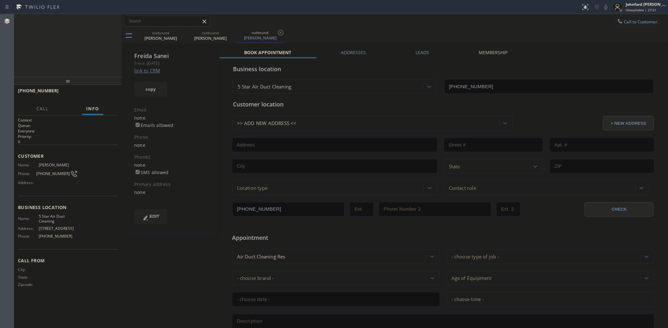
type input "[PHONE_NUMBER]"
click at [608, 7] on icon at bounding box center [606, 7] width 8 height 8
click at [609, 7] on icon at bounding box center [606, 7] width 8 height 8
click at [608, 7] on icon at bounding box center [606, 7] width 8 height 8
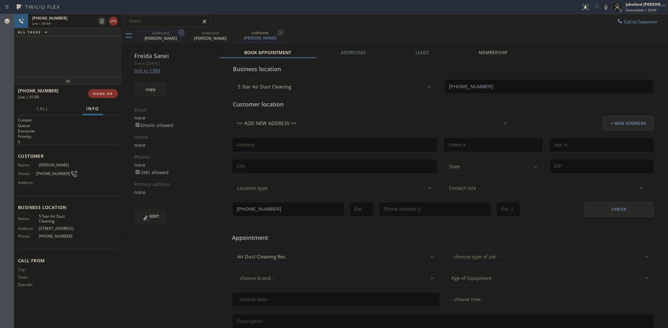
click at [179, 31] on icon at bounding box center [182, 33] width 8 height 8
click at [96, 52] on div "+18185040506 Live | 01:00 ALL TASKS ALL TASKS ACTIVE TASKS TASKS IN WRAP UP" at bounding box center [68, 45] width 108 height 63
click at [81, 21] on div "Live | 01:01" at bounding box center [63, 23] width 63 height 4
click at [289, 29] on div "outbound Freida Sanei outbound Freida Sanei" at bounding box center [402, 36] width 532 height 14
click at [99, 92] on span "HANG UP" at bounding box center [103, 93] width 20 height 4
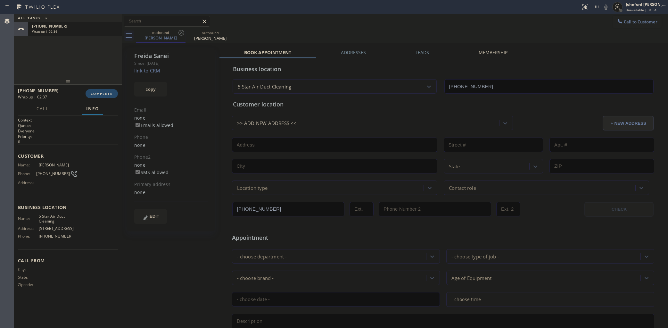
click at [111, 91] on button "COMPLETE" at bounding box center [102, 93] width 32 height 9
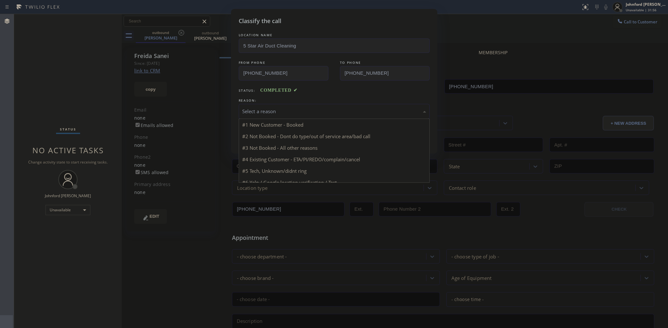
click at [315, 104] on div "Select a reason" at bounding box center [334, 111] width 191 height 15
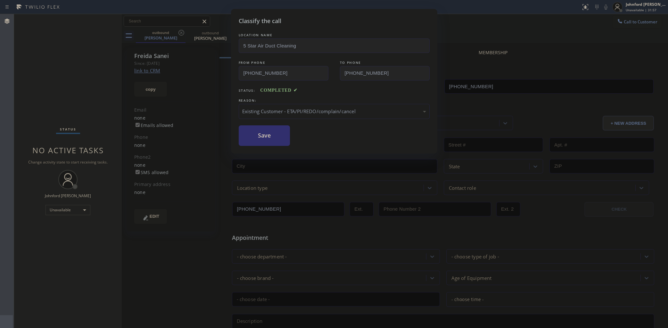
click at [289, 137] on button "Save" at bounding box center [265, 135] width 52 height 21
drag, startPoint x: 279, startPoint y: 138, endPoint x: 389, endPoint y: 33, distance: 152.5
click at [279, 136] on button "Save" at bounding box center [265, 135] width 52 height 21
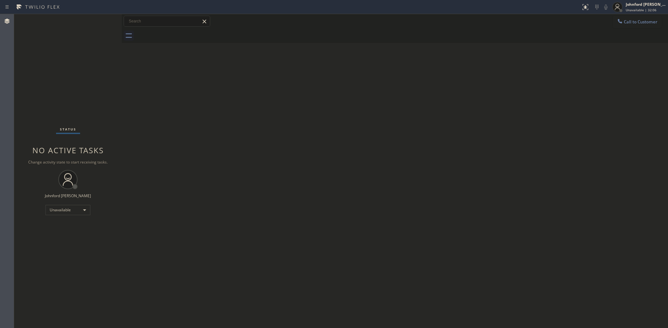
click at [402, 65] on div "Back to Dashboard Change Sender ID Customers Technicians Select a contact Outbo…" at bounding box center [395, 171] width 546 height 314
click at [623, 16] on button "Call to Customer" at bounding box center [637, 22] width 49 height 12
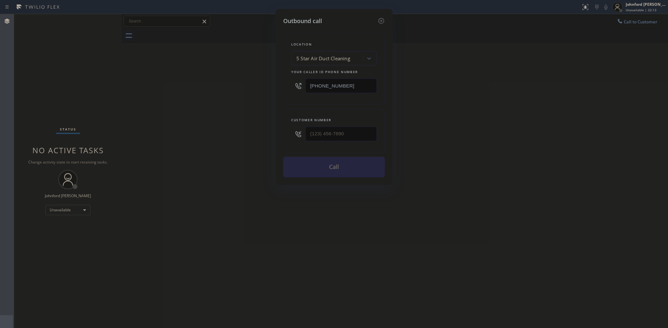
drag, startPoint x: 351, startPoint y: 120, endPoint x: 256, endPoint y: 127, distance: 95.4
click at [256, 127] on div "Outbound call Location 5 Star Air Duct Cleaning Your caller id phone number [PH…" at bounding box center [334, 164] width 668 height 328
click at [297, 132] on icon at bounding box center [298, 134] width 8 height 8
click at [320, 132] on input "(___) ___-____" at bounding box center [340, 134] width 71 height 14
paste input "714) 932-3707"
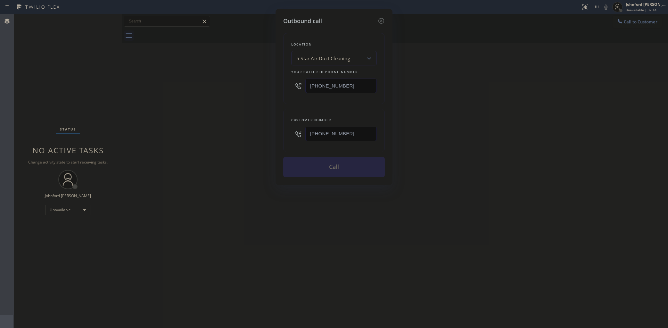
type input "(714) 932-3707"
click at [251, 126] on div "Outbound call Location 5 Star Air Duct Cleaning Your caller id phone number (85…" at bounding box center [334, 164] width 668 height 328
click at [319, 159] on button "Call" at bounding box center [334, 167] width 102 height 21
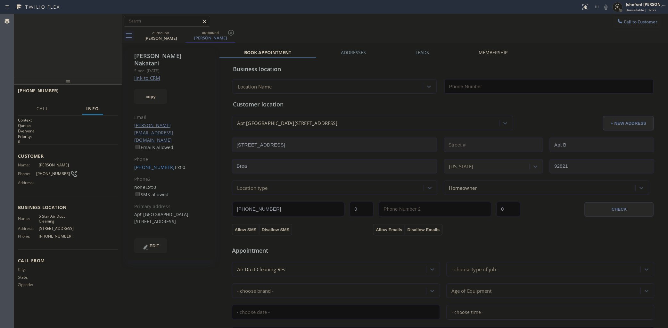
type input "[PHONE_NUMBER]"
click at [608, 8] on icon at bounding box center [606, 7] width 8 height 8
click at [603, 8] on icon at bounding box center [606, 7] width 8 height 8
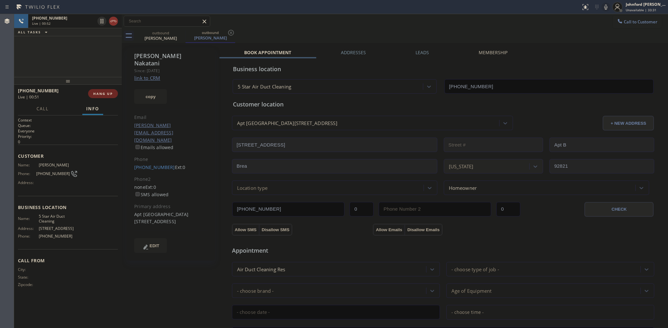
click at [103, 90] on button "HANG UP" at bounding box center [103, 93] width 30 height 9
click at [96, 95] on span "COMPLETE" at bounding box center [102, 93] width 22 height 4
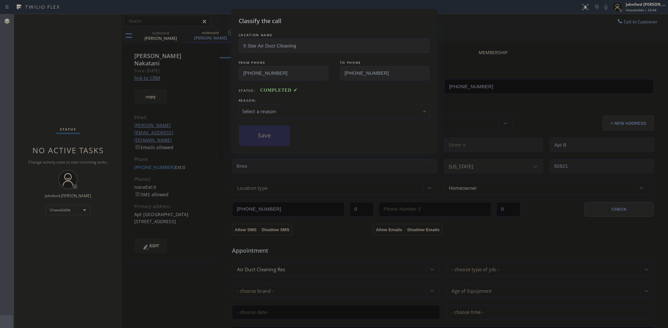
drag, startPoint x: 305, startPoint y: 111, endPoint x: 310, endPoint y: 114, distance: 6.7
click at [305, 110] on div "Select a reason" at bounding box center [334, 111] width 184 height 7
click at [266, 134] on button "Save" at bounding box center [265, 135] width 52 height 21
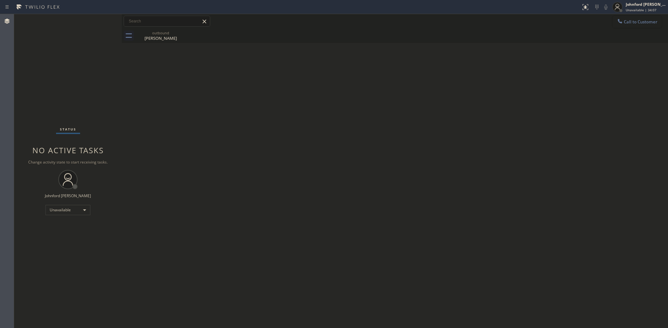
click at [622, 19] on icon at bounding box center [620, 21] width 6 height 6
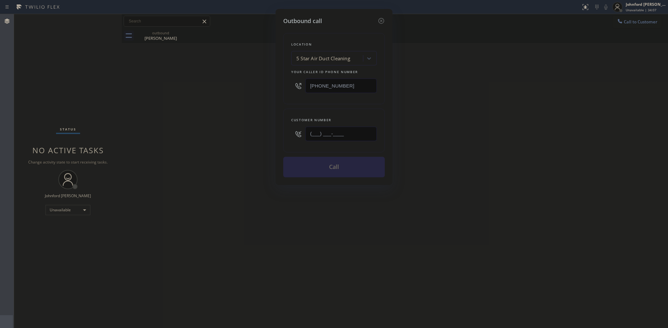
drag, startPoint x: 359, startPoint y: 136, endPoint x: 284, endPoint y: 139, distance: 75.0
click at [289, 139] on div "Customer number (___) ___-____" at bounding box center [334, 131] width 102 height 44
paste input "818) 481-0043"
type input "(818) 481-0043"
click at [254, 139] on div "Outbound call Location 5 Star Air Duct Cleaning Your caller id phone number (85…" at bounding box center [334, 164] width 668 height 328
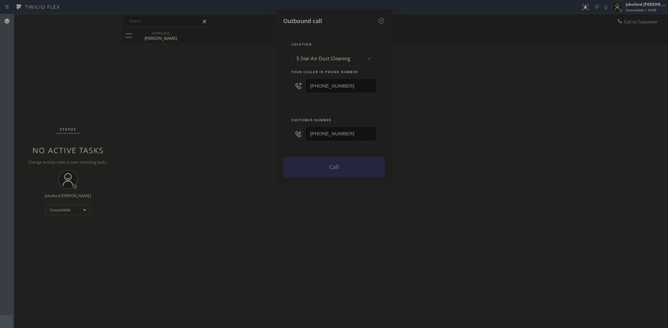
click at [313, 166] on button "Call" at bounding box center [334, 167] width 102 height 21
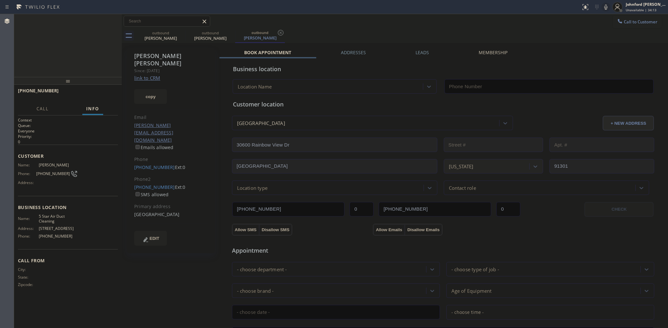
type input "[PHONE_NUMBER]"
click at [103, 97] on button "HANG UP" at bounding box center [103, 93] width 30 height 9
click at [151, 184] on link "(818) 481-6797" at bounding box center [154, 187] width 41 height 6
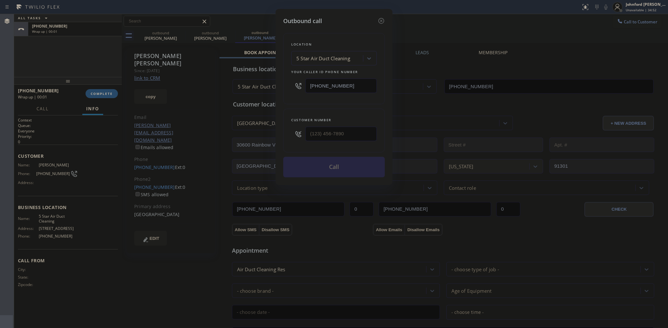
type input "(818) 481-6797"
click at [328, 165] on button "Call" at bounding box center [334, 167] width 102 height 21
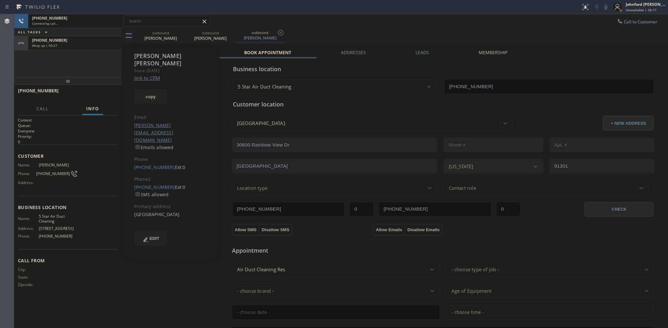
click at [94, 47] on div "+18184810043 Wrap up | 00:27" at bounding box center [73, 43] width 91 height 14
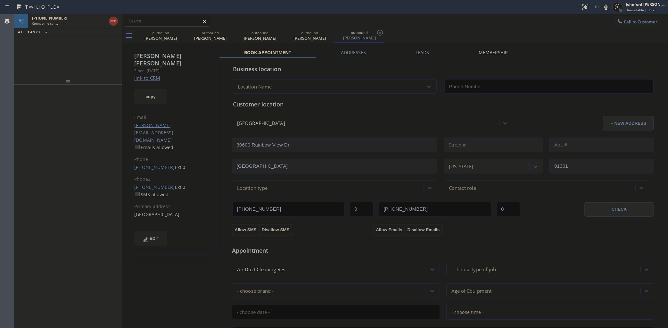
type input "[PHONE_NUMBER]"
click at [88, 26] on div "+18184816797 Connecting call…" at bounding box center [67, 21] width 79 height 14
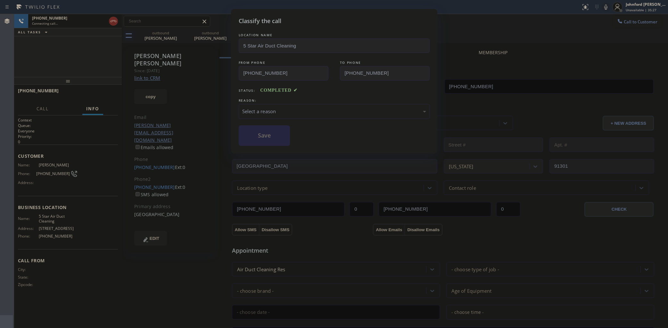
click at [275, 101] on div "REASON:" at bounding box center [334, 100] width 191 height 7
click at [281, 111] on div "Select a reason" at bounding box center [334, 111] width 184 height 7
click at [270, 140] on button "Save" at bounding box center [265, 135] width 52 height 21
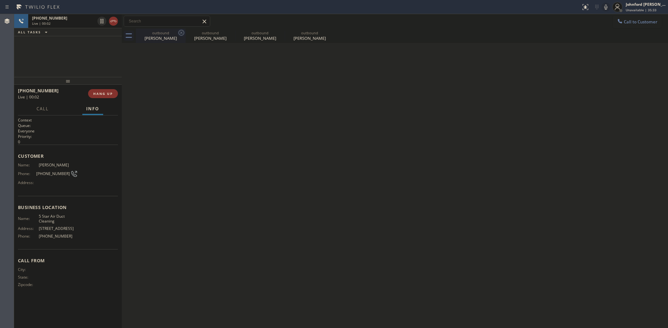
click at [180, 32] on icon at bounding box center [182, 33] width 8 height 8
click at [0, 0] on icon at bounding box center [0, 0] width 0 height 0
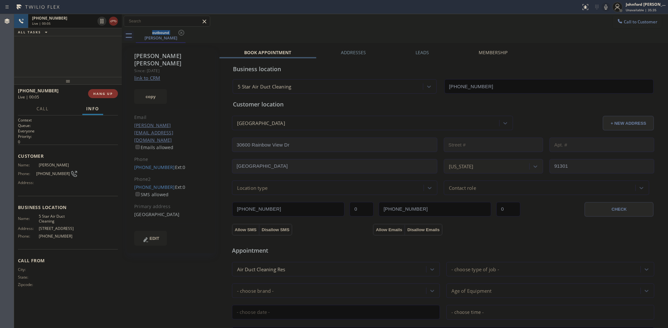
click at [116, 25] on icon at bounding box center [114, 21] width 8 height 8
click at [106, 92] on span "HANG UP" at bounding box center [103, 93] width 20 height 4
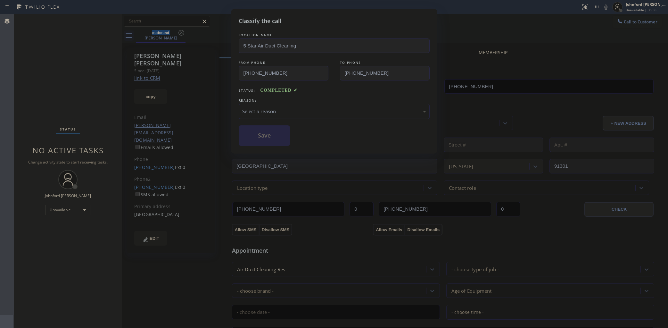
drag, startPoint x: 279, startPoint y: 104, endPoint x: 273, endPoint y: 114, distance: 12.3
click at [279, 104] on div "Select a reason" at bounding box center [334, 111] width 191 height 15
drag, startPoint x: 265, startPoint y: 138, endPoint x: 469, endPoint y: 9, distance: 242.2
click at [270, 132] on button "Save" at bounding box center [265, 135] width 52 height 21
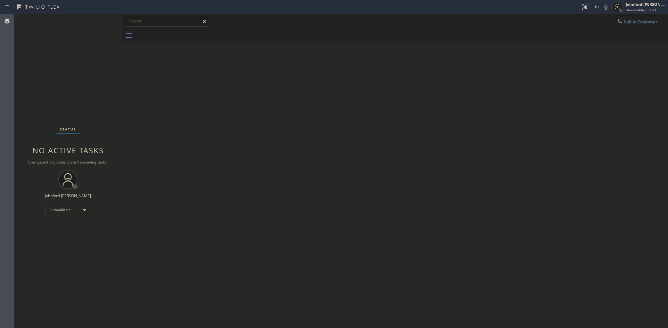
drag, startPoint x: 558, startPoint y: 79, endPoint x: 535, endPoint y: 24, distance: 59.2
click at [558, 79] on div "Back to Dashboard Change Sender ID Customers Technicians Select a contact Outbo…" at bounding box center [395, 171] width 546 height 314
click at [631, 22] on span "Call to Customer" at bounding box center [641, 22] width 34 height 6
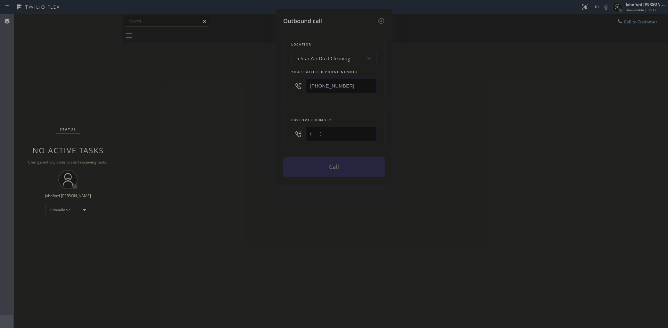
drag, startPoint x: 352, startPoint y: 129, endPoint x: 268, endPoint y: 130, distance: 84.9
click at [272, 130] on div "Outbound call Location 5 Star Air Duct Cleaning Your caller id phone number [PH…" at bounding box center [334, 164] width 668 height 328
paste input "773) 301-4941"
type input "(773) 301-4941"
click at [253, 130] on div "Outbound call Location 5 Star Air Duct Cleaning Your caller id phone number (85…" at bounding box center [334, 164] width 668 height 328
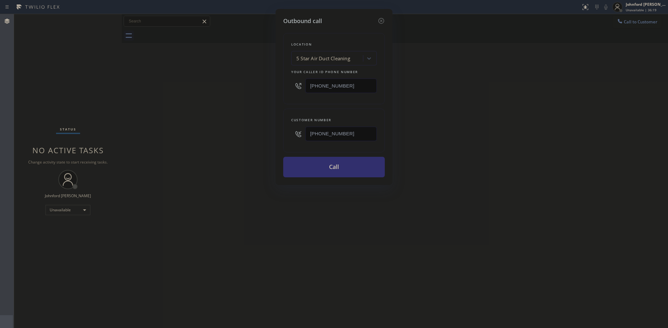
click at [310, 164] on button "Call" at bounding box center [334, 167] width 102 height 21
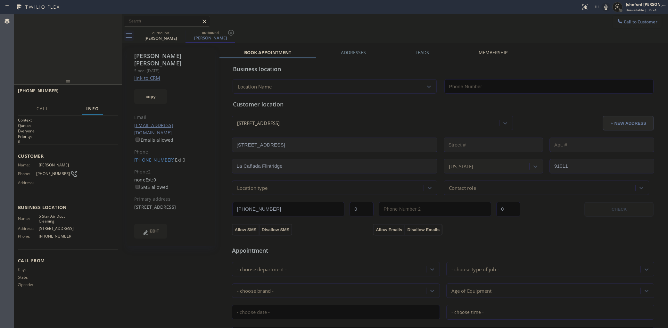
type input "[PHONE_NUMBER]"
click at [604, 8] on icon at bounding box center [606, 7] width 8 height 8
click at [604, 8] on rect at bounding box center [606, 6] width 4 height 4
click at [609, 7] on icon at bounding box center [606, 7] width 8 height 8
drag, startPoint x: 607, startPoint y: 7, endPoint x: 585, endPoint y: 0, distance: 22.8
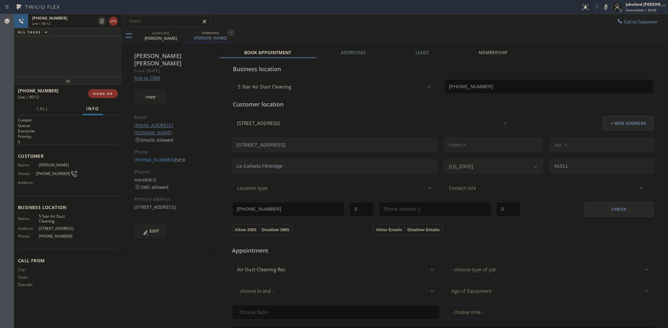
click at [607, 7] on icon at bounding box center [606, 7] width 8 height 8
click at [56, 56] on div "+17733014941 Live | 00:58 ALL TASKS ALL TASKS ACTIVE TASKS TASKS IN WRAP UP" at bounding box center [68, 45] width 108 height 63
click at [80, 46] on div "+17733014941 Live | 01:00 ALL TASKS ALL TASKS ACTIVE TASKS TASKS IN WRAP UP" at bounding box center [68, 45] width 108 height 63
click at [74, 22] on div "Live | 01:00" at bounding box center [63, 23] width 63 height 4
click at [95, 95] on span "HANG UP" at bounding box center [103, 93] width 20 height 4
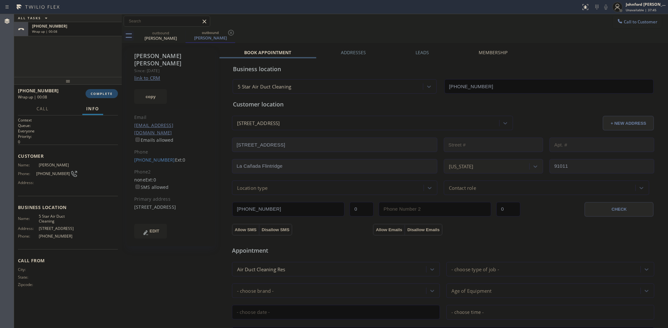
click at [108, 96] on button "COMPLETE" at bounding box center [102, 93] width 32 height 9
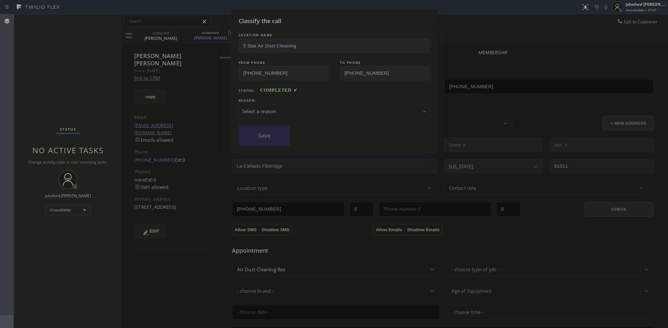
click at [303, 106] on div "Select a reason" at bounding box center [334, 111] width 191 height 15
click at [280, 137] on button "Save" at bounding box center [265, 135] width 52 height 21
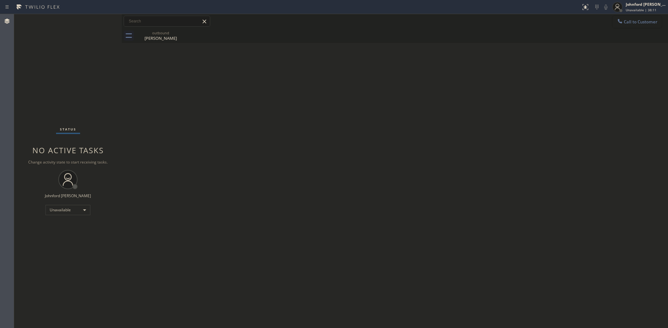
click at [617, 22] on icon at bounding box center [620, 21] width 6 height 6
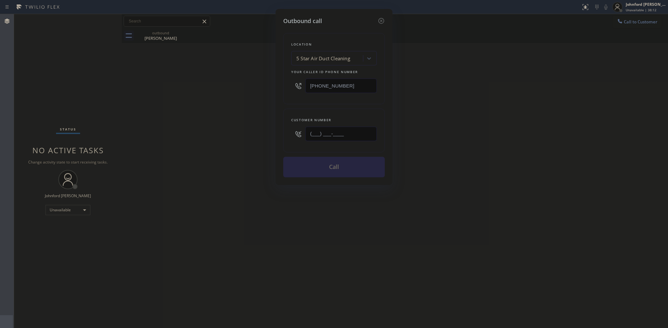
drag, startPoint x: 349, startPoint y: 128, endPoint x: 296, endPoint y: 131, distance: 52.3
click at [296, 131] on div "(___) ___-____" at bounding box center [334, 133] width 86 height 21
paste input "310) 429-2248"
type input "(310) 429-2248"
click at [342, 161] on button "Call" at bounding box center [334, 167] width 102 height 21
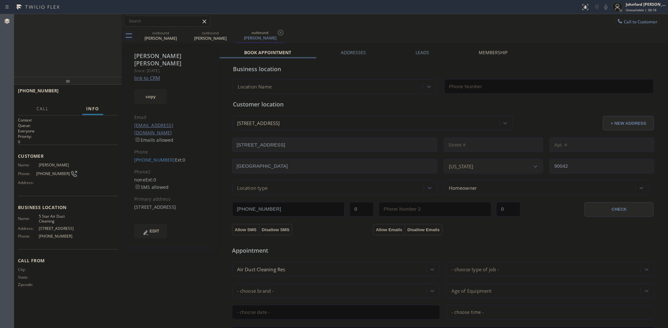
type input "[PHONE_NUMBER]"
click at [607, 4] on icon at bounding box center [606, 7] width 8 height 8
click at [111, 22] on icon at bounding box center [114, 21] width 8 height 8
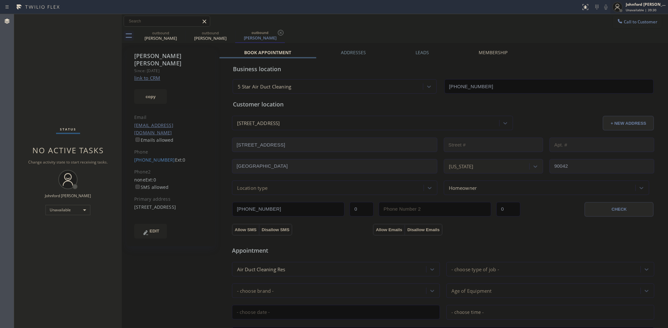
click at [614, 13] on div at bounding box center [617, 7] width 14 height 14
click at [585, 21] on div "Call to Customer Outbound call Location 5 Star Air Duct Cleaning Your caller id…" at bounding box center [395, 21] width 546 height 11
click at [632, 19] on button "Call to Customer" at bounding box center [637, 22] width 49 height 12
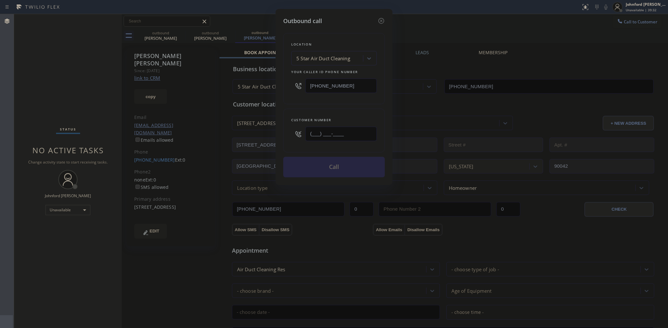
drag, startPoint x: 339, startPoint y: 128, endPoint x: 290, endPoint y: 132, distance: 48.8
click at [290, 132] on div "Customer number (___) ___-____" at bounding box center [334, 131] width 102 height 44
paste input "562) 547-1662"
type input "(562) 547-1662"
click at [310, 162] on button "Call" at bounding box center [334, 167] width 102 height 21
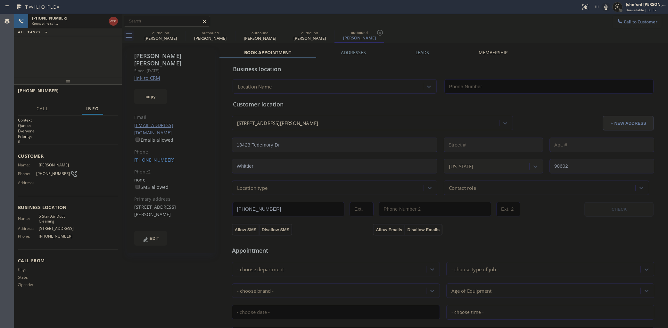
type input "[PHONE_NUMBER]"
click at [604, 4] on icon at bounding box center [606, 7] width 8 height 8
click at [112, 22] on icon at bounding box center [114, 21] width 8 height 8
click at [112, 91] on button "COMPLETE" at bounding box center [102, 93] width 32 height 9
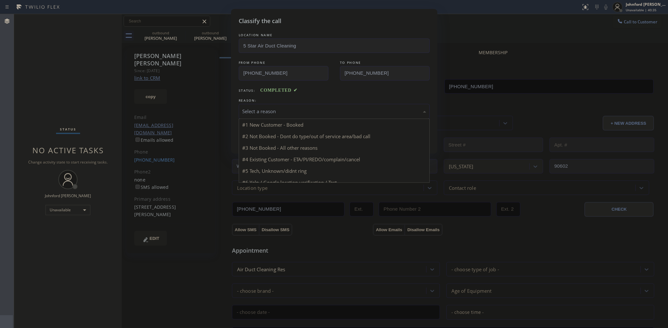
click at [284, 112] on div "Select a reason" at bounding box center [334, 111] width 184 height 7
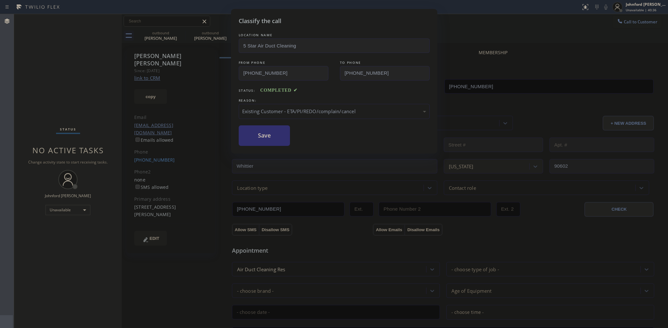
click at [273, 141] on button "Save" at bounding box center [265, 135] width 52 height 21
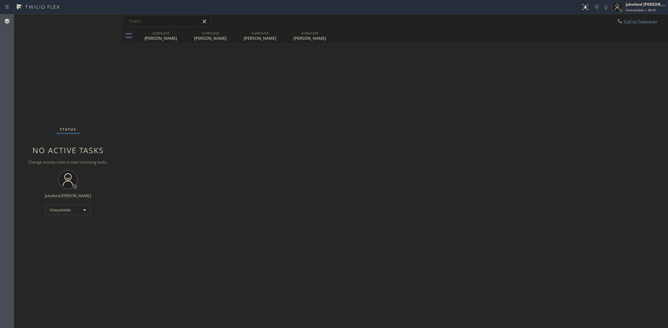
click at [621, 22] on icon at bounding box center [620, 21] width 4 height 4
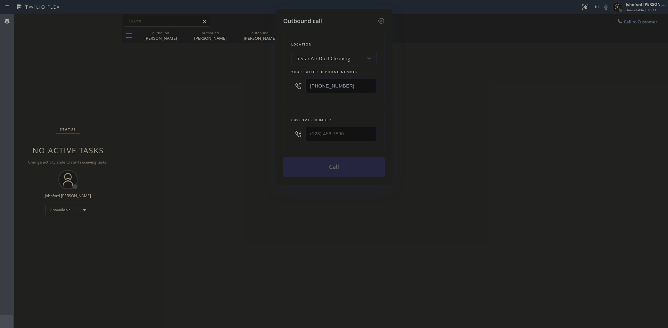
drag, startPoint x: 345, startPoint y: 125, endPoint x: 256, endPoint y: 125, distance: 89.1
click at [256, 125] on div "Outbound call Location 5 Star Air Duct Cleaning Your caller id phone number [PH…" at bounding box center [334, 164] width 668 height 328
click at [314, 128] on input "(___) ___-____" at bounding box center [340, 134] width 71 height 14
paste input "310) 383-9906"
type input "(310) 383-9906"
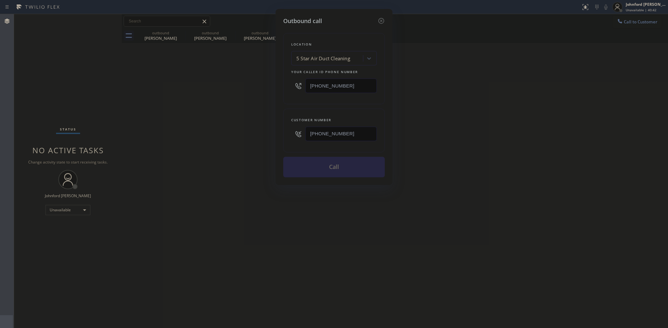
click at [216, 132] on div "Outbound call Location 5 Star Air Duct Cleaning Your caller id phone number (85…" at bounding box center [334, 164] width 668 height 328
click at [334, 159] on button "Call" at bounding box center [334, 167] width 102 height 21
click at [526, 90] on div "Outbound call Location 5 Star Air Duct Cleaning Your caller id phone number (85…" at bounding box center [334, 164] width 668 height 328
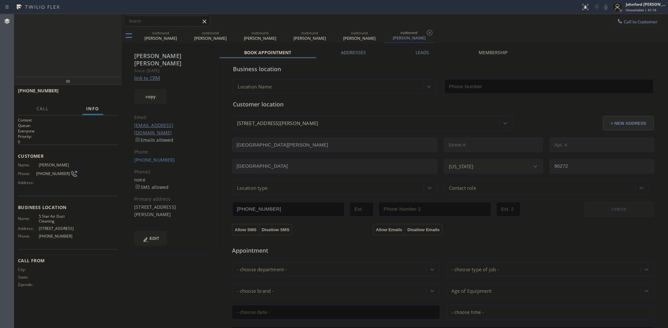
type input "[PHONE_NUMBER]"
click at [182, 33] on icon at bounding box center [181, 33] width 6 height 6
click at [0, 0] on icon at bounding box center [0, 0] width 0 height 0
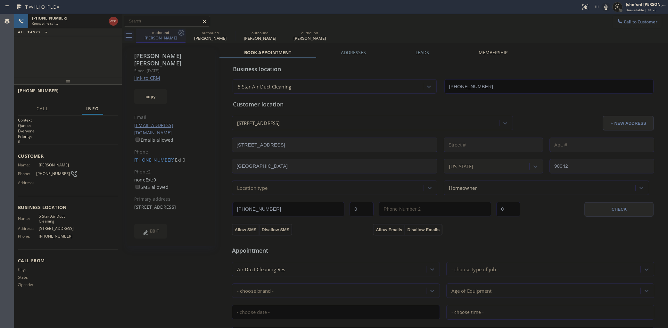
click at [181, 33] on icon at bounding box center [182, 33] width 8 height 8
click at [71, 25] on div "Connecting call…" at bounding box center [69, 23] width 74 height 4
click at [181, 34] on icon at bounding box center [182, 33] width 8 height 8
click at [107, 45] on div "+13103839906 Connecting call… ALL TASKS ALL TASKS ACTIVE TASKS TASKS IN WRAP UP" at bounding box center [68, 45] width 108 height 63
click at [609, 6] on icon at bounding box center [606, 7] width 8 height 8
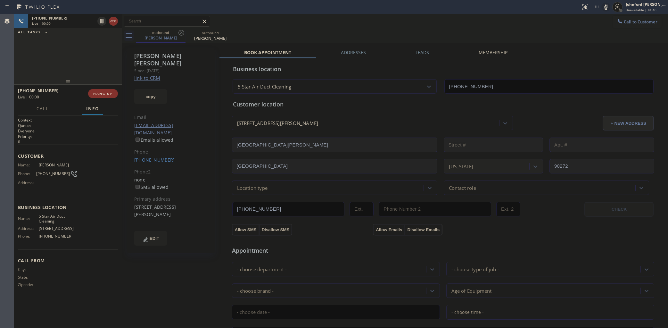
click at [607, 6] on icon at bounding box center [606, 7] width 8 height 8
click at [112, 87] on div "+13103839906 Live | 00:00 HANG UP" at bounding box center [68, 93] width 100 height 17
click at [111, 88] on div "+13103839906 Live | 00:00 HANG UP" at bounding box center [68, 93] width 100 height 17
click at [109, 93] on span "HANG UP" at bounding box center [103, 93] width 20 height 4
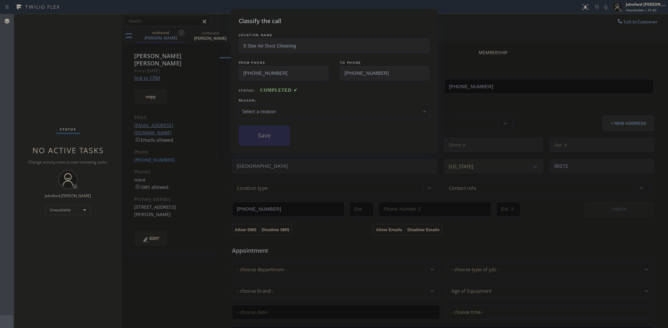
click at [265, 108] on div "Select a reason" at bounding box center [334, 111] width 184 height 7
click at [269, 140] on button "Save" at bounding box center [265, 135] width 52 height 21
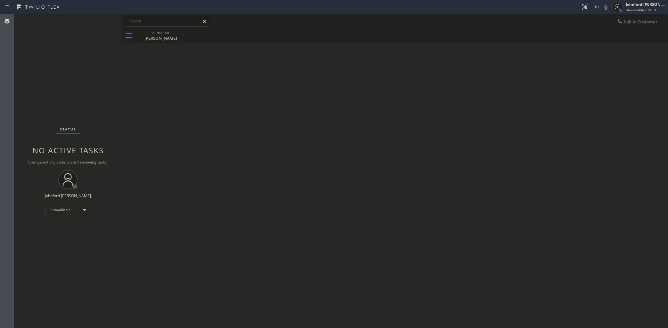
click at [622, 20] on icon at bounding box center [620, 21] width 6 height 6
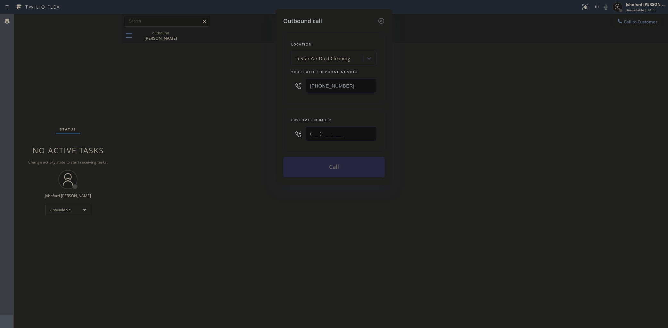
drag, startPoint x: 292, startPoint y: 131, endPoint x: 265, endPoint y: 131, distance: 27.6
click at [265, 131] on div "Outbound call Location 5 Star Air Duct Cleaning Your caller id phone number [PH…" at bounding box center [334, 164] width 668 height 328
paste input "208) 859-8775"
type input "[PHONE_NUMBER]"
click at [233, 137] on div "Outbound call Location 5 Star Air Duct Cleaning Your caller id phone number (85…" at bounding box center [334, 164] width 668 height 328
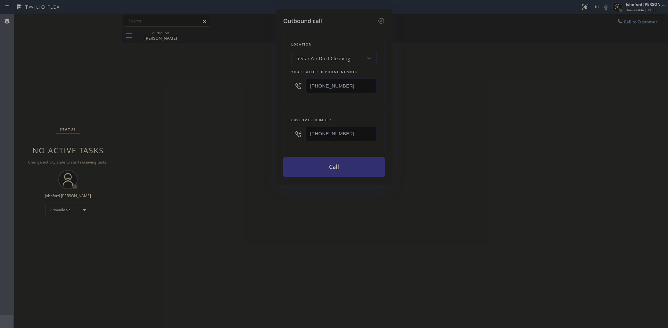
drag, startPoint x: 321, startPoint y: 169, endPoint x: 459, endPoint y: 15, distance: 206.3
click at [321, 168] on button "Call" at bounding box center [334, 167] width 102 height 21
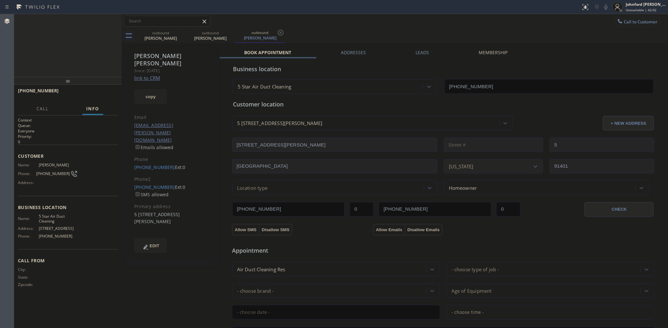
type input "[PHONE_NUMBER]"
click at [603, 4] on icon at bounding box center [606, 7] width 8 height 8
click at [180, 35] on icon at bounding box center [181, 33] width 6 height 6
click at [607, 9] on icon at bounding box center [606, 7] width 8 height 8
click at [119, 16] on div "+12088598775 Live | 00:00" at bounding box center [68, 21] width 108 height 14
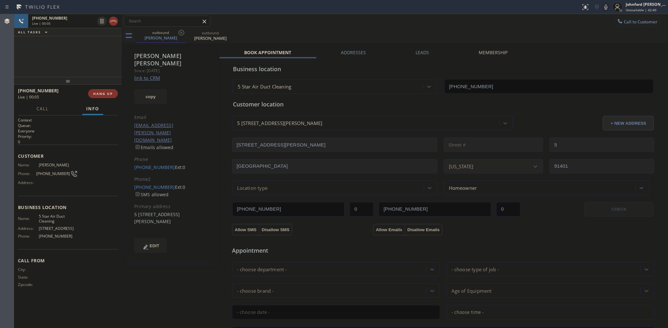
click at [454, 45] on div "Sandy Smith Since: 20 may 2020 link to CRM copy Email sandy_smith@reagan.com Em…" at bounding box center [394, 259] width 543 height 428
click at [101, 88] on div "+12088598775 Live | 00:05 HANG UP" at bounding box center [68, 93] width 100 height 17
click at [108, 95] on span "HANG UP" at bounding box center [103, 93] width 20 height 4
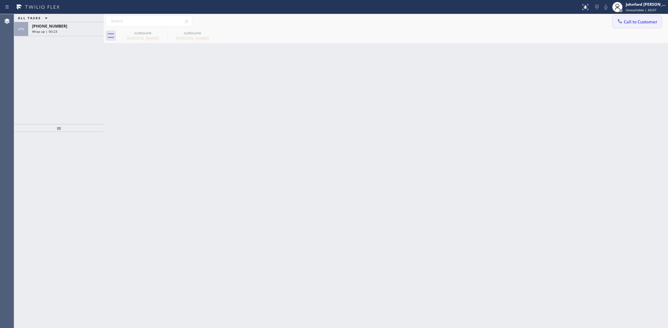
click at [634, 24] on button "Call to Customer" at bounding box center [637, 22] width 49 height 12
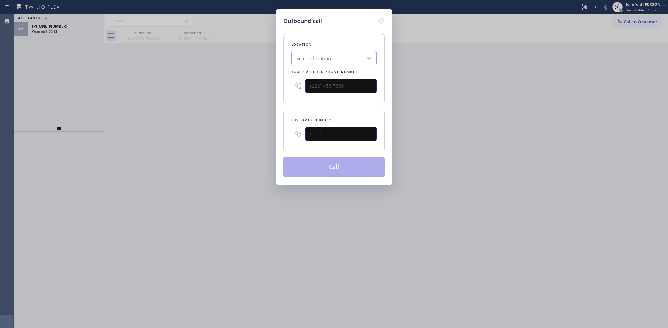
drag, startPoint x: 274, startPoint y: 128, endPoint x: 245, endPoint y: 128, distance: 28.5
click at [245, 128] on div "Outbound call Location Search location Your caller id phone number Customer num…" at bounding box center [334, 164] width 668 height 328
paste input "208) 869-5048"
type input "[PHONE_NUMBER]"
drag, startPoint x: 292, startPoint y: 82, endPoint x: 244, endPoint y: 84, distance: 47.8
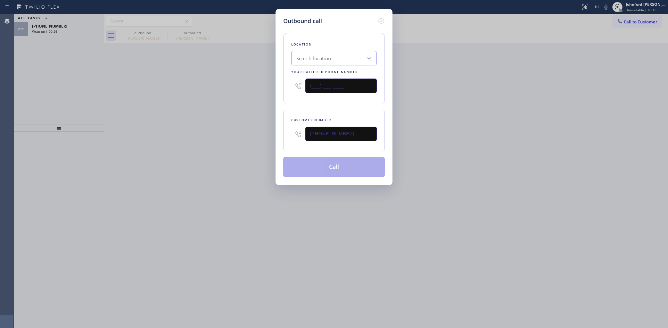
click at [273, 82] on div "Outbound call Location Search location Your caller id phone number (___) ___-__…" at bounding box center [334, 164] width 668 height 328
paste input "858) 800-3094"
type input "[PHONE_NUMBER]"
click at [219, 84] on div "Outbound call Location Search location Your caller id phone number [PHONE_NUMBE…" at bounding box center [334, 164] width 668 height 328
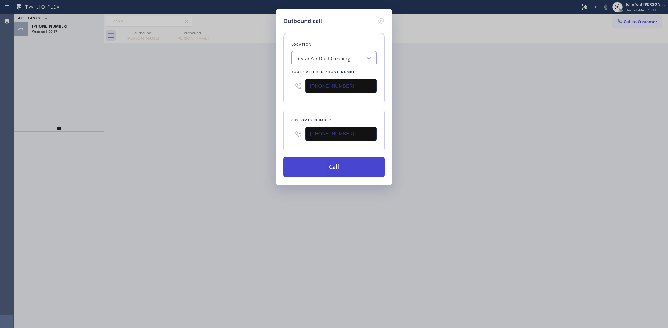
click at [316, 162] on button "Call" at bounding box center [334, 167] width 102 height 21
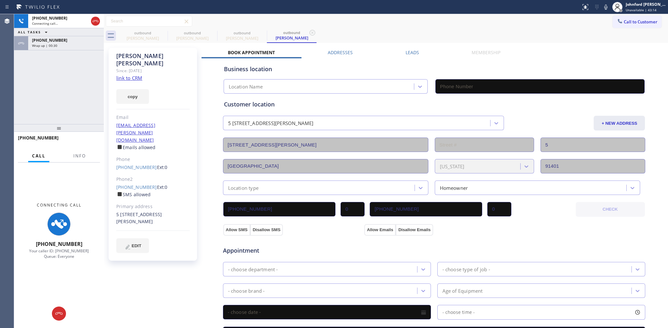
drag, startPoint x: 47, startPoint y: 44, endPoint x: 76, endPoint y: 85, distance: 50.5
click at [47, 44] on span "Wrap up | 00:30" at bounding box center [44, 45] width 25 height 4
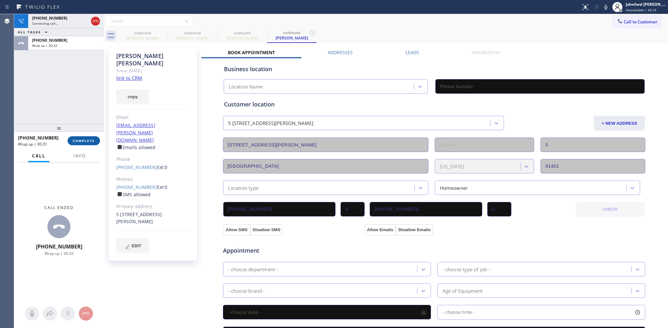
click at [92, 140] on span "COMPLETE" at bounding box center [84, 140] width 22 height 4
type input "[PHONE_NUMBER]"
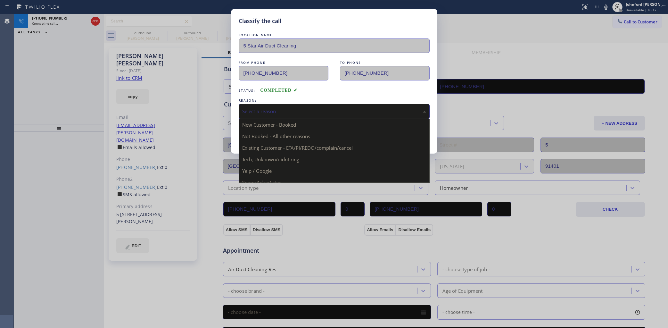
click at [297, 110] on div "Select a reason" at bounding box center [334, 111] width 184 height 7
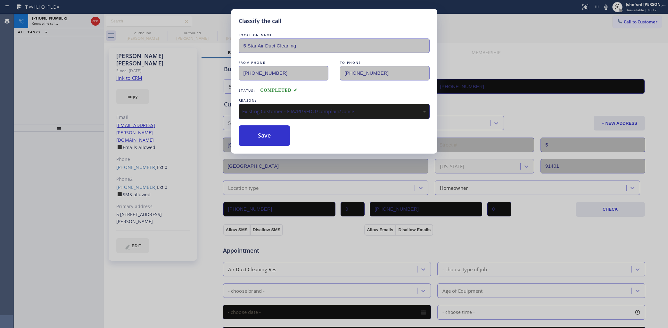
click at [269, 136] on button "Save" at bounding box center [265, 135] width 52 height 21
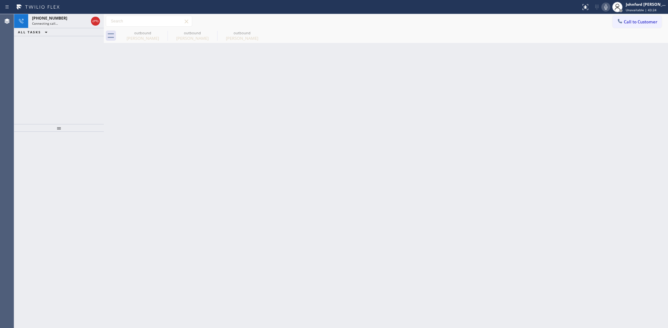
click at [607, 7] on icon at bounding box center [605, 6] width 3 height 5
click at [607, 7] on icon at bounding box center [606, 7] width 8 height 8
click at [532, 104] on div "Back to Dashboard Change Sender ID Customers Technicians Select a contact Outbo…" at bounding box center [386, 171] width 564 height 314
click at [66, 21] on div "Live | 00:02" at bounding box center [54, 23] width 45 height 4
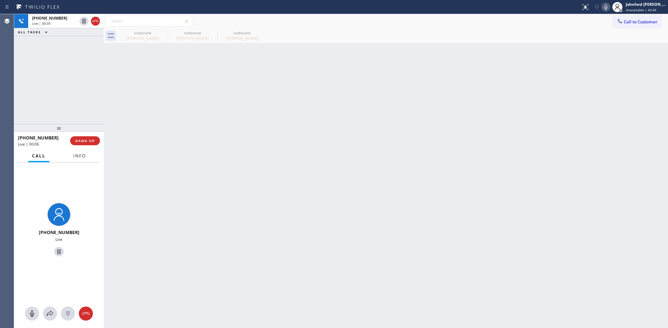
click at [82, 155] on span "Info" at bounding box center [79, 156] width 12 height 6
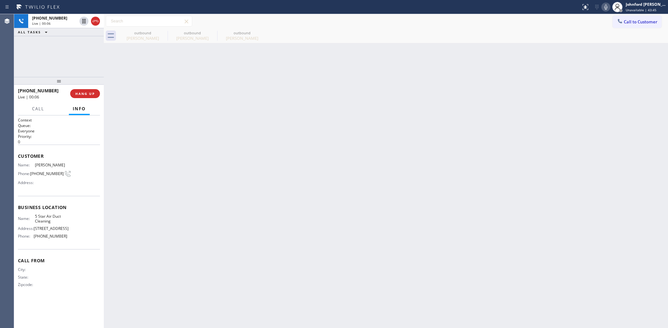
drag, startPoint x: 67, startPoint y: 130, endPoint x: 77, endPoint y: 68, distance: 62.4
click at [77, 68] on div "[PHONE_NUMBER] Live | 00:06 ALL TASKS ALL TASKS ACTIVE TASKS TASKS IN WRAP UP […" at bounding box center [59, 171] width 90 height 314
click at [66, 23] on div "Live | 01:16" at bounding box center [54, 23] width 45 height 4
click at [138, 34] on div "outbound" at bounding box center [143, 32] width 48 height 5
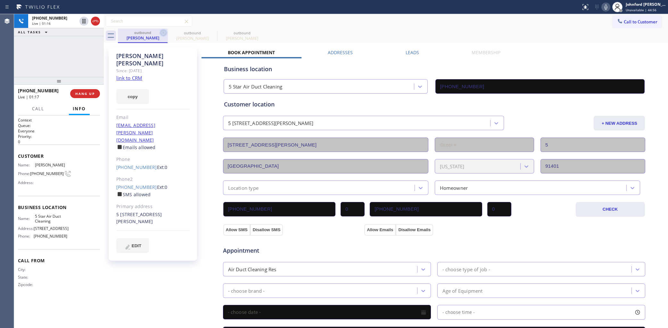
click at [161, 33] on icon at bounding box center [164, 33] width 6 height 6
click at [84, 95] on span "HANG UP" at bounding box center [85, 93] width 20 height 4
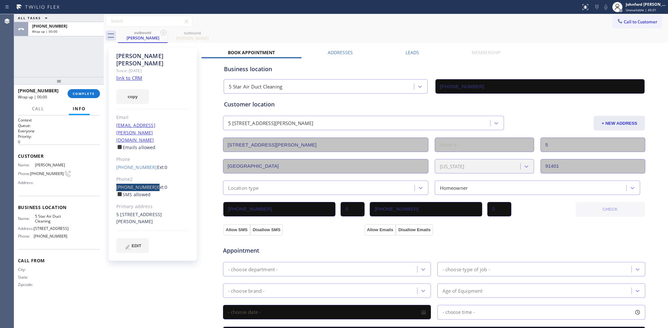
drag, startPoint x: 115, startPoint y: 168, endPoint x: 149, endPoint y: 168, distance: 34.3
click at [149, 168] on div "[PERSON_NAME] Since: [DATE] link to CRM copy Email [EMAIL_ADDRESS][PERSON_NAME]…" at bounding box center [153, 154] width 88 height 213
copy div "[PHONE_NUMBER]"
click at [139, 89] on button "copy" at bounding box center [132, 96] width 33 height 15
drag, startPoint x: 92, startPoint y: 93, endPoint x: 248, endPoint y: 66, distance: 157.8
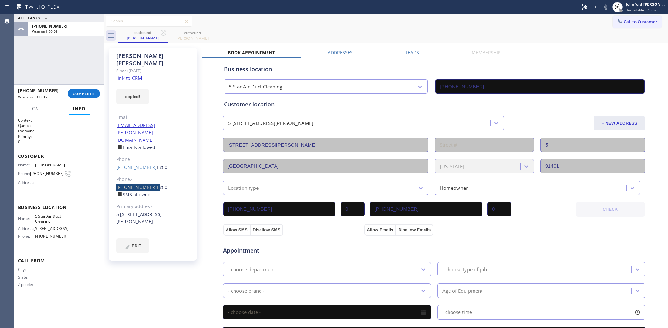
click at [92, 93] on span "COMPLETE" at bounding box center [84, 93] width 22 height 4
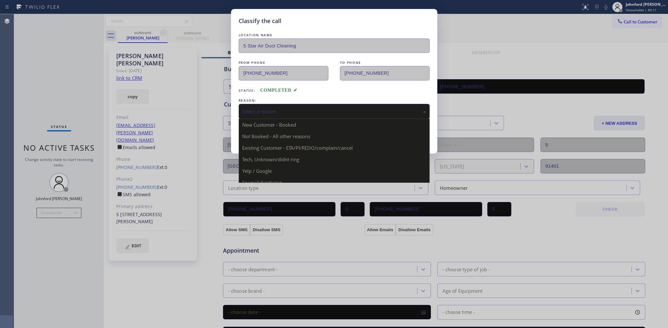
click at [294, 108] on div "Select a reason" at bounding box center [334, 111] width 184 height 7
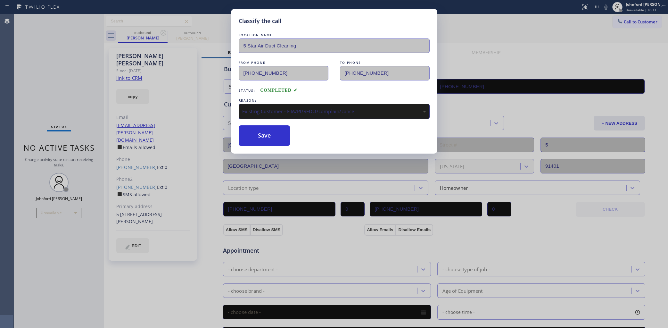
click at [263, 145] on div "Classify the call LOCATION NAME 5 Star Air Duct Cleaning FROM PHONE [PHONE_NUMB…" at bounding box center [334, 81] width 206 height 145
click at [261, 139] on button "Save" at bounding box center [265, 135] width 52 height 21
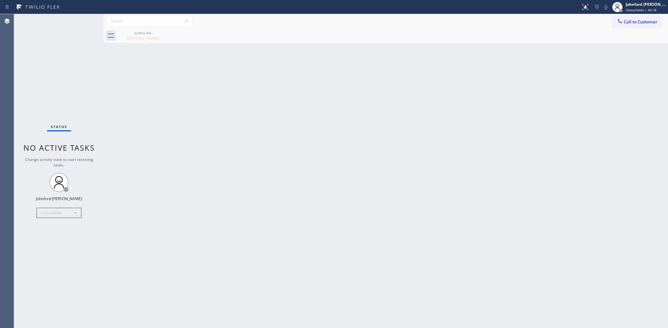
click at [36, 46] on div "Status No active tasks Change activity state to start receiving tasks. [PERSON_…" at bounding box center [59, 171] width 90 height 314
click at [544, 137] on div "Back to Dashboard Change Sender ID Customers Technicians Select a contact Outbo…" at bounding box center [386, 171] width 564 height 314
click at [614, 21] on button "Call to Customer" at bounding box center [637, 22] width 49 height 12
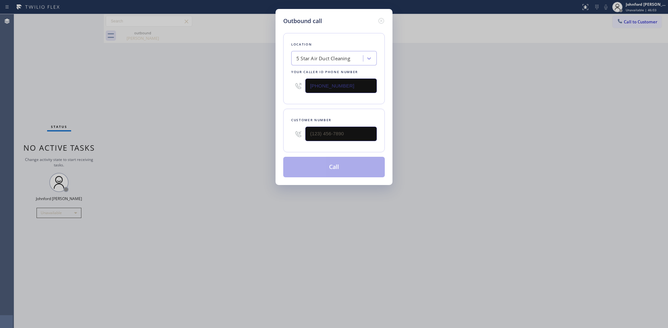
click at [625, 20] on div "Outbound call Location 5 Star Air Duct Cleaning Your caller id phone number [PH…" at bounding box center [334, 164] width 668 height 328
drag, startPoint x: 356, startPoint y: 134, endPoint x: 246, endPoint y: 142, distance: 110.2
click at [252, 142] on div "Outbound call Location 5 Star Air Duct Cleaning Your caller id phone number [PH…" at bounding box center [334, 164] width 668 height 328
paste input "626) 592-4904"
click at [216, 143] on div "Outbound call Location 5 Star Air Duct Cleaning Your caller id phone number [PH…" at bounding box center [334, 164] width 668 height 328
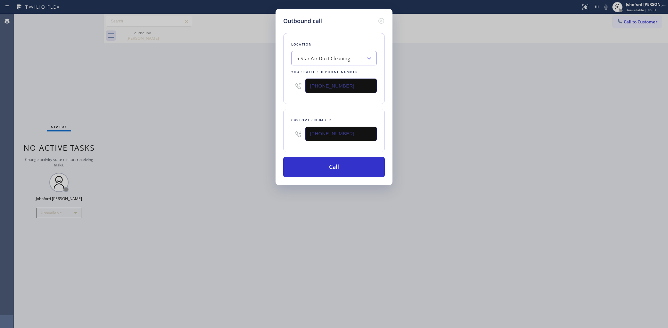
drag, startPoint x: 339, startPoint y: 136, endPoint x: 260, endPoint y: 137, distance: 78.5
click at [260, 137] on div "Outbound call Location 5 Star Air Duct Cleaning Your caller id phone number [PH…" at bounding box center [334, 164] width 668 height 328
paste input "805) 684-1720"
type input "[PHONE_NUMBER]"
click at [225, 146] on div "Outbound call Location 5 Star Air Duct Cleaning Your caller id phone number [PH…" at bounding box center [334, 164] width 668 height 328
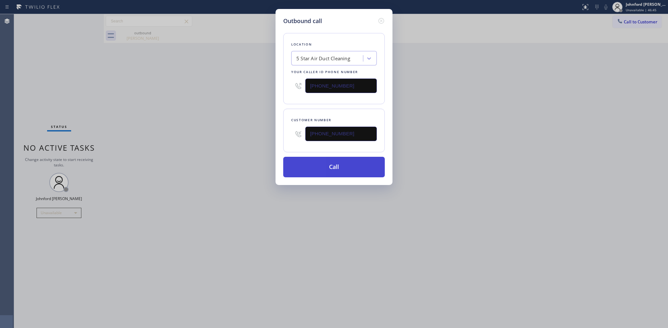
click at [323, 159] on button "Call" at bounding box center [334, 167] width 102 height 21
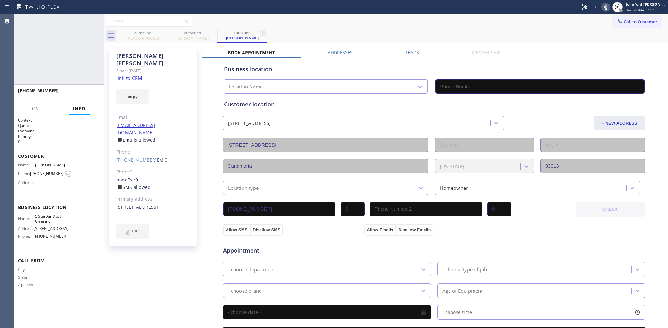
type input "[PHONE_NUMBER]"
click at [603, 5] on icon at bounding box center [606, 7] width 8 height 8
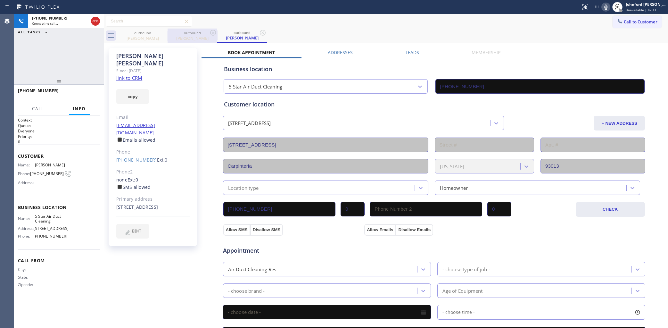
drag, startPoint x: 160, startPoint y: 34, endPoint x: 135, endPoint y: 34, distance: 25.0
click at [0, 0] on icon at bounding box center [0, 0] width 0 height 0
click at [75, 45] on div "[PHONE_NUMBER] Connecting call… ALL TASKS ALL TASKS ACTIVE TASKS TASKS IN WRAP …" at bounding box center [59, 45] width 90 height 63
drag, startPoint x: 96, startPoint y: 21, endPoint x: 124, endPoint y: 111, distance: 94.0
click at [96, 21] on icon at bounding box center [96, 21] width 8 height 8
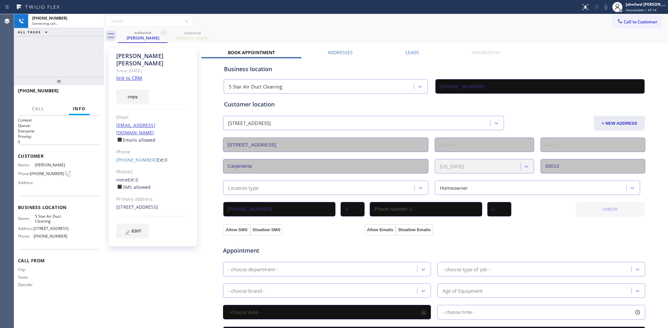
click at [138, 148] on div "Phone" at bounding box center [152, 151] width 73 height 7
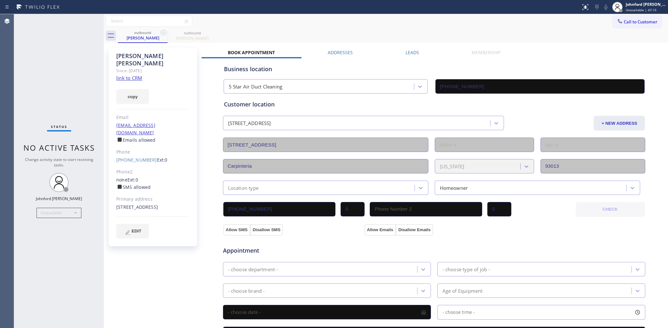
click at [141, 148] on div "Phone" at bounding box center [152, 151] width 73 height 7
click at [141, 156] on div "[PHONE_NUMBER] Ext: 0" at bounding box center [152, 159] width 73 height 7
click at [140, 157] on link "[PHONE_NUMBER]" at bounding box center [136, 160] width 41 height 6
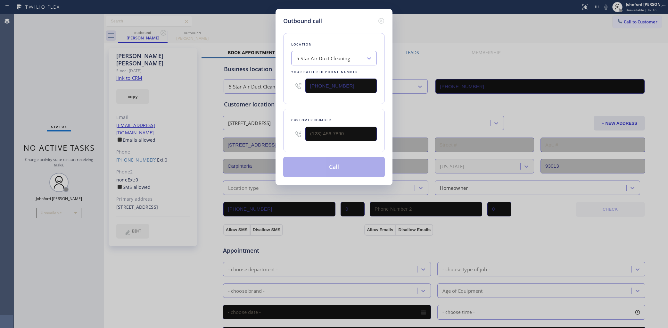
type input "[PHONE_NUMBER]"
click at [310, 167] on button "Call" at bounding box center [334, 167] width 102 height 21
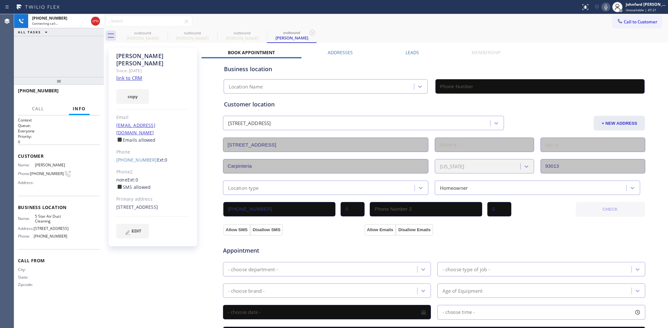
type input "[PHONE_NUMBER]"
click at [168, 36] on div at bounding box center [168, 36] width 0 height 10
click at [162, 29] on icon at bounding box center [164, 33] width 8 height 8
click at [161, 33] on icon at bounding box center [164, 33] width 6 height 6
click at [168, 33] on div "outbound [PERSON_NAME]" at bounding box center [193, 36] width 50 height 14
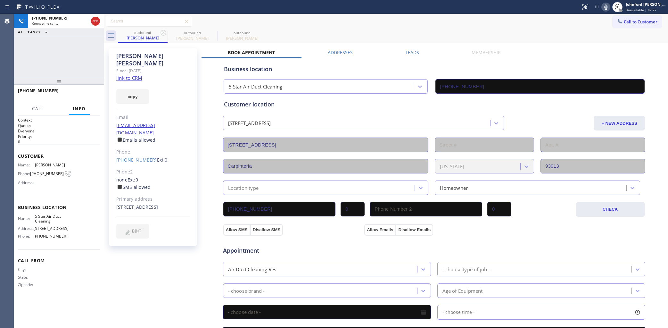
click at [359, 29] on div "outbound [PERSON_NAME] outbound [PERSON_NAME] outbound [PERSON_NAME]" at bounding box center [393, 36] width 550 height 14
click at [163, 29] on icon at bounding box center [164, 33] width 8 height 8
click at [426, 26] on div "Call to Customer Outbound call Location 5 Star Air Duct Cleaning Your caller id…" at bounding box center [386, 21] width 564 height 11
click at [77, 95] on span "HANG UP" at bounding box center [85, 93] width 20 height 4
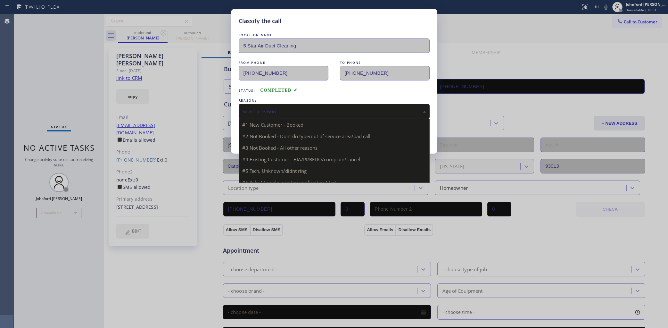
click at [269, 104] on div "Select a reason" at bounding box center [334, 111] width 191 height 15
click at [270, 115] on div "Not Booked - All other reasons" at bounding box center [334, 111] width 191 height 15
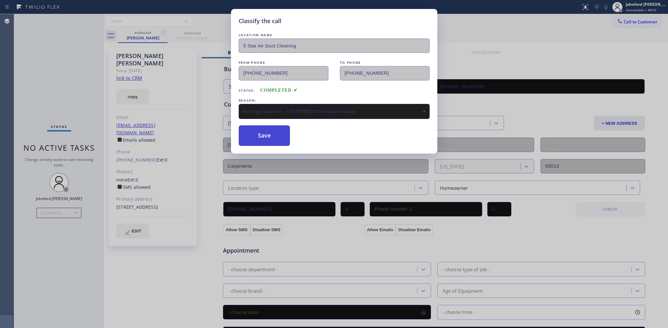
click at [260, 132] on button "Save" at bounding box center [265, 135] width 52 height 21
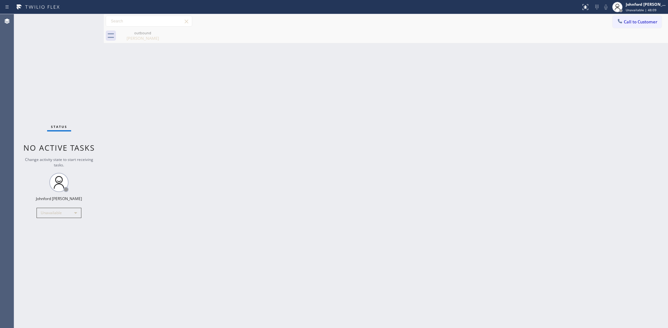
click at [629, 22] on span "Call to Customer" at bounding box center [641, 22] width 34 height 6
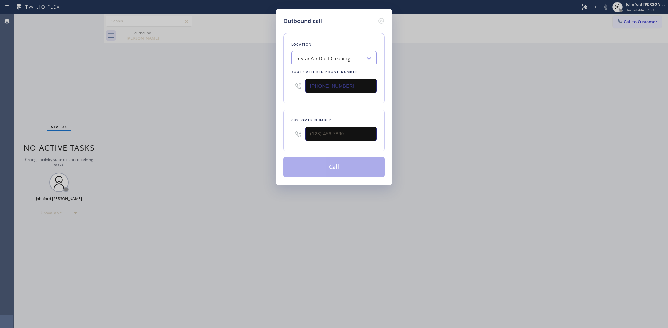
drag, startPoint x: 359, startPoint y: 121, endPoint x: 329, endPoint y: 132, distance: 31.5
click at [350, 127] on div at bounding box center [340, 133] width 71 height 21
click at [328, 132] on input "(___) ___-____" at bounding box center [340, 134] width 71 height 14
drag, startPoint x: 328, startPoint y: 132, endPoint x: 224, endPoint y: 140, distance: 105.0
click at [247, 139] on div "Outbound call Location 5 Star Air Duct Cleaning Your caller id phone number [PH…" at bounding box center [334, 164] width 668 height 328
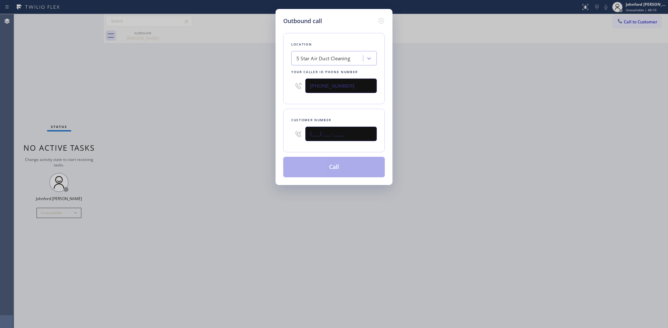
paste input "323) 610-4990"
type input "[PHONE_NUMBER]"
click at [221, 140] on div "Outbound call Location 5 Star Air Duct Cleaning Your caller id phone number [PH…" at bounding box center [334, 164] width 668 height 328
click at [340, 175] on button "Call" at bounding box center [334, 167] width 102 height 21
click at [529, 122] on div "Outbound call Location 5 Star Air Duct Cleaning Your caller id phone number [PH…" at bounding box center [334, 164] width 668 height 328
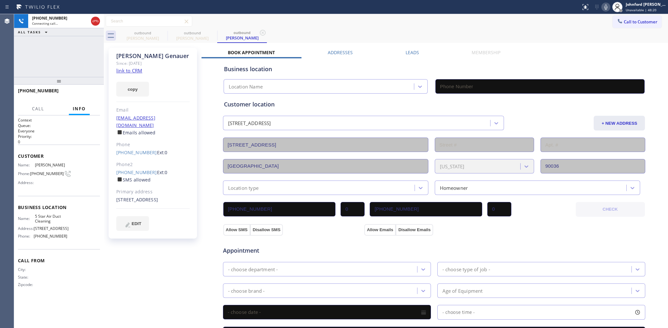
type input "[PHONE_NUMBER]"
click at [87, 91] on button "HANG UP" at bounding box center [85, 93] width 30 height 9
click at [124, 169] on div "[PHONE_NUMBER] Ext: 0 SMS allowed" at bounding box center [152, 176] width 73 height 15
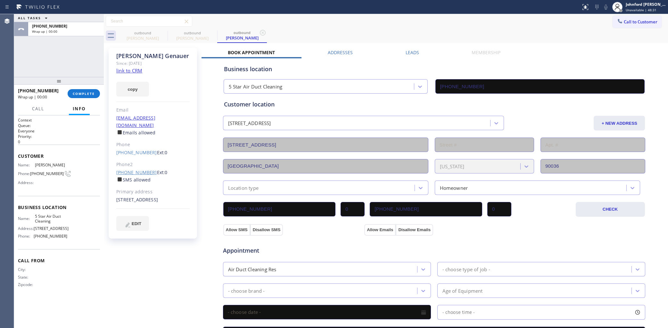
click at [132, 169] on link "[PHONE_NUMBER]" at bounding box center [136, 172] width 41 height 6
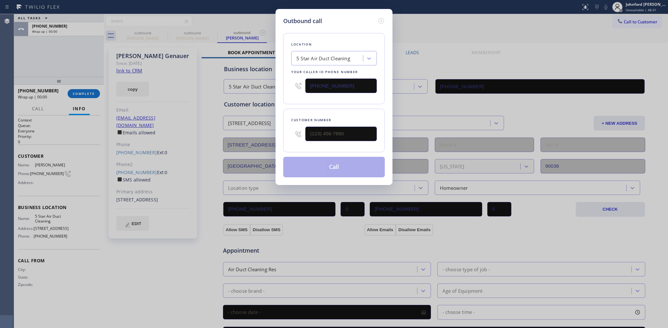
type input "[PHONE_NUMBER]"
click at [323, 164] on button "Call" at bounding box center [334, 167] width 102 height 21
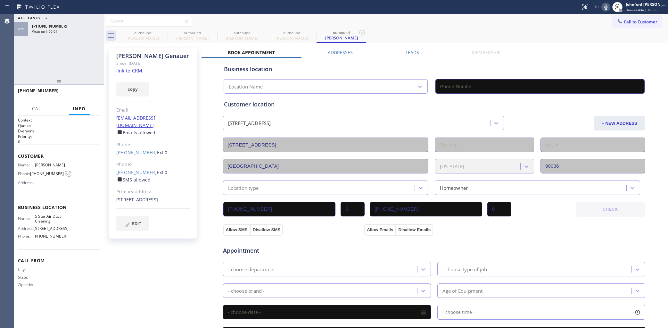
type input "[PHONE_NUMBER]"
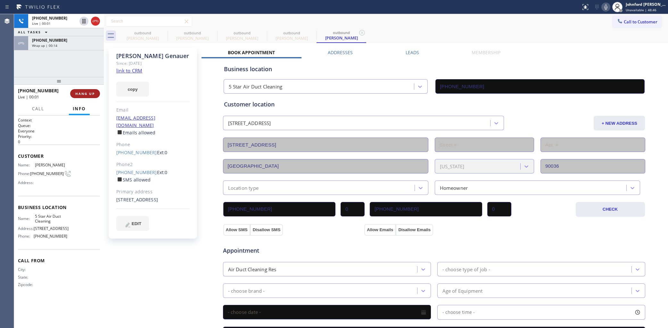
click at [93, 90] on button "HANG UP" at bounding box center [85, 93] width 30 height 9
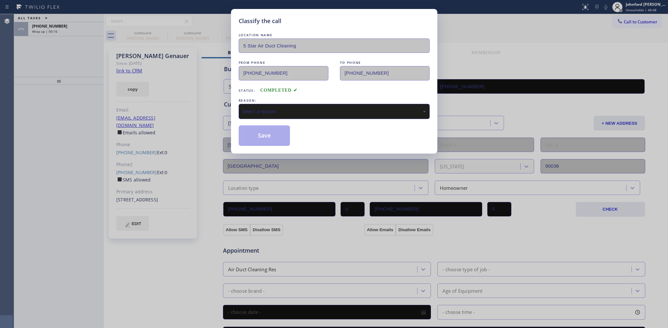
click at [260, 109] on div "Select a reason" at bounding box center [334, 111] width 184 height 7
drag, startPoint x: 278, startPoint y: 136, endPoint x: 207, endPoint y: 115, distance: 73.6
click at [277, 135] on button "Save" at bounding box center [265, 135] width 52 height 21
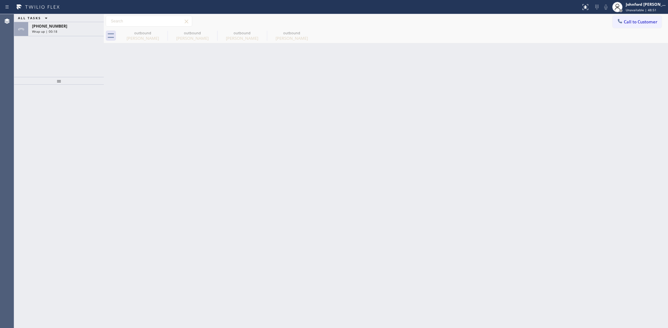
click at [85, 29] on div "Wrap up | 00:18" at bounding box center [66, 31] width 68 height 4
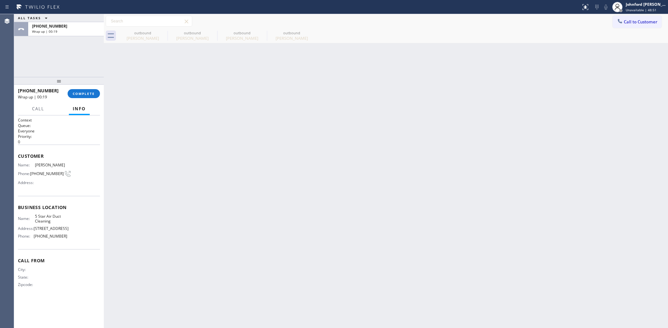
click at [87, 100] on div "[PHONE_NUMBER] Wrap up | 00:19 COMPLETE" at bounding box center [59, 93] width 82 height 17
click at [88, 89] on button "COMPLETE" at bounding box center [84, 93] width 32 height 9
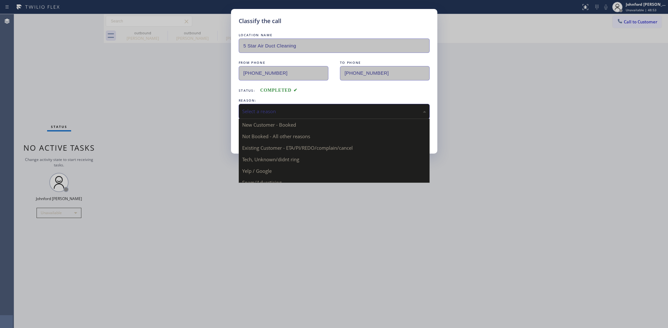
click at [269, 110] on div "Select a reason" at bounding box center [334, 111] width 184 height 7
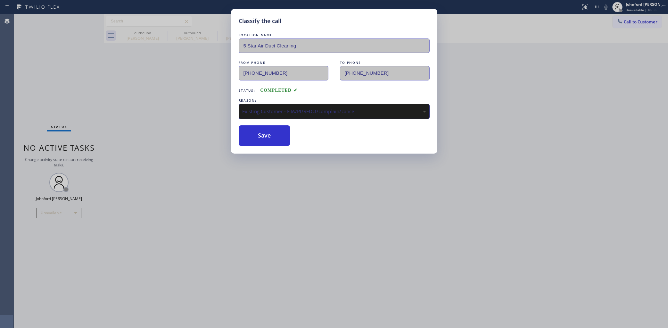
click at [269, 133] on button "Save" at bounding box center [265, 135] width 52 height 21
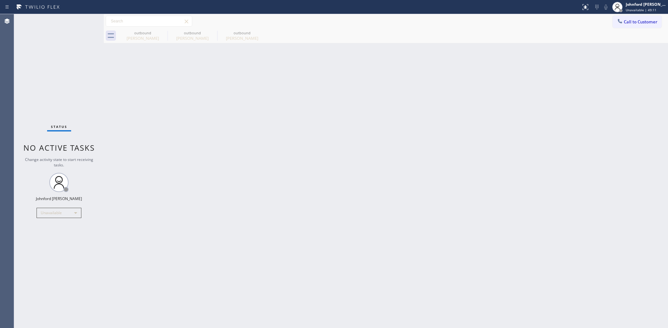
click at [619, 18] on icon at bounding box center [620, 21] width 6 height 6
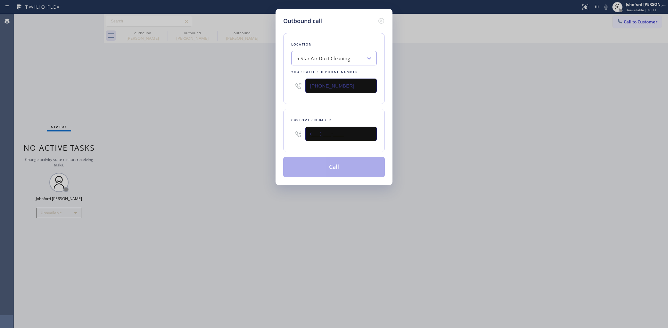
drag, startPoint x: 355, startPoint y: 130, endPoint x: 260, endPoint y: 136, distance: 95.6
click at [265, 136] on div "Outbound call Location 5 Star Air Duct Cleaning Your caller id phone number [PH…" at bounding box center [334, 164] width 668 height 328
paste input "949) 495-5562"
type input "[PHONE_NUMBER]"
click at [228, 137] on div "Outbound call Location 5 Star Air Duct Cleaning Your caller id phone number [PH…" at bounding box center [334, 164] width 668 height 328
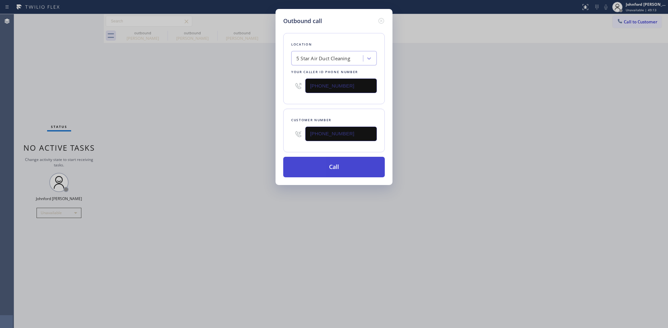
click at [313, 162] on button "Call" at bounding box center [334, 167] width 102 height 21
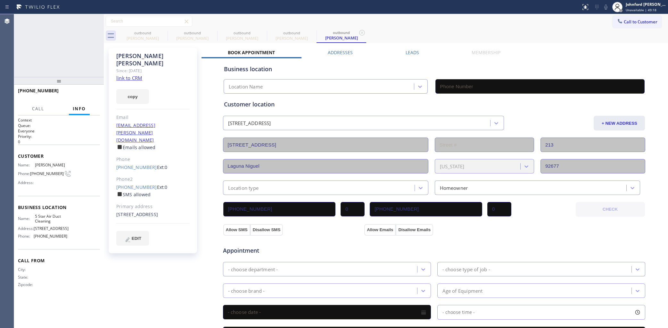
type input "[PHONE_NUMBER]"
drag, startPoint x: 103, startPoint y: 21, endPoint x: 88, endPoint y: 21, distance: 14.4
click at [104, 21] on div at bounding box center [104, 171] width 0 height 314
click at [90, 21] on div at bounding box center [96, 21] width 12 height 14
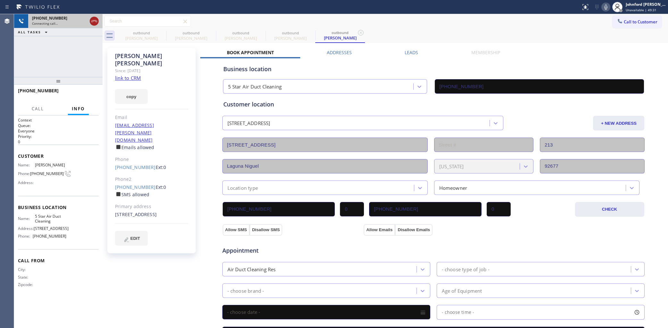
click at [91, 19] on icon at bounding box center [94, 21] width 8 height 8
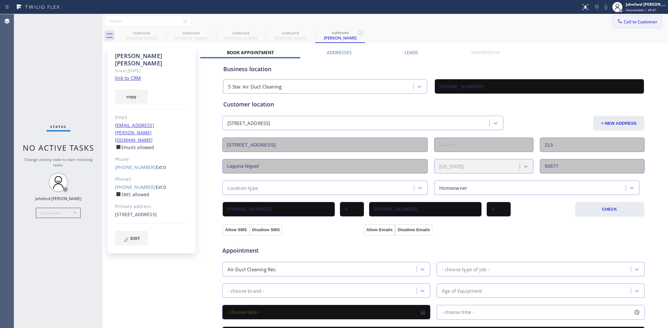
click at [617, 18] on icon at bounding box center [620, 21] width 6 height 6
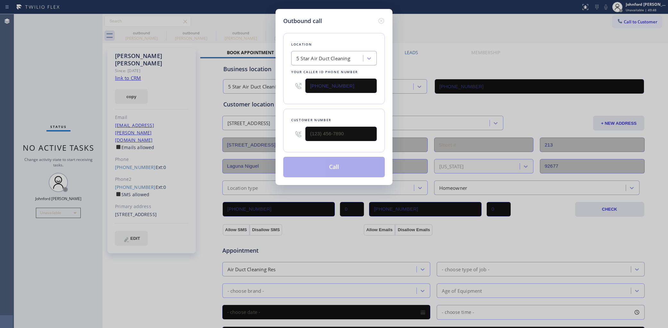
drag, startPoint x: 343, startPoint y: 85, endPoint x: 203, endPoint y: 100, distance: 141.2
click at [203, 100] on div "Outbound call Location 5 Star Air Duct Cleaning Your caller id phone number [PH…" at bounding box center [334, 164] width 668 height 328
paste input "415) 329-7818"
type input "[PHONE_NUMBER]"
drag, startPoint x: 311, startPoint y: 135, endPoint x: 287, endPoint y: 134, distance: 23.8
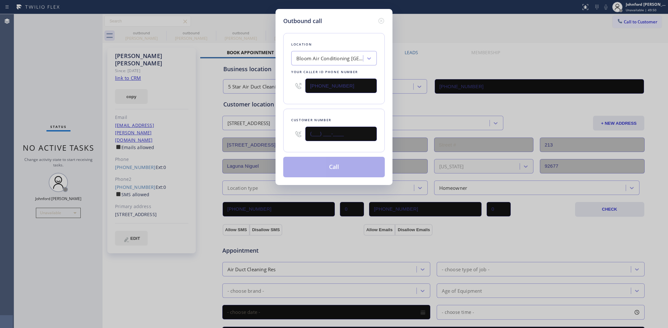
click at [290, 134] on div "Customer number (___) ___-____" at bounding box center [334, 131] width 102 height 44
paste input "701) 587-8203"
type input "[PHONE_NUMBER]"
click at [308, 102] on div "Location Bloom Air Conditioning [GEOGRAPHIC_DATA] Your caller id phone number […" at bounding box center [334, 68] width 102 height 71
click at [336, 162] on button "Call" at bounding box center [334, 167] width 102 height 21
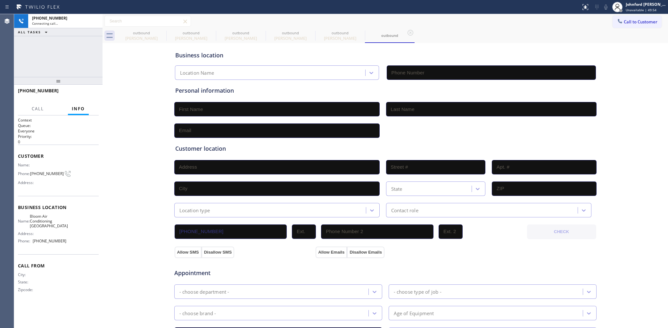
type input "[PHONE_NUMBER]"
click at [30, 74] on div "[PHONE_NUMBER] Connecting call… ALL TASKS ALL TASKS ACTIVE TASKS TASKS IN WRAP …" at bounding box center [58, 45] width 88 height 63
click at [48, 171] on span "[PHONE_NUMBER]" at bounding box center [47, 173] width 34 height 5
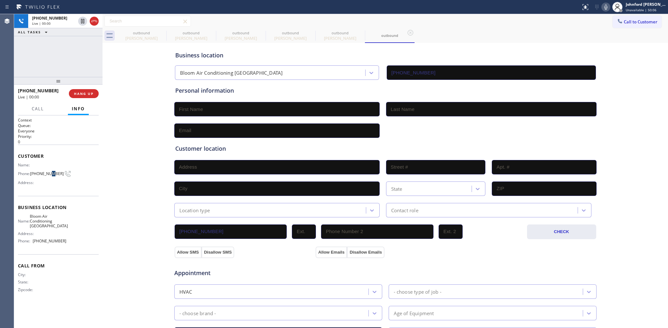
click at [48, 171] on span "[PHONE_NUMBER]" at bounding box center [47, 173] width 34 height 5
copy div "[PHONE_NUMBER]"
click at [86, 98] on button "HANG UP" at bounding box center [84, 93] width 30 height 9
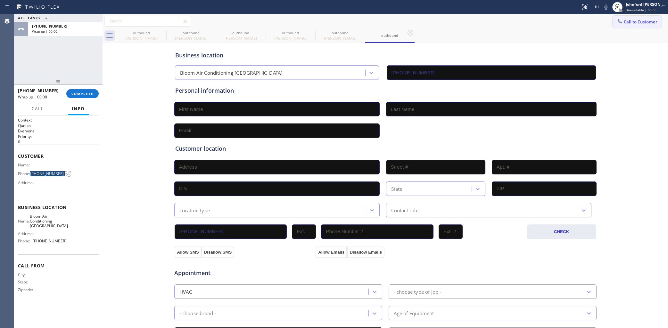
click at [613, 22] on button "Call to Customer" at bounding box center [637, 22] width 49 height 12
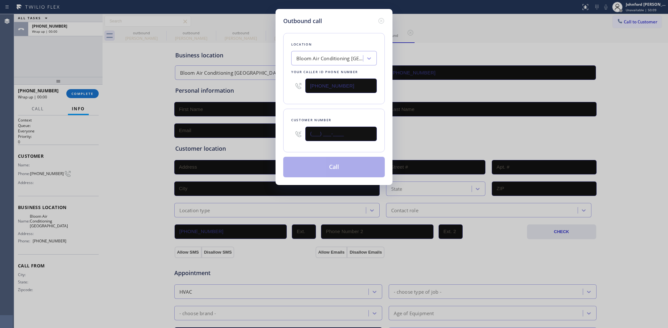
drag, startPoint x: 344, startPoint y: 126, endPoint x: 282, endPoint y: 130, distance: 61.7
click at [283, 130] on div "Outbound call Location Bloom Air Conditioning [GEOGRAPHIC_DATA] Your caller id …" at bounding box center [334, 97] width 117 height 176
paste input "701) 587-8203"
type input "[PHONE_NUMBER]"
drag, startPoint x: 321, startPoint y: 100, endPoint x: 335, endPoint y: 153, distance: 54.3
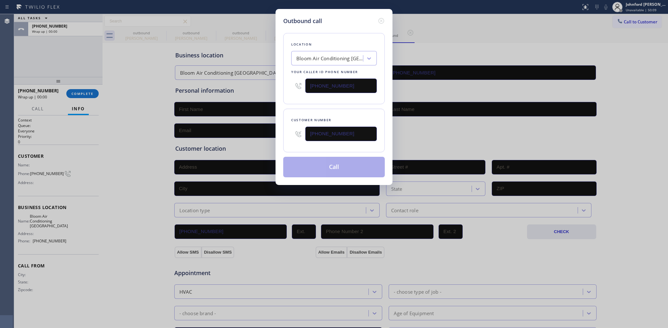
click at [323, 103] on div "Location Bloom Air Conditioning [GEOGRAPHIC_DATA] Your caller id phone number […" at bounding box center [334, 101] width 102 height 152
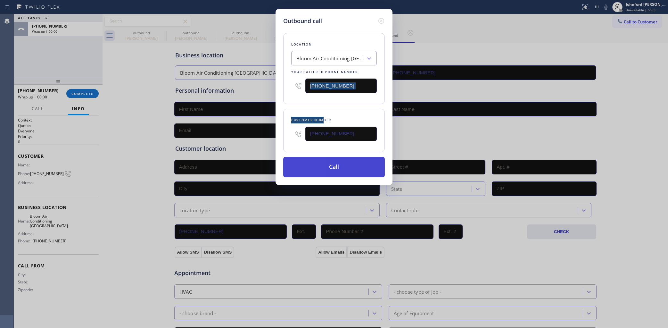
click at [339, 162] on button "Call" at bounding box center [334, 167] width 102 height 21
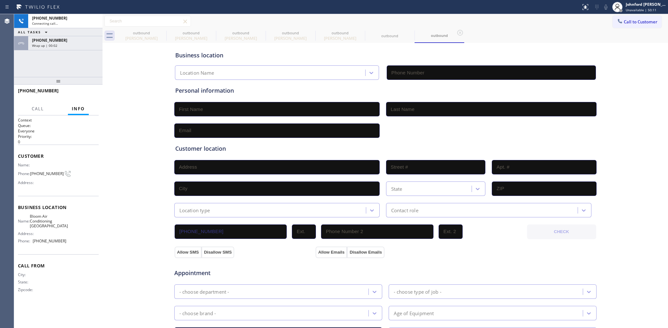
type input "[PHONE_NUMBER]"
click at [163, 36] on icon at bounding box center [162, 33] width 8 height 8
click at [0, 0] on icon at bounding box center [0, 0] width 0 height 0
click at [258, 34] on icon at bounding box center [262, 33] width 8 height 8
click at [0, 0] on icon at bounding box center [0, 0] width 0 height 0
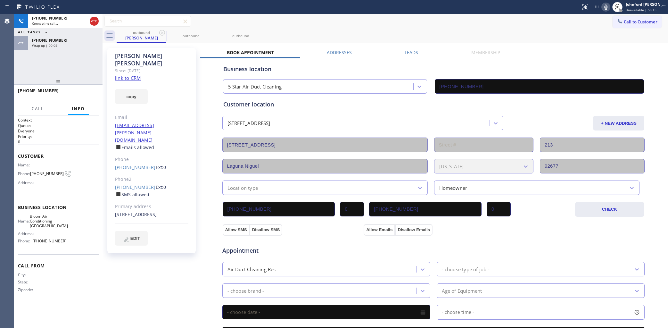
click at [162, 34] on icon at bounding box center [162, 33] width 8 height 8
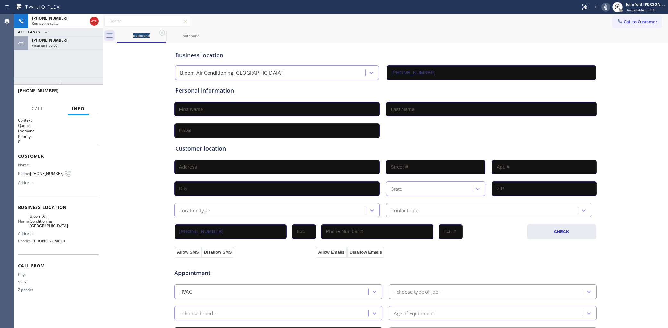
click at [162, 34] on icon at bounding box center [162, 33] width 8 height 8
click at [81, 38] on div "[PHONE_NUMBER]" at bounding box center [65, 39] width 67 height 5
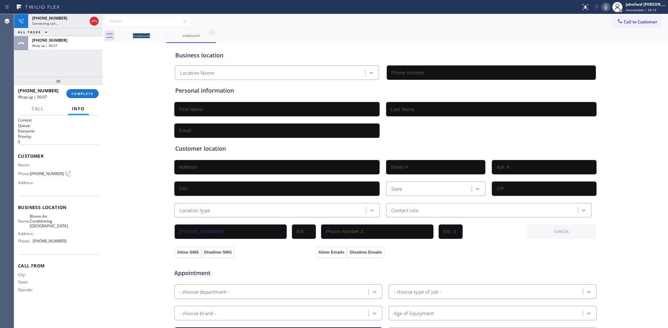
type input "[PHONE_NUMBER]"
click at [79, 93] on span "COMPLETE" at bounding box center [82, 93] width 22 height 4
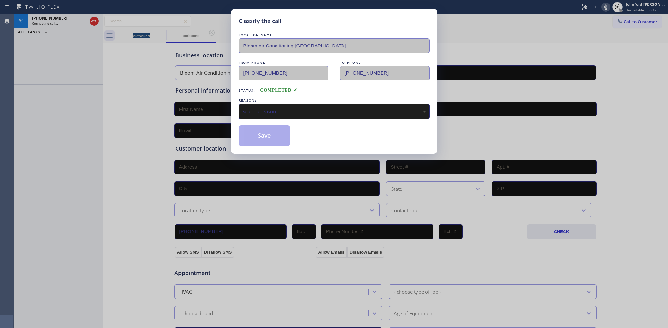
click at [315, 115] on div "Select a reason" at bounding box center [334, 111] width 191 height 15
click at [279, 137] on button "Save" at bounding box center [265, 135] width 52 height 21
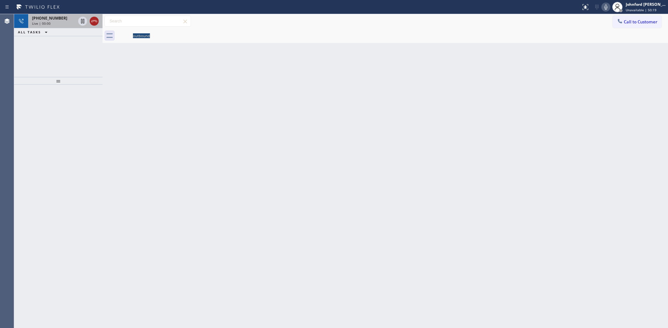
click at [93, 22] on icon at bounding box center [94, 21] width 8 height 8
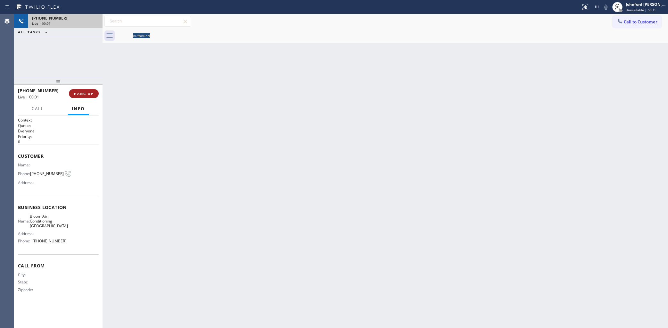
click at [84, 93] on span "HANG UP" at bounding box center [84, 93] width 20 height 4
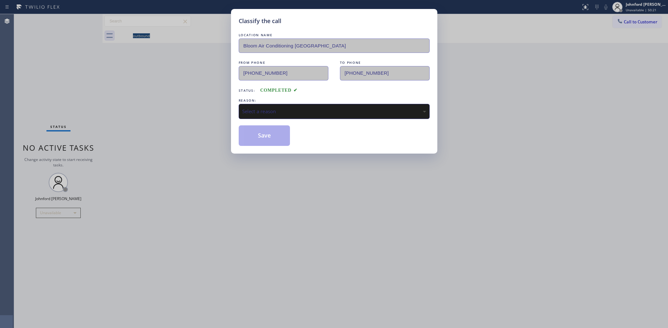
click at [287, 105] on div "Select a reason" at bounding box center [334, 111] width 191 height 15
click at [258, 138] on button "Save" at bounding box center [265, 135] width 52 height 21
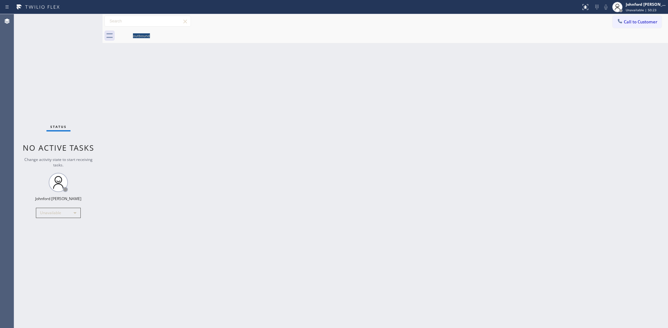
click at [642, 26] on button "Call to Customer" at bounding box center [637, 22] width 49 height 12
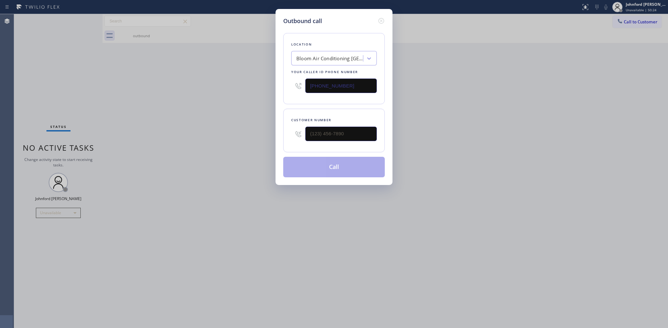
drag, startPoint x: 319, startPoint y: 84, endPoint x: 190, endPoint y: 92, distance: 129.7
click at [200, 91] on div "Outbound call Location Bloom Air Conditioning [GEOGRAPHIC_DATA] Your caller id …" at bounding box center [334, 164] width 668 height 328
paste input "714) 598-2276"
type input "[PHONE_NUMBER]"
paste input "701) 587-4081"
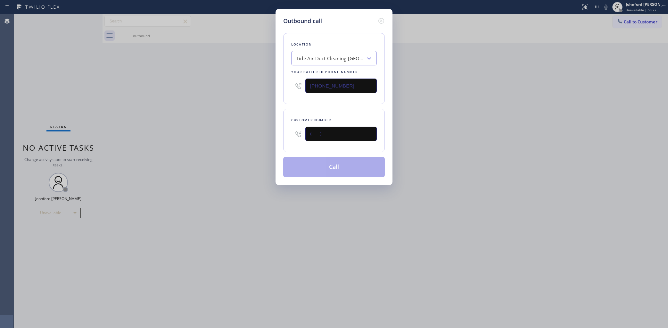
drag, startPoint x: 293, startPoint y: 129, endPoint x: 239, endPoint y: 130, distance: 53.8
click at [255, 129] on div "Outbound call Location Tide Air Duct Cleaning [GEOGRAPHIC_DATA][PERSON_NAME] Yo…" at bounding box center [334, 164] width 668 height 328
type input "[PHONE_NUMBER]"
click at [234, 130] on div "Outbound call Location Tide Air Duct Cleaning [GEOGRAPHIC_DATA][PERSON_NAME] Yo…" at bounding box center [334, 164] width 668 height 328
click at [311, 163] on button "Call" at bounding box center [334, 167] width 102 height 21
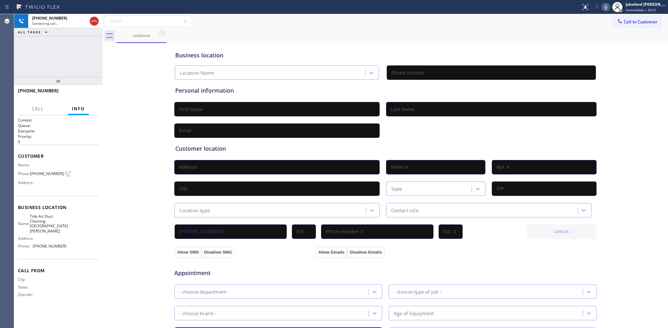
type input "[PHONE_NUMBER]"
click at [146, 110] on div "Business location Tide Air Duct Cleaning [GEOGRAPHIC_DATA][PERSON_NAME] [PHONE_…" at bounding box center [385, 264] width 562 height 438
click at [95, 90] on button "HANG UP" at bounding box center [84, 93] width 30 height 9
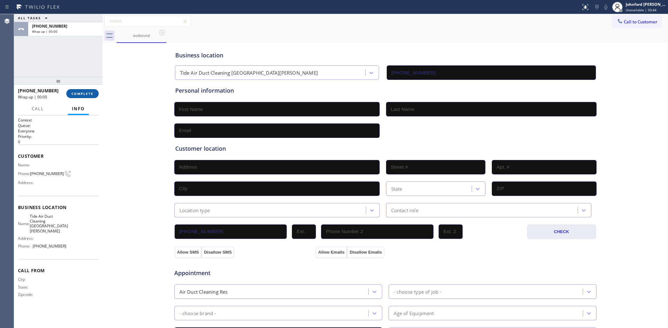
click at [95, 95] on button "COMPLETE" at bounding box center [82, 93] width 32 height 9
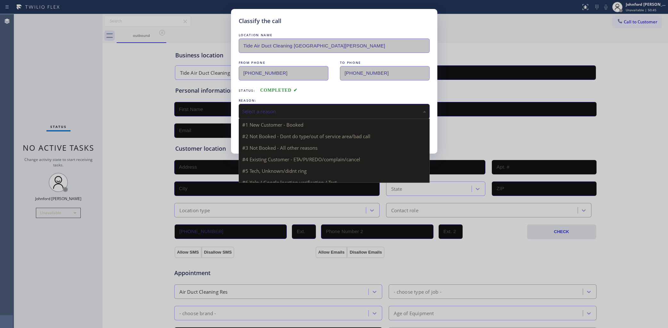
click at [273, 109] on div "Select a reason" at bounding box center [334, 111] width 184 height 7
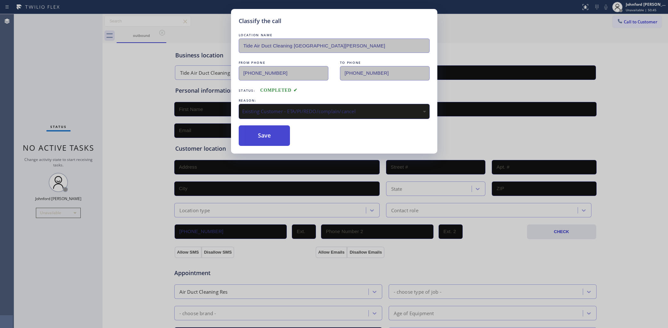
click at [265, 138] on button "Save" at bounding box center [265, 135] width 52 height 21
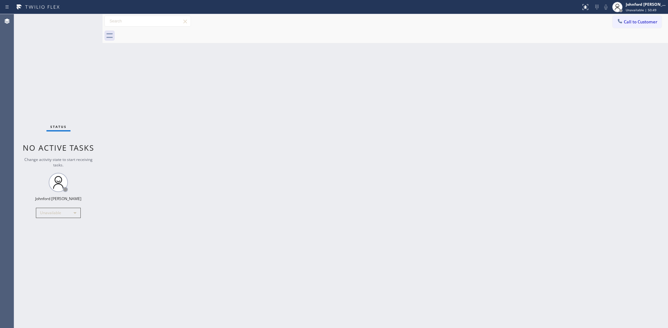
drag, startPoint x: 625, startPoint y: 23, endPoint x: 543, endPoint y: 42, distance: 84.1
click at [625, 23] on span "Call to Customer" at bounding box center [641, 22] width 34 height 6
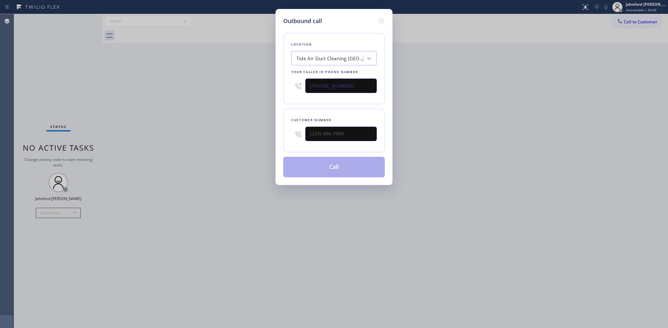
drag, startPoint x: 322, startPoint y: 85, endPoint x: 243, endPoint y: 85, distance: 79.5
click at [262, 85] on div "Outbound call Location Tide Air Duct Cleaning [GEOGRAPHIC_DATA][PERSON_NAME] Yo…" at bounding box center [334, 164] width 668 height 328
paste input "929) 219-0662"
type input "[PHONE_NUMBER]"
drag, startPoint x: 328, startPoint y: 136, endPoint x: 227, endPoint y: 137, distance: 100.9
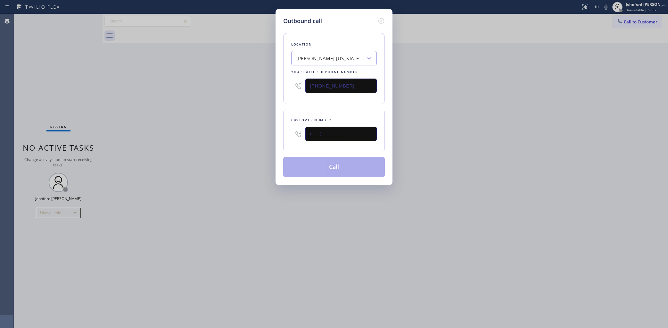
click at [229, 137] on div "Outbound call Location [PERSON_NAME] [US_STATE] Superb Electrical Services Your…" at bounding box center [334, 164] width 668 height 328
paste input "321) 415-2709"
type input "[PHONE_NUMBER]"
click at [199, 139] on div "Outbound call Location [PERSON_NAME] [US_STATE] Superb Electrical Services Your…" at bounding box center [334, 164] width 668 height 328
click at [297, 165] on button "Call" at bounding box center [334, 167] width 102 height 21
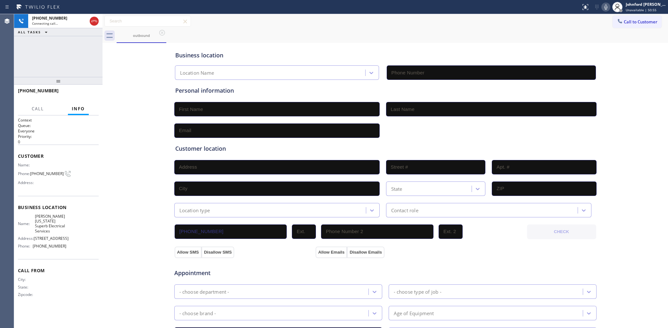
type input "[PHONE_NUMBER]"
click at [132, 194] on div "Business location [PERSON_NAME] [US_STATE] Superb Electrical Services [PHONE_NU…" at bounding box center [385, 264] width 562 height 438
click at [93, 92] on span "HANG UP" at bounding box center [84, 93] width 20 height 4
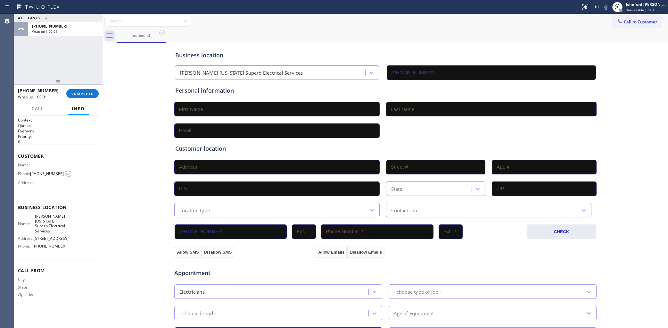
click at [606, 26] on div "Call to Customer Outbound call Location [PERSON_NAME] [US_STATE] Superb Electri…" at bounding box center [386, 21] width 566 height 11
click at [617, 21] on icon at bounding box center [620, 21] width 6 height 6
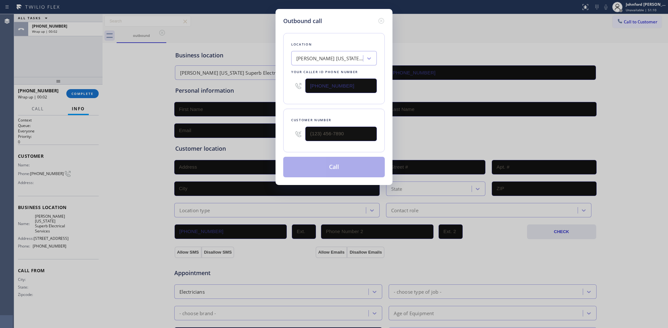
drag, startPoint x: 352, startPoint y: 86, endPoint x: 230, endPoint y: 99, distance: 122.4
click at [258, 85] on div "Outbound call Location [PERSON_NAME] [US_STATE] Superb Electrical Services Your…" at bounding box center [334, 164] width 668 height 328
paste input "3103"
drag, startPoint x: 350, startPoint y: 80, endPoint x: 289, endPoint y: 80, distance: 61.5
click at [289, 80] on div "Location [PERSON_NAME] [US_STATE] Superb Electrical Services Your caller id pho…" at bounding box center [334, 68] width 102 height 71
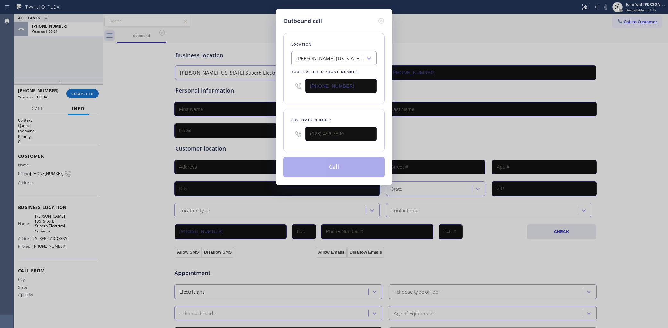
paste input "310) 388-400"
drag, startPoint x: 360, startPoint y: 86, endPoint x: 92, endPoint y: 125, distance: 271.4
click at [268, 85] on div "Outbound call Location [GEOGRAPHIC_DATA] Torrance Your caller id phone number […" at bounding box center [334, 164] width 668 height 328
paste input "text"
type input "[PHONE_NUMBER]"
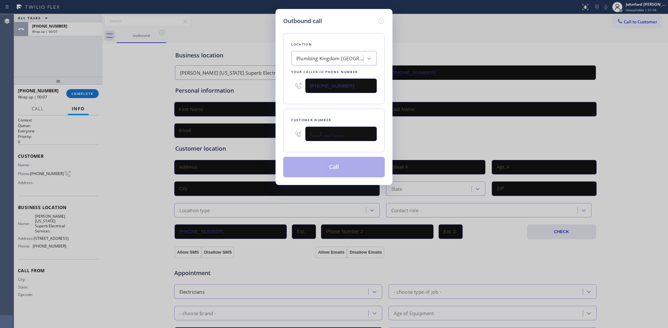
drag, startPoint x: 343, startPoint y: 137, endPoint x: 284, endPoint y: 138, distance: 59.0
click at [284, 139] on div "Customer number (___) ___-____" at bounding box center [334, 131] width 102 height 44
paste input "310) 620-7991"
type input "[PHONE_NUMBER]"
click at [302, 167] on button "Call" at bounding box center [334, 167] width 102 height 21
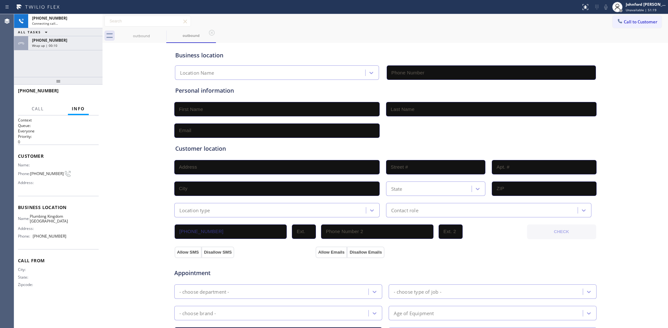
type input "[PHONE_NUMBER]"
click at [72, 36] on div "ALL TASKS ALL TASKS ACTIVE TASKS TASKS IN WRAP UP" at bounding box center [58, 32] width 88 height 8
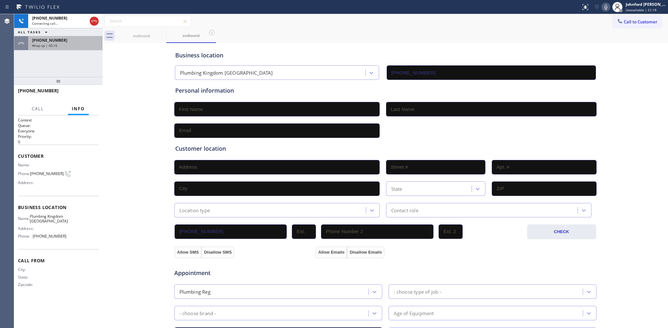
click at [78, 42] on div "[PHONE_NUMBER]" at bounding box center [65, 39] width 67 height 5
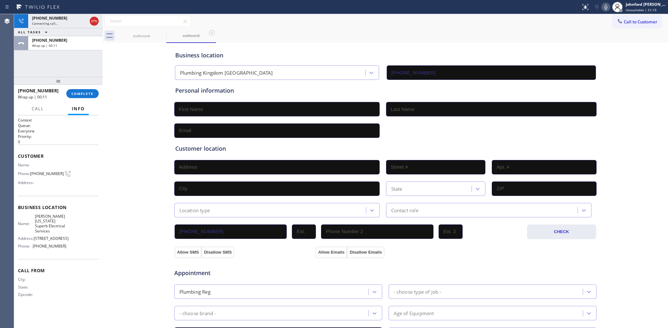
click at [94, 87] on div "[PHONE_NUMBER] Wrap up | 00:11 COMPLETE" at bounding box center [58, 93] width 81 height 17
click at [92, 91] on button "COMPLETE" at bounding box center [82, 93] width 32 height 9
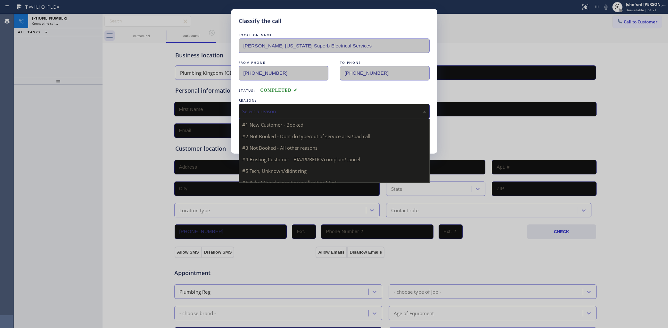
click at [265, 110] on div "Select a reason" at bounding box center [334, 111] width 184 height 7
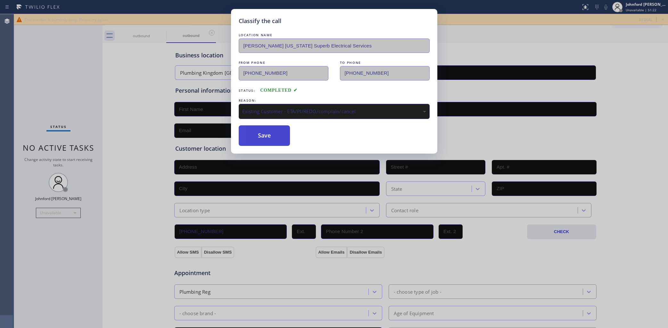
click at [268, 134] on button "Save" at bounding box center [265, 135] width 52 height 21
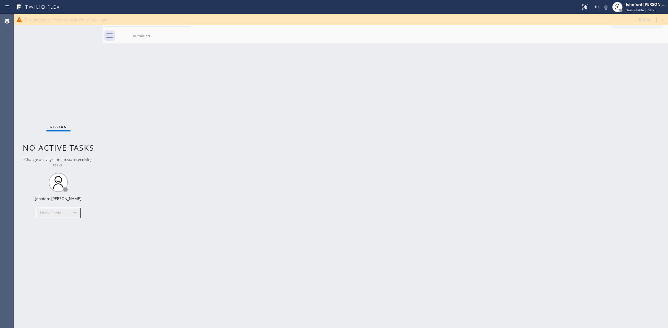
click at [662, 18] on icon at bounding box center [663, 20] width 8 height 8
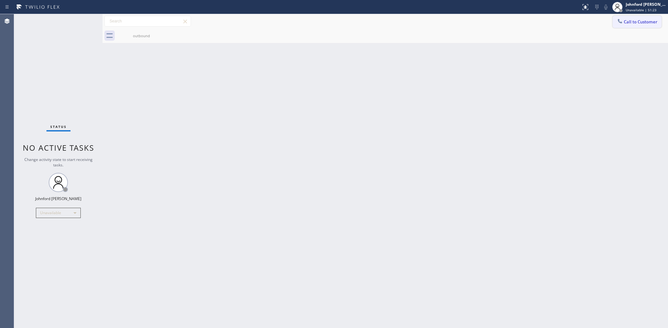
click at [638, 20] on span "Call to Customer" at bounding box center [641, 22] width 34 height 6
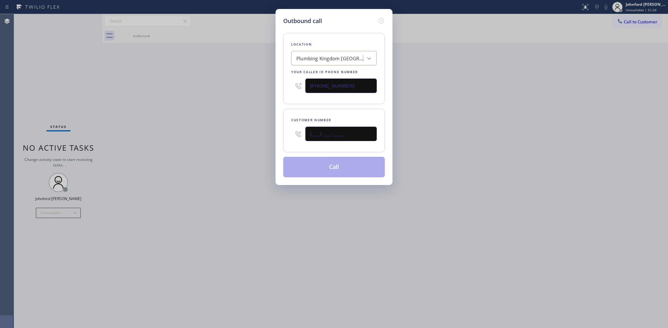
drag, startPoint x: 341, startPoint y: 133, endPoint x: 241, endPoint y: 133, distance: 100.0
click at [271, 133] on div "Outbound call Location [GEOGRAPHIC_DATA] Torrance Your caller id phone number […" at bounding box center [334, 164] width 668 height 328
paste input "310) 620-7991"
type input "[PHONE_NUMBER]"
click at [237, 133] on div "Outbound call Location [GEOGRAPHIC_DATA] Torrance Your caller id phone number […" at bounding box center [334, 164] width 668 height 328
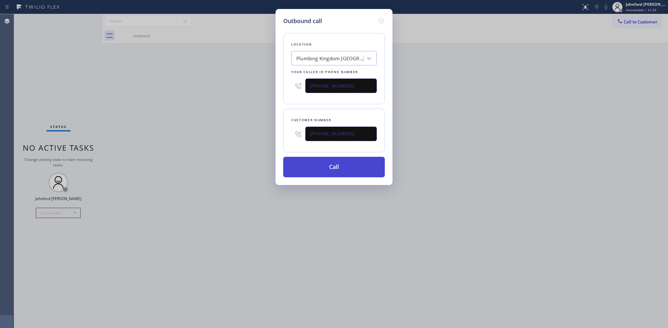
click at [325, 157] on button "Call" at bounding box center [334, 167] width 102 height 21
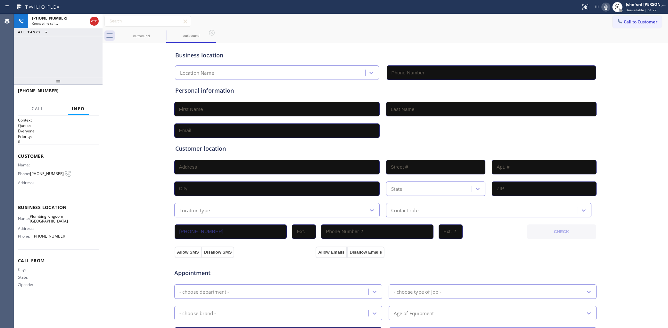
type input "[PHONE_NUMBER]"
drag, startPoint x: 290, startPoint y: 31, endPoint x: 378, endPoint y: 31, distance: 87.8
click at [292, 31] on div "outbound outbound" at bounding box center [392, 36] width 551 height 14
click at [625, 19] on button "Call to Customer" at bounding box center [637, 22] width 49 height 12
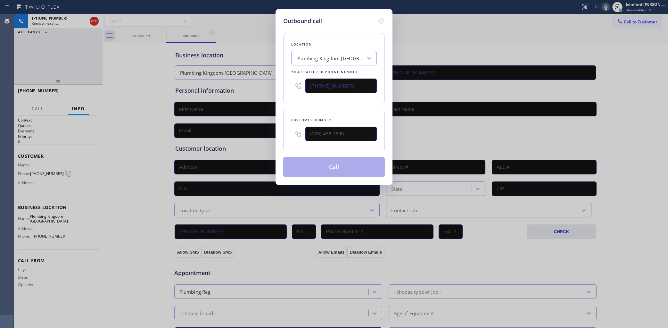
drag, startPoint x: 337, startPoint y: 84, endPoint x: 243, endPoint y: 83, distance: 94.2
click at [249, 83] on div "Outbound call Location [GEOGRAPHIC_DATA] Torrance Your caller id phone number […" at bounding box center [334, 164] width 668 height 328
paste input "410) 498-579"
type input "[PHONE_NUMBER]"
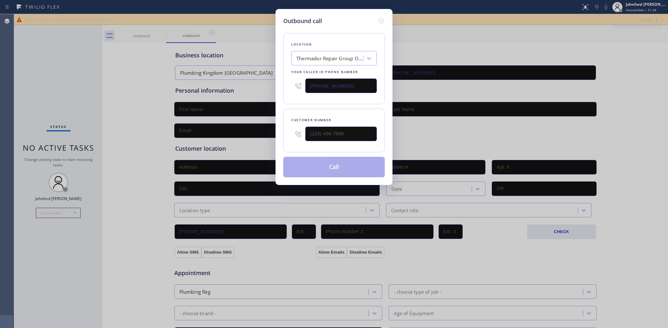
click at [386, 17] on div "Outbound call Location Thermador Repair Group Overlea Your caller id phone numb…" at bounding box center [334, 97] width 117 height 176
drag, startPoint x: 343, startPoint y: 134, endPoint x: 277, endPoint y: 130, distance: 66.7
click at [277, 130] on div "Outbound call Location Thermador Repair Group Overlea Your caller id phone numb…" at bounding box center [334, 97] width 117 height 176
paste input "301) 641-3646"
type input "[PHONE_NUMBER]"
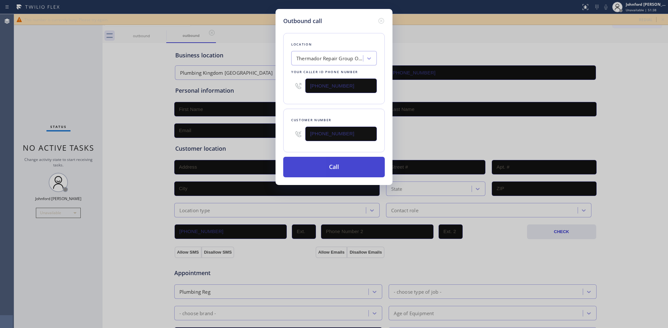
click at [300, 164] on button "Call" at bounding box center [334, 167] width 102 height 21
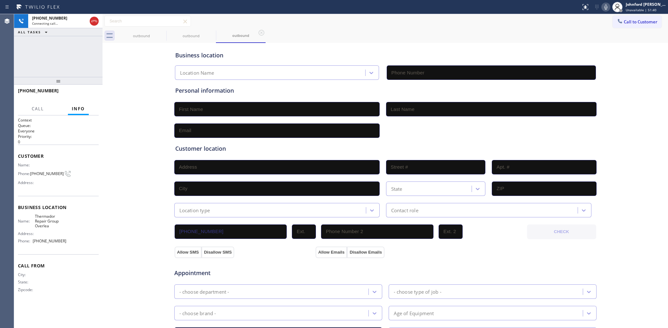
type input "[PHONE_NUMBER]"
click at [84, 91] on button "HANG UP" at bounding box center [84, 93] width 30 height 9
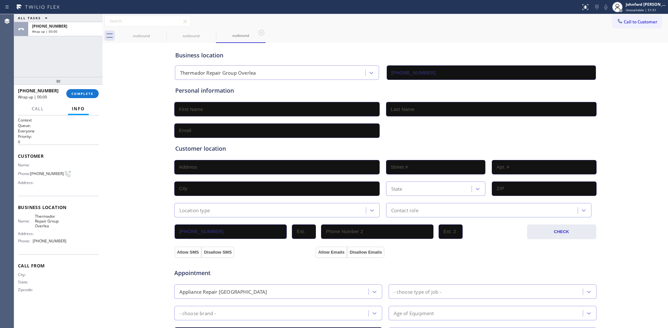
click at [44, 173] on span "[PHONE_NUMBER]" at bounding box center [47, 173] width 34 height 5
drag, startPoint x: 44, startPoint y: 173, endPoint x: 57, endPoint y: 167, distance: 14.2
click at [44, 173] on span "[PHONE_NUMBER]" at bounding box center [47, 173] width 34 height 5
copy div "[PHONE_NUMBER]"
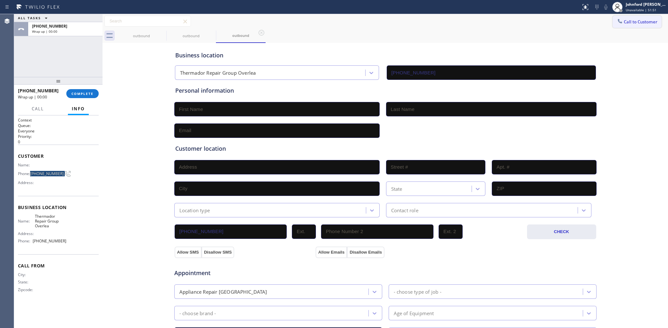
click at [626, 17] on button "Call to Customer" at bounding box center [637, 22] width 49 height 12
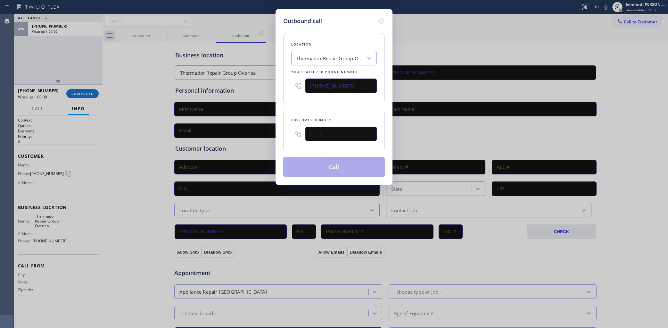
drag, startPoint x: 302, startPoint y: 138, endPoint x: 271, endPoint y: 136, distance: 30.2
click at [274, 137] on div "Outbound call Location Thermador Repair Group Overlea Your caller id phone numb…" at bounding box center [334, 164] width 668 height 328
paste input "301) 641-3646"
type input "[PHONE_NUMBER]"
click at [308, 100] on div "Location Thermador Repair Group Overlea Your caller id phone number [PHONE_NUMB…" at bounding box center [334, 68] width 102 height 71
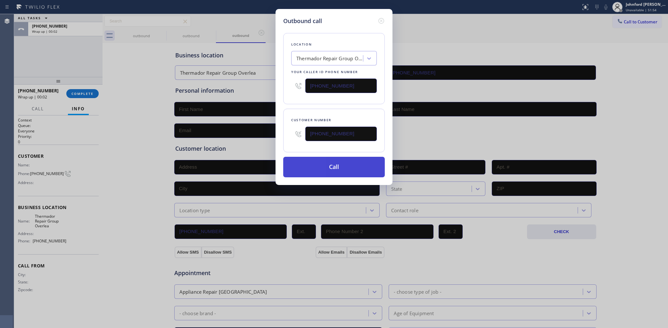
click at [343, 161] on button "Call" at bounding box center [334, 167] width 102 height 21
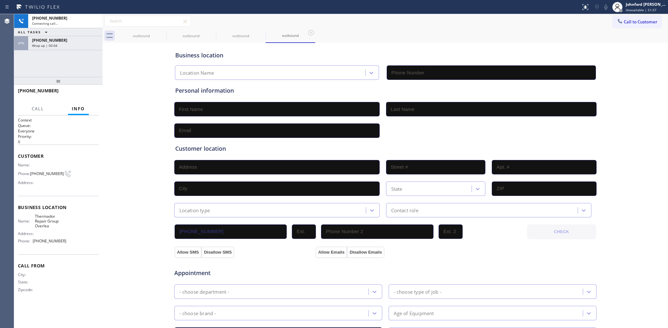
type input "[PHONE_NUMBER]"
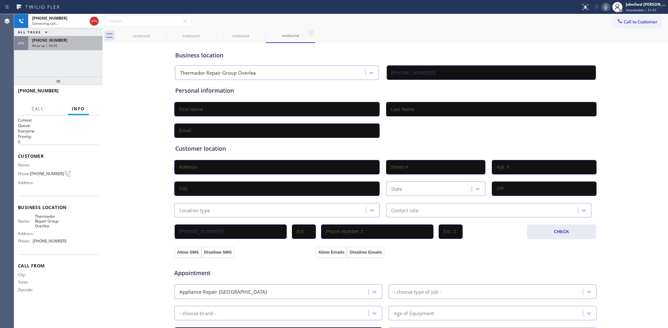
click at [86, 37] on div "[PHONE_NUMBER]" at bounding box center [65, 39] width 67 height 5
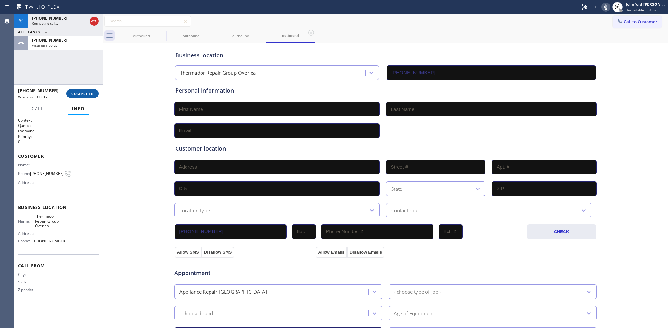
click at [84, 91] on button "COMPLETE" at bounding box center [82, 93] width 32 height 9
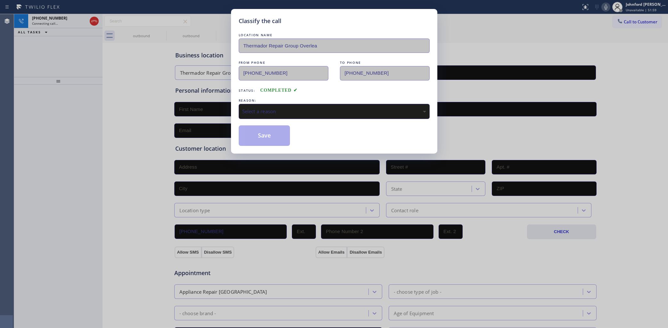
drag, startPoint x: 232, startPoint y: 105, endPoint x: 249, endPoint y: 106, distance: 17.1
click at [233, 105] on div "Classify the call LOCATION NAME Thermador Repair Group Overlea FROM PHONE [PHON…" at bounding box center [334, 81] width 206 height 145
click at [253, 108] on div "Select a reason" at bounding box center [334, 111] width 184 height 7
click at [255, 141] on button "Save" at bounding box center [265, 135] width 52 height 21
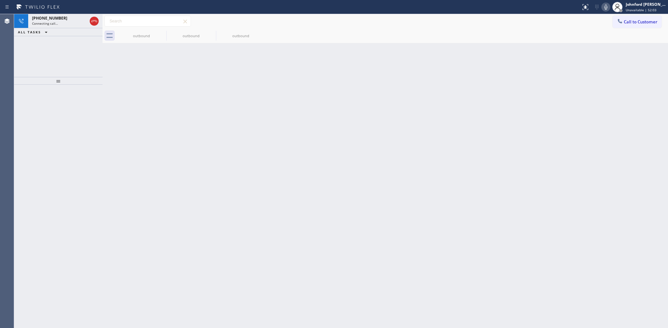
drag, startPoint x: 433, startPoint y: 157, endPoint x: 439, endPoint y: 156, distance: 6.4
click at [433, 157] on div "Back to Dashboard Change Sender ID Customers Technicians Select a contact Outbo…" at bounding box center [386, 171] width 566 height 314
click at [632, 25] on button "Call to Customer" at bounding box center [637, 22] width 49 height 12
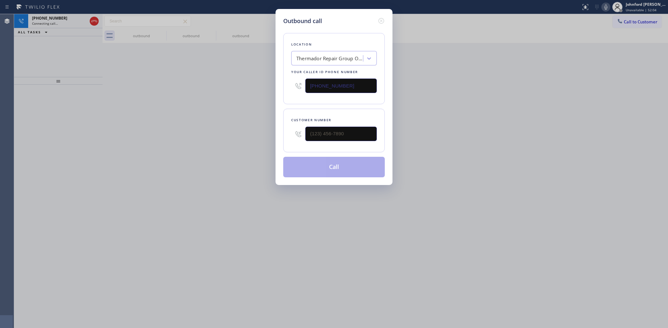
drag, startPoint x: 339, startPoint y: 80, endPoint x: 212, endPoint y: 86, distance: 127.3
click at [253, 86] on div "Outbound call Location Thermador Repair Group Overlea Your caller id phone numb…" at bounding box center [334, 164] width 668 height 328
paste input "214) 817-2065"
type input "[PHONE_NUMBER]"
click at [382, 21] on icon at bounding box center [381, 21] width 6 height 6
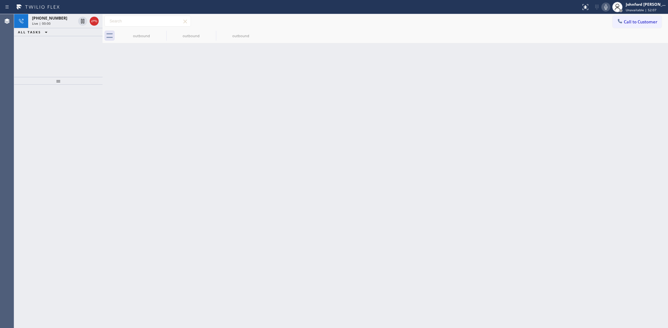
type input "[PHONE_NUMBER]"
click at [93, 25] on button at bounding box center [94, 21] width 9 height 9
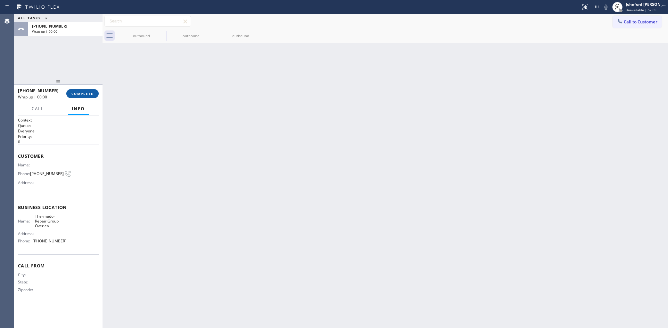
click at [95, 89] on button "COMPLETE" at bounding box center [82, 93] width 32 height 9
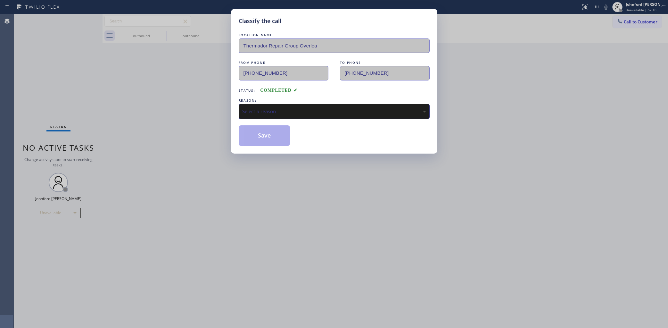
click at [325, 114] on div "Select a reason" at bounding box center [334, 111] width 191 height 15
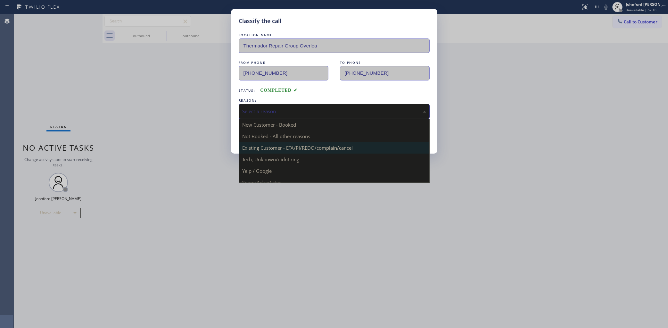
drag, startPoint x: 300, startPoint y: 147, endPoint x: 266, endPoint y: 137, distance: 35.5
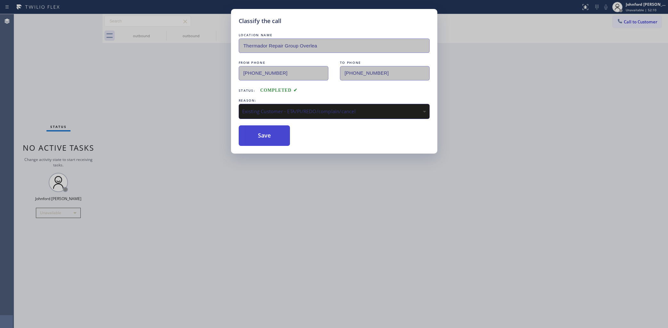
click at [261, 135] on button "Save" at bounding box center [265, 135] width 52 height 21
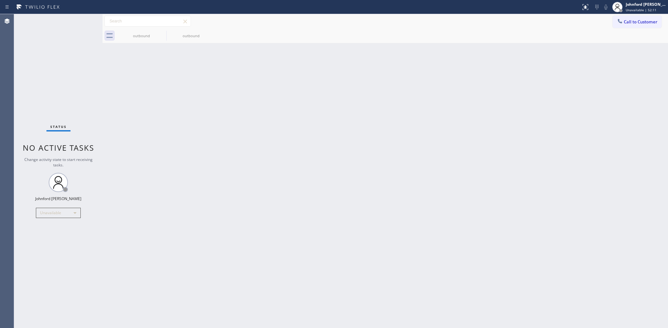
click at [631, 23] on span "Call to Customer" at bounding box center [641, 22] width 34 height 6
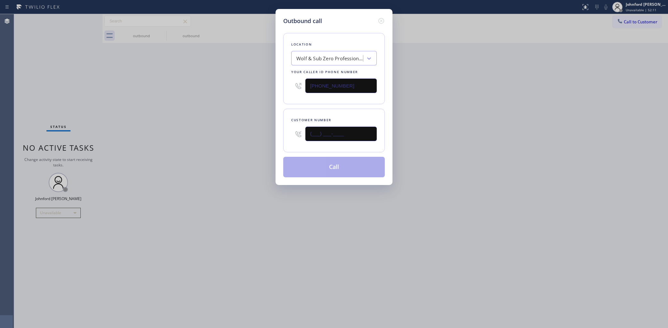
drag, startPoint x: 321, startPoint y: 131, endPoint x: 228, endPoint y: 132, distance: 92.6
click at [242, 131] on div "Outbound call Location Wolf & Sub Zero Professionals [GEOGRAPHIC_DATA] Your cal…" at bounding box center [334, 164] width 668 height 328
paste input "909) 352-4300"
type input "[PHONE_NUMBER]"
click at [314, 170] on button "Call" at bounding box center [334, 167] width 102 height 21
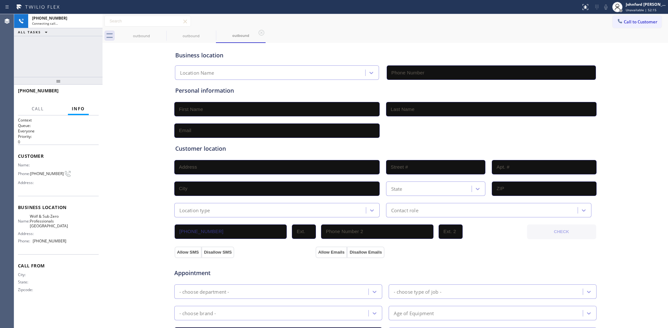
type input "[PHONE_NUMBER]"
click at [43, 171] on span "[PHONE_NUMBER]" at bounding box center [47, 173] width 34 height 5
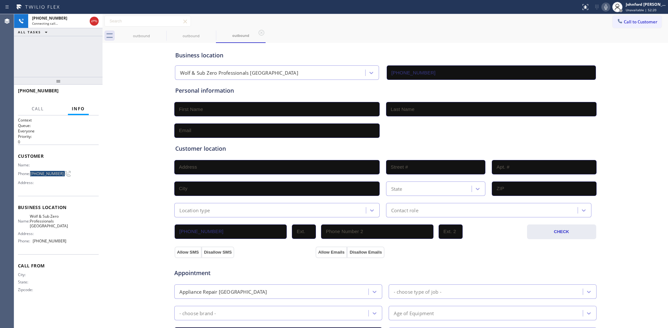
click at [43, 171] on span "[PHONE_NUMBER]" at bounding box center [47, 173] width 34 height 5
copy div "[PHONE_NUMBER]"
click at [70, 58] on div "[PHONE_NUMBER] Connecting call… ALL TASKS ALL TASKS ACTIVE TASKS TASKS IN WRAP …" at bounding box center [58, 45] width 88 height 63
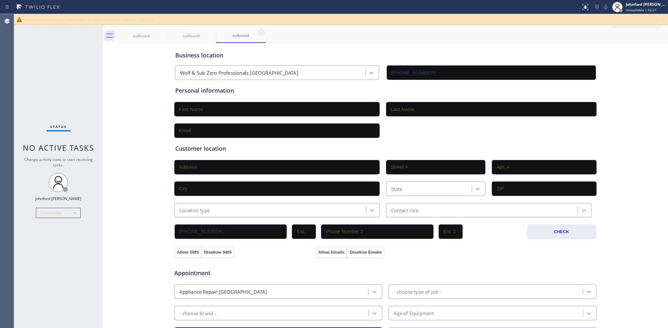
click at [664, 20] on icon at bounding box center [663, 20] width 8 height 8
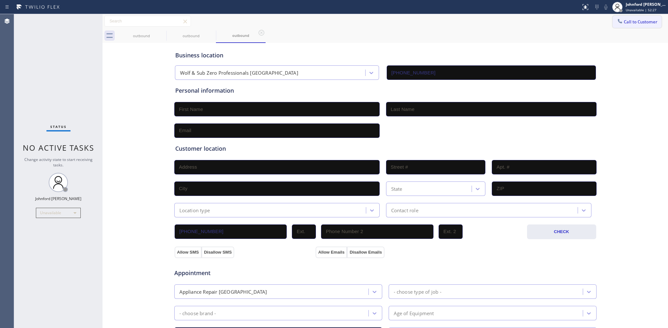
drag, startPoint x: 643, startPoint y: 21, endPoint x: 477, endPoint y: 100, distance: 184.0
click at [642, 21] on button "Call to Customer" at bounding box center [637, 22] width 49 height 12
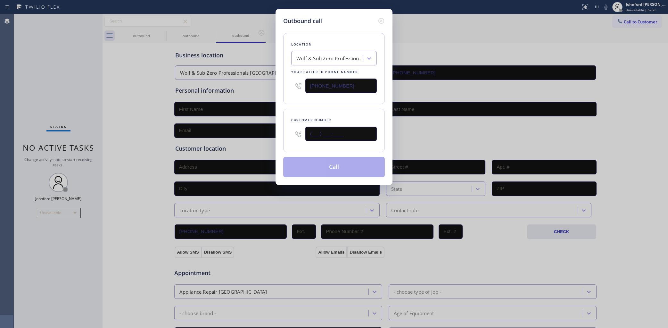
drag, startPoint x: 337, startPoint y: 140, endPoint x: 291, endPoint y: 140, distance: 46.5
click at [295, 140] on div "(___) ___-____" at bounding box center [334, 133] width 86 height 21
paste input "909) 352-4300"
type input "[PHONE_NUMBER]"
click at [309, 101] on div "Location Wolf & Sub Zero Professionals [GEOGRAPHIC_DATA] Your caller id phone n…" at bounding box center [334, 68] width 102 height 71
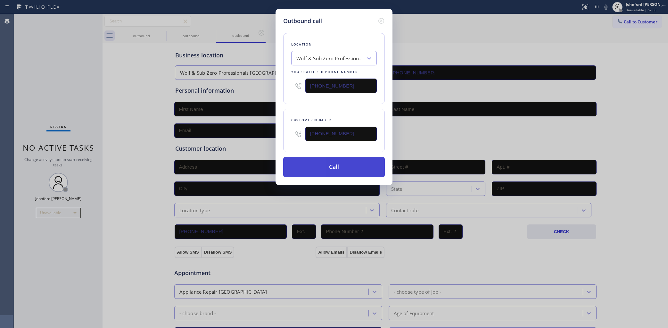
click at [325, 163] on button "Call" at bounding box center [334, 167] width 102 height 21
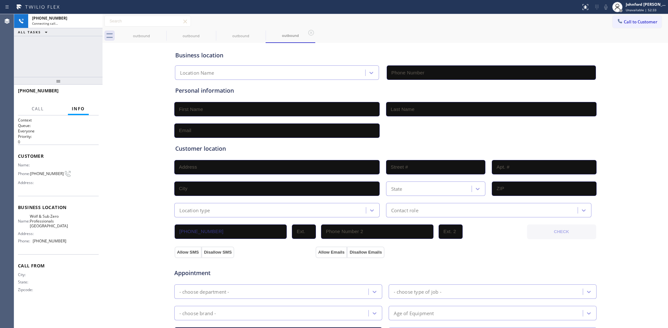
type input "[PHONE_NUMBER]"
click at [637, 16] on button "Call to Customer" at bounding box center [637, 22] width 49 height 12
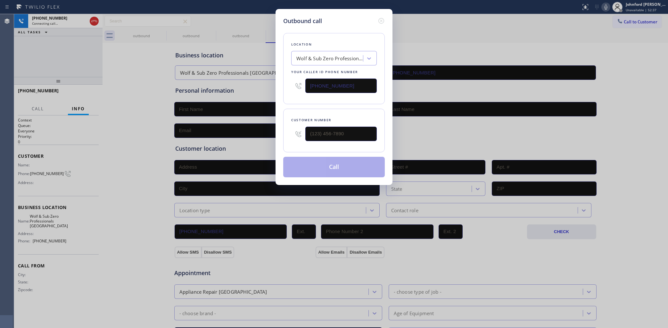
drag, startPoint x: 353, startPoint y: 89, endPoint x: 244, endPoint y: 93, distance: 109.3
click at [252, 92] on div "Outbound call Location Wolf & Sub Zero Professionals [GEOGRAPHIC_DATA] Your cal…" at bounding box center [334, 164] width 668 height 328
paste input "305) 834-7898"
type input "[PHONE_NUMBER]"
drag, startPoint x: 297, startPoint y: 131, endPoint x: 285, endPoint y: 131, distance: 11.9
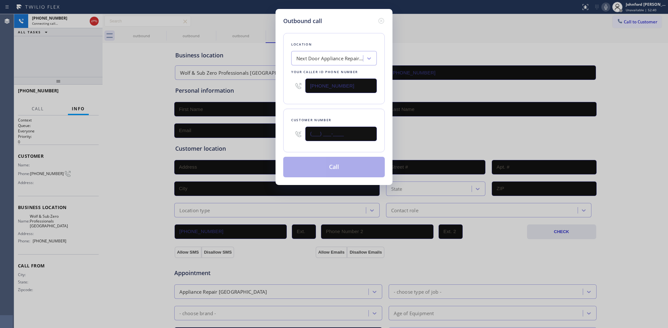
click at [285, 131] on div "Customer number (___) ___-____" at bounding box center [334, 131] width 102 height 44
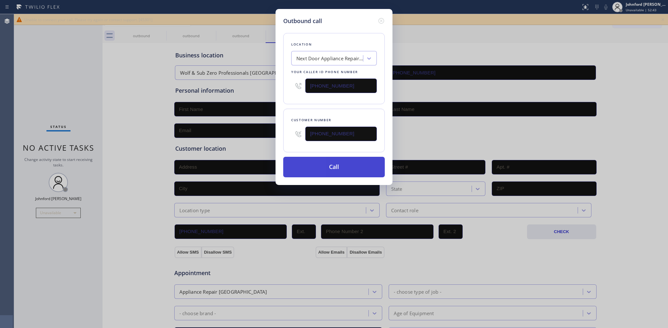
type input "[PHONE_NUMBER]"
click at [350, 160] on button "Call" at bounding box center [334, 167] width 102 height 21
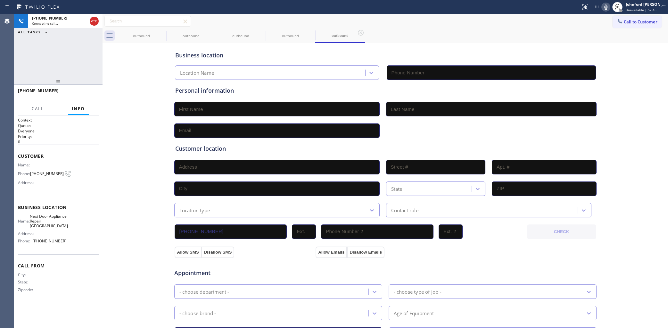
type input "[PHONE_NUMBER]"
click at [166, 31] on icon at bounding box center [162, 33] width 8 height 8
click at [164, 34] on icon at bounding box center [162, 33] width 8 height 8
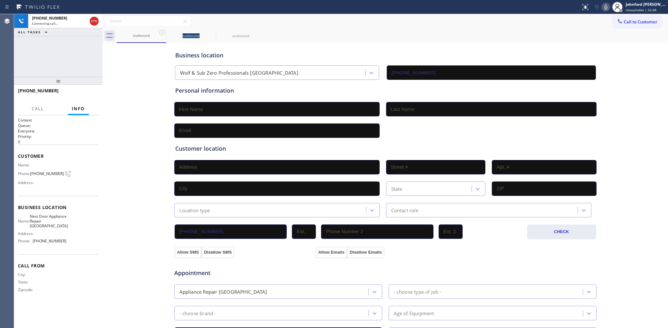
click at [164, 34] on icon at bounding box center [162, 33] width 8 height 8
click at [79, 23] on div "Connecting call…" at bounding box center [59, 23] width 55 height 4
click at [90, 22] on div at bounding box center [94, 21] width 9 height 8
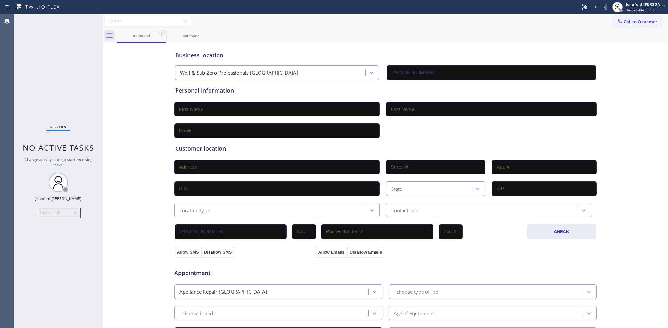
click at [463, 36] on div "outbound outbound" at bounding box center [392, 36] width 551 height 14
click at [620, 26] on button "Call to Customer" at bounding box center [637, 22] width 49 height 12
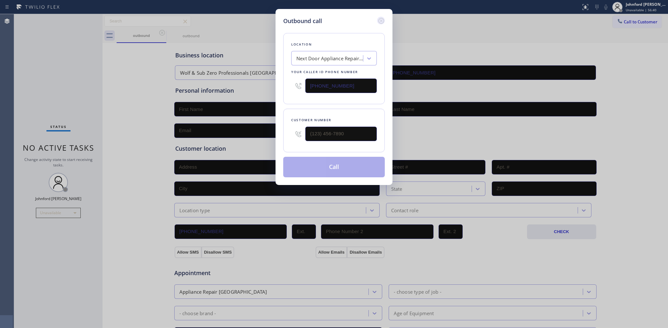
click at [379, 17] on icon at bounding box center [381, 21] width 8 height 8
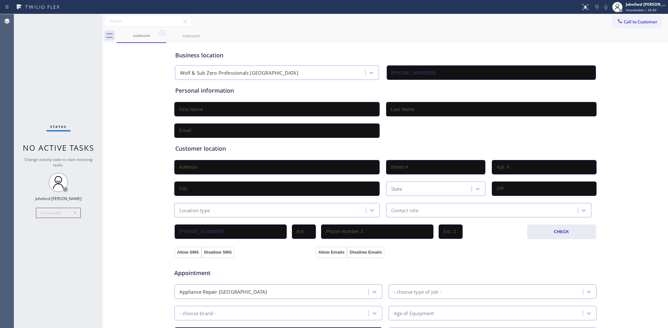
drag, startPoint x: 412, startPoint y: 45, endPoint x: 425, endPoint y: 31, distance: 18.6
click at [412, 45] on div "Business location Wolf & Sub Zero Professionals [GEOGRAPHIC_DATA] [PHONE_NUMBER]" at bounding box center [385, 62] width 423 height 35
click at [613, 20] on button "Call to Customer" at bounding box center [637, 22] width 49 height 12
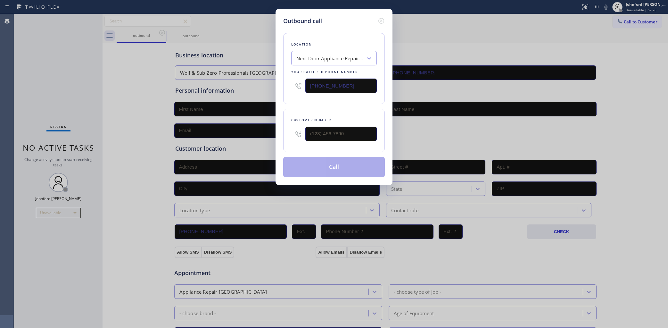
drag, startPoint x: 317, startPoint y: 86, endPoint x: 359, endPoint y: 60, distance: 49.5
click at [271, 85] on div "Outbound call Location Next Door Appliance Repair [GEOGRAPHIC_DATA] Your caller…" at bounding box center [334, 164] width 668 height 328
paste input "424) 301-8950"
type input "[PHONE_NUMBER]"
drag, startPoint x: 350, startPoint y: 128, endPoint x: 296, endPoint y: 132, distance: 53.3
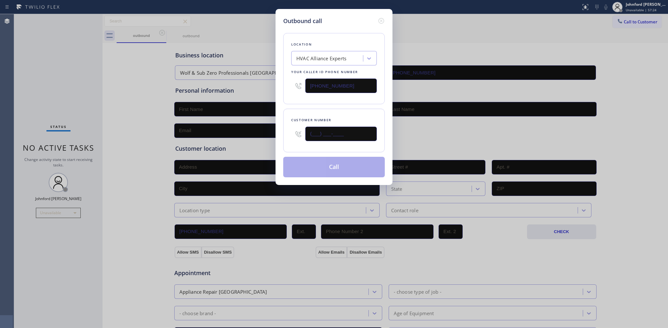
click at [296, 132] on div "(___) ___-____" at bounding box center [334, 133] width 86 height 21
paste input "818) 665-9035"
type input "[PHONE_NUMBER]"
click at [337, 90] on input "[PHONE_NUMBER]" at bounding box center [340, 86] width 71 height 14
click at [339, 169] on button "Call" at bounding box center [334, 167] width 102 height 21
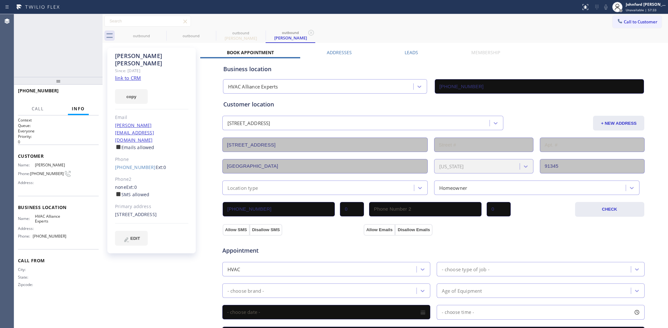
type input "[PHONE_NUMBER]"
drag, startPoint x: 113, startPoint y: 148, endPoint x: 146, endPoint y: 146, distance: 32.7
click at [146, 146] on div "[PERSON_NAME] Since: [DATE] link to CRM copy Email [PERSON_NAME][EMAIL_ADDRESS]…" at bounding box center [151, 150] width 88 height 205
copy link "[PHONE_NUMBER]"
click at [86, 92] on span "HANG UP" at bounding box center [84, 93] width 20 height 4
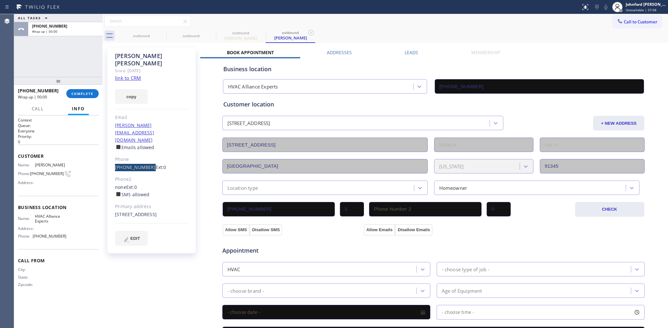
click at [35, 65] on div "ALL TASKS ALL TASKS ACTIVE TASKS TASKS IN WRAP UP [PHONE_NUMBER] Wrap up | 00:00" at bounding box center [58, 45] width 88 height 63
click at [134, 164] on link "[PHONE_NUMBER]" at bounding box center [135, 167] width 41 height 6
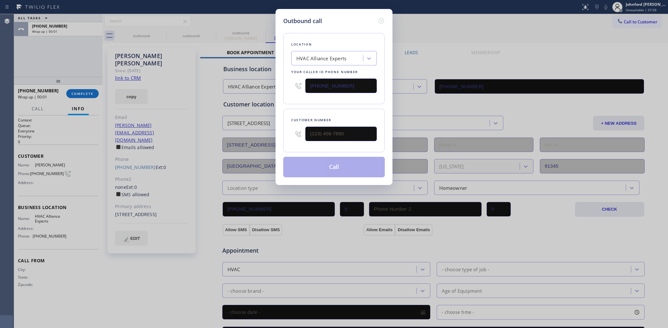
type input "[PHONE_NUMBER]"
click at [302, 167] on button "Call" at bounding box center [334, 167] width 102 height 21
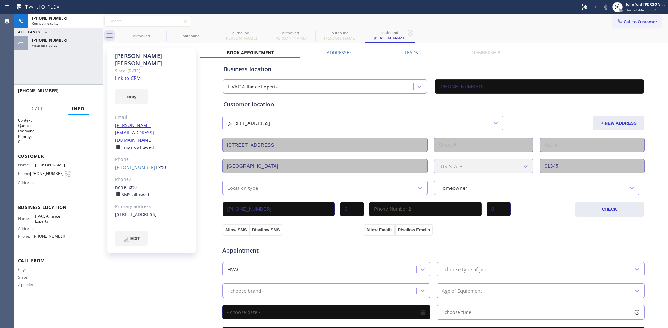
type input "[PHONE_NUMBER]"
click at [82, 95] on span "HANG UP" at bounding box center [84, 93] width 20 height 4
click at [87, 95] on span "COMPLETE" at bounding box center [82, 93] width 22 height 4
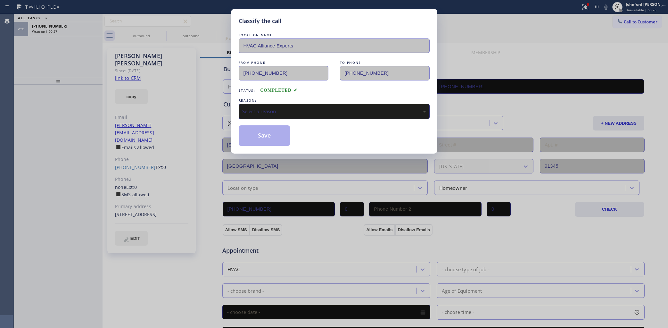
drag, startPoint x: 265, startPoint y: 109, endPoint x: 279, endPoint y: 114, distance: 15.0
click at [266, 109] on div "Select a reason" at bounding box center [334, 111] width 184 height 7
click at [257, 137] on button "Save" at bounding box center [265, 135] width 52 height 21
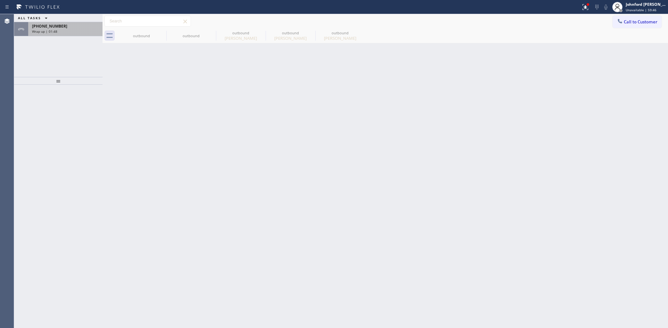
click at [74, 28] on div "[PHONE_NUMBER]" at bounding box center [65, 25] width 67 height 5
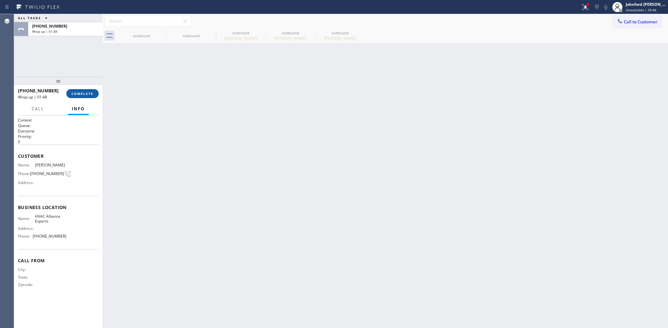
click at [84, 93] on span "COMPLETE" at bounding box center [82, 93] width 22 height 4
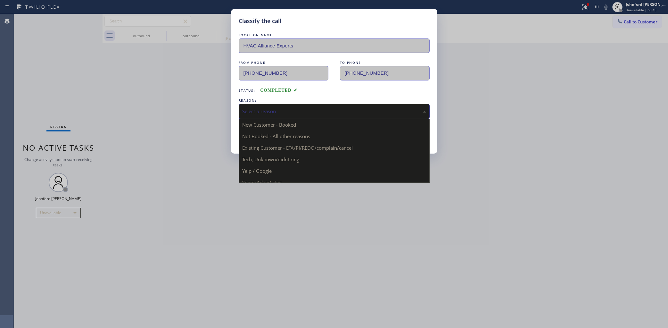
drag, startPoint x: 268, startPoint y: 108, endPoint x: 273, endPoint y: 107, distance: 5.1
click at [269, 108] on div "Select a reason" at bounding box center [334, 111] width 184 height 7
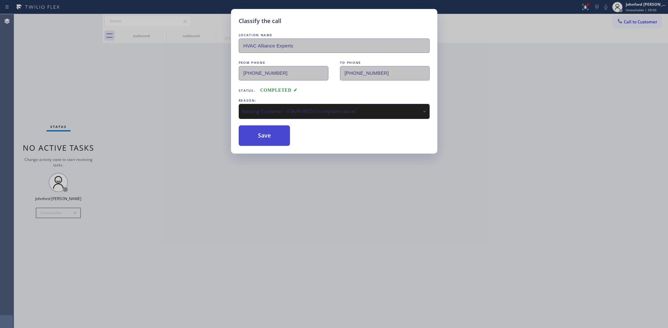
click at [258, 129] on button "Save" at bounding box center [265, 135] width 52 height 21
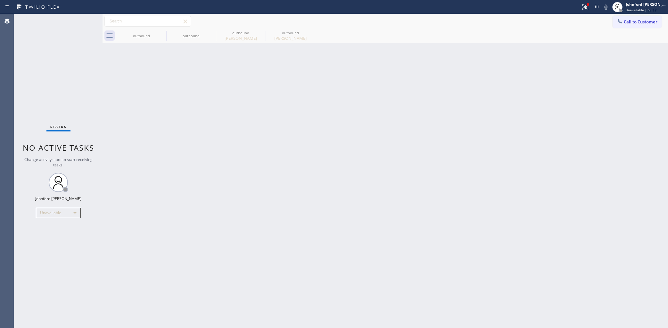
click at [578, 7] on div at bounding box center [585, 7] width 14 height 8
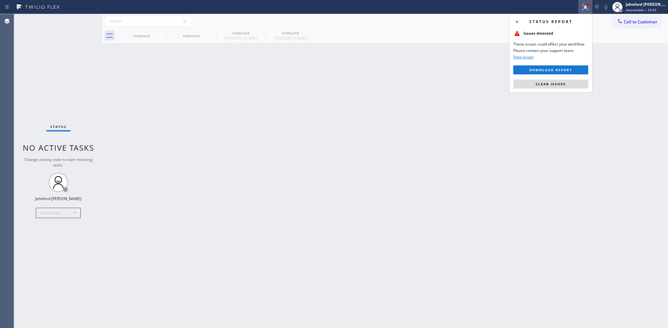
click at [519, 90] on div "Status report Issues detected These issues could affect your workflow. Please c…" at bounding box center [550, 53] width 83 height 79
click at [540, 82] on span "Clear issues" at bounding box center [551, 84] width 30 height 4
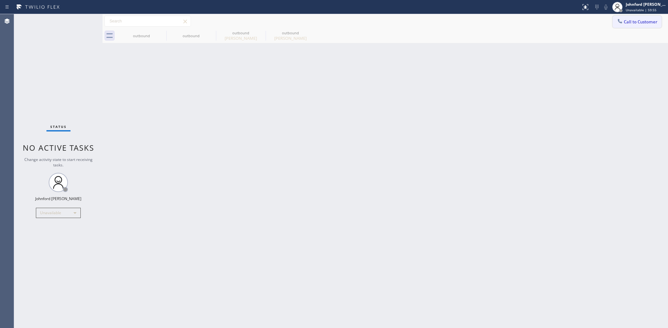
click at [630, 19] on button "Call to Customer" at bounding box center [637, 22] width 49 height 12
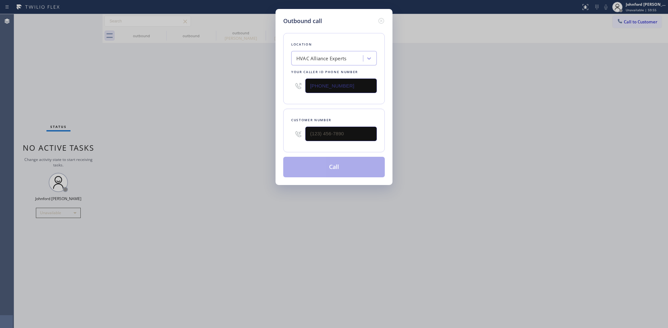
drag, startPoint x: 336, startPoint y: 79, endPoint x: 253, endPoint y: 98, distance: 85.0
click at [260, 95] on div "Outbound call Location HVAC Alliance Experts Your caller id phone number [PHONE…" at bounding box center [334, 164] width 668 height 328
paste input "602) 932-2328"
type input "[PHONE_NUMBER]"
drag, startPoint x: 312, startPoint y: 137, endPoint x: 263, endPoint y: 137, distance: 49.7
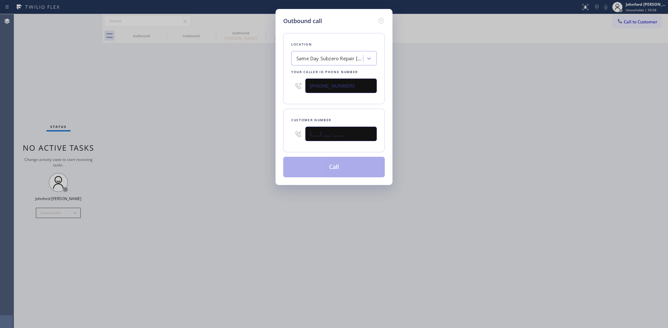
click at [263, 137] on div "Outbound call Location Same Day Subzero Repair [GEOGRAPHIC_DATA] Your caller id…" at bounding box center [334, 164] width 668 height 328
paste input "701) 587-8862"
type input "[PHONE_NUMBER]"
drag, startPoint x: 186, startPoint y: 137, endPoint x: 282, endPoint y: 162, distance: 98.8
click at [200, 140] on div "Outbound call Location Same Day Subzero Repair [GEOGRAPHIC_DATA] Your caller id…" at bounding box center [334, 164] width 668 height 328
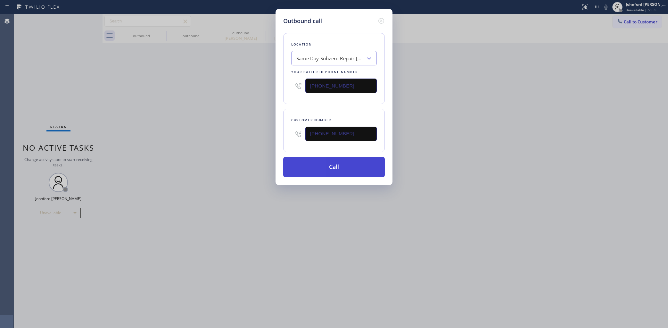
click at [291, 165] on button "Call" at bounding box center [334, 167] width 102 height 21
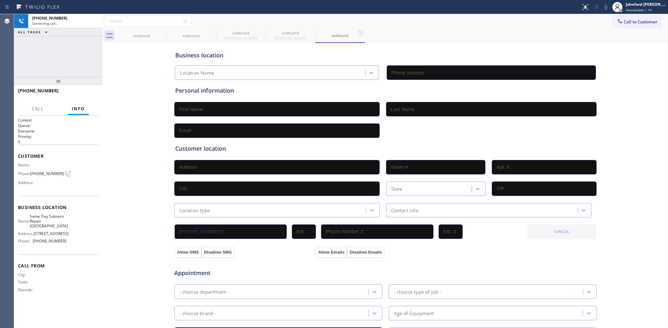
type input "[PHONE_NUMBER]"
click at [159, 35] on icon at bounding box center [162, 33] width 8 height 8
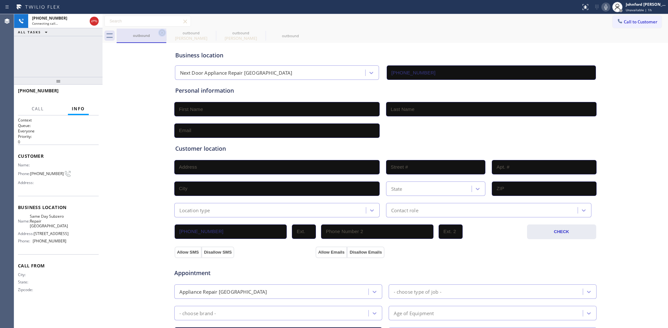
click at [164, 34] on icon at bounding box center [162, 33] width 6 height 6
type input "[PHONE_NUMBER]"
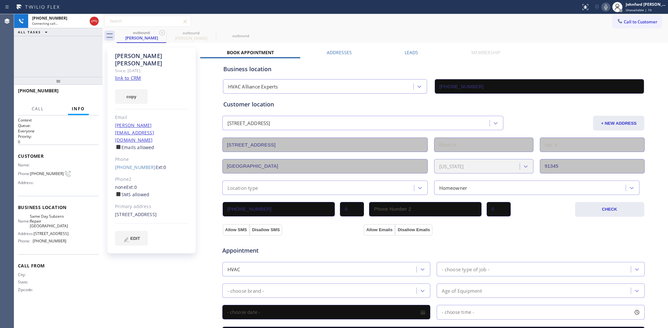
click at [164, 34] on icon at bounding box center [162, 33] width 6 height 6
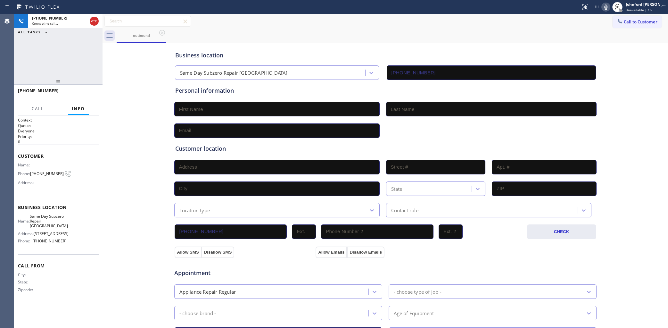
click at [485, 30] on div "outbound" at bounding box center [392, 36] width 551 height 14
click at [87, 93] on span "HANG UP" at bounding box center [84, 93] width 20 height 4
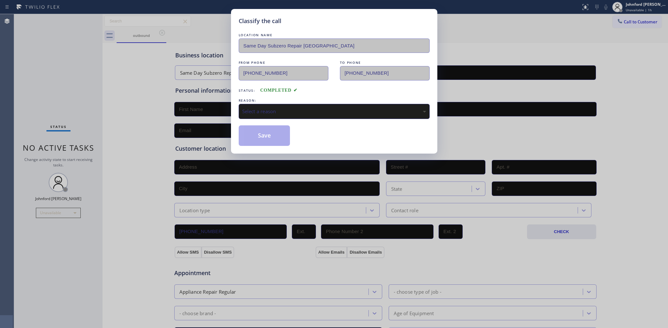
click at [292, 90] on div "Status: COMPLETED" at bounding box center [334, 89] width 191 height 10
click at [289, 101] on div "REASON:" at bounding box center [334, 100] width 191 height 7
click at [288, 116] on div "Select a reason" at bounding box center [334, 111] width 191 height 15
click at [270, 140] on button "Save" at bounding box center [265, 135] width 52 height 21
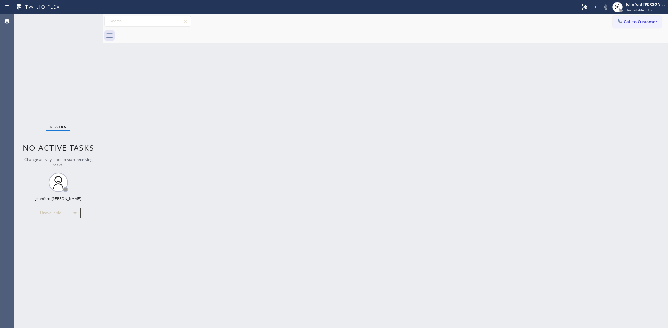
click at [525, 113] on div "Back to Dashboard Change Sender ID Customers Technicians Select a contact Outbo…" at bounding box center [386, 171] width 566 height 314
click at [631, 20] on span "Call to Customer" at bounding box center [641, 22] width 34 height 6
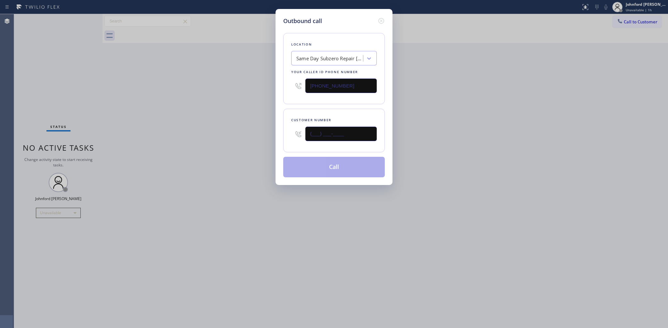
drag, startPoint x: 336, startPoint y: 130, endPoint x: 288, endPoint y: 132, distance: 48.1
click at [305, 130] on input "(___) ___-____" at bounding box center [340, 134] width 71 height 14
paste input "20"
paste input "701) 587-8862"
drag, startPoint x: 350, startPoint y: 130, endPoint x: 248, endPoint y: 128, distance: 101.3
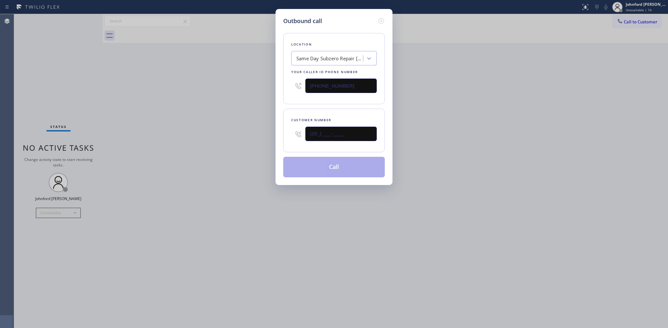
click at [261, 129] on div "Outbound call Location Same Day Subzero Repair [GEOGRAPHIC_DATA] Your caller id…" at bounding box center [334, 164] width 668 height 328
type input "[PHONE_NUMBER]"
click at [237, 128] on div "Outbound call Location Same Day Subzero Repair [GEOGRAPHIC_DATA] Your caller id…" at bounding box center [334, 164] width 668 height 328
click at [341, 164] on button "Call" at bounding box center [334, 167] width 102 height 21
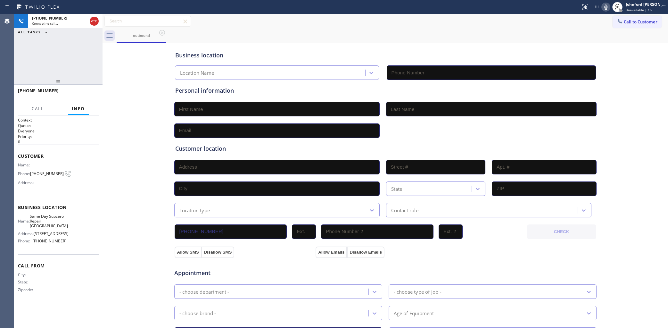
type input "[PHONE_NUMBER]"
drag, startPoint x: 268, startPoint y: 22, endPoint x: 381, endPoint y: 20, distance: 113.8
click at [279, 20] on div "Call to Customer Outbound call Location Same Day Subzero Repair [GEOGRAPHIC_DAT…" at bounding box center [386, 21] width 566 height 11
drag, startPoint x: 626, startPoint y: 18, endPoint x: 583, endPoint y: 38, distance: 47.9
click at [626, 18] on button "Call to Customer" at bounding box center [637, 22] width 49 height 12
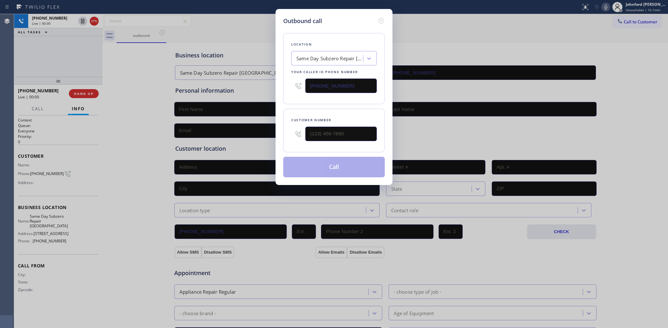
drag, startPoint x: 331, startPoint y: 92, endPoint x: 273, endPoint y: 92, distance: 57.7
click at [273, 92] on div "Outbound call Location Same Day Subzero Repair [GEOGRAPHIC_DATA] Your caller id…" at bounding box center [334, 164] width 668 height 328
click at [346, 83] on input "[PHONE_NUMBER]" at bounding box center [340, 86] width 71 height 14
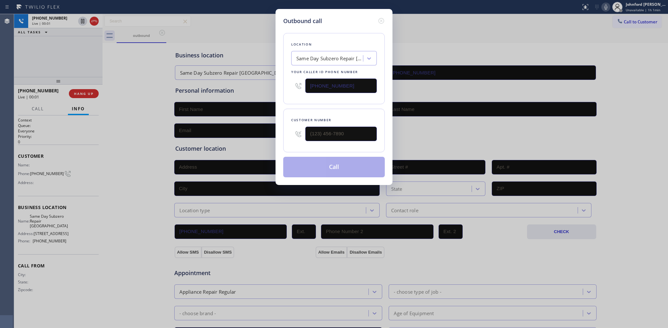
paste input "929) 415-8272"
type input "[PHONE_NUMBER]"
click at [380, 18] on icon at bounding box center [381, 21] width 8 height 8
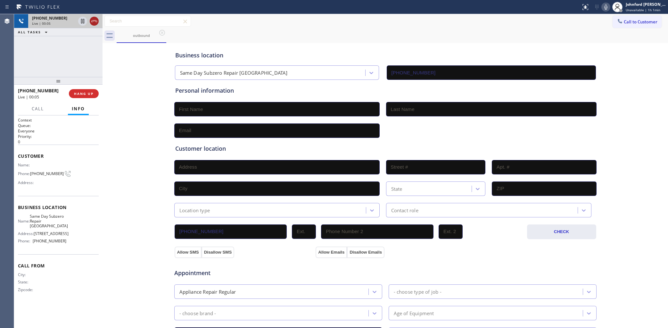
click at [95, 20] on icon at bounding box center [94, 21] width 8 height 8
click at [84, 91] on span "HANG UP" at bounding box center [84, 93] width 20 height 4
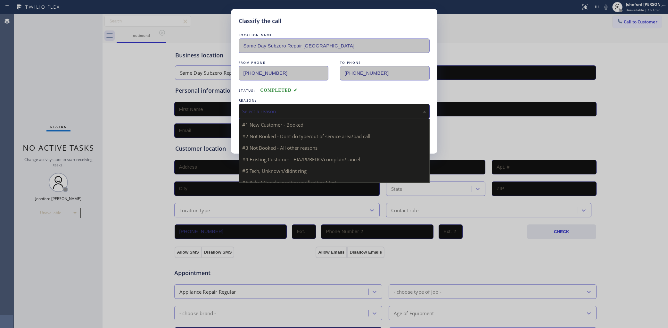
click at [277, 108] on div "Select a reason" at bounding box center [334, 111] width 184 height 7
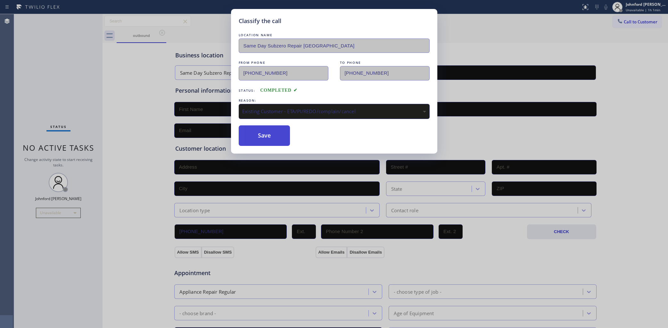
click at [275, 132] on button "Save" at bounding box center [265, 135] width 52 height 21
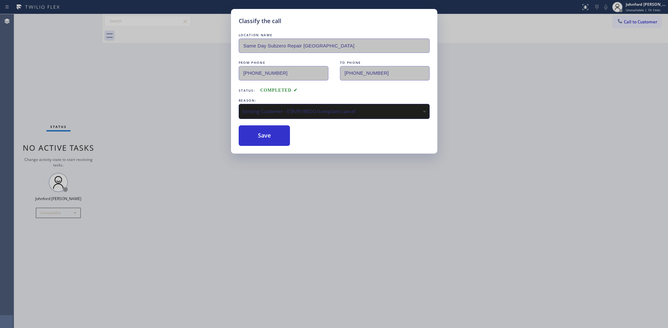
click at [622, 21] on icon at bounding box center [620, 21] width 6 height 6
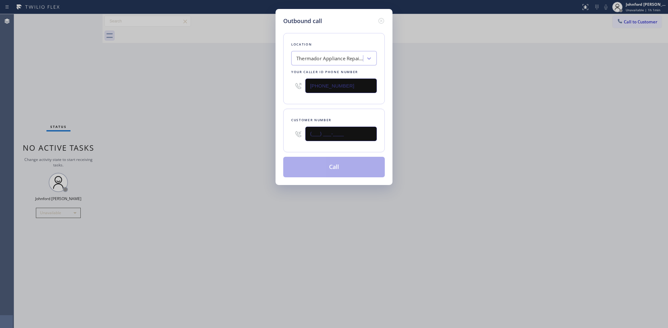
drag, startPoint x: 303, startPoint y: 133, endPoint x: 255, endPoint y: 133, distance: 47.7
click at [281, 133] on div "Outbound call Location Thermador Appliance Repair Zone [GEOGRAPHIC_DATA] Your c…" at bounding box center [334, 97] width 117 height 176
paste input "518) 569-1553"
type input "[PHONE_NUMBER]"
click at [252, 133] on div "Outbound call Location Thermador Appliance Repair Zone [GEOGRAPHIC_DATA] Your c…" at bounding box center [334, 164] width 668 height 328
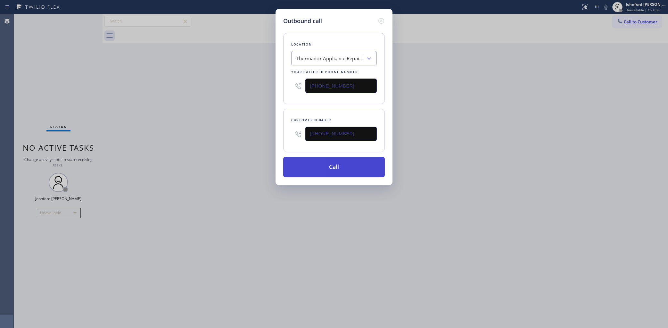
click at [331, 164] on button "Call" at bounding box center [334, 167] width 102 height 21
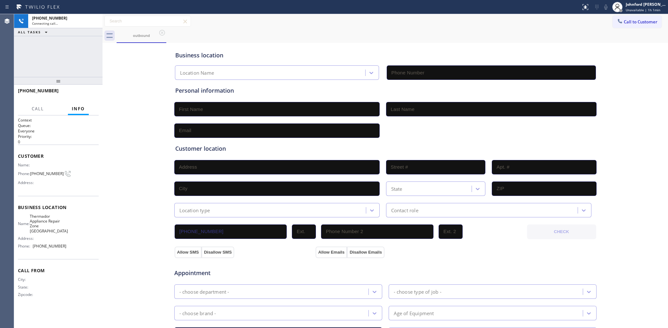
type input "[PHONE_NUMBER]"
click at [71, 63] on div "[PHONE_NUMBER] Connecting call… ALL TASKS ALL TASKS ACTIVE TASKS TASKS IN WRAP …" at bounding box center [58, 45] width 88 height 63
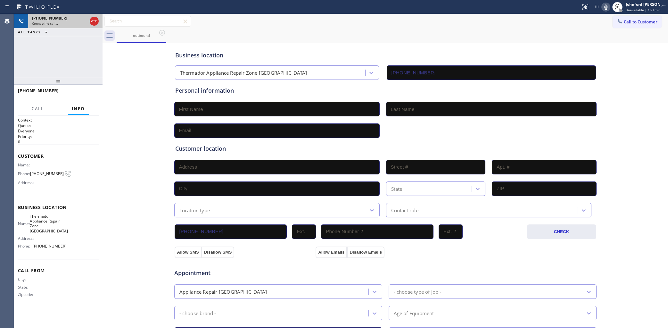
click at [52, 21] on span "Connecting call…" at bounding box center [45, 23] width 26 height 4
click at [60, 26] on div "[PHONE_NUMBER] Connecting call…" at bounding box center [58, 21] width 60 height 14
click at [86, 95] on span "HANG UP" at bounding box center [84, 93] width 20 height 4
click at [617, 23] on icon at bounding box center [620, 21] width 6 height 6
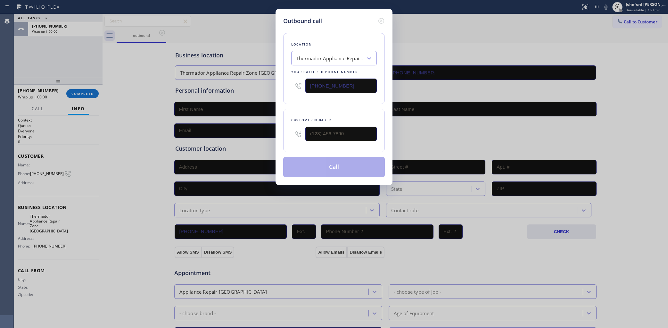
drag, startPoint x: 367, startPoint y: 126, endPoint x: 357, endPoint y: 126, distance: 9.9
click at [297, 124] on div "Outbound call Location Thermador Appliance Repair Zone [GEOGRAPHIC_DATA] Your c…" at bounding box center [334, 97] width 117 height 176
drag, startPoint x: 357, startPoint y: 126, endPoint x: 260, endPoint y: 129, distance: 97.1
click at [260, 129] on div "Outbound call Location Thermador Appliance Repair Zone [GEOGRAPHIC_DATA] Your c…" at bounding box center [334, 164] width 668 height 328
paste input "518) 569-1553"
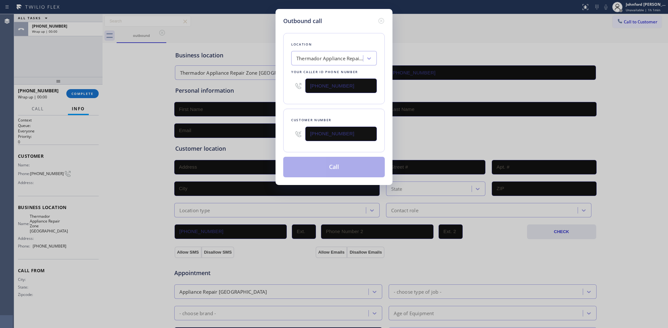
type input "[PHONE_NUMBER]"
click at [313, 109] on div "Customer number [PHONE_NUMBER]" at bounding box center [334, 131] width 102 height 44
click at [320, 159] on button "Call" at bounding box center [334, 167] width 102 height 21
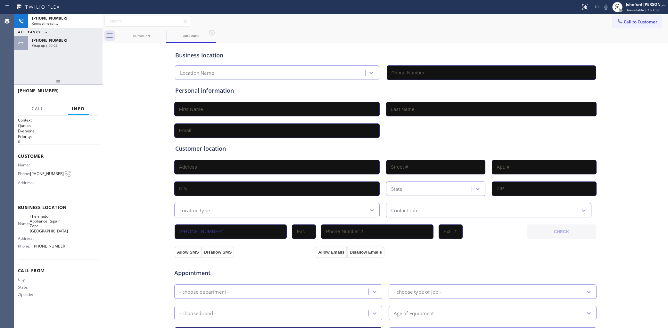
type input "[PHONE_NUMBER]"
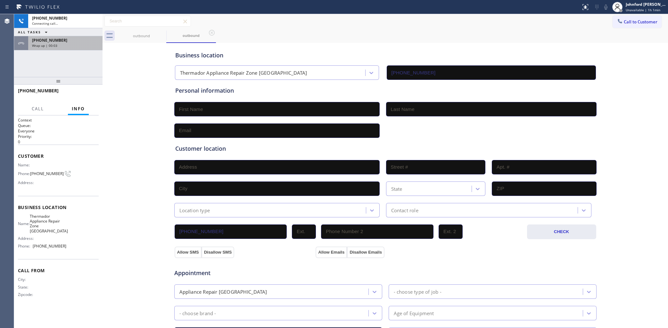
click at [55, 37] on div "[PHONE_NUMBER] Wrap up | 00:03" at bounding box center [64, 43] width 72 height 14
click at [62, 44] on div "Wrap up | 00:05" at bounding box center [65, 45] width 67 height 4
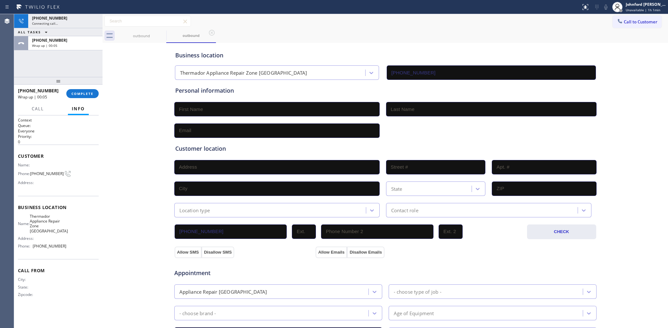
click at [84, 98] on div "[PHONE_NUMBER] Wrap up | 00:05 COMPLETE" at bounding box center [58, 93] width 81 height 17
click at [259, 111] on input "text" at bounding box center [276, 109] width 205 height 14
click at [144, 85] on div "Business location Thermador Appliance Repair Zone [GEOGRAPHIC_DATA] [PHONE_NUMB…" at bounding box center [385, 264] width 562 height 438
drag, startPoint x: 92, startPoint y: 91, endPoint x: 87, endPoint y: 94, distance: 6.0
click at [89, 92] on button "COMPLETE" at bounding box center [82, 93] width 32 height 9
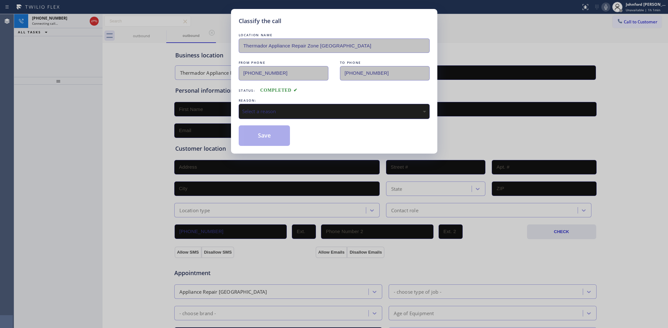
click at [284, 108] on div "Select a reason" at bounding box center [334, 111] width 184 height 7
click at [266, 139] on button "Save" at bounding box center [265, 135] width 52 height 21
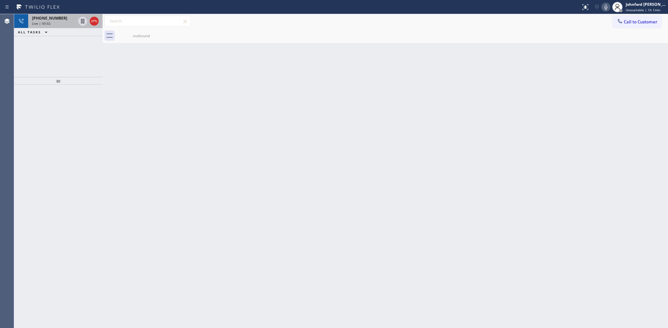
click at [96, 26] on div at bounding box center [88, 21] width 23 height 14
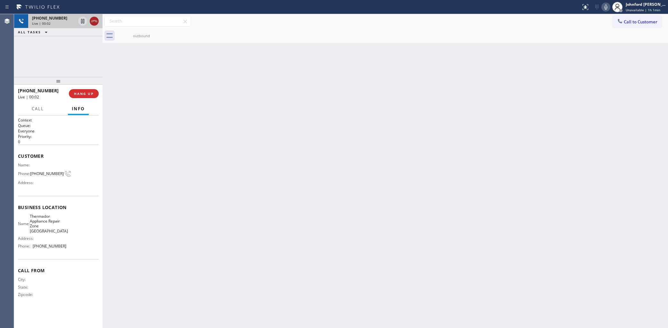
click at [96, 20] on icon at bounding box center [94, 21] width 6 height 2
click at [82, 97] on button "HANG UP" at bounding box center [84, 93] width 30 height 9
click at [85, 94] on span "COMPLETE" at bounding box center [82, 93] width 22 height 4
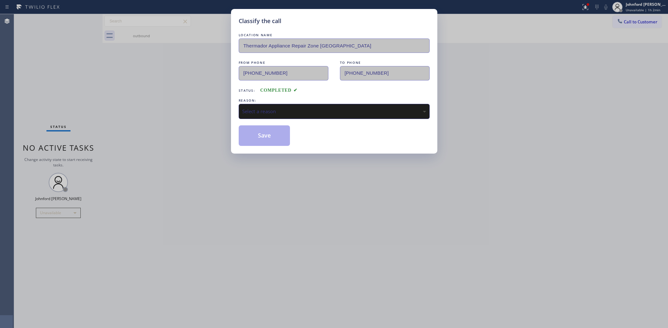
click at [245, 94] on div "LOCATION NAME Thermador Appliance Repair Zone [GEOGRAPHIC_DATA] FROM PHONE [PHO…" at bounding box center [334, 89] width 191 height 114
click at [256, 105] on div "Select a reason" at bounding box center [334, 111] width 191 height 15
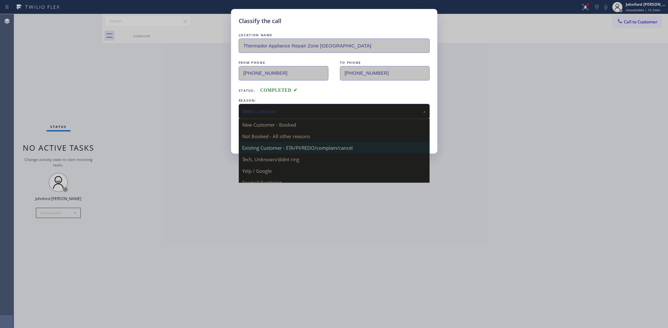
drag, startPoint x: 279, startPoint y: 146, endPoint x: 272, endPoint y: 139, distance: 10.7
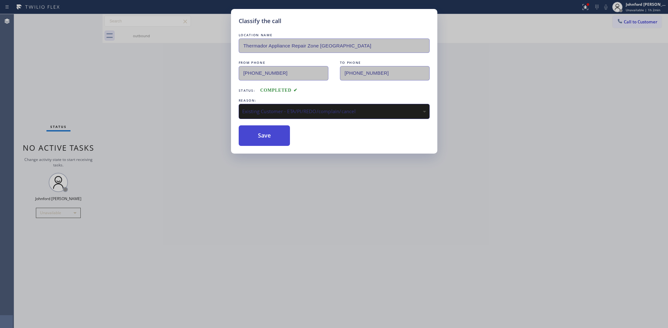
click at [270, 137] on button "Save" at bounding box center [265, 135] width 52 height 21
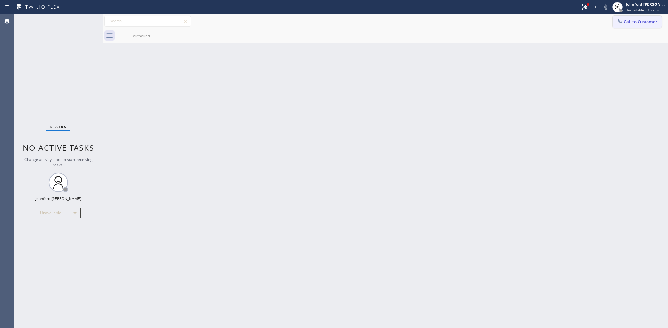
click at [622, 20] on icon at bounding box center [620, 21] width 6 height 6
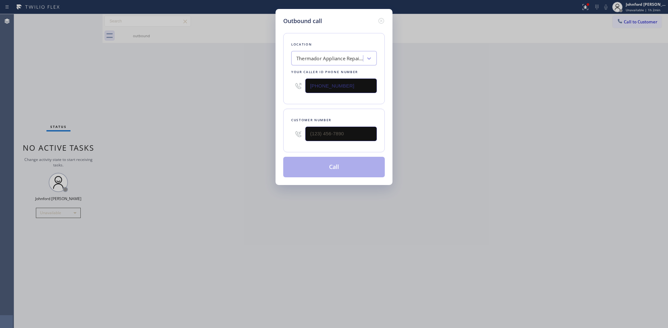
drag, startPoint x: 361, startPoint y: 82, endPoint x: 234, endPoint y: 100, distance: 127.9
click at [253, 84] on div "Outbound call Location Thermador Appliance Repair Zone [GEOGRAPHIC_DATA] Your c…" at bounding box center [334, 164] width 668 height 328
paste input "332) 334-806"
type input "[PHONE_NUMBER]"
drag, startPoint x: 281, startPoint y: 136, endPoint x: 210, endPoint y: 136, distance: 71.5
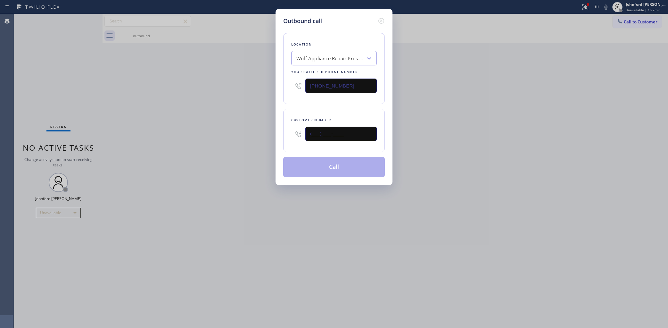
click at [254, 136] on div "Outbound call Location Wolf Appliance Repair Pros [US_STATE] Your caller id pho…" at bounding box center [334, 164] width 668 height 328
paste input "315) 305-4639"
type input "[PHONE_NUMBER]"
click at [209, 136] on div "Outbound call Location Wolf Appliance Repair Pros [US_STATE] Your caller id pho…" at bounding box center [334, 164] width 668 height 328
click at [301, 167] on button "Call" at bounding box center [334, 167] width 102 height 21
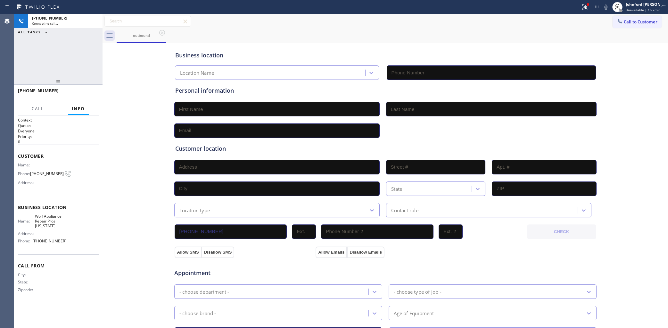
type input "[PHONE_NUMBER]"
click at [46, 170] on div "Phone: [PHONE_NUMBER]" at bounding box center [42, 174] width 48 height 8
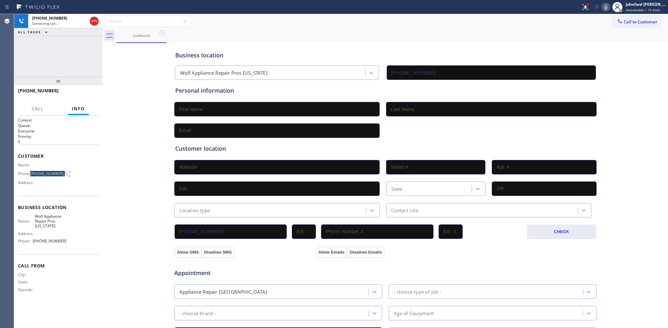
copy div "[PHONE_NUMBER]"
click at [54, 69] on div "[PHONE_NUMBER] Connecting call… ALL TASKS ALL TASKS ACTIVE TASKS TASKS IN WRAP …" at bounding box center [58, 45] width 88 height 63
click at [616, 27] on button "Call to Customer" at bounding box center [637, 22] width 49 height 12
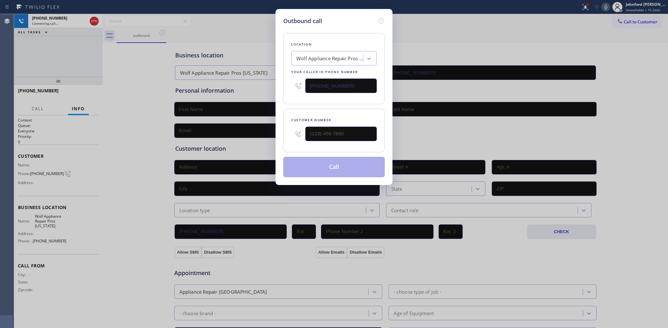
drag, startPoint x: 366, startPoint y: 85, endPoint x: 233, endPoint y: 94, distance: 132.9
click at [260, 88] on div "Outbound call Location Wolf Appliance Repair Pros [US_STATE] Your caller id pho…" at bounding box center [334, 164] width 668 height 328
paste input "929) 329-3889"
type input "[PHONE_NUMBER]"
click at [385, 18] on icon at bounding box center [381, 21] width 8 height 8
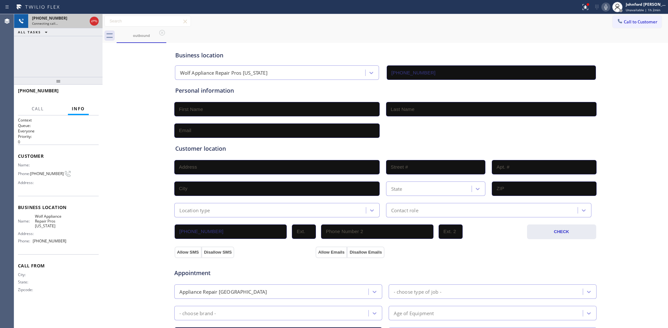
type input "[PHONE_NUMBER]"
click at [98, 21] on icon at bounding box center [94, 21] width 8 height 8
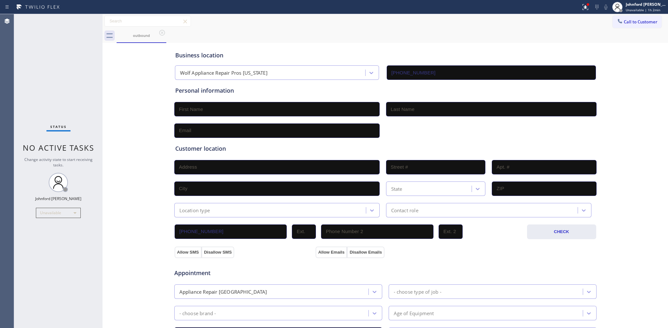
click at [630, 22] on span "Call to Customer" at bounding box center [641, 22] width 34 height 6
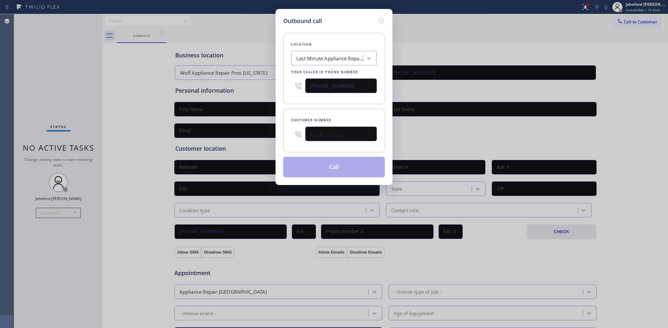
click at [292, 136] on div "(___) ___-____" at bounding box center [334, 133] width 86 height 21
paste input "315) 284-2029"
type input "[PHONE_NUMBER]"
click at [306, 100] on div "Location Last Minute Appliance Repair [GEOGRAPHIC_DATA] Your caller id phone nu…" at bounding box center [334, 68] width 102 height 71
click at [314, 165] on button "Call" at bounding box center [334, 167] width 102 height 21
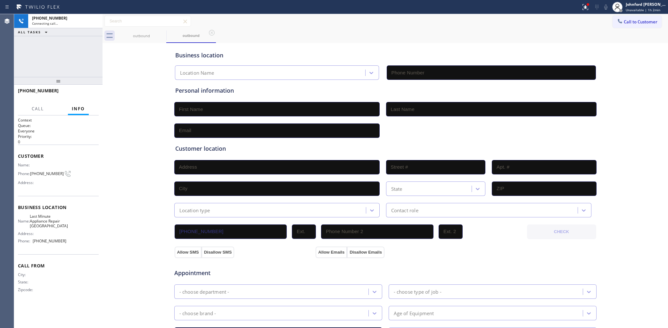
type input "[PHONE_NUMBER]"
click at [38, 46] on div "[PHONE_NUMBER] Connecting call… ALL TASKS ALL TASKS ACTIVE TASKS TASKS IN WRAP …" at bounding box center [58, 45] width 88 height 63
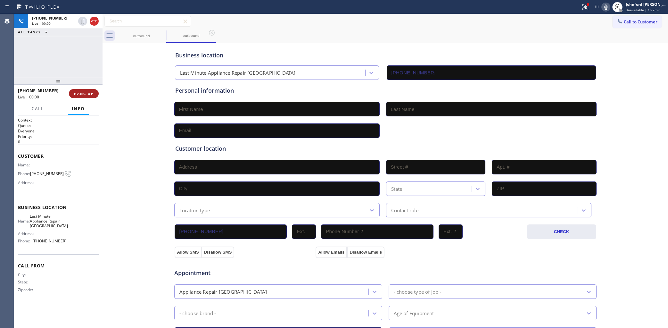
click at [87, 98] on button "HANG UP" at bounding box center [84, 93] width 30 height 9
click at [617, 21] on icon at bounding box center [620, 21] width 6 height 6
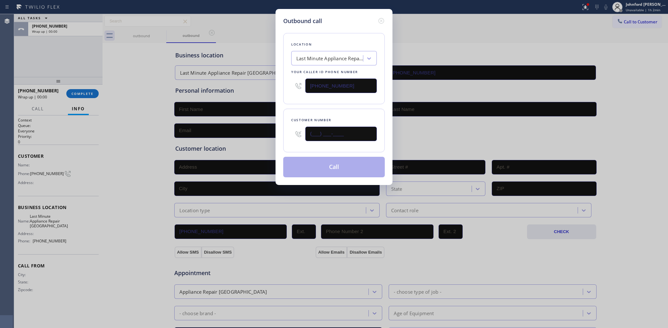
drag, startPoint x: 316, startPoint y: 133, endPoint x: 272, endPoint y: 138, distance: 44.2
click at [274, 139] on div "Outbound call Location Last Minute Appliance Repair [GEOGRAPHIC_DATA] Your call…" at bounding box center [334, 164] width 668 height 328
paste input "315) 284-2029"
type input "[PHONE_NUMBER]"
click at [300, 99] on div "Location Last Minute Appliance Repair [GEOGRAPHIC_DATA] Your caller id phone nu…" at bounding box center [334, 68] width 102 height 71
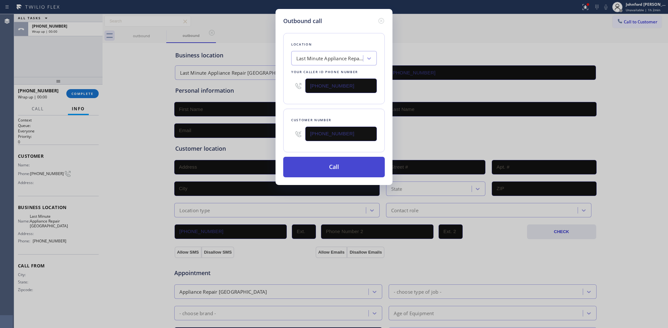
click at [327, 167] on button "Call" at bounding box center [334, 167] width 102 height 21
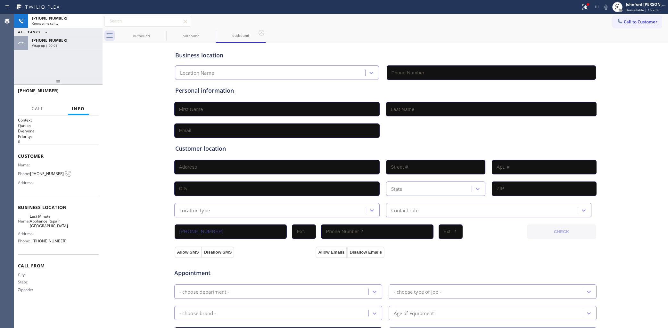
type input "[PHONE_NUMBER]"
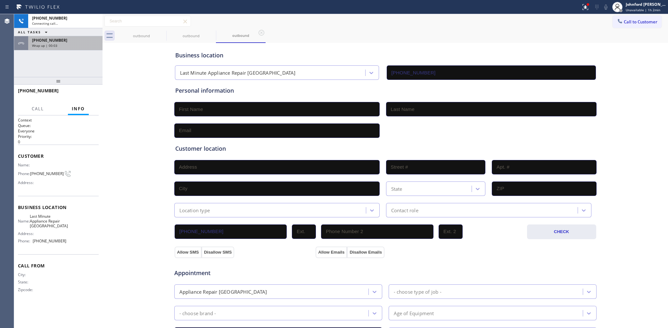
click at [66, 44] on div "Wrap up | 00:03" at bounding box center [65, 45] width 67 height 4
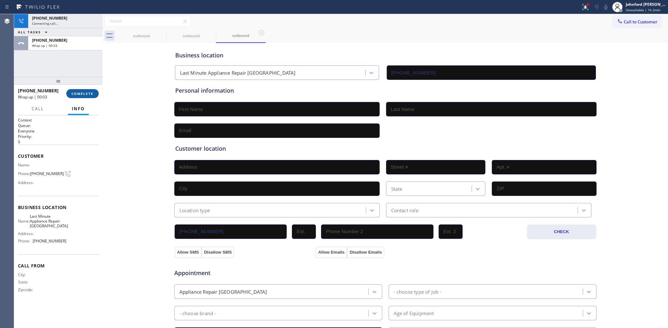
click at [91, 92] on span "COMPLETE" at bounding box center [82, 93] width 22 height 4
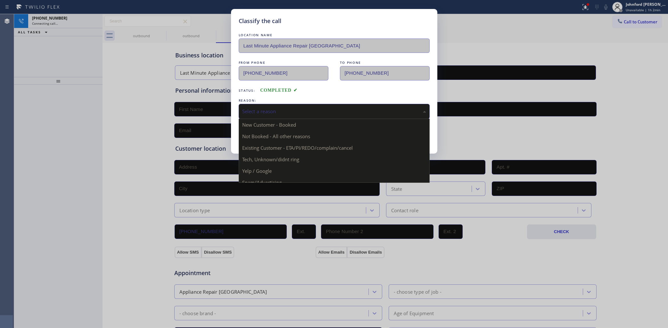
click at [281, 109] on div "Select a reason" at bounding box center [334, 111] width 184 height 7
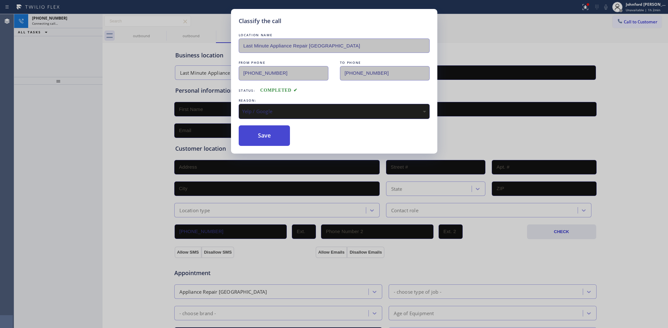
click at [259, 140] on button "Save" at bounding box center [265, 135] width 52 height 21
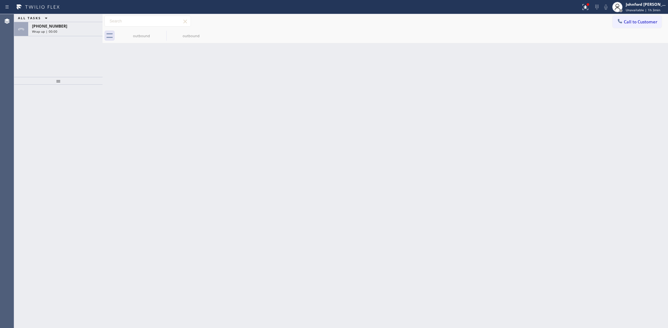
drag, startPoint x: 72, startPoint y: 29, endPoint x: 88, endPoint y: 85, distance: 57.9
click at [72, 29] on div "Wrap up | 00:00" at bounding box center [65, 31] width 67 height 4
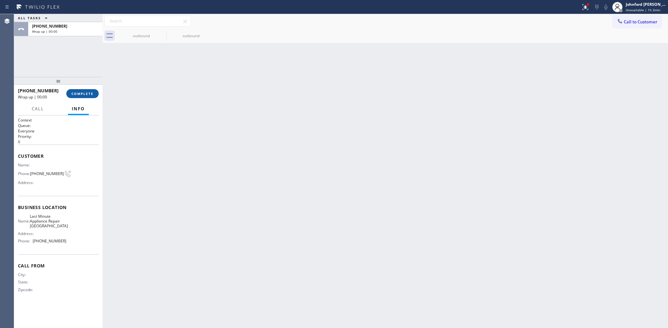
click at [89, 92] on span "COMPLETE" at bounding box center [82, 93] width 22 height 4
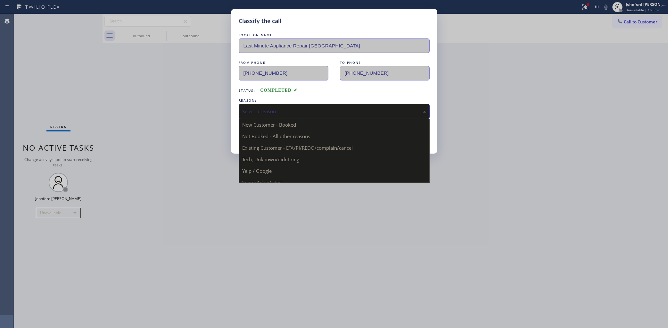
click at [286, 108] on div "Select a reason" at bounding box center [334, 111] width 184 height 7
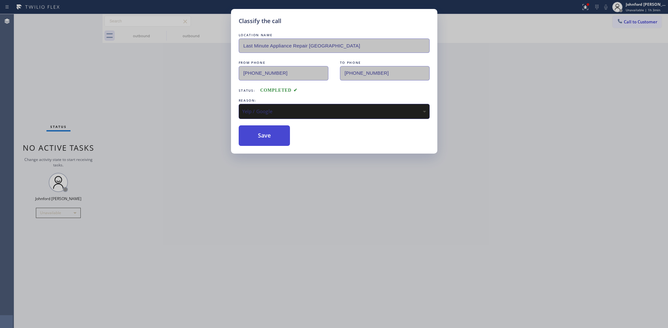
click at [250, 142] on button "Save" at bounding box center [265, 135] width 52 height 21
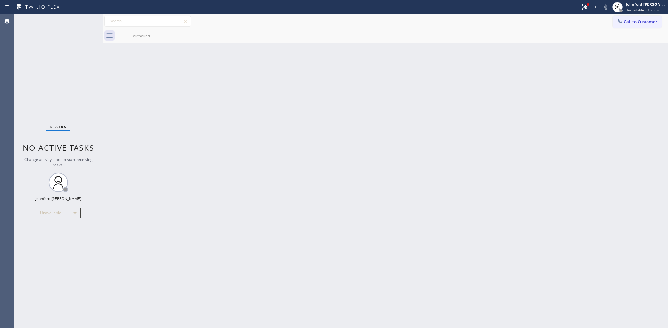
click at [635, 21] on span "Call to Customer" at bounding box center [641, 22] width 34 height 6
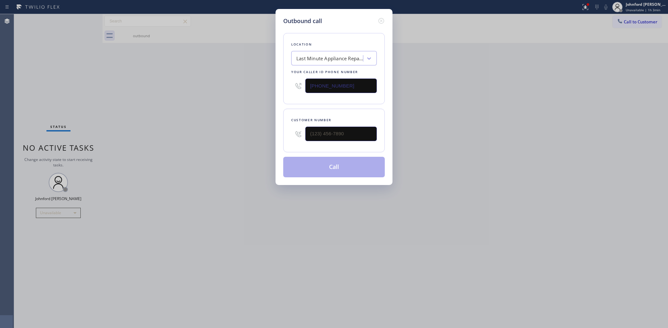
drag, startPoint x: 329, startPoint y: 83, endPoint x: 225, endPoint y: 96, distance: 104.6
click at [254, 92] on div "Outbound call Location Last Minute Appliance Repair [GEOGRAPHIC_DATA] Your call…" at bounding box center [334, 164] width 668 height 328
paste input "206) 309-6965"
type input "[PHONE_NUMBER]"
drag, startPoint x: 282, startPoint y: 139, endPoint x: 242, endPoint y: 138, distance: 40.1
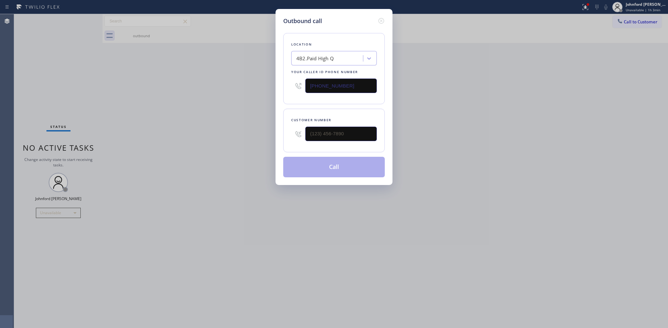
click at [246, 138] on div "Outbound call Location 4B2.Paid High Q Your caller id phone number [PHONE_NUMBE…" at bounding box center [334, 164] width 668 height 328
click at [313, 132] on input "(___) ___-____" at bounding box center [340, 134] width 71 height 14
paste input "206) 408-6137"
type input "[PHONE_NUMBER]"
click at [208, 132] on div "Outbound call Location 4B2.Paid High Q Your caller id phone number [PHONE_NUMBE…" at bounding box center [334, 164] width 668 height 328
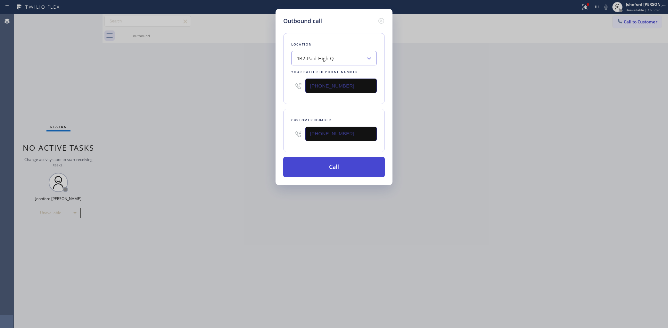
click at [326, 159] on button "Call" at bounding box center [334, 167] width 102 height 21
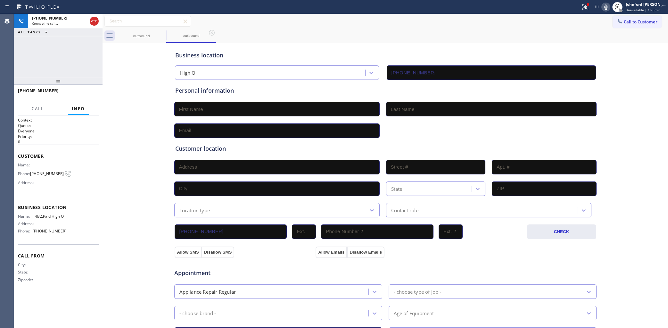
type input "[PHONE_NUMBER]"
click at [23, 54] on div "[PHONE_NUMBER] Live | 00:00 ALL TASKS ALL TASKS ACTIVE TASKS TASKS IN WRAP UP" at bounding box center [58, 45] width 88 height 63
click at [93, 21] on icon at bounding box center [94, 21] width 8 height 8
click at [30, 66] on div "ALL TASKS ALL TASKS ACTIVE TASKS TASKS IN WRAP UP [PHONE_NUMBER] Wrap up | 00:09" at bounding box center [58, 45] width 88 height 63
click at [75, 95] on span "COMPLETE" at bounding box center [82, 93] width 22 height 4
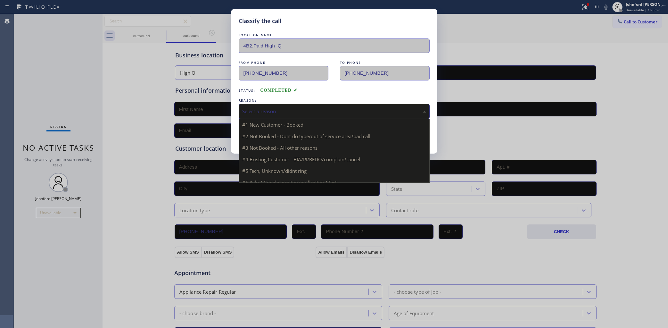
click at [269, 104] on div "Select a reason" at bounding box center [334, 111] width 191 height 15
click at [270, 104] on div "Not Booked - All other reasons" at bounding box center [334, 111] width 191 height 15
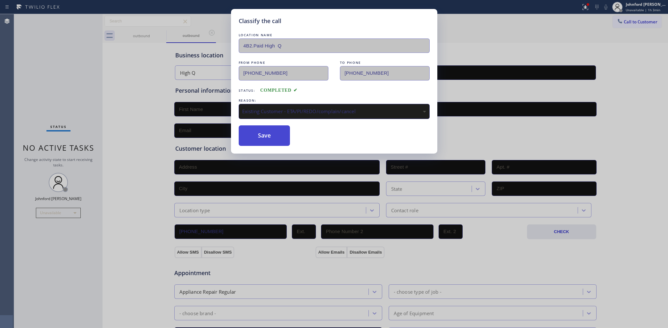
click at [271, 140] on button "Save" at bounding box center [265, 135] width 52 height 21
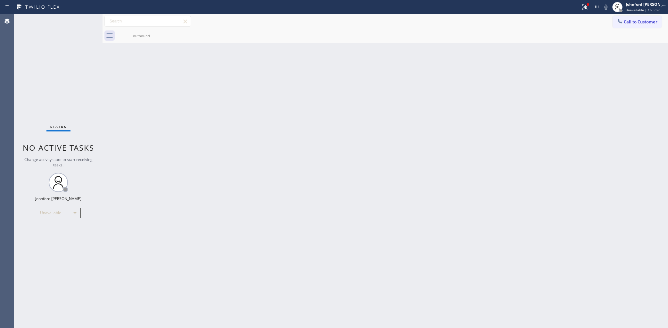
click at [618, 23] on icon at bounding box center [620, 21] width 6 height 6
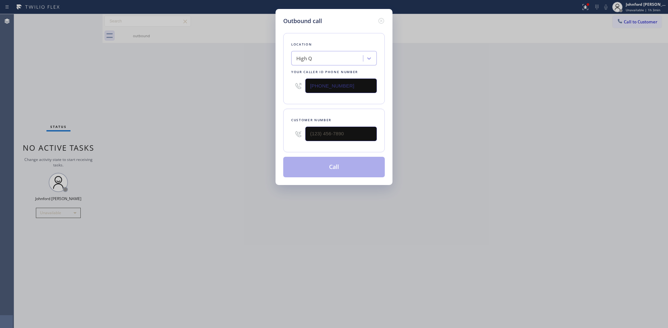
drag, startPoint x: 354, startPoint y: 84, endPoint x: 287, endPoint y: 85, distance: 67.3
click at [287, 85] on div "Location High Q Your caller id phone number [PHONE_NUMBER]" at bounding box center [334, 68] width 102 height 71
drag, startPoint x: 344, startPoint y: 135, endPoint x: 270, endPoint y: 141, distance: 74.3
click at [290, 135] on div "Customer number (___) ___-____" at bounding box center [334, 131] width 102 height 44
paste input "818) 665-9035"
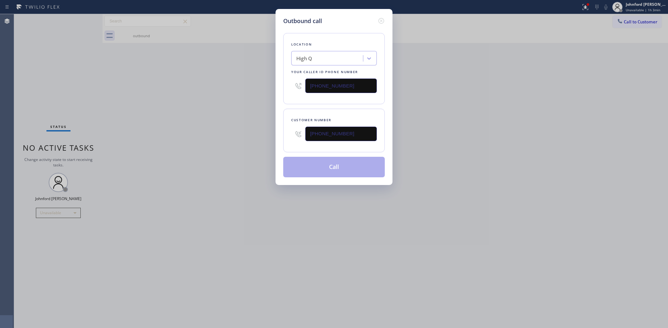
type input "[PHONE_NUMBER]"
click at [259, 143] on div "Outbound call Location High Q Your caller id phone number [PHONE_NUMBER] Custom…" at bounding box center [334, 164] width 668 height 328
click at [428, 77] on div "Outbound call Location High Q Your caller id phone number [PHONE_NUMBER] Custom…" at bounding box center [334, 164] width 668 height 328
click at [36, 87] on div "Outbound call Location High Q Your caller id phone number [PHONE_NUMBER] Custom…" at bounding box center [334, 164] width 668 height 328
drag, startPoint x: 343, startPoint y: 90, endPoint x: 260, endPoint y: 90, distance: 83.3
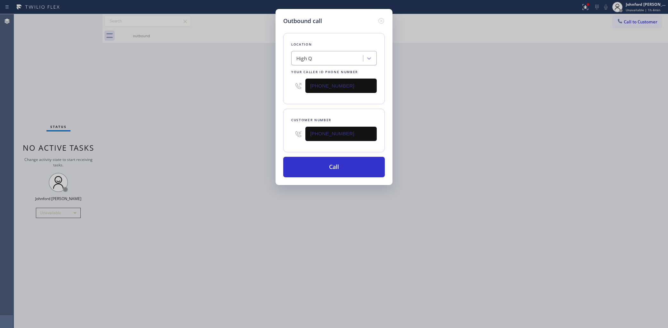
click at [264, 90] on div "Outbound call Location High Q Your caller id phone number [PHONE_NUMBER] Custom…" at bounding box center [334, 164] width 668 height 328
paste input "424) 301-8950"
type input "[PHONE_NUMBER]"
click at [227, 90] on div "Outbound call Location High Q Your caller id phone number [PHONE_NUMBER] Custom…" at bounding box center [334, 164] width 668 height 328
click at [313, 162] on button "Call" at bounding box center [334, 167] width 102 height 21
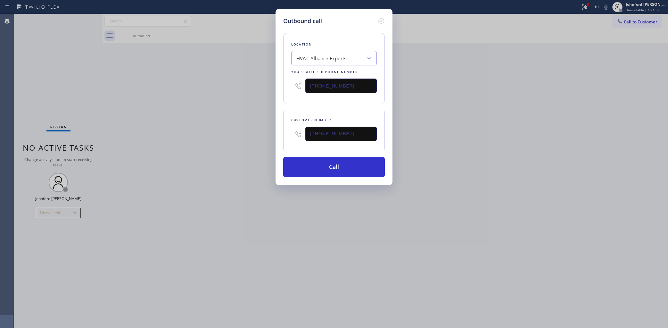
drag, startPoint x: 441, startPoint y: 166, endPoint x: 388, endPoint y: 66, distance: 112.5
click at [442, 164] on div "Outbound call Location HVAC Alliance Experts Your caller id phone number [PHONE…" at bounding box center [334, 164] width 668 height 328
click at [345, 164] on button "Call" at bounding box center [334, 167] width 102 height 21
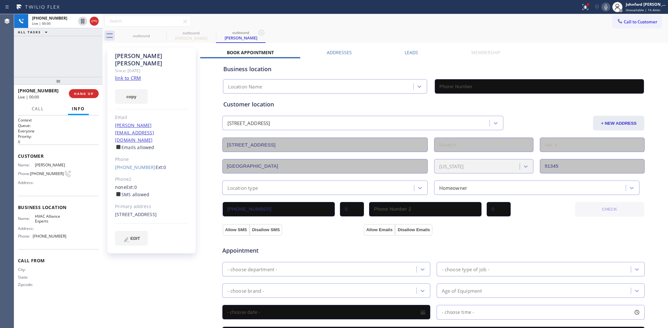
type input "[PHONE_NUMBER]"
drag, startPoint x: 355, startPoint y: 34, endPoint x: 546, endPoint y: 31, distance: 191.0
click at [355, 34] on div "outbound outbound [PERSON_NAME] outbound [PERSON_NAME]" at bounding box center [392, 36] width 551 height 14
click at [604, 7] on icon at bounding box center [606, 7] width 8 height 8
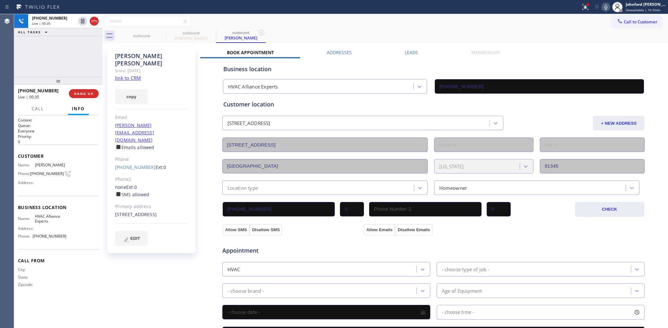
click at [606, 7] on icon at bounding box center [605, 6] width 3 height 5
click at [587, 8] on icon at bounding box center [586, 7] width 8 height 8
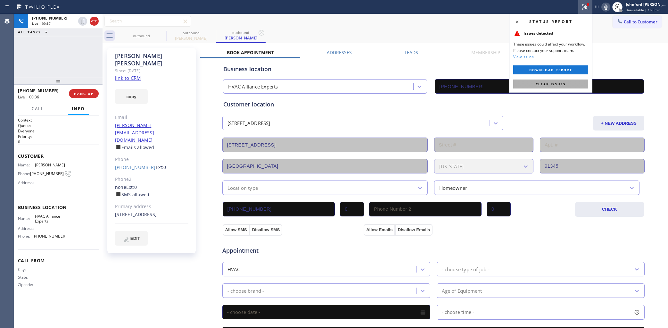
click at [564, 82] on span "Clear issues" at bounding box center [551, 84] width 30 height 4
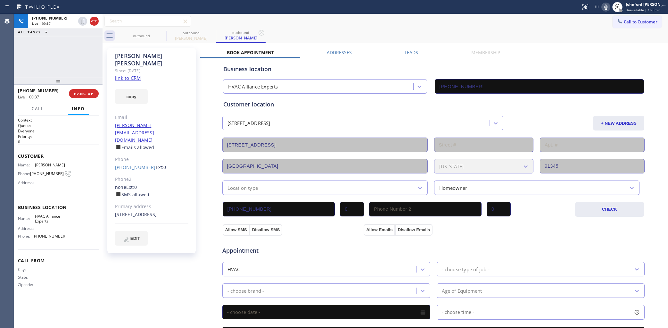
click at [525, 23] on div "Call to Customer Outbound call Location HVAC Alliance Experts Your caller id ph…" at bounding box center [386, 21] width 566 height 11
click at [603, 9] on icon at bounding box center [606, 7] width 8 height 8
drag, startPoint x: 110, startPoint y: 122, endPoint x: 170, endPoint y: 122, distance: 60.6
click at [170, 122] on div "[PERSON_NAME] Since: [DATE] link to CRM copy Email [PERSON_NAME][EMAIL_ADDRESS]…" at bounding box center [151, 150] width 88 height 205
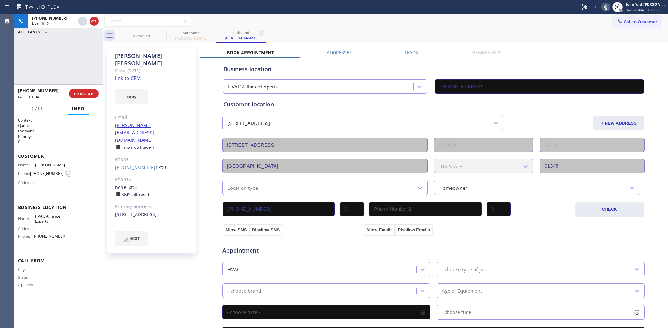
click at [175, 128] on div "[PERSON_NAME][EMAIL_ADDRESS][DOMAIN_NAME] Emails allowed" at bounding box center [151, 136] width 73 height 29
drag, startPoint x: 113, startPoint y: 148, endPoint x: 146, endPoint y: 146, distance: 33.4
click at [146, 146] on div "[PERSON_NAME] Since: [DATE] link to CRM copy Email [PERSON_NAME][EMAIL_ADDRESS]…" at bounding box center [151, 150] width 88 height 205
drag, startPoint x: 182, startPoint y: 161, endPoint x: 165, endPoint y: 181, distance: 25.9
click at [182, 184] on div "none Ext: 0 SMS allowed" at bounding box center [151, 191] width 73 height 15
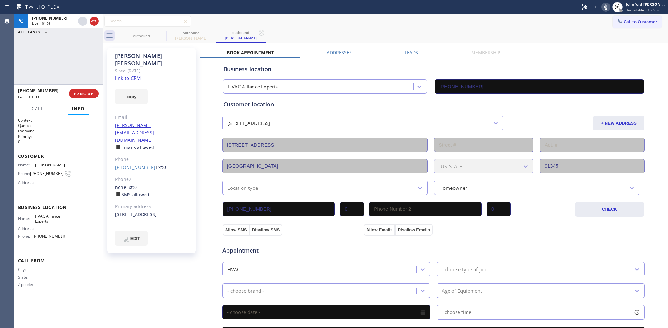
drag, startPoint x: 151, startPoint y: 201, endPoint x: 114, endPoint y: 194, distance: 37.7
click at [114, 194] on div "[PERSON_NAME] Since: [DATE] link to CRM copy Email [PERSON_NAME][EMAIL_ADDRESS]…" at bounding box center [151, 150] width 88 height 205
click at [145, 211] on div "[STREET_ADDRESS]" at bounding box center [151, 214] width 73 height 7
click at [609, 11] on div "Status report No issues detected If you experience an issue, please download th…" at bounding box center [623, 7] width 90 height 14
click at [606, 10] on icon at bounding box center [606, 7] width 8 height 8
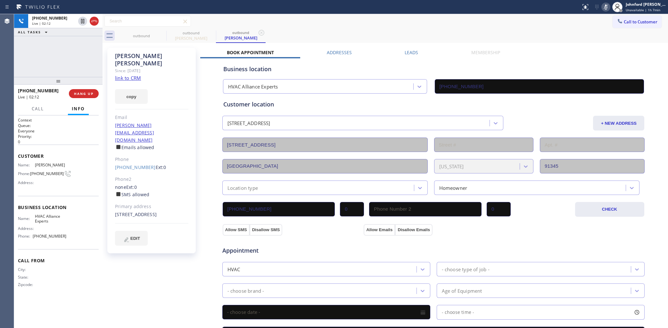
click at [606, 10] on icon at bounding box center [606, 7] width 8 height 8
click at [597, 28] on div "Call to Customer Outbound call Location HVAC Alliance Experts Your caller id ph…" at bounding box center [386, 21] width 566 height 14
click at [60, 55] on div "[PHONE_NUMBER] Live | 02:15 ALL TASKS ALL TASKS ACTIVE TASKS TASKS IN WRAP UP" at bounding box center [58, 45] width 88 height 63
drag, startPoint x: 63, startPoint y: 80, endPoint x: 65, endPoint y: 56, distance: 23.7
click at [65, 56] on div "[PHONE_NUMBER] Live | 02:16 ALL TASKS ALL TASKS ACTIVE TASKS TASKS IN WRAP UP […" at bounding box center [58, 171] width 88 height 314
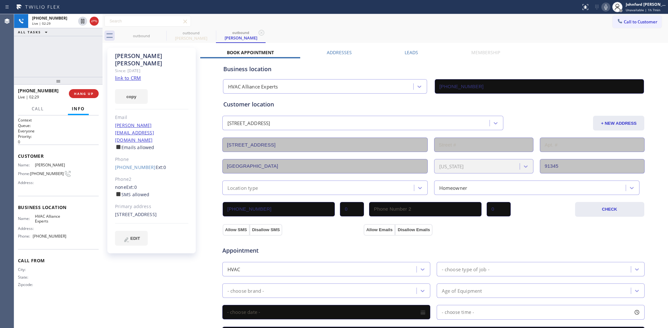
drag, startPoint x: 76, startPoint y: 92, endPoint x: 243, endPoint y: 2, distance: 189.8
click at [77, 92] on span "HANG UP" at bounding box center [84, 93] width 20 height 4
click at [490, 27] on div "Call to Customer Outbound call Location HVAC Alliance Experts Your caller id ph…" at bounding box center [386, 21] width 566 height 14
click at [90, 92] on span "COMPLETE" at bounding box center [82, 93] width 22 height 4
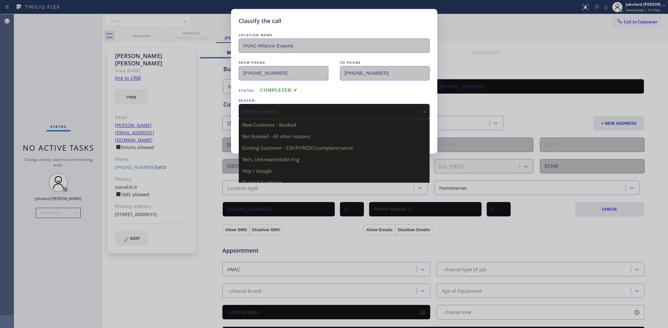
click at [259, 108] on div "Select a reason" at bounding box center [334, 111] width 184 height 7
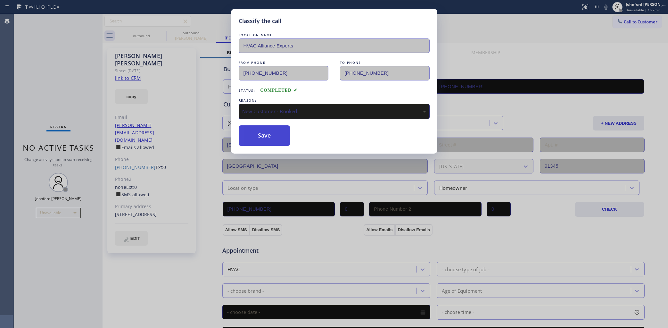
click at [263, 135] on button "Save" at bounding box center [265, 135] width 52 height 21
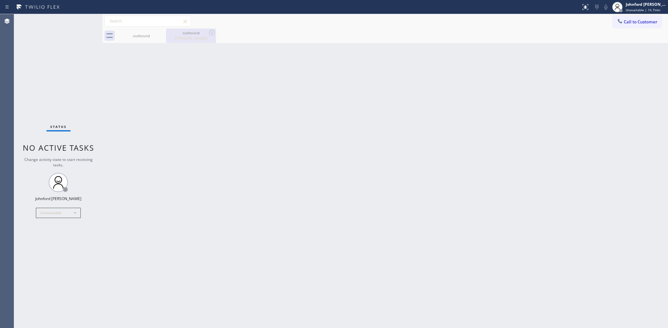
drag, startPoint x: 23, startPoint y: 68, endPoint x: 200, endPoint y: 39, distance: 178.9
click at [23, 68] on div "Status No active tasks Change activity state to start receiving tasks. [PERSON_…" at bounding box center [58, 171] width 88 height 314
click at [59, 209] on div "Unavailable" at bounding box center [58, 213] width 45 height 10
click at [47, 223] on li "Offline" at bounding box center [58, 222] width 44 height 8
click at [634, 5] on div "Johnford [PERSON_NAME]" at bounding box center [646, 4] width 40 height 5
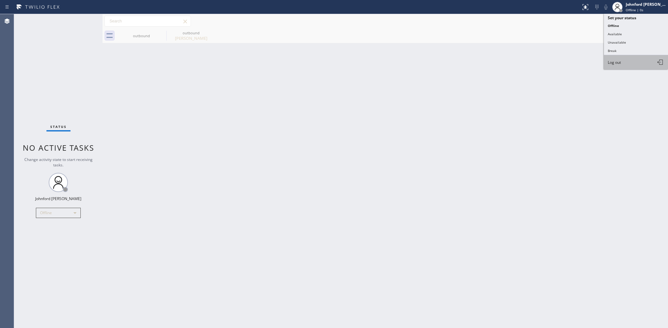
click at [611, 60] on span "Log out" at bounding box center [614, 62] width 13 height 5
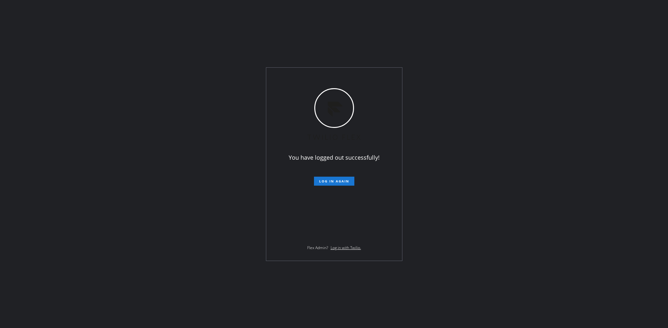
click at [19, 146] on div "You have logged out successfully! Log in again Flex Admin? Log in with Twilio." at bounding box center [334, 164] width 668 height 328
